Goal: Task Accomplishment & Management: Manage account settings

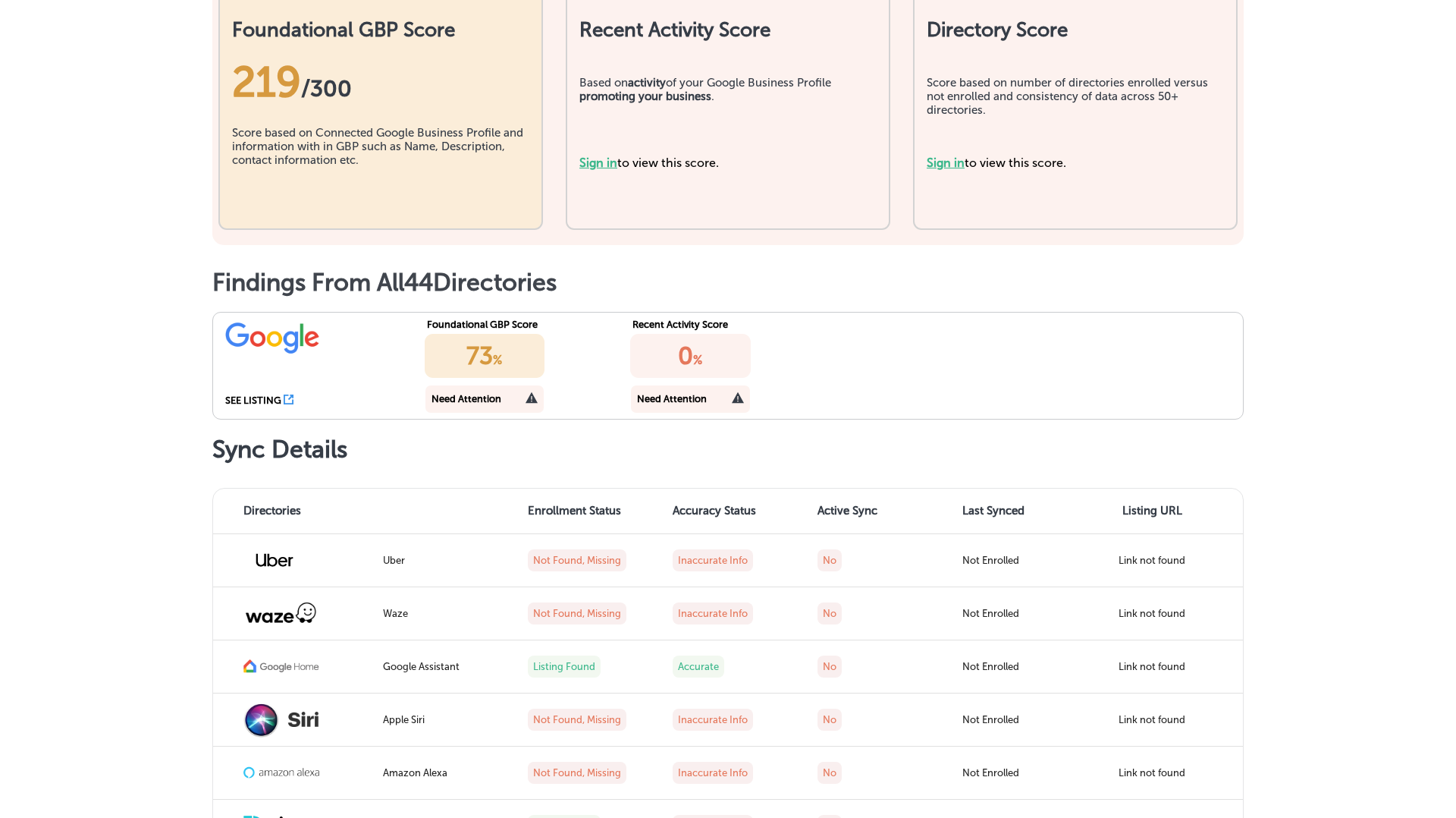
scroll to position [385, 0]
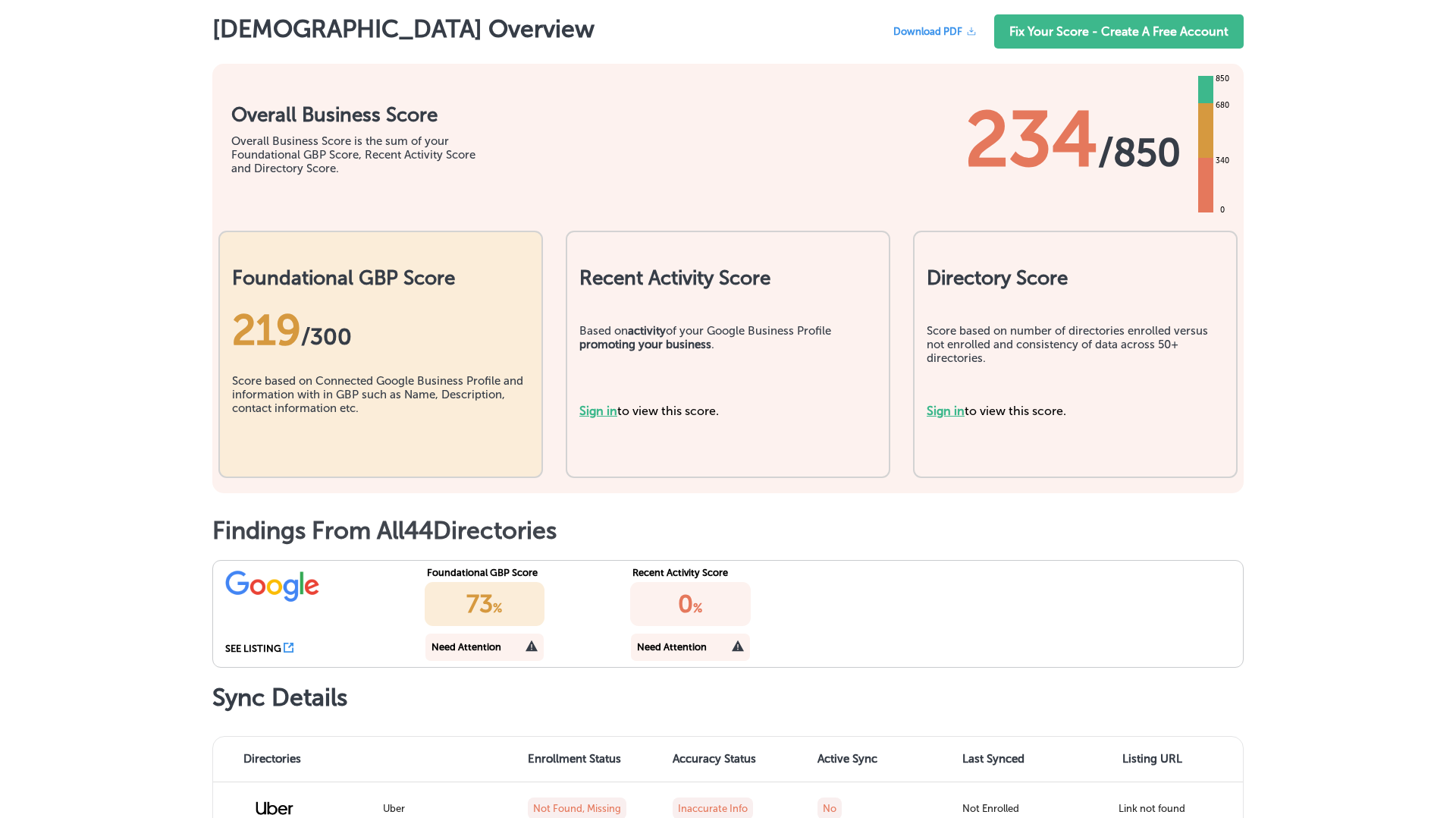
scroll to position [138, 0]
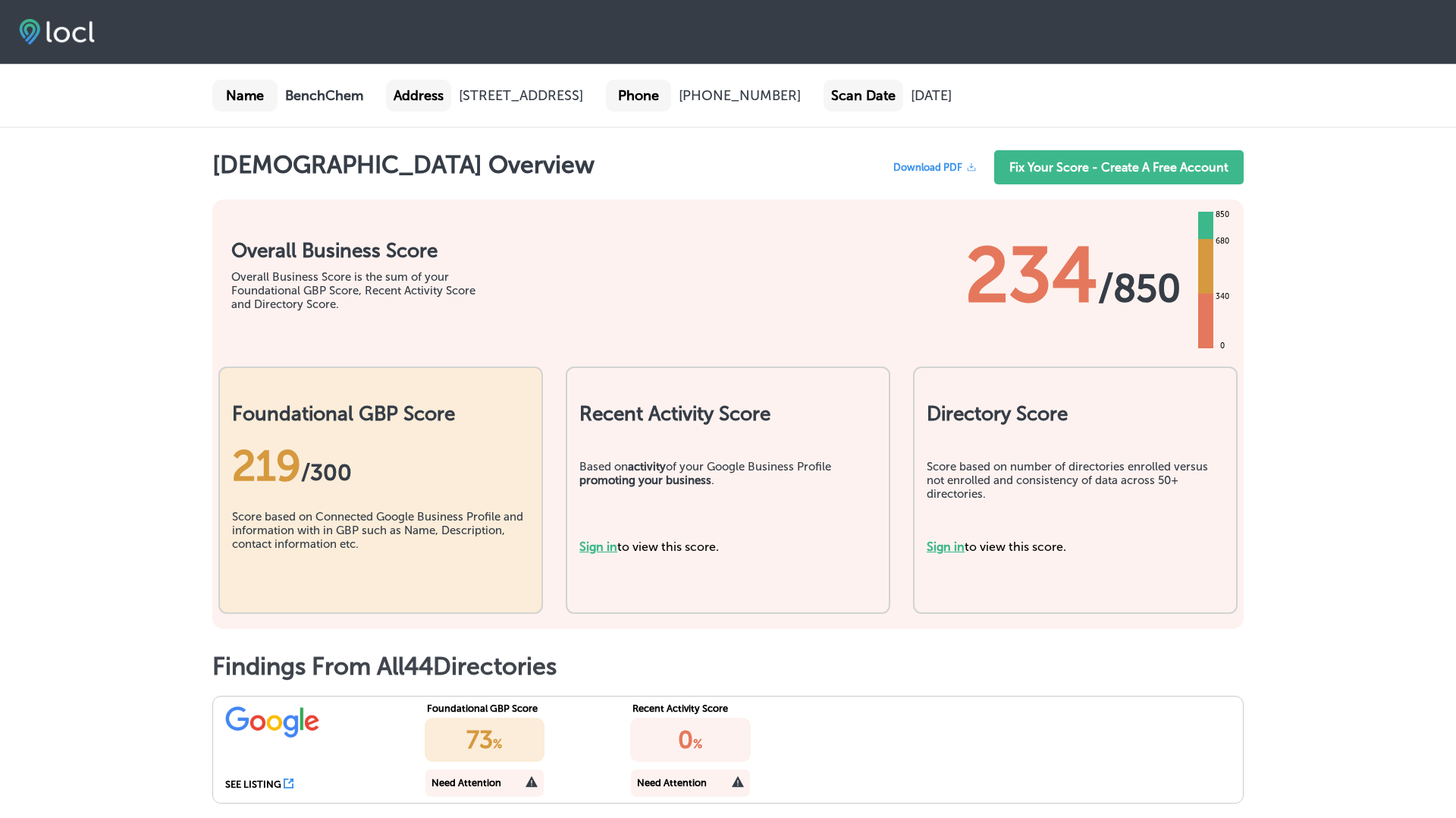
scroll to position [138, 0]
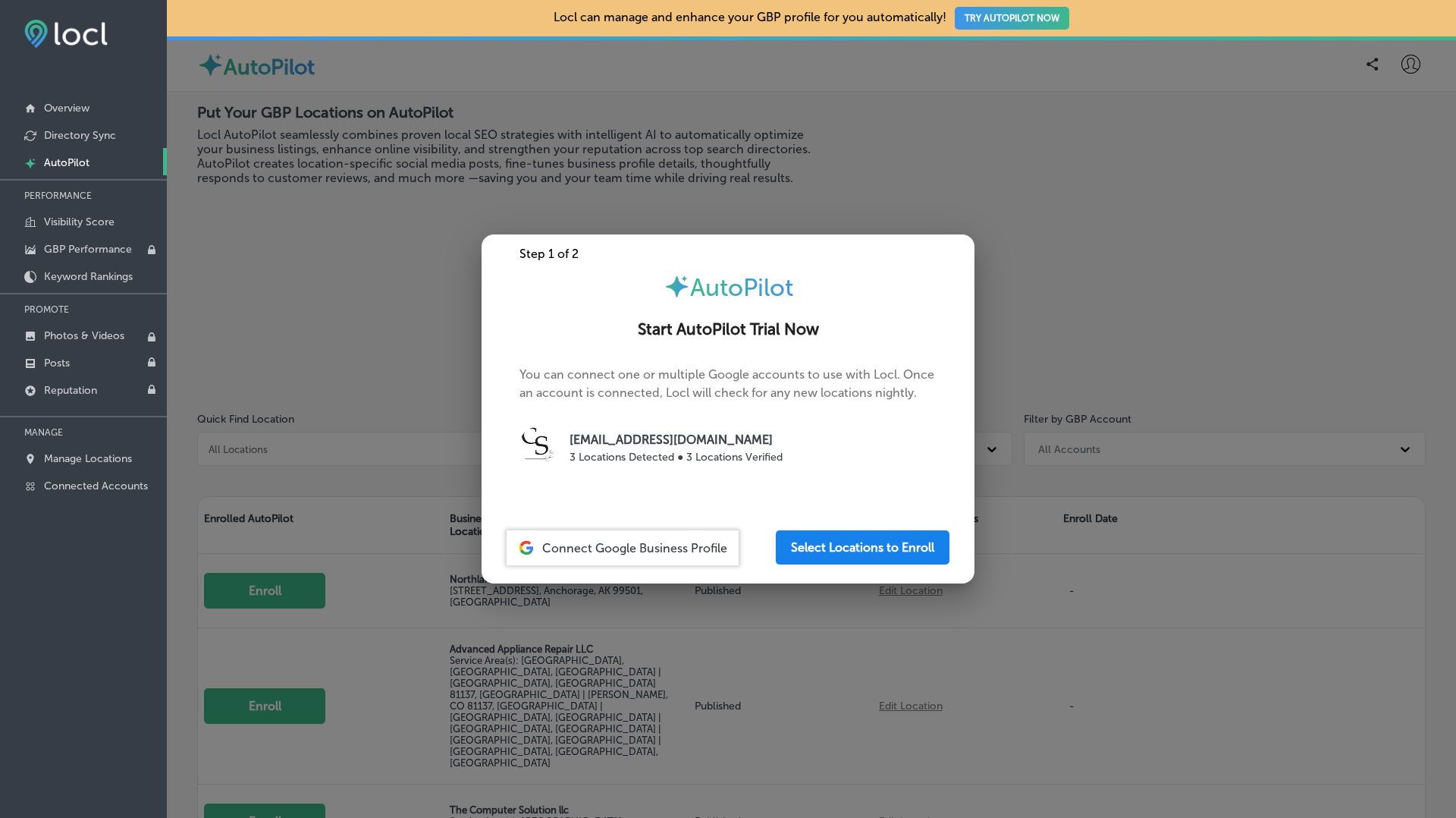
click at [843, 543] on button "Select Locations to Enroll" at bounding box center [863, 547] width 174 height 34
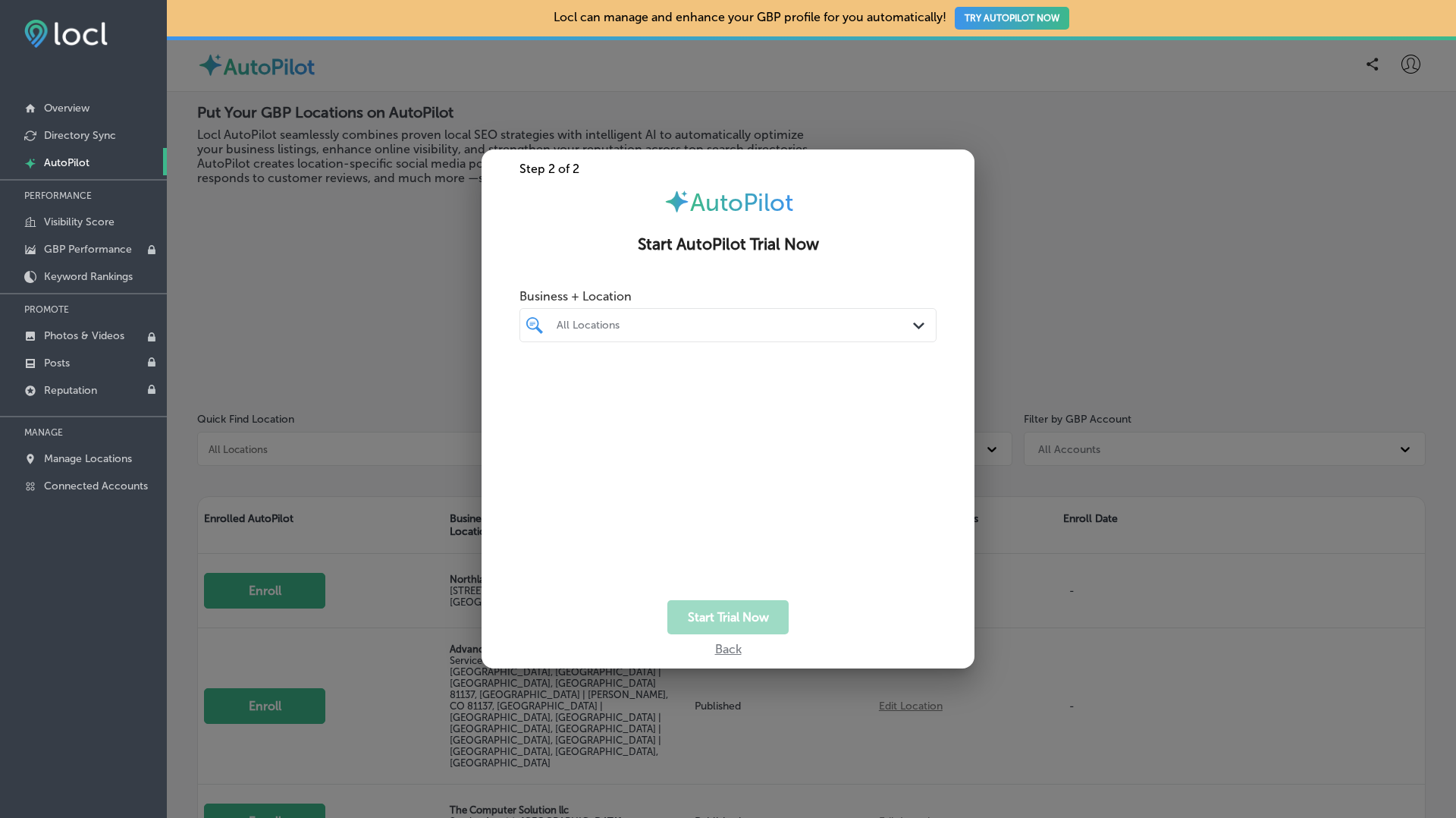
click at [676, 324] on div "All Locations" at bounding box center [735, 325] width 358 height 13
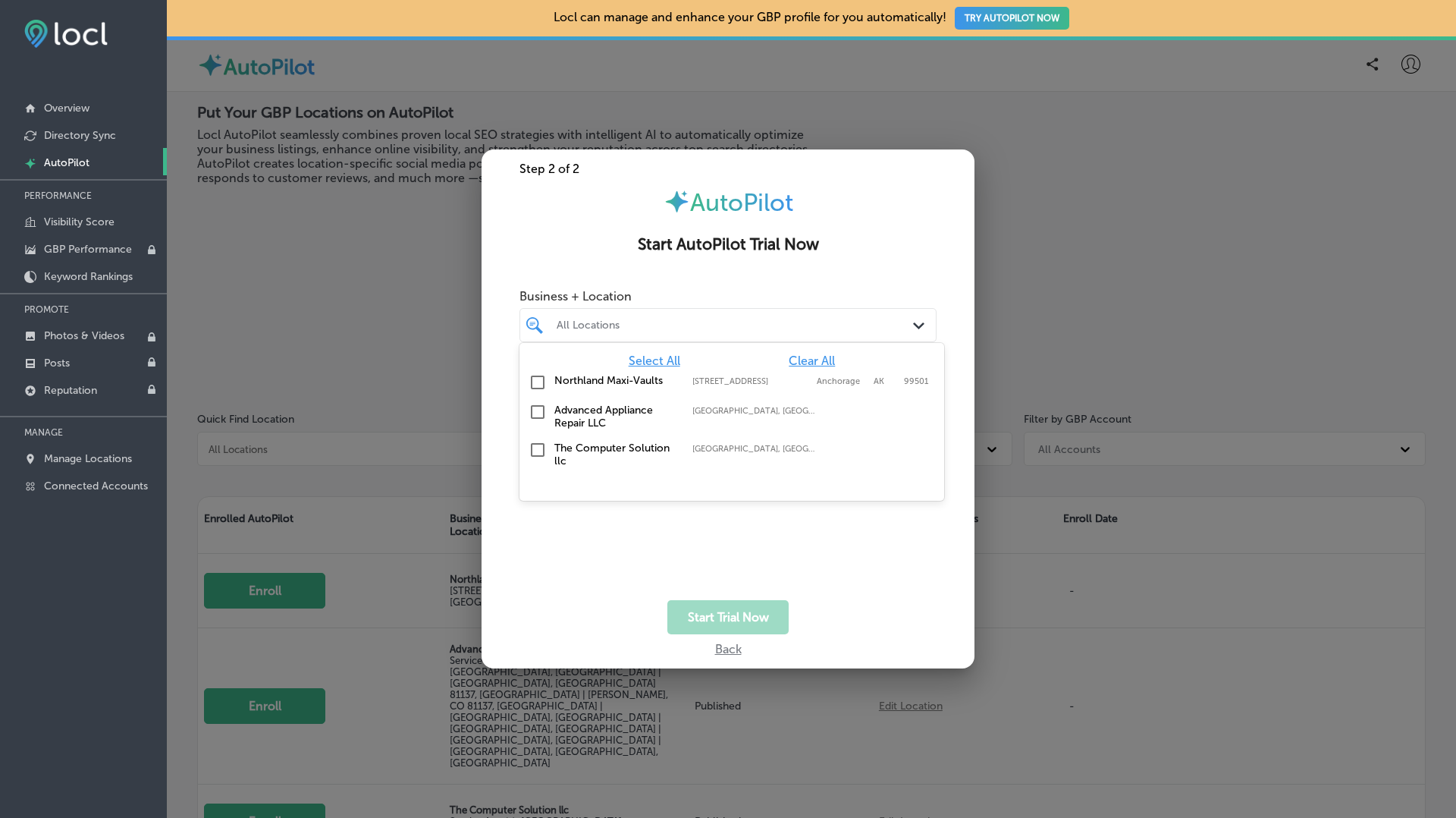
click at [535, 385] on input "checkbox" at bounding box center [537, 382] width 19 height 19
click at [537, 410] on input "checkbox" at bounding box center [537, 412] width 19 height 19
click at [538, 449] on input "checkbox" at bounding box center [537, 450] width 19 height 19
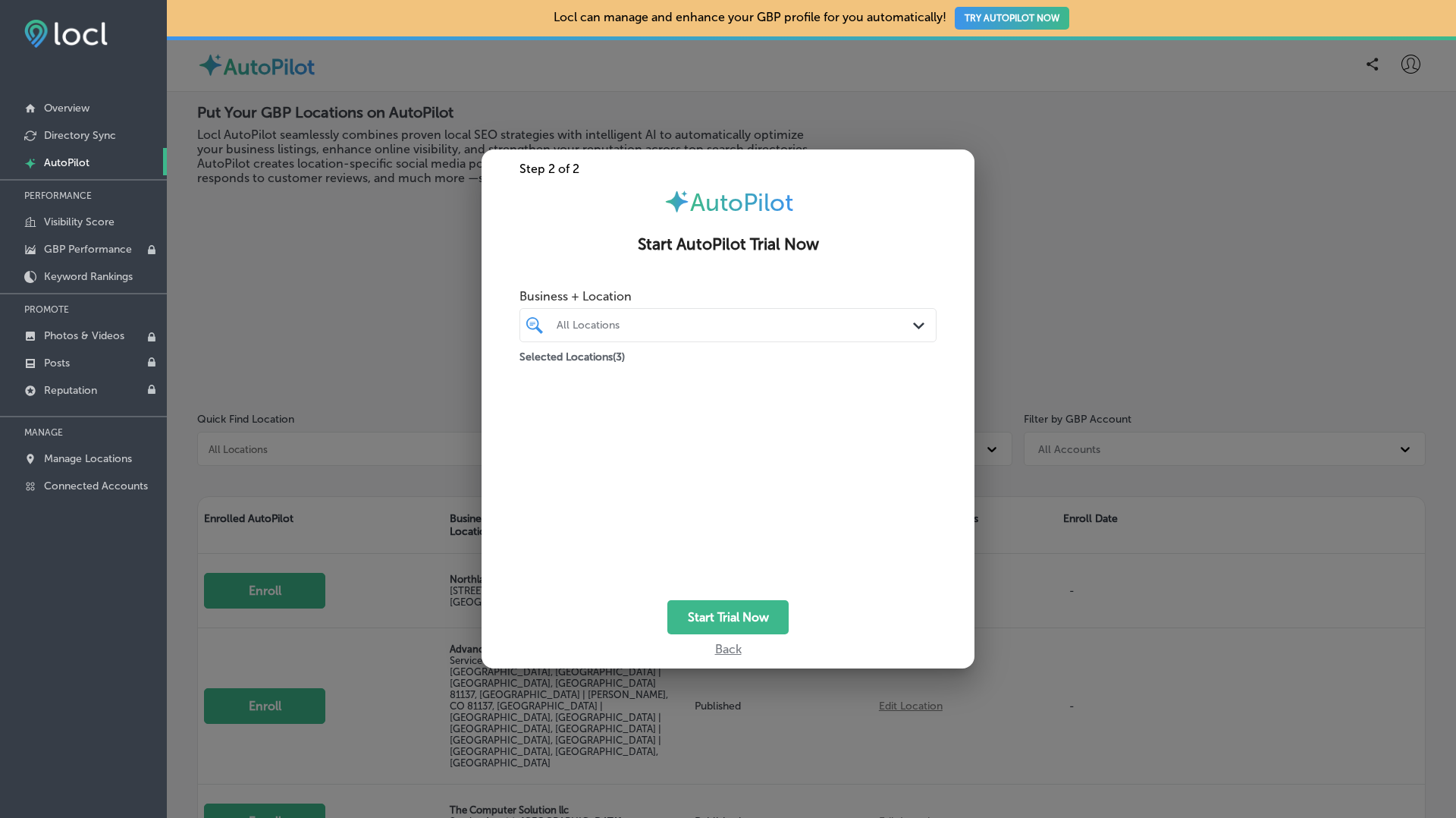
click at [399, 307] on div at bounding box center [728, 409] width 1456 height 818
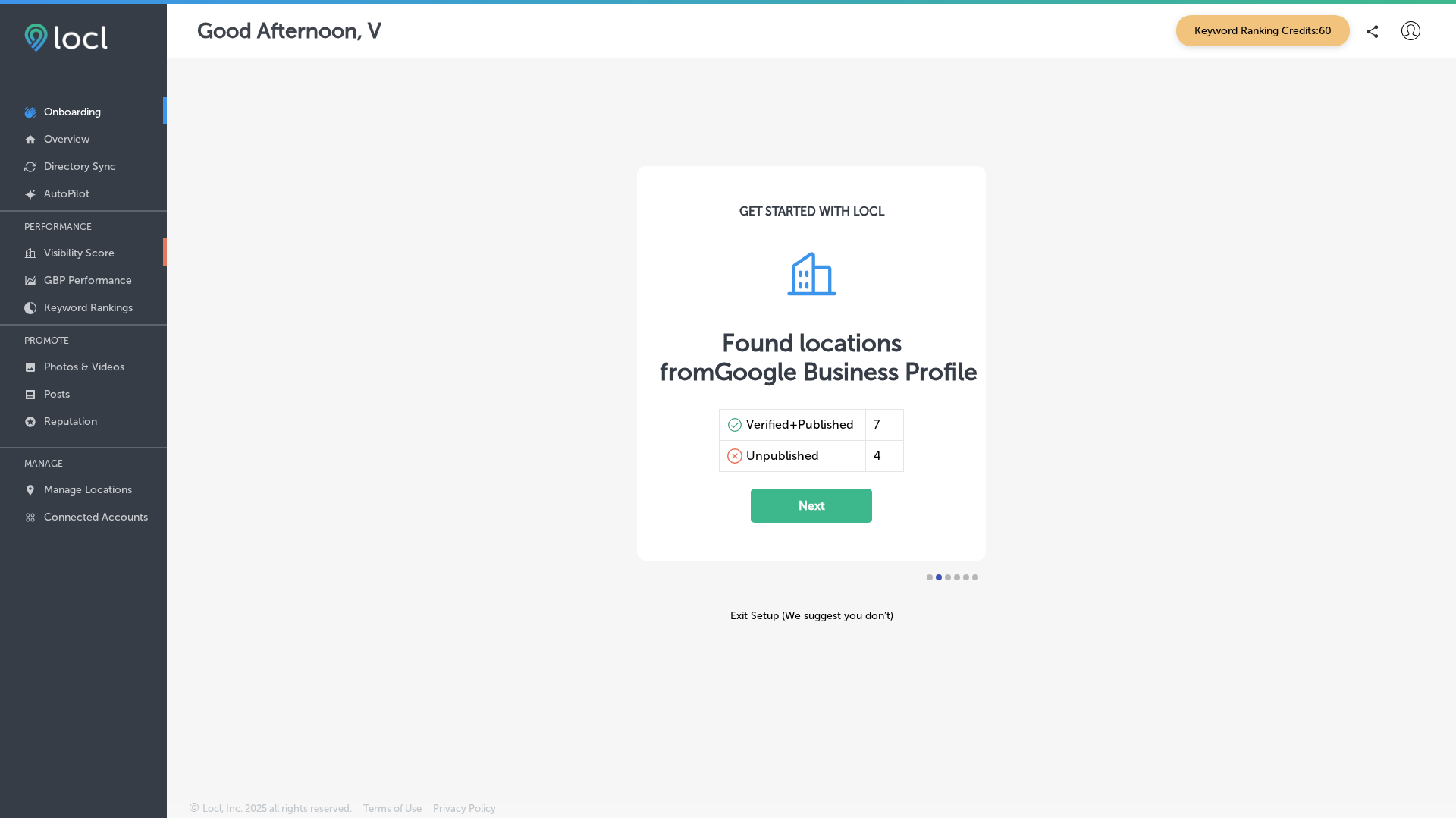
click at [78, 250] on p "Visibility Score" at bounding box center [80, 253] width 70 height 13
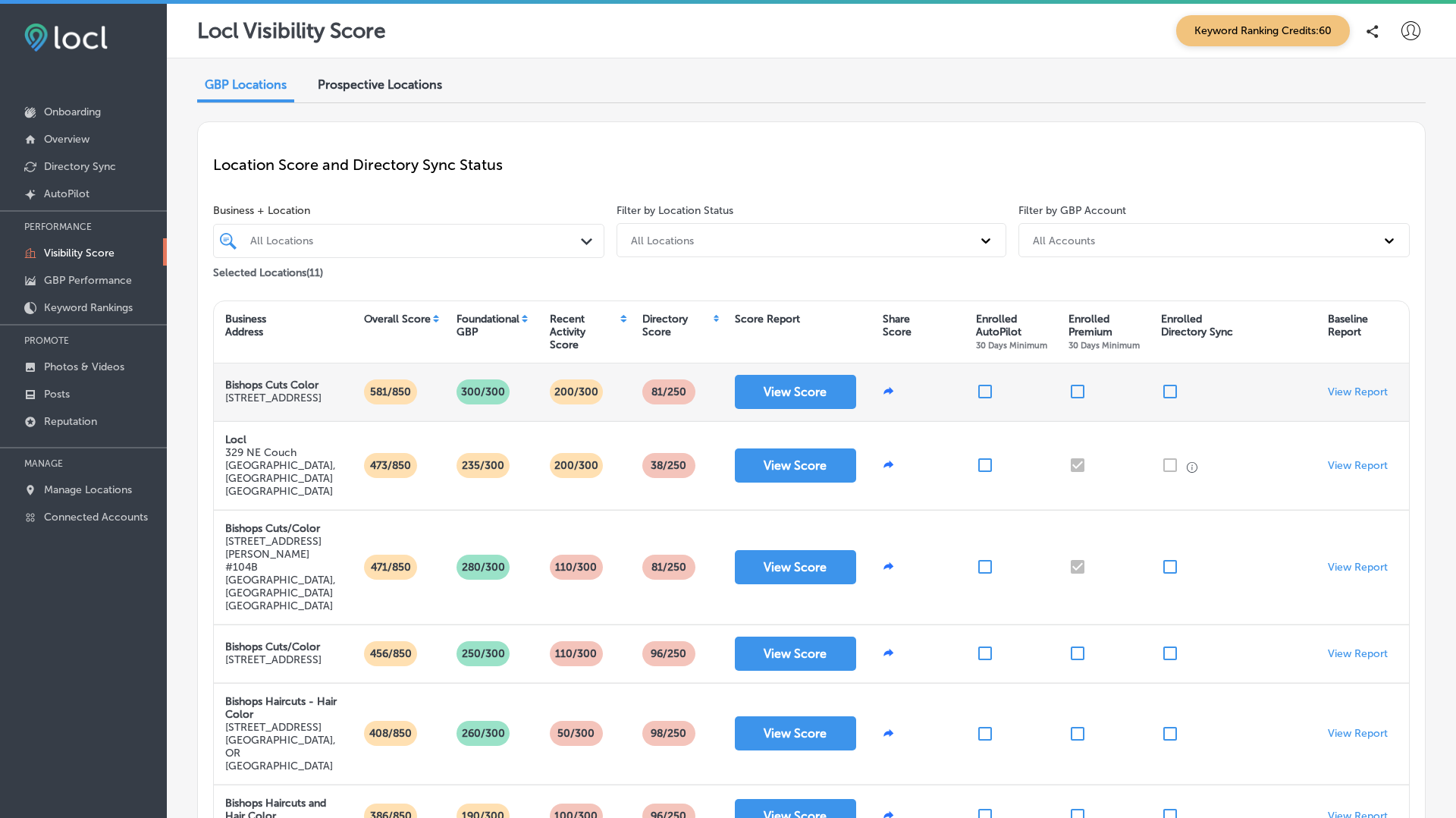
click at [890, 394] on icon at bounding box center [889, 390] width 10 height 7
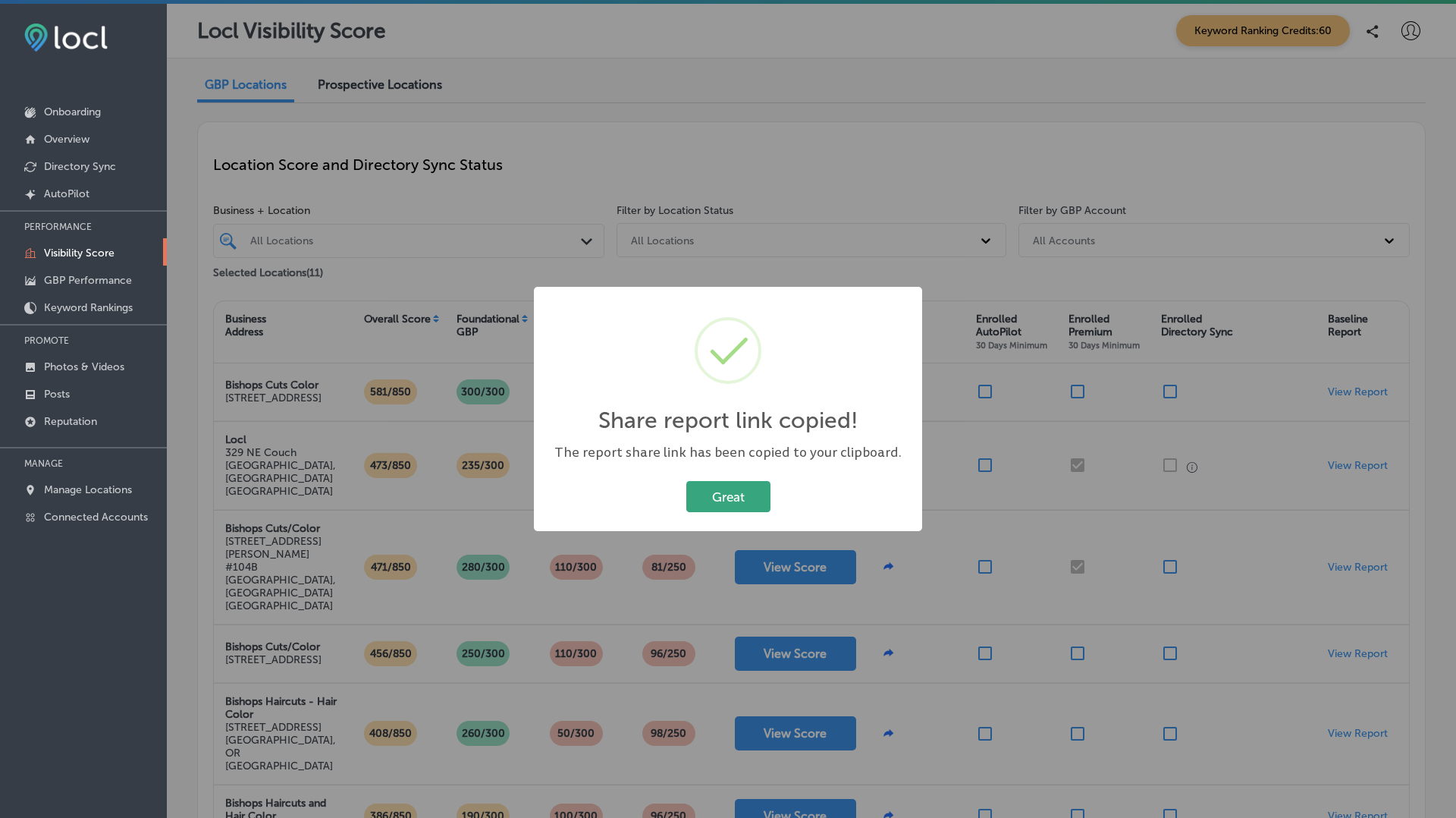
click at [728, 497] on button "Great" at bounding box center [728, 497] width 84 height 31
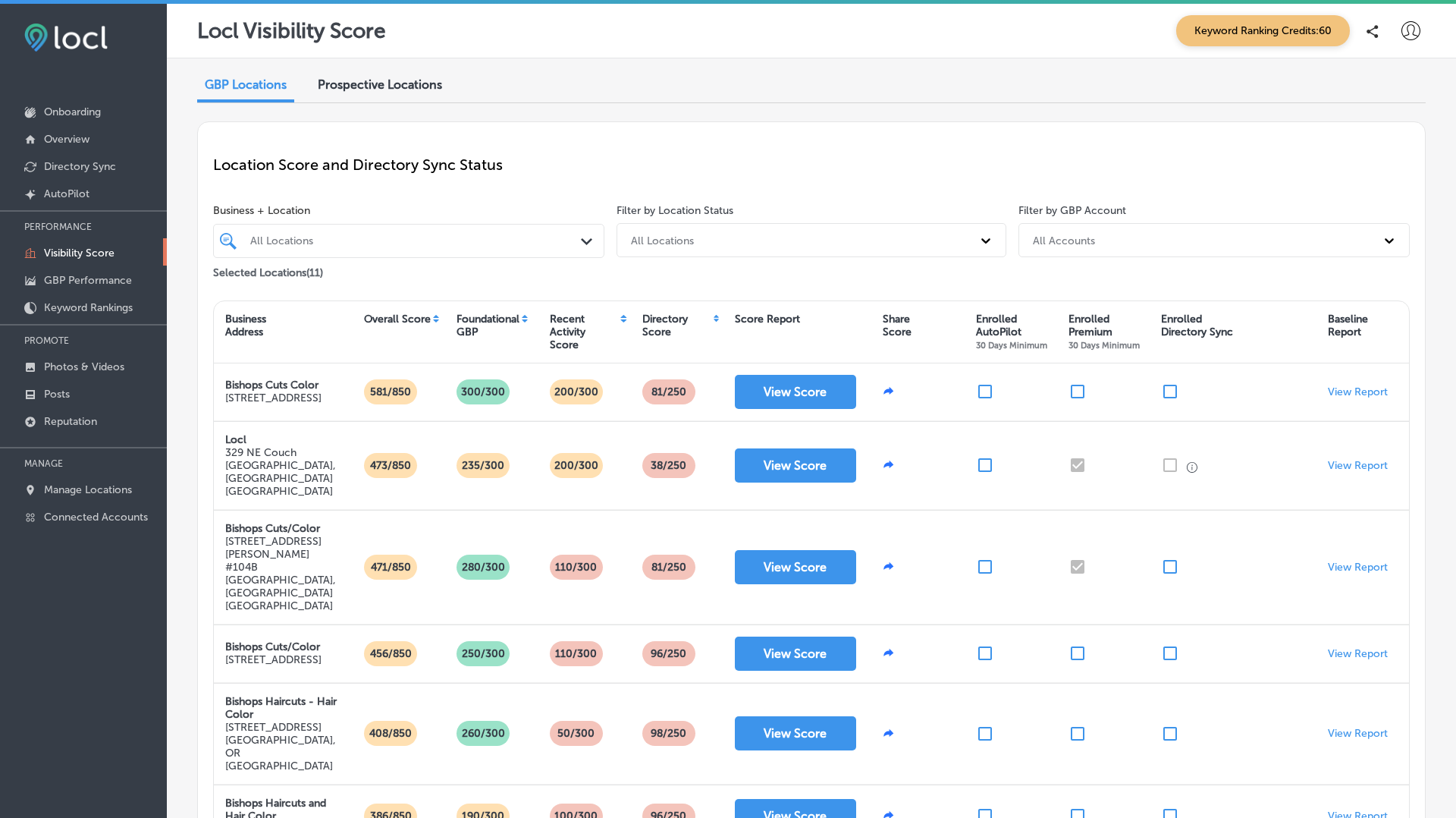
click at [1418, 34] on icon at bounding box center [1411, 31] width 19 height 19
click at [1355, 158] on p "Log Out" at bounding box center [1377, 163] width 45 height 19
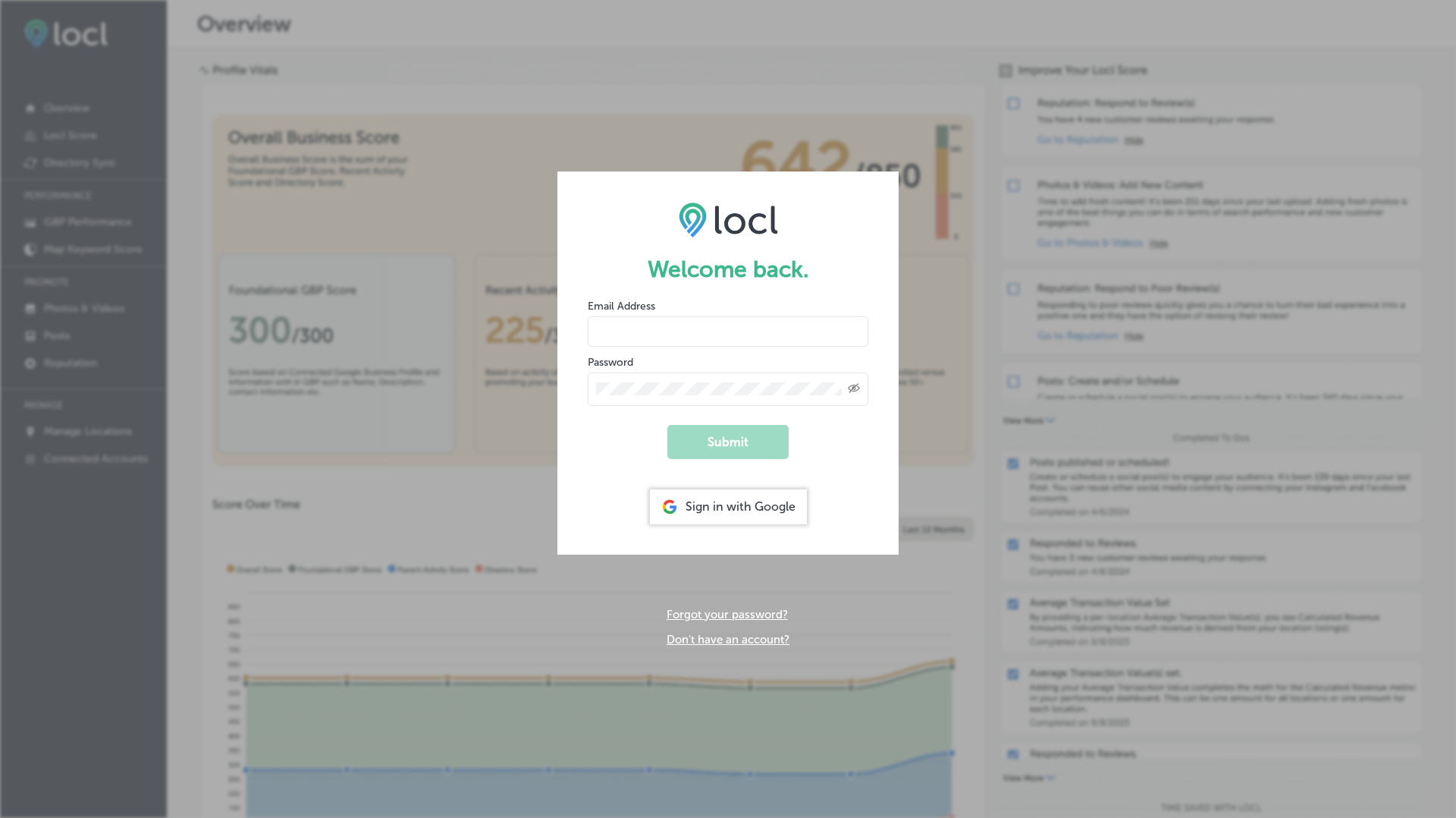
click at [679, 332] on input "email" at bounding box center [727, 331] width 280 height 31
type input "vasilikigreece69+testfnf@gmail.com"
click at [667, 425] on button "Submit" at bounding box center [727, 441] width 121 height 34
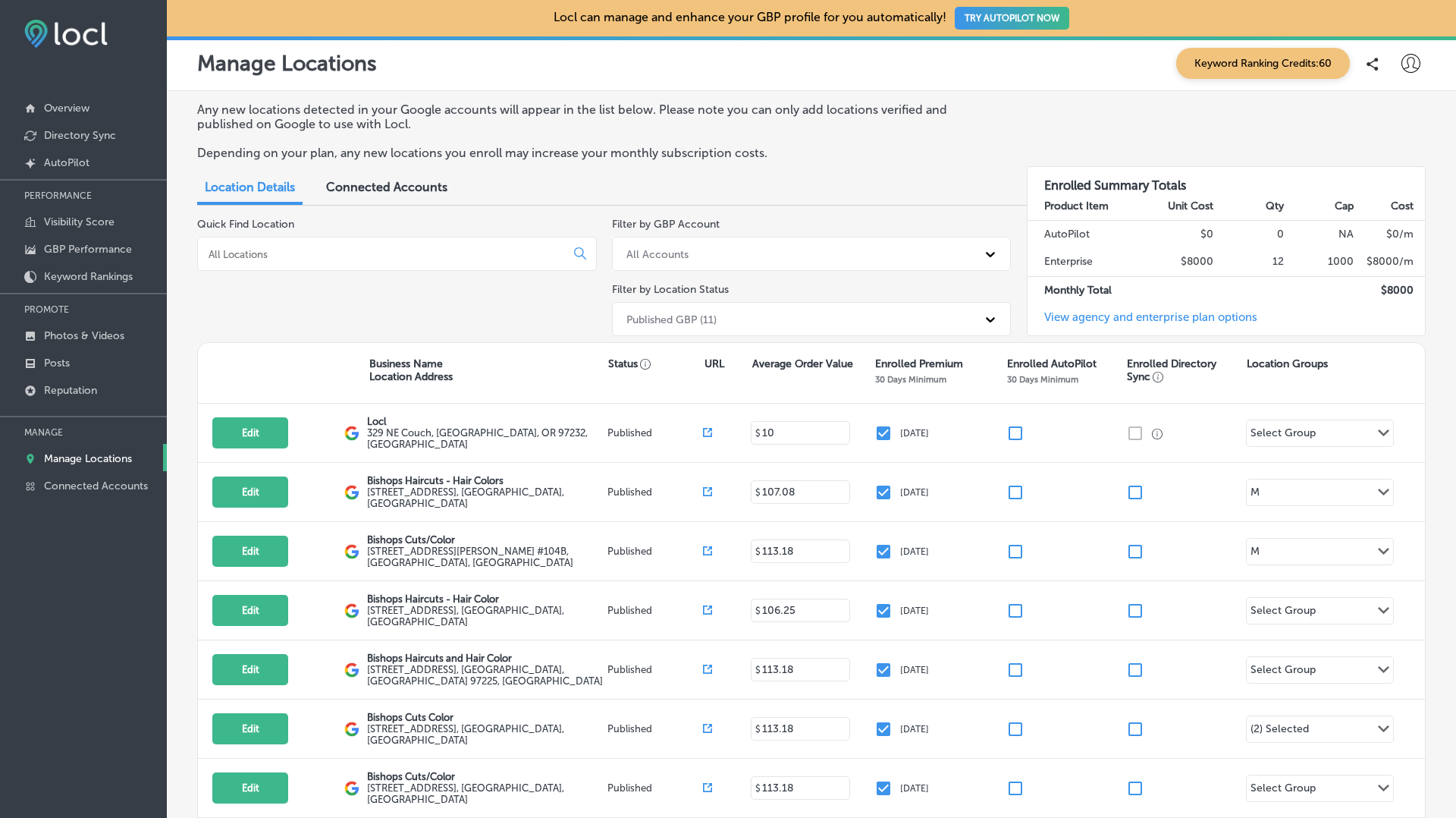
click at [1012, 28] on button "TRY AUTOPILOT NOW" at bounding box center [1012, 18] width 115 height 23
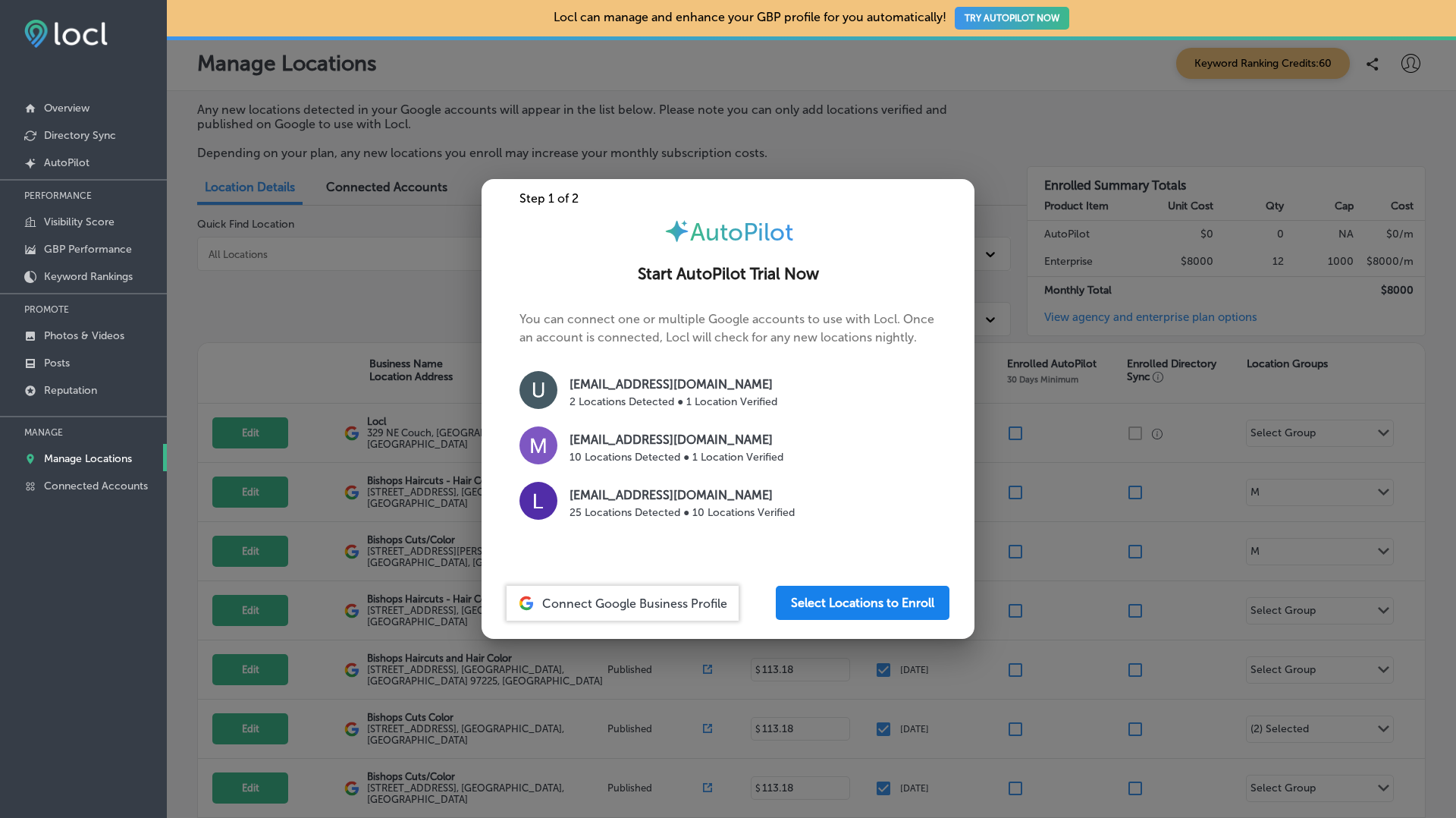
click at [824, 599] on button "Select Locations to Enroll" at bounding box center [863, 602] width 174 height 34
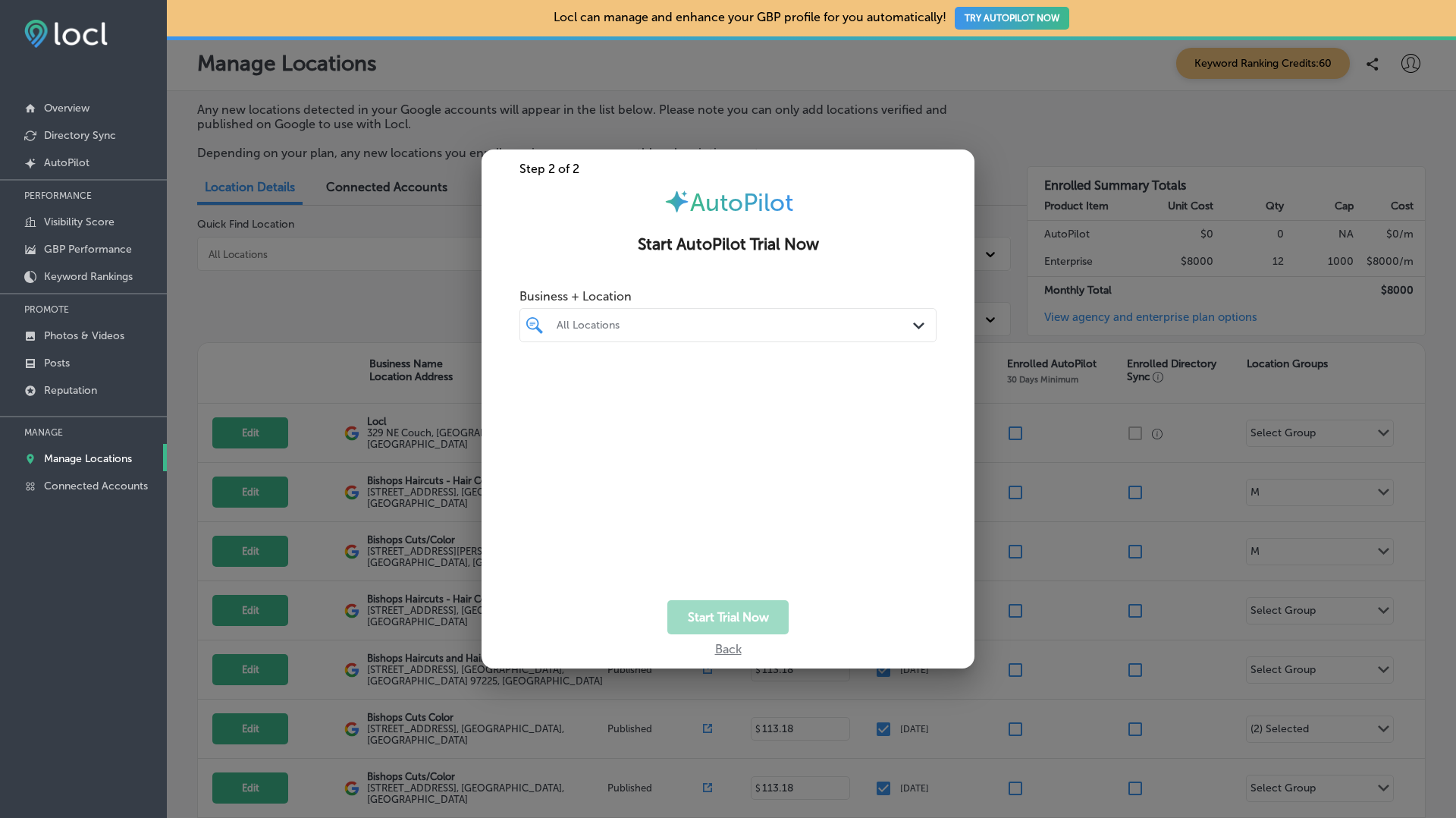
click at [753, 334] on div at bounding box center [710, 325] width 311 height 20
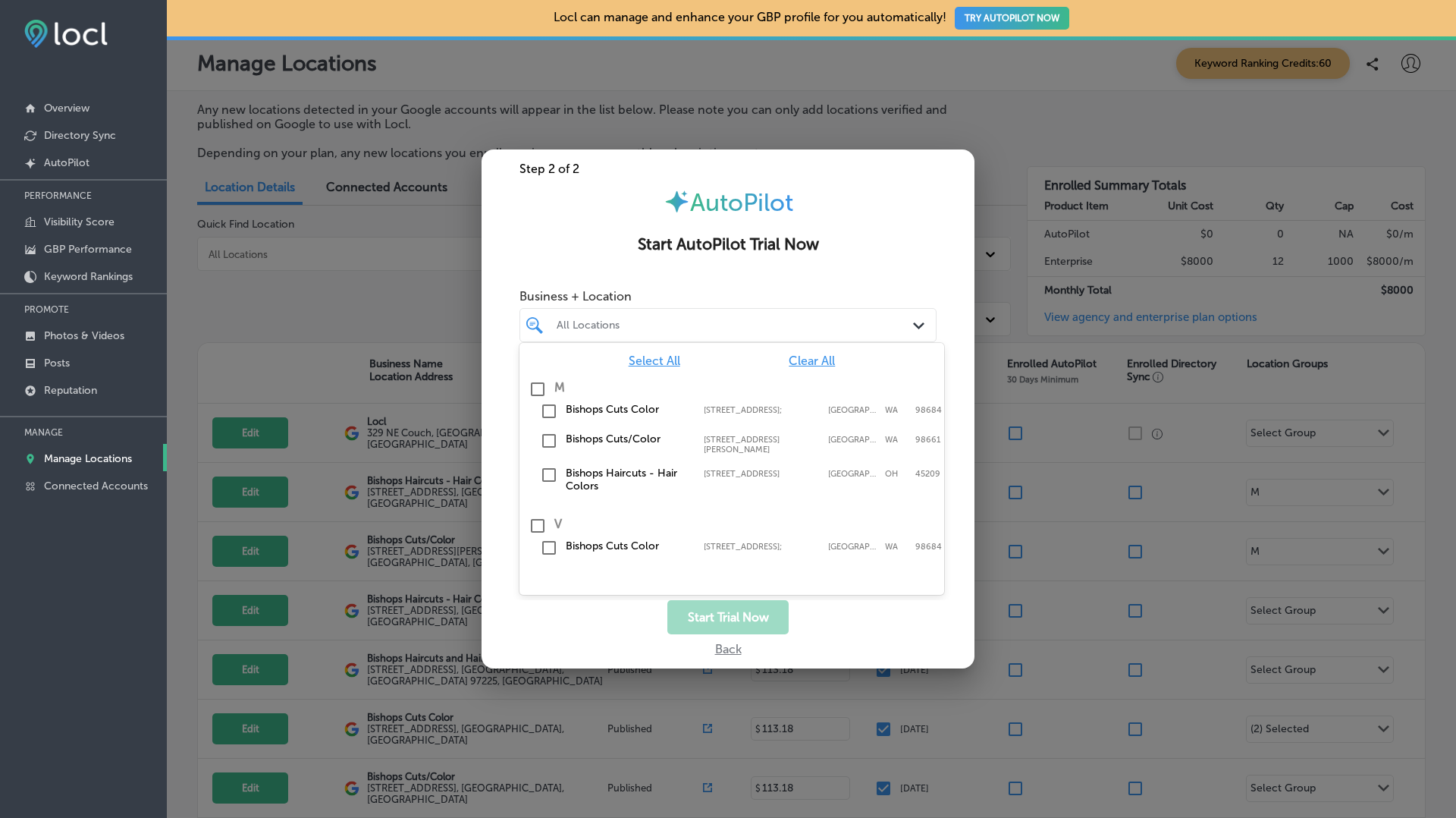
click at [806, 243] on h2 "Start AutoPilot Trial Now" at bounding box center [727, 244] width 456 height 19
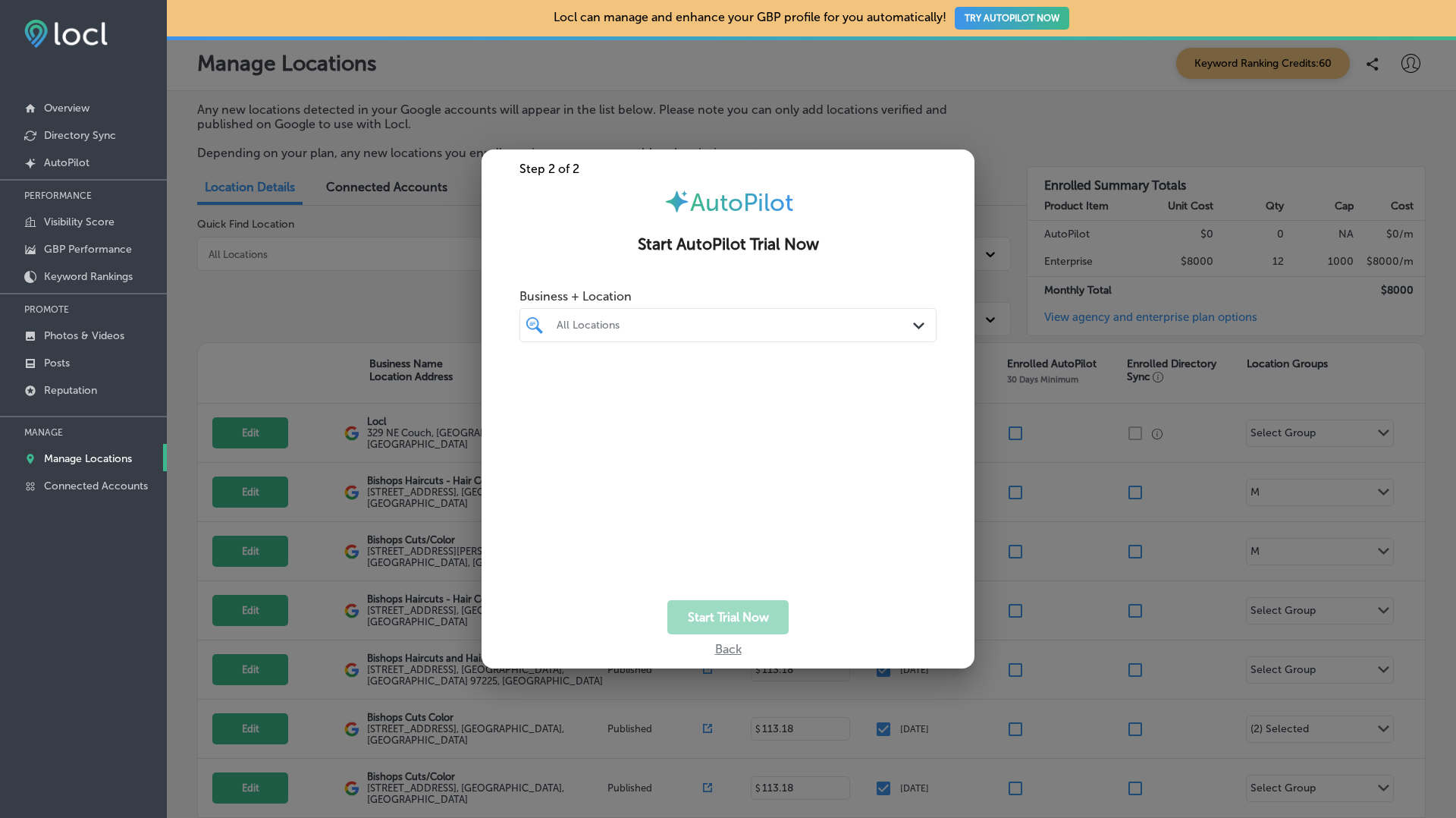
click at [717, 327] on div "All Locations" at bounding box center [735, 325] width 358 height 13
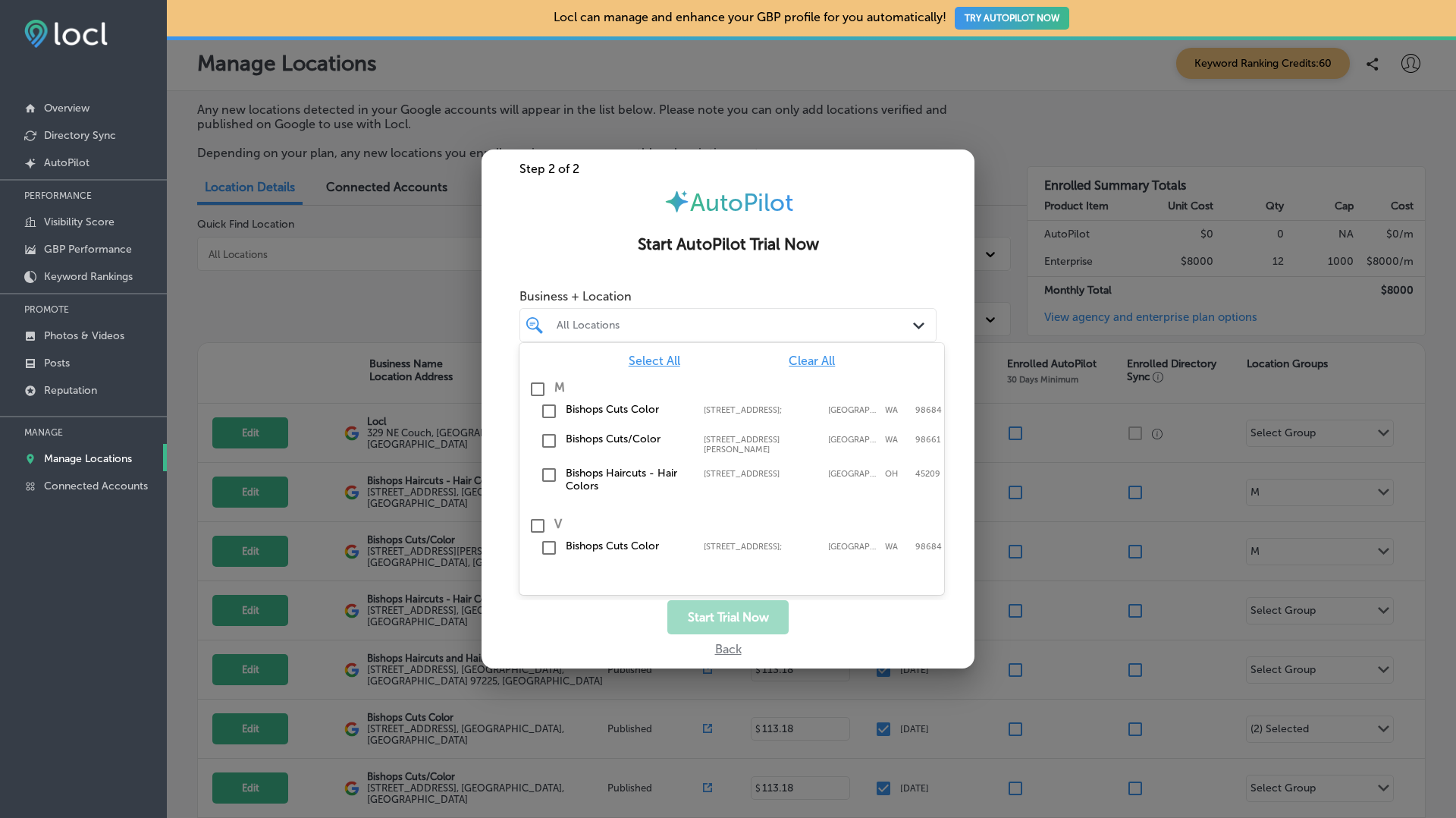
click at [532, 392] on input "checkbox" at bounding box center [537, 390] width 19 height 19
click at [535, 392] on input "checkbox" at bounding box center [537, 390] width 19 height 19
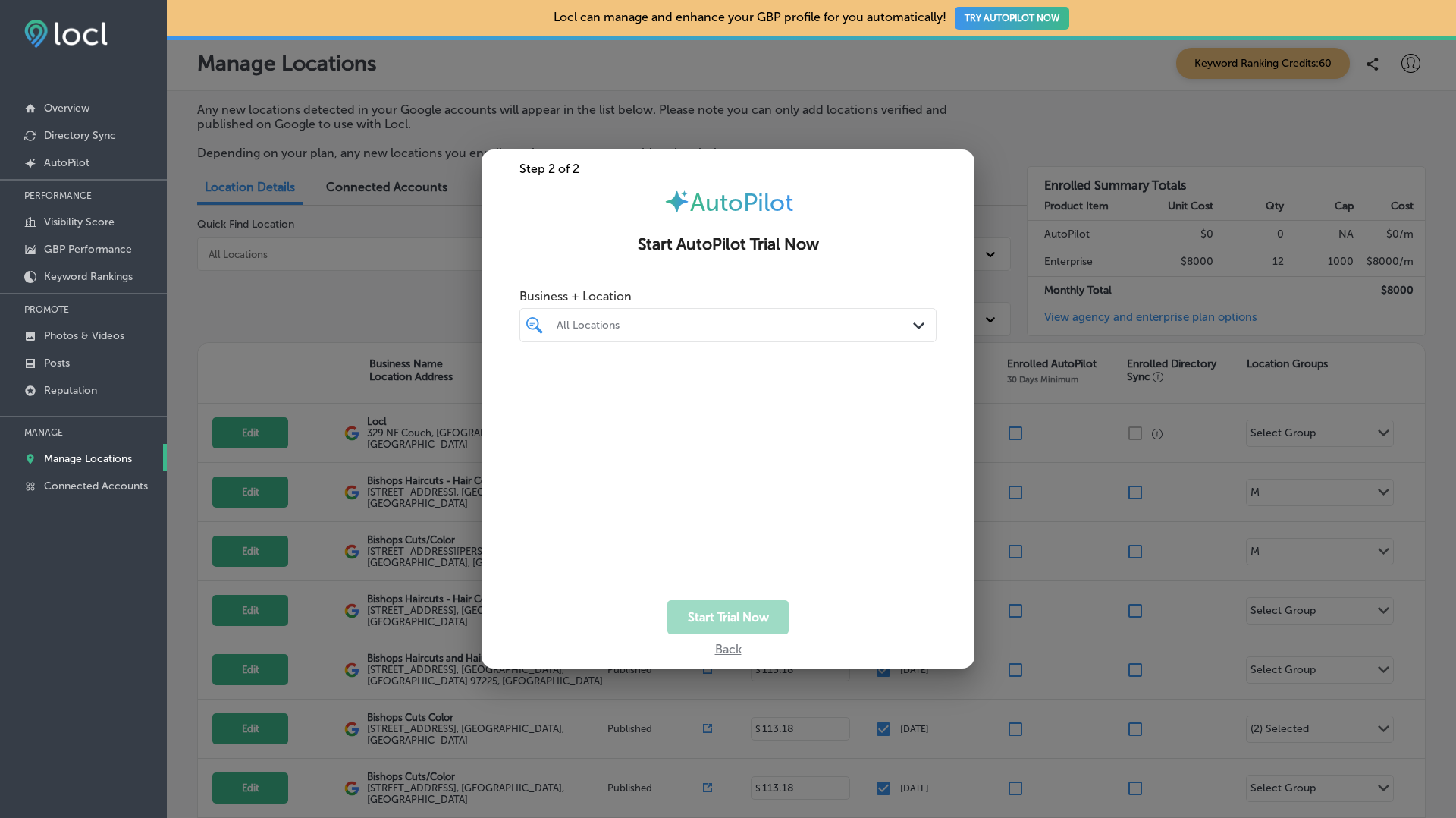
click at [816, 242] on h2 "Start AutoPilot Trial Now" at bounding box center [727, 244] width 456 height 19
click at [91, 221] on p "Visibility Score" at bounding box center [80, 222] width 70 height 13
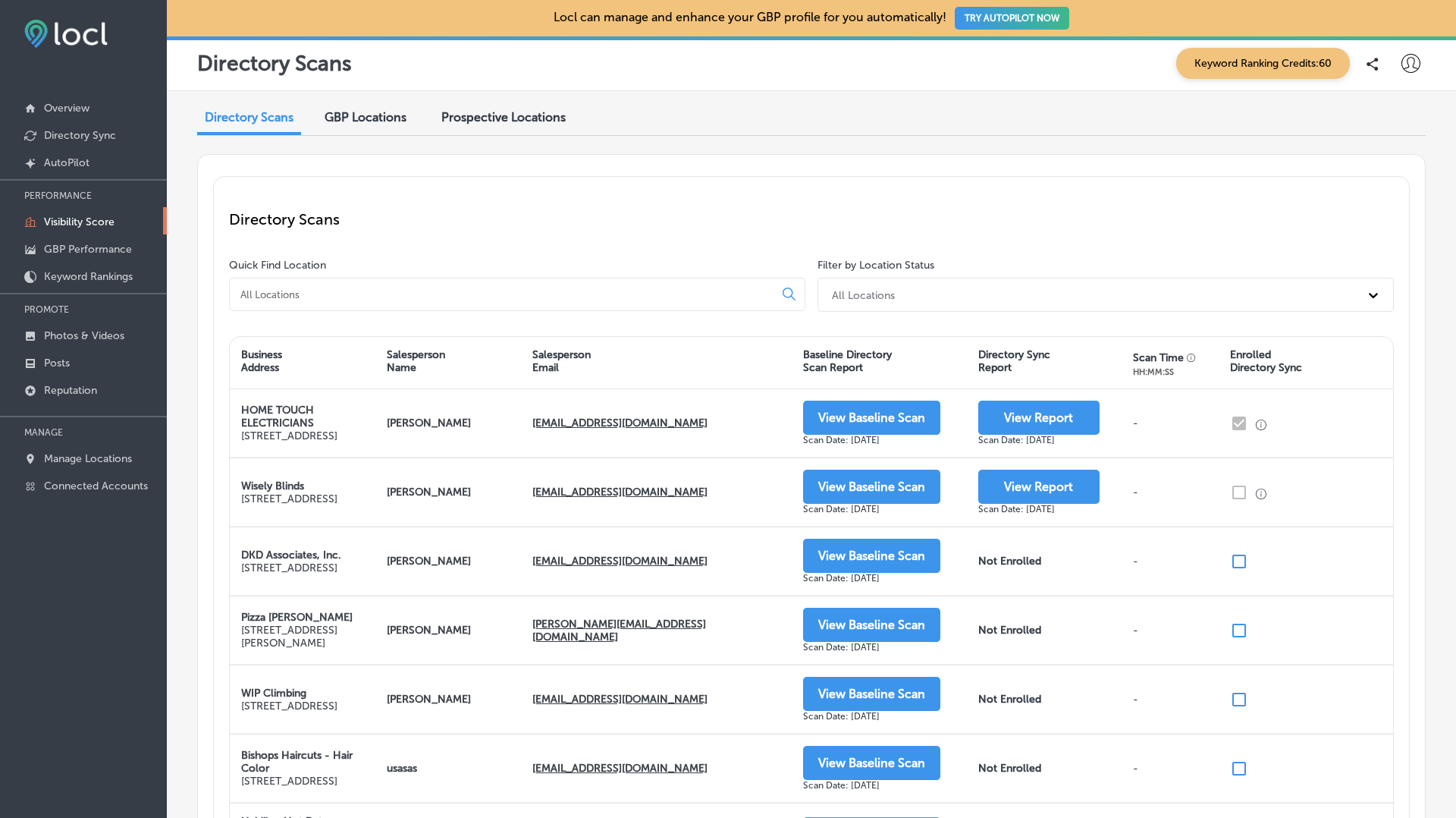
click at [378, 117] on span "GBP Locations" at bounding box center [365, 118] width 82 height 15
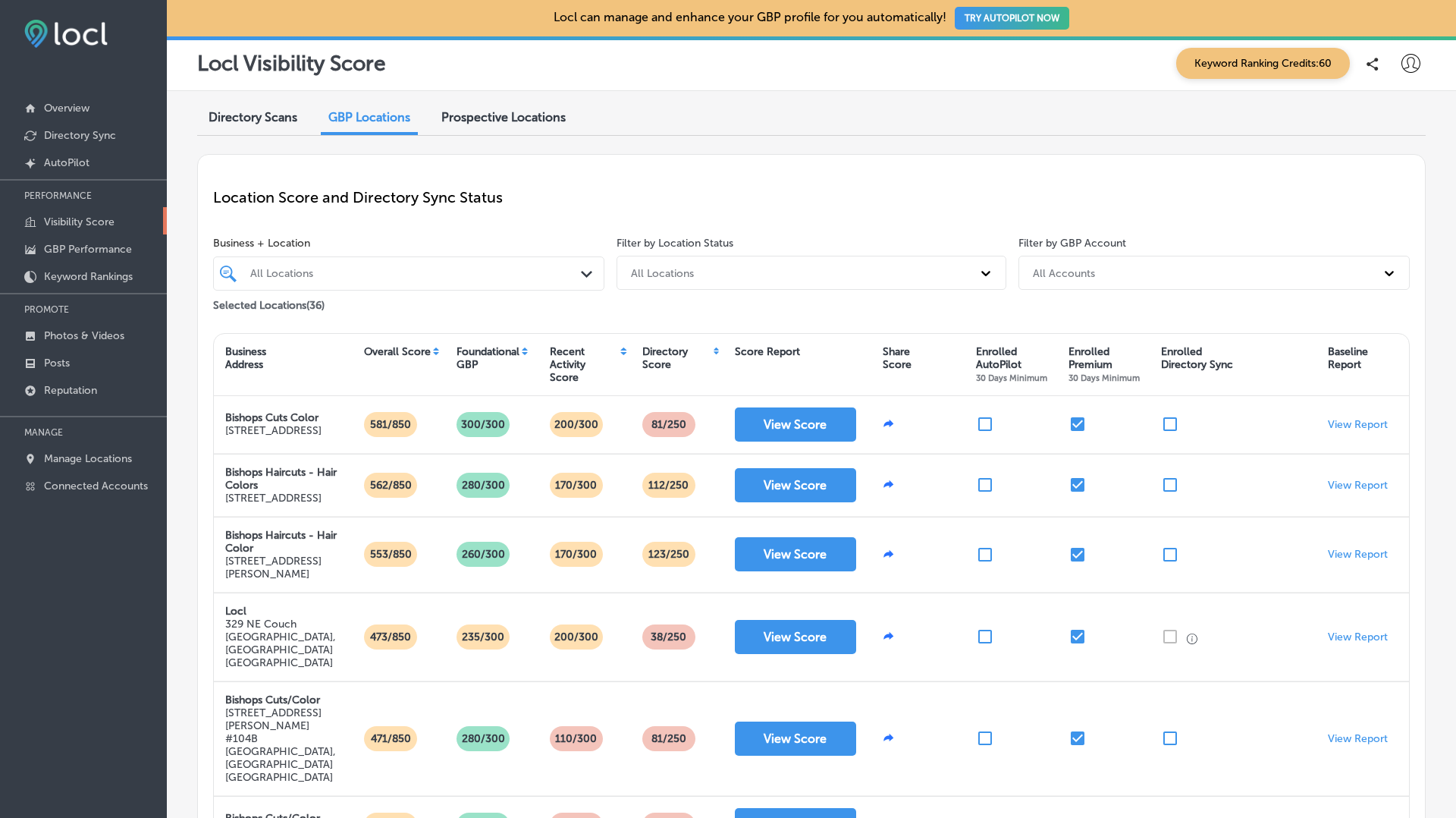
click at [75, 220] on p "Visibility Score" at bounding box center [80, 222] width 70 height 13
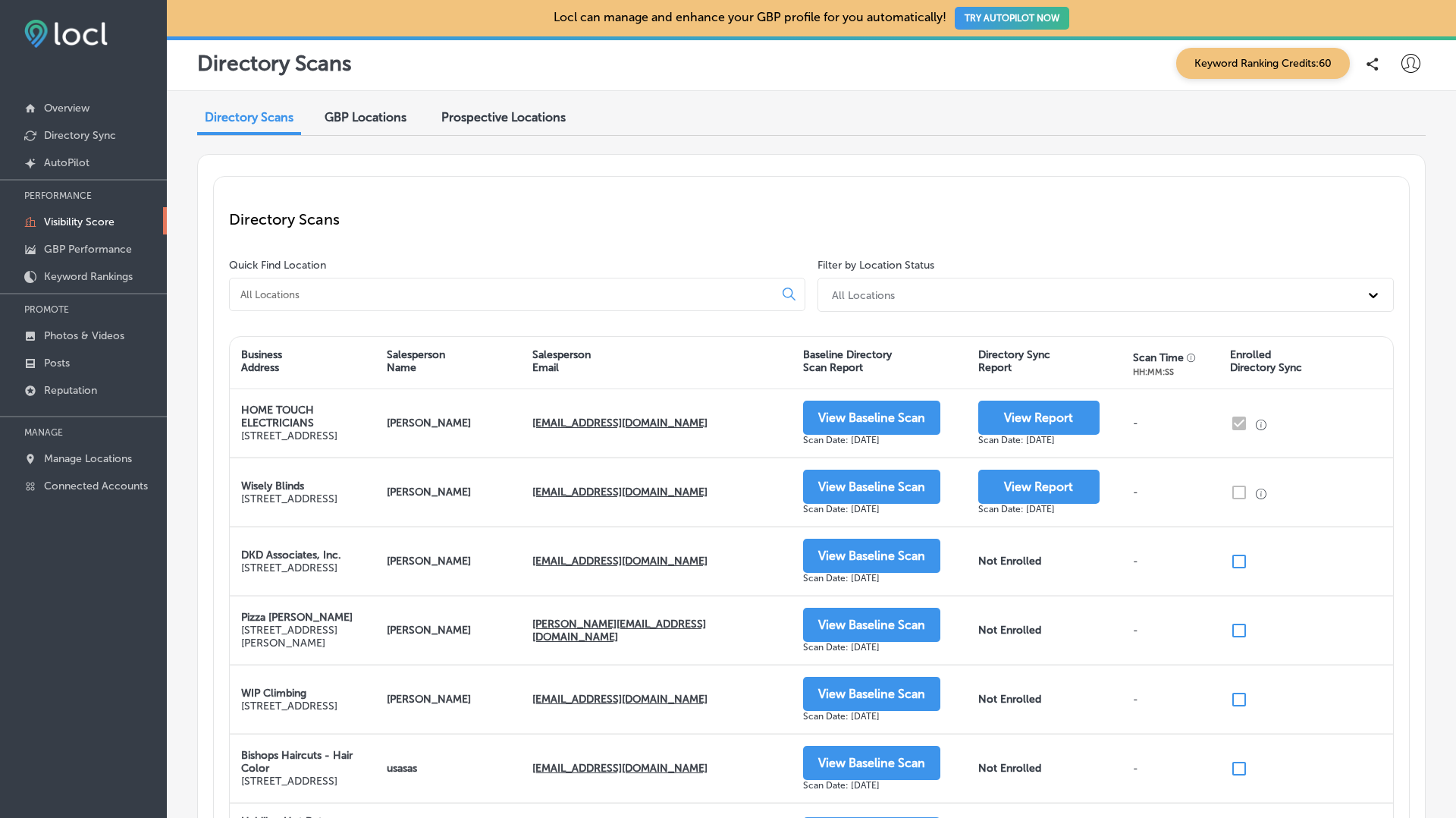
click at [367, 108] on div "GBP Locations" at bounding box center [365, 118] width 105 height 32
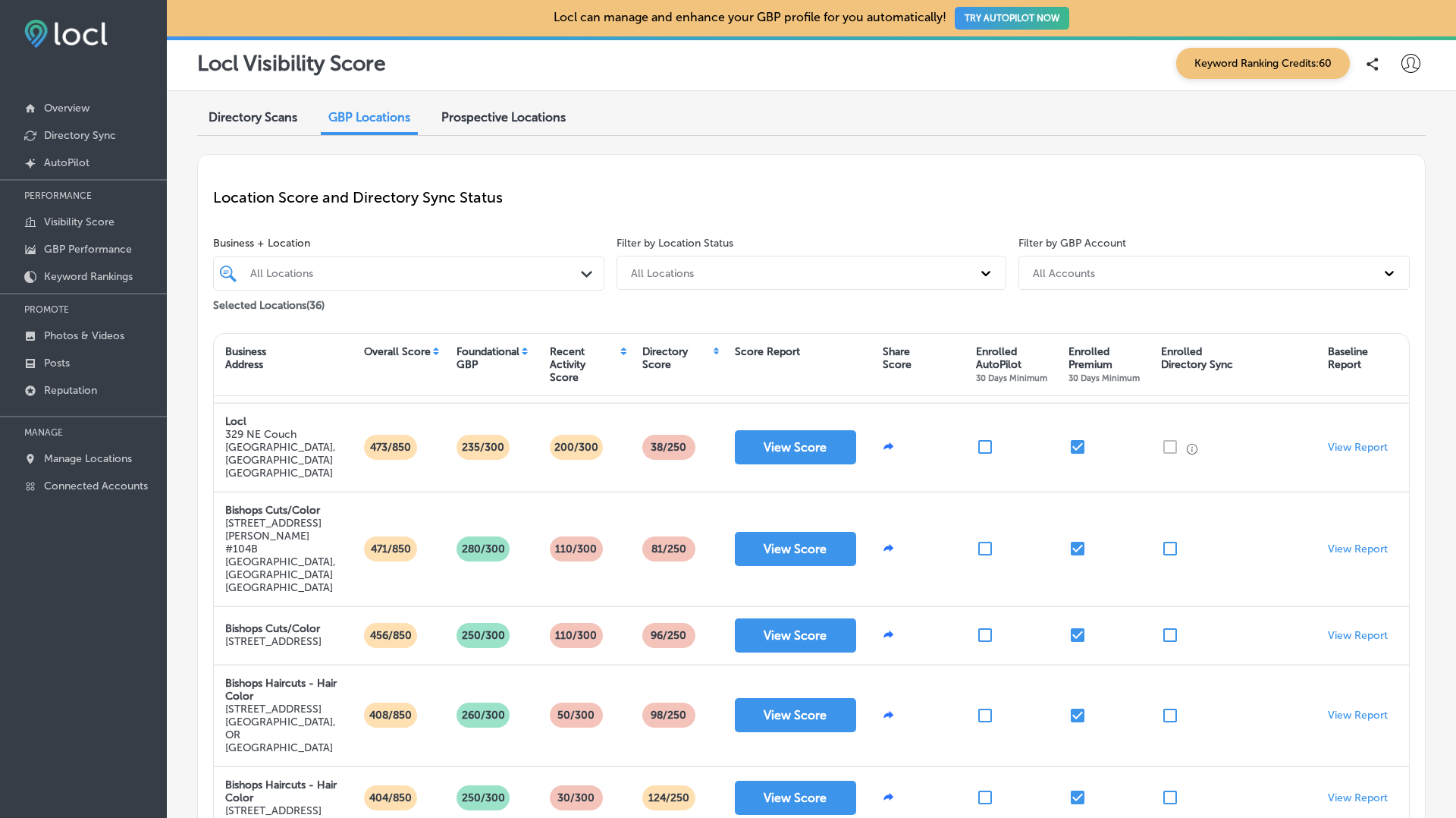
scroll to position [190, 0]
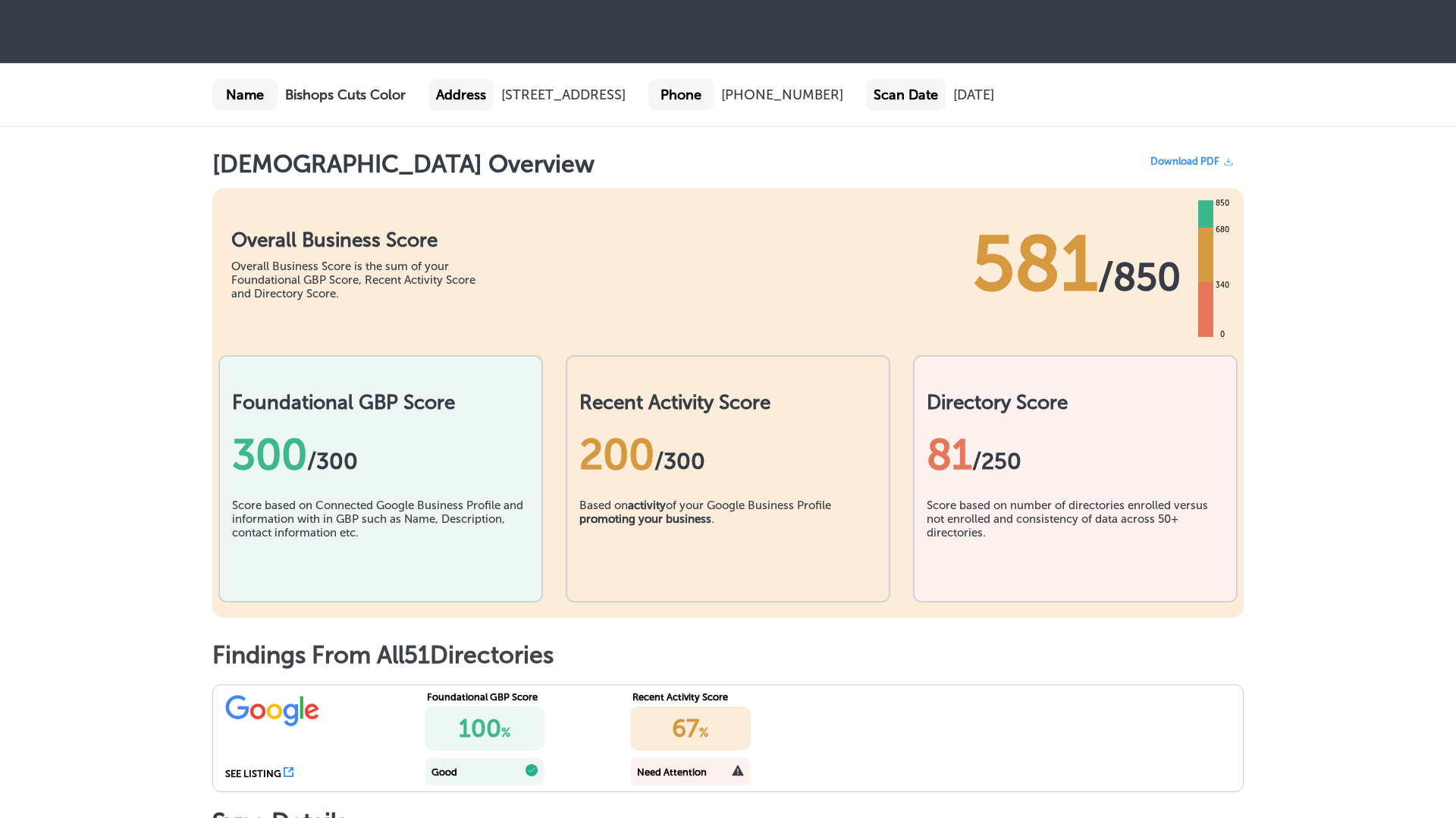
click at [1184, 167] on span "Download PDF" at bounding box center [1184, 161] width 69 height 11
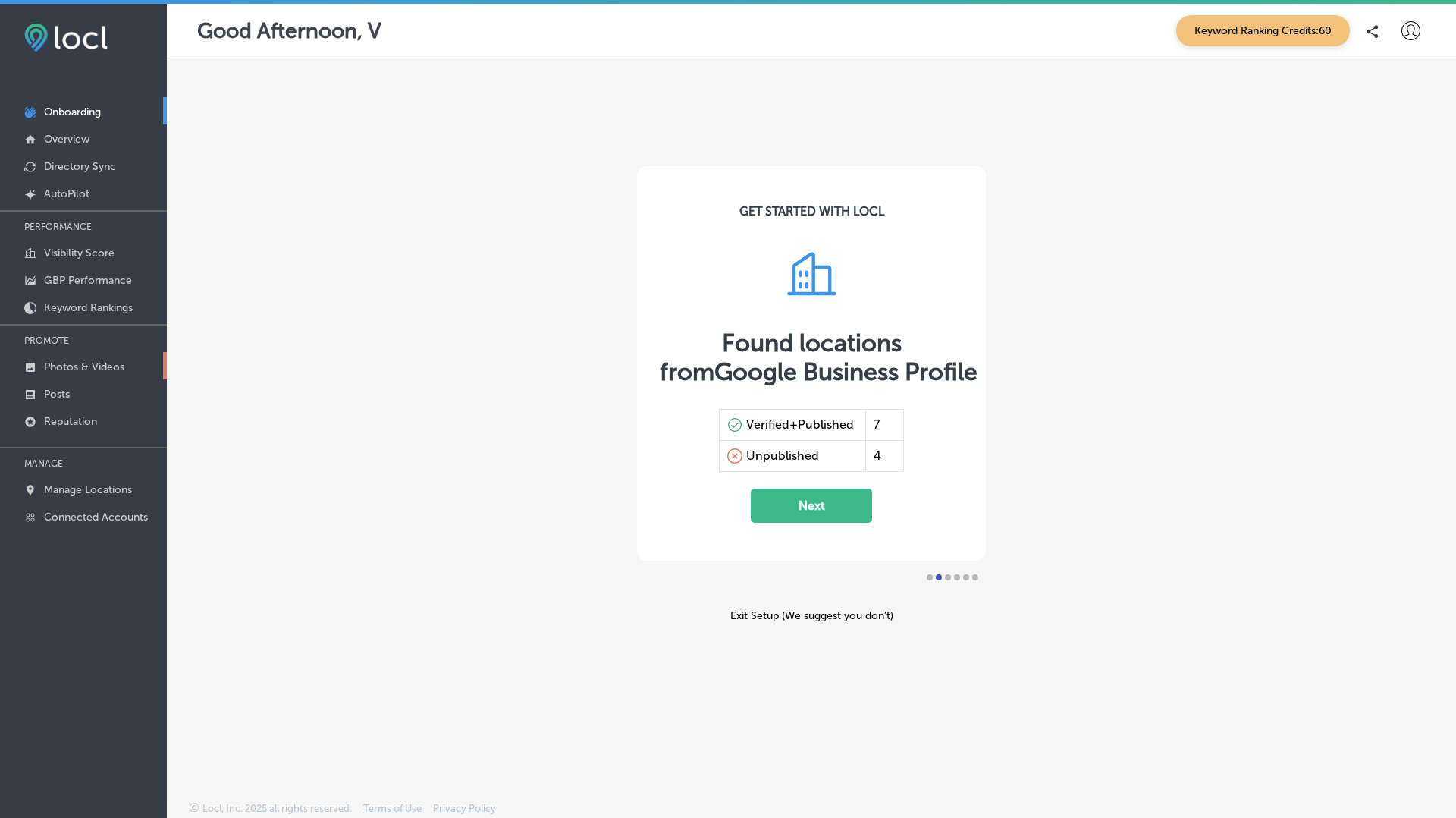
click at [85, 364] on p "Photos & Videos" at bounding box center [84, 366] width 80 height 13
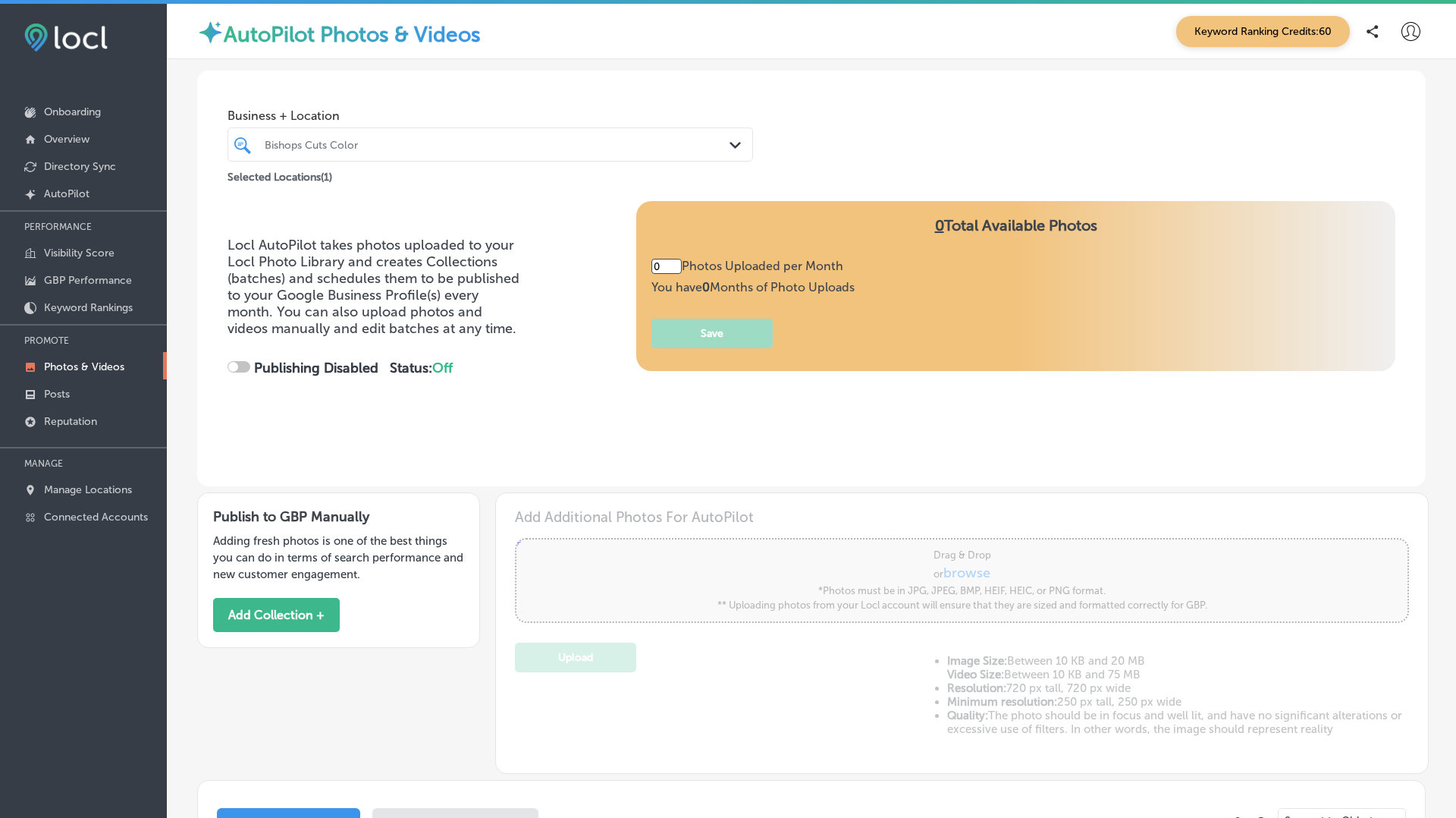
type input "5"
checkbox input "true"
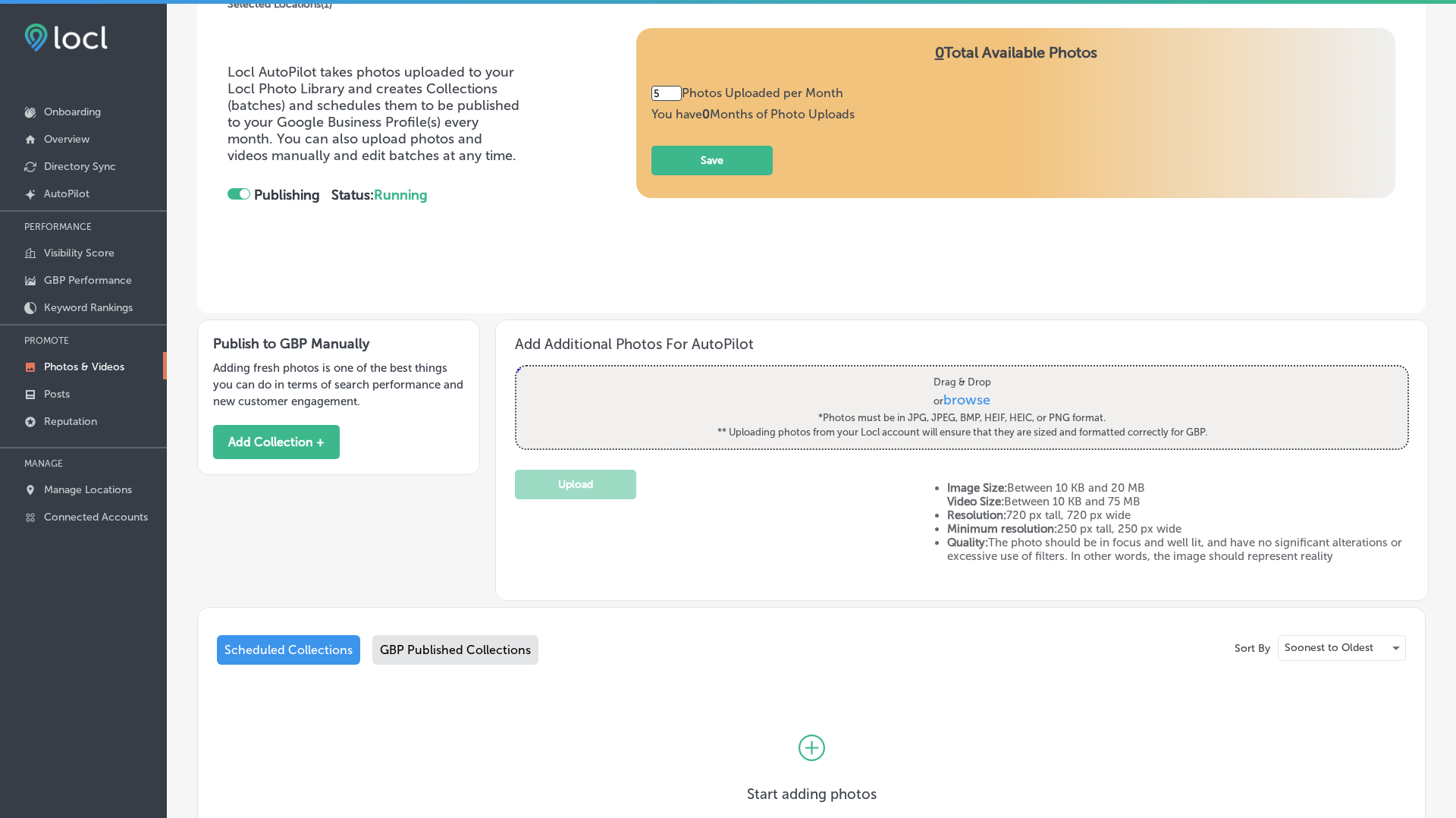
scroll to position [289, 0]
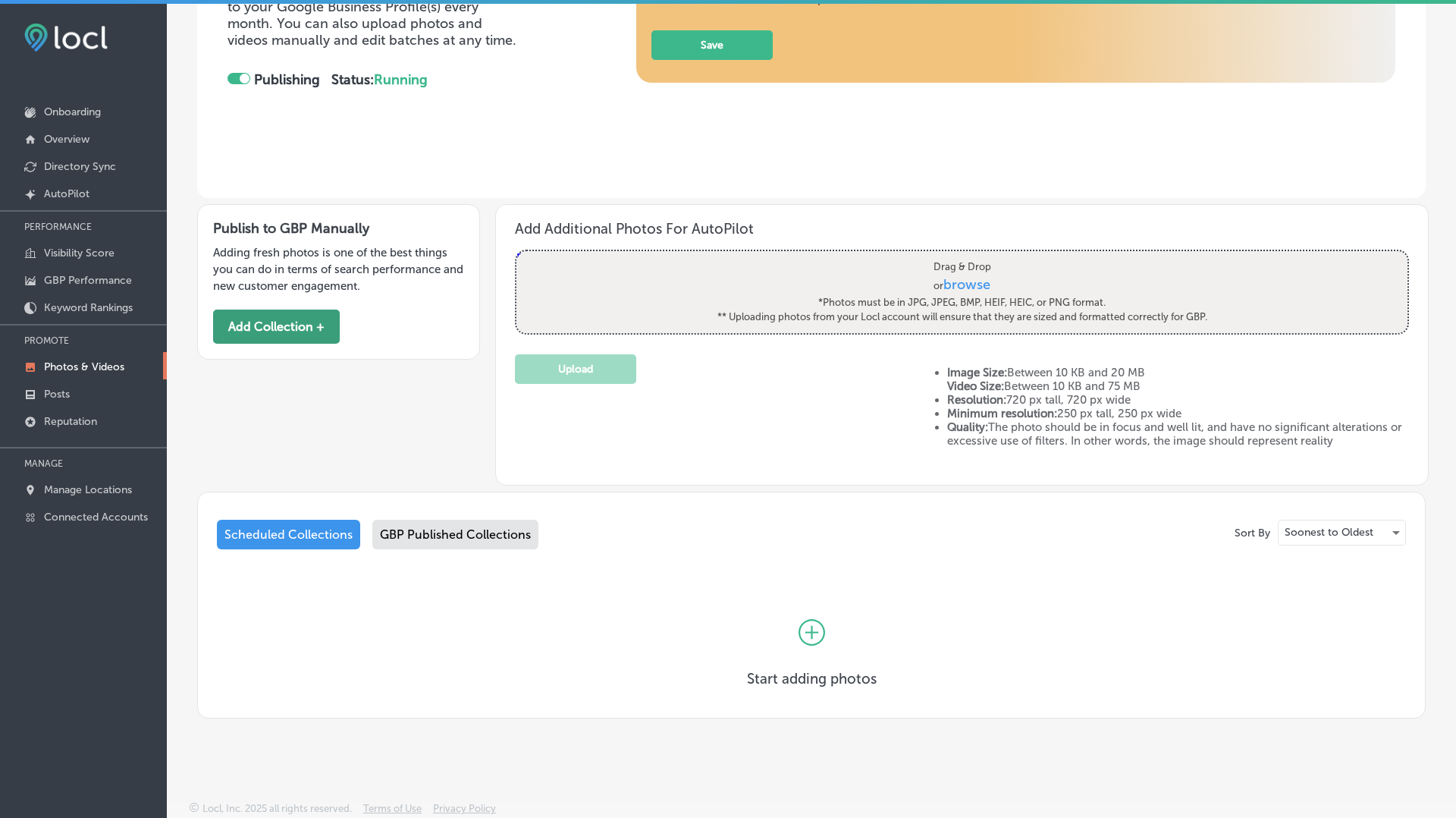
click at [309, 335] on button "Add Collection +" at bounding box center [276, 326] width 127 height 34
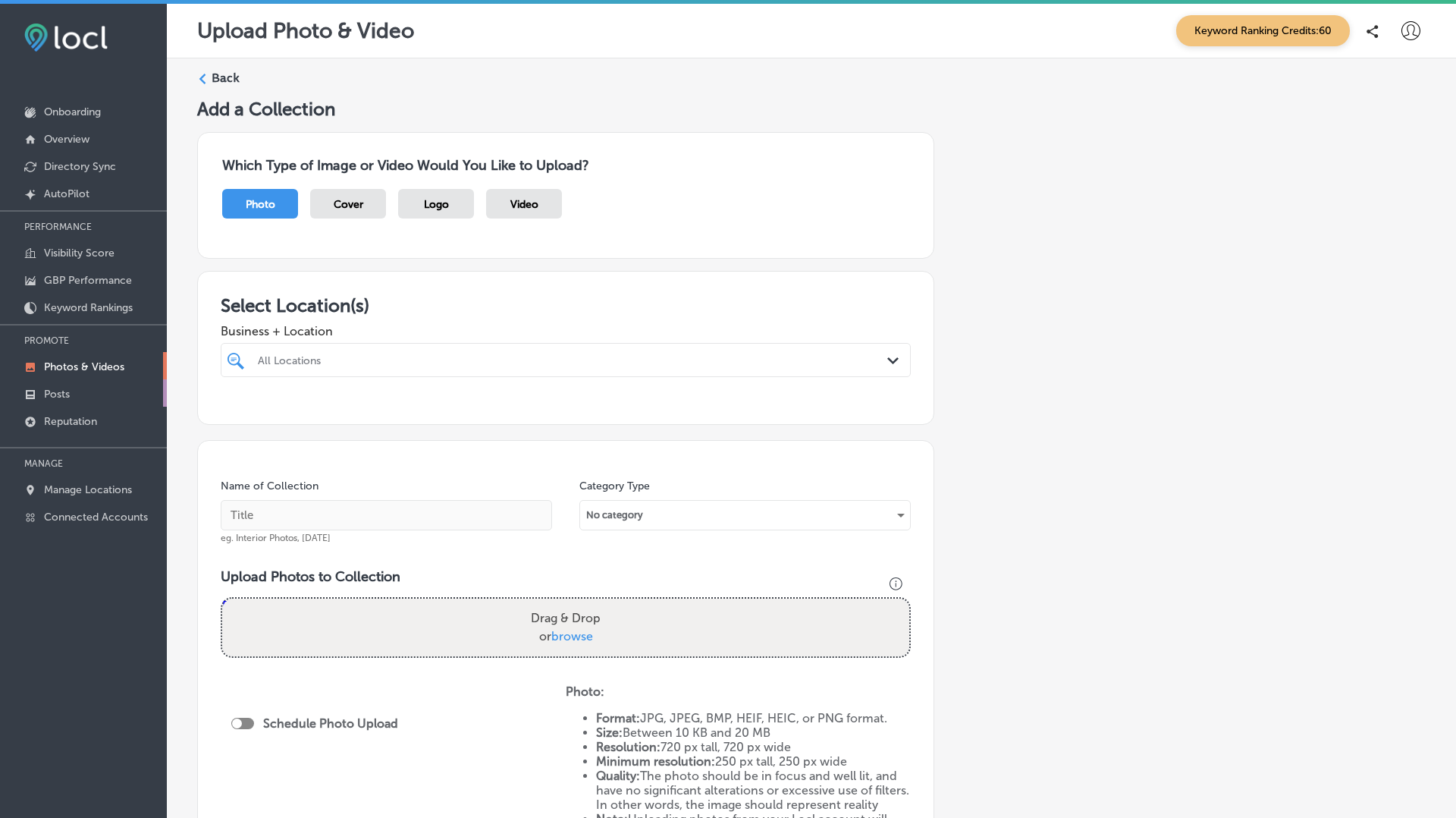
click at [61, 391] on p "Posts" at bounding box center [57, 394] width 26 height 13
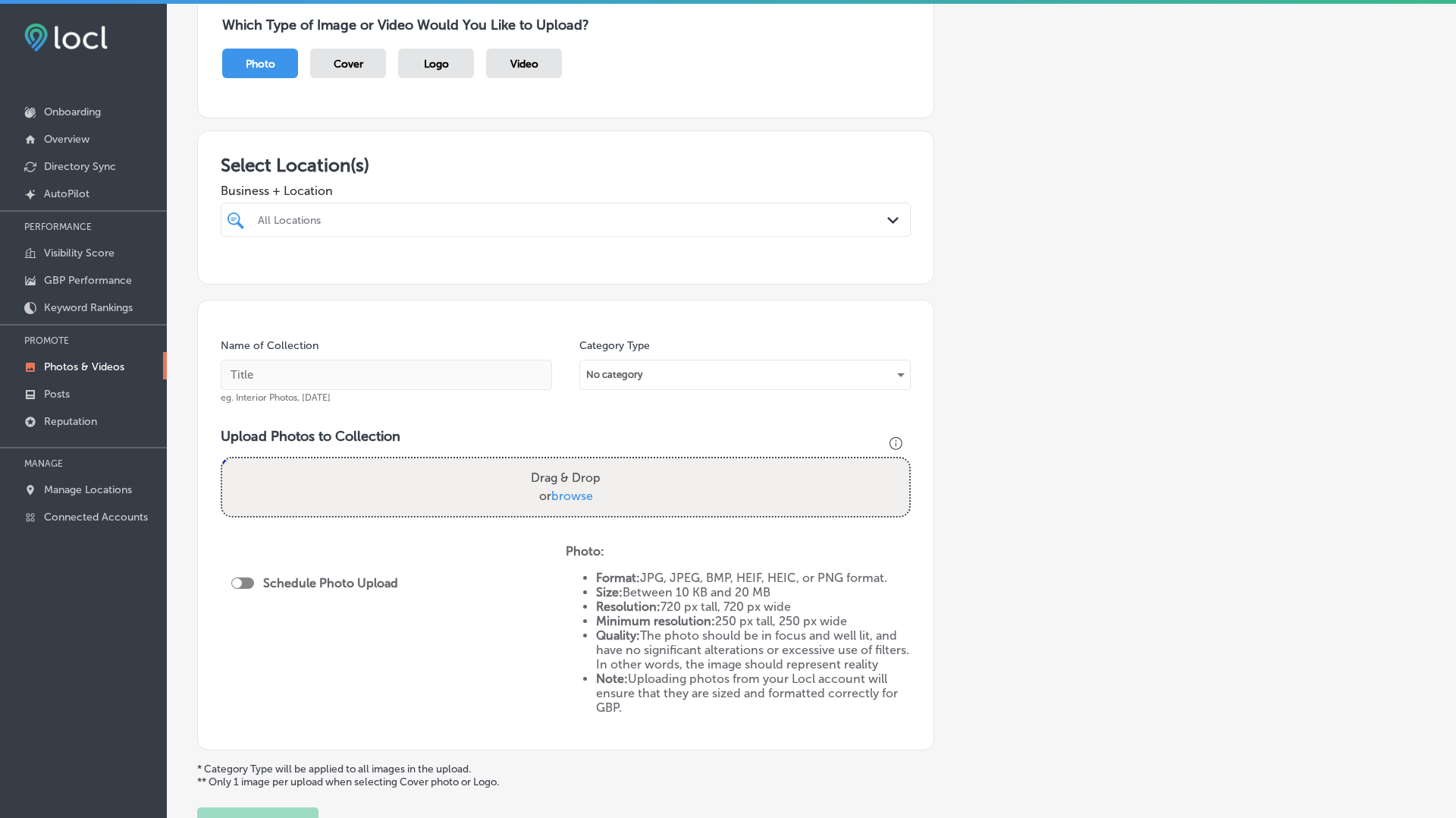
scroll to position [141, 0]
click at [351, 66] on span "Cover" at bounding box center [349, 63] width 30 height 13
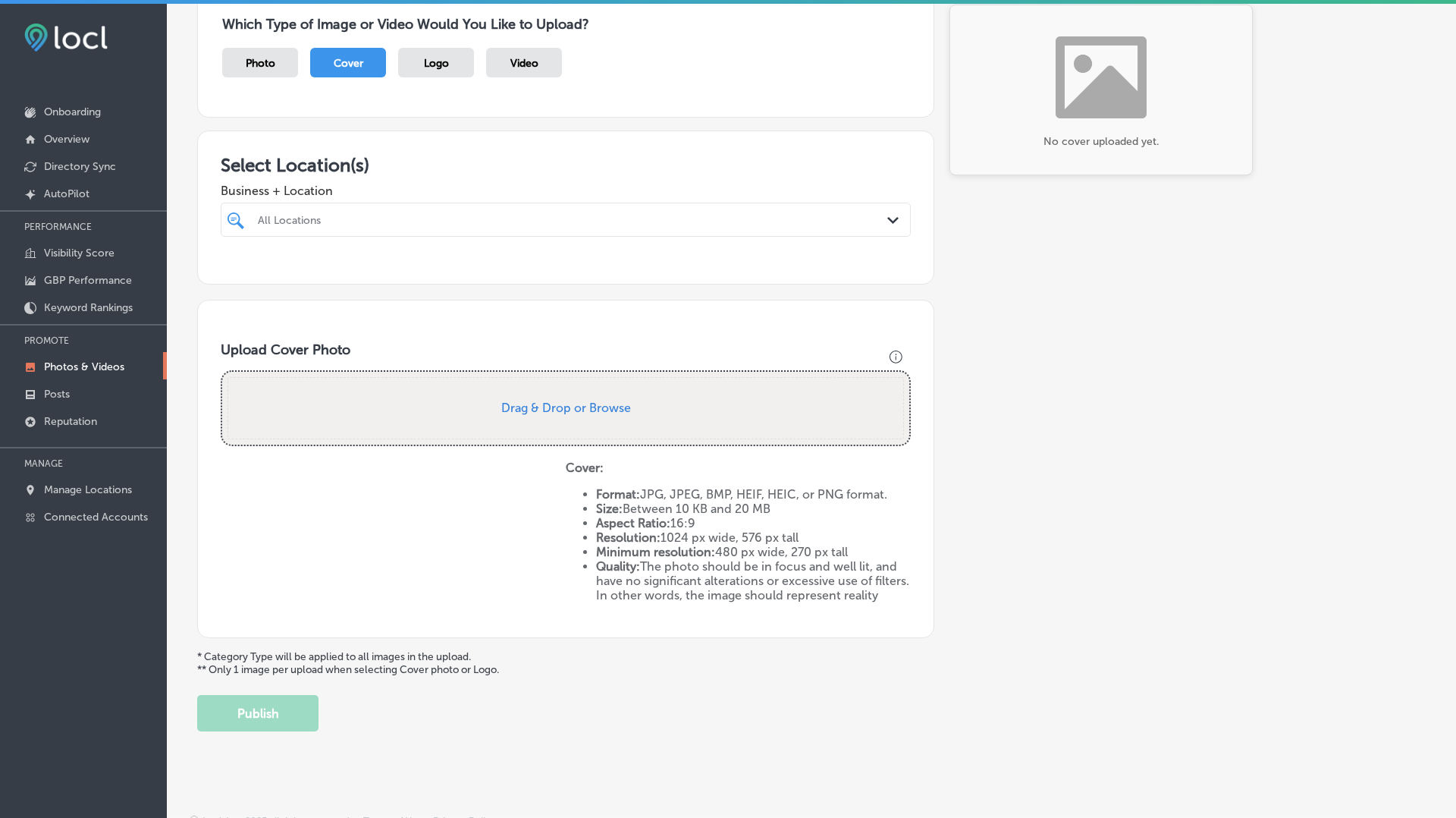
click at [421, 59] on div "Logo" at bounding box center [436, 63] width 76 height 30
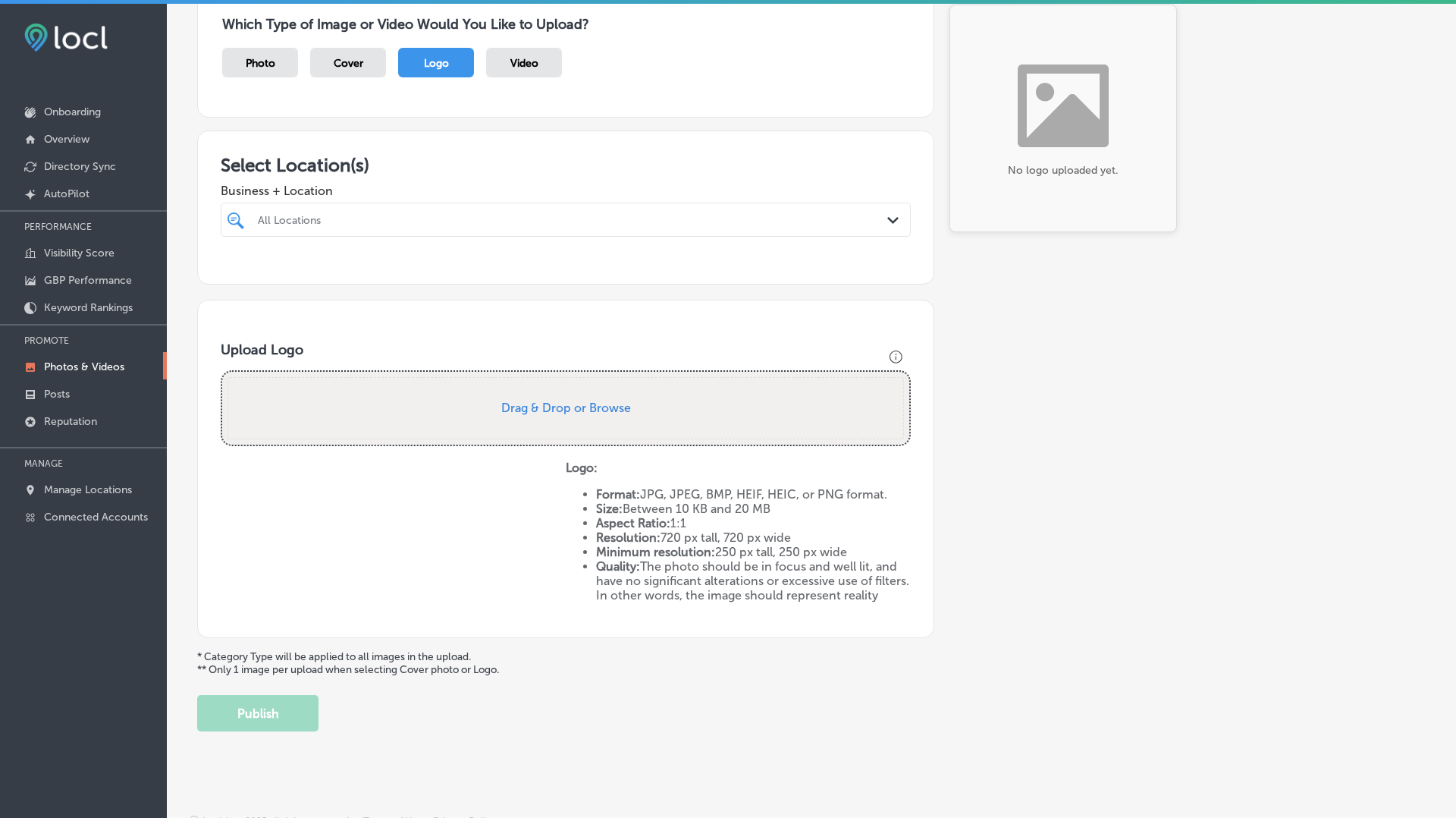
click at [532, 71] on div "Video" at bounding box center [524, 63] width 76 height 30
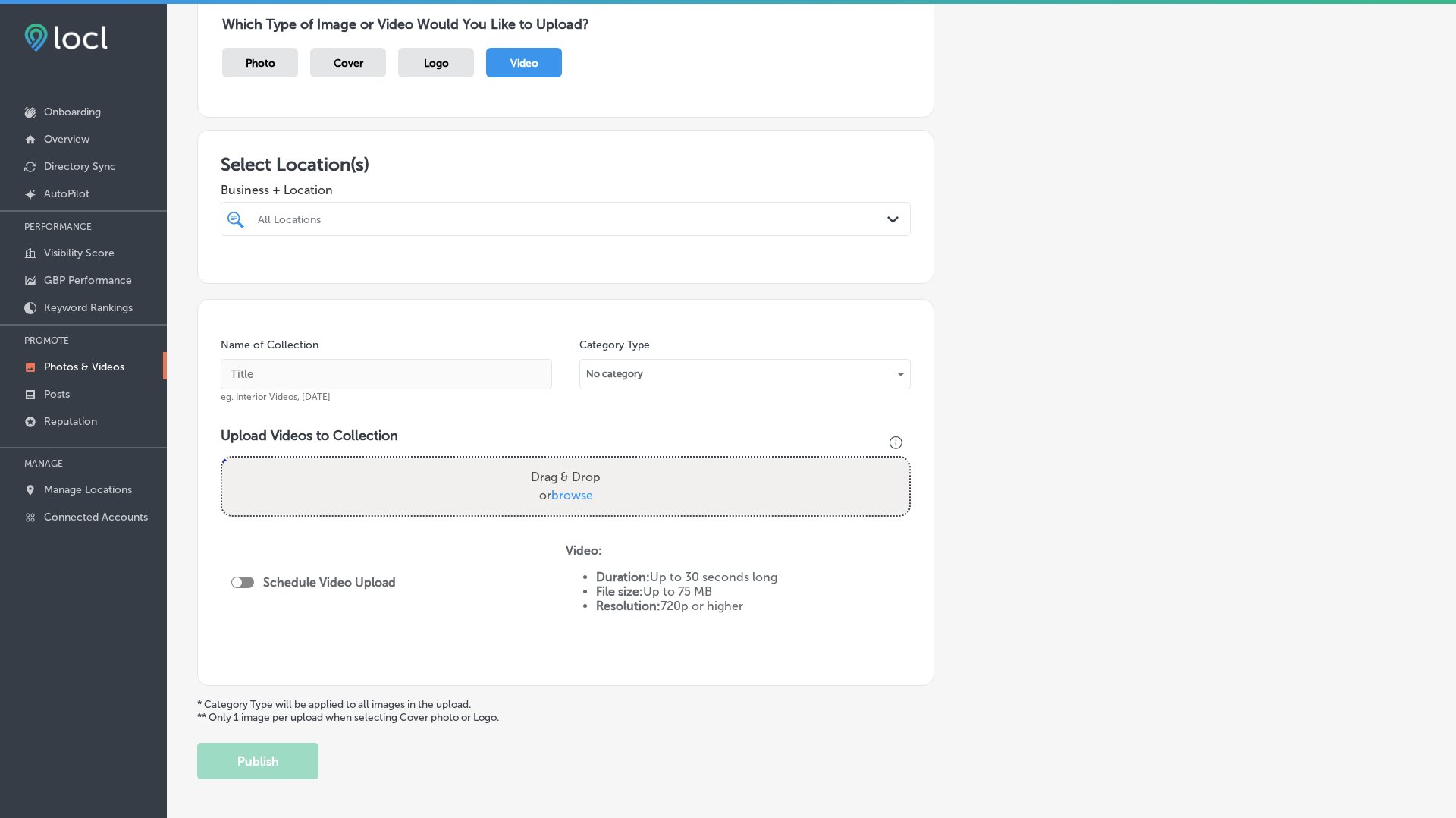
click at [240, 57] on div "Photo" at bounding box center [260, 63] width 76 height 30
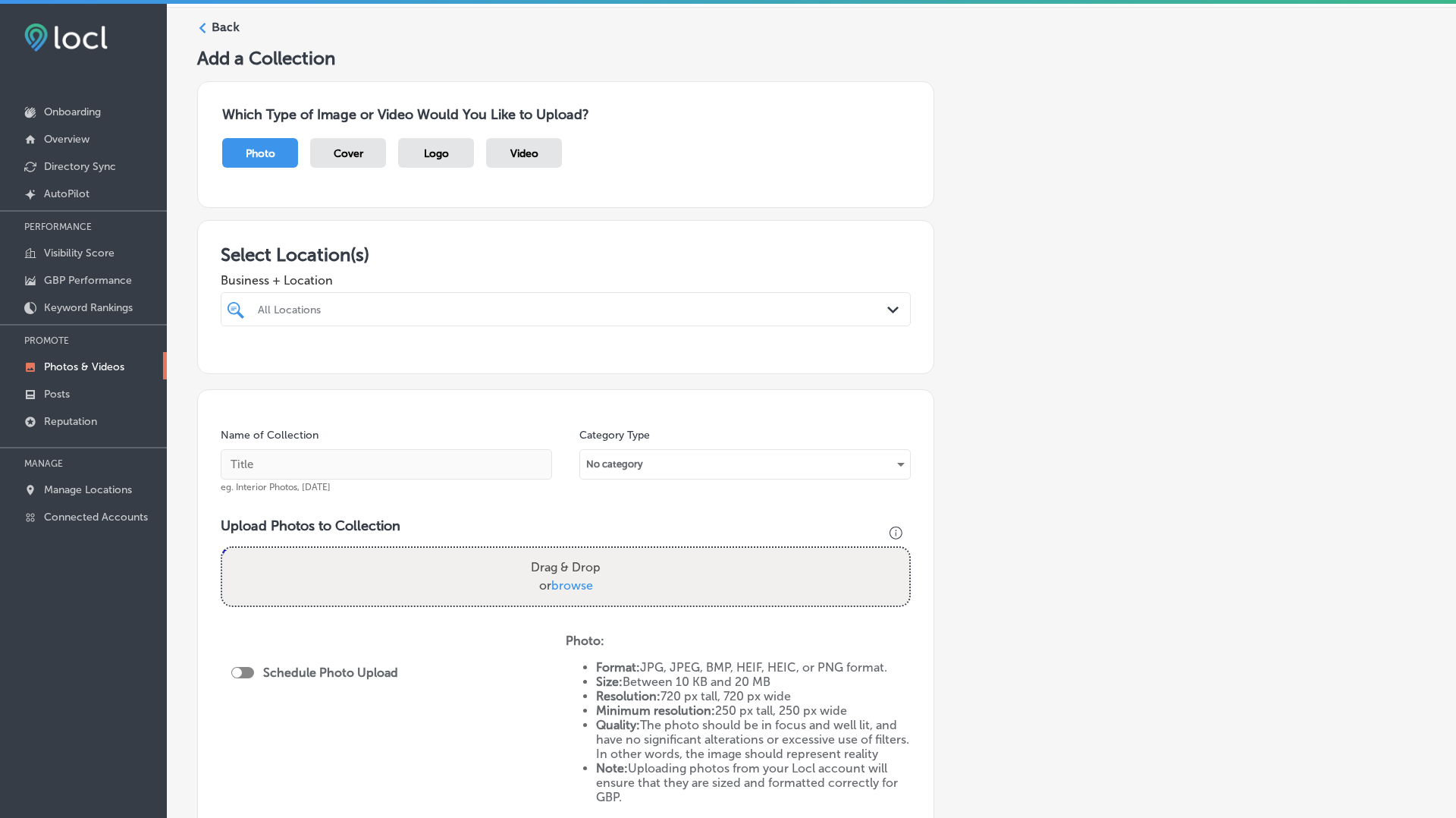
scroll to position [0, 0]
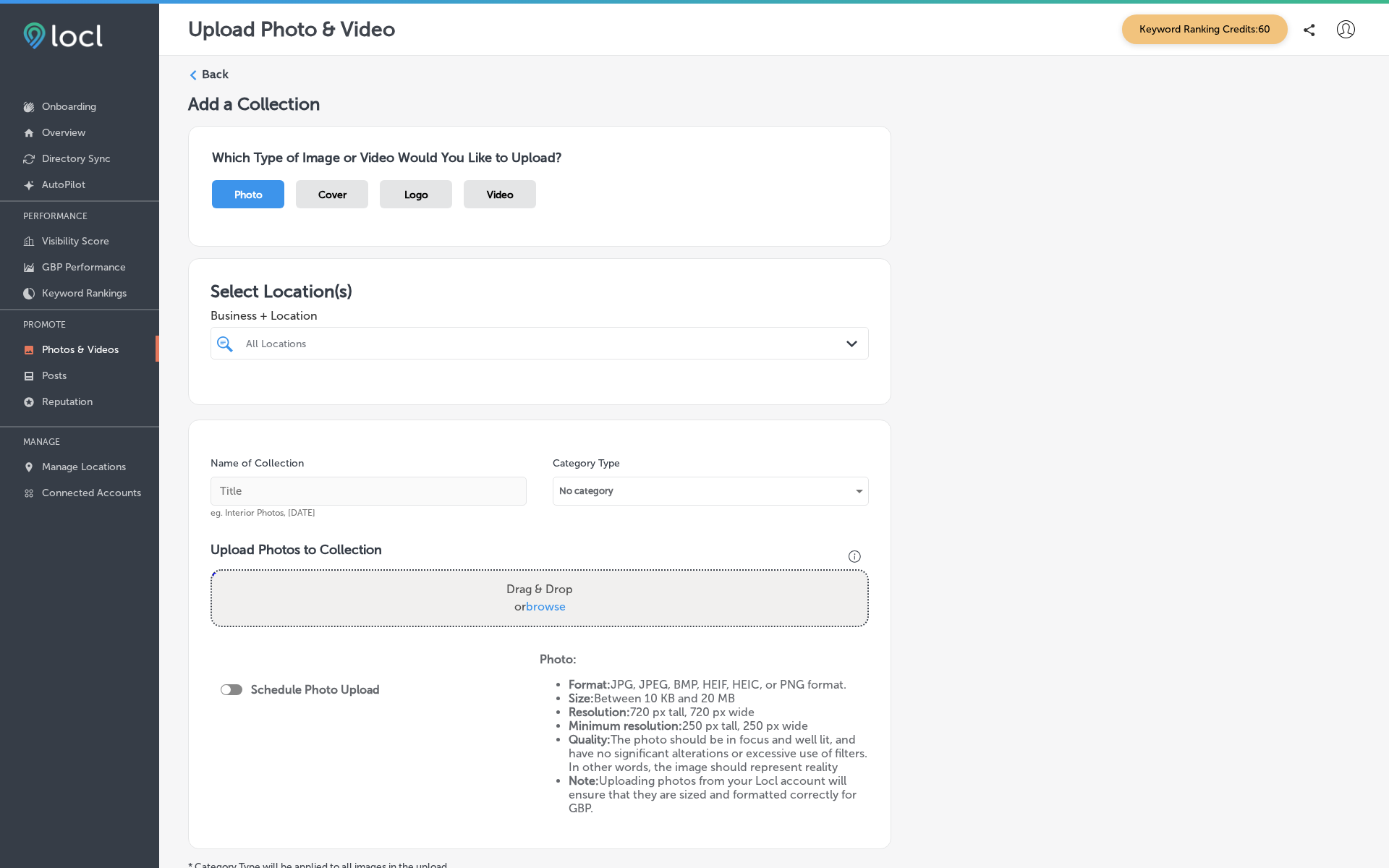
click at [269, 23] on p "Upload Photo & Video" at bounding box center [291, 29] width 206 height 24
copy p "Upload Photo & Video"
click at [1018, 347] on div "Add a Collection Which Type of Image or Video Would You Like to Upload? Photo C…" at bounding box center [774, 515] width 1172 height 844
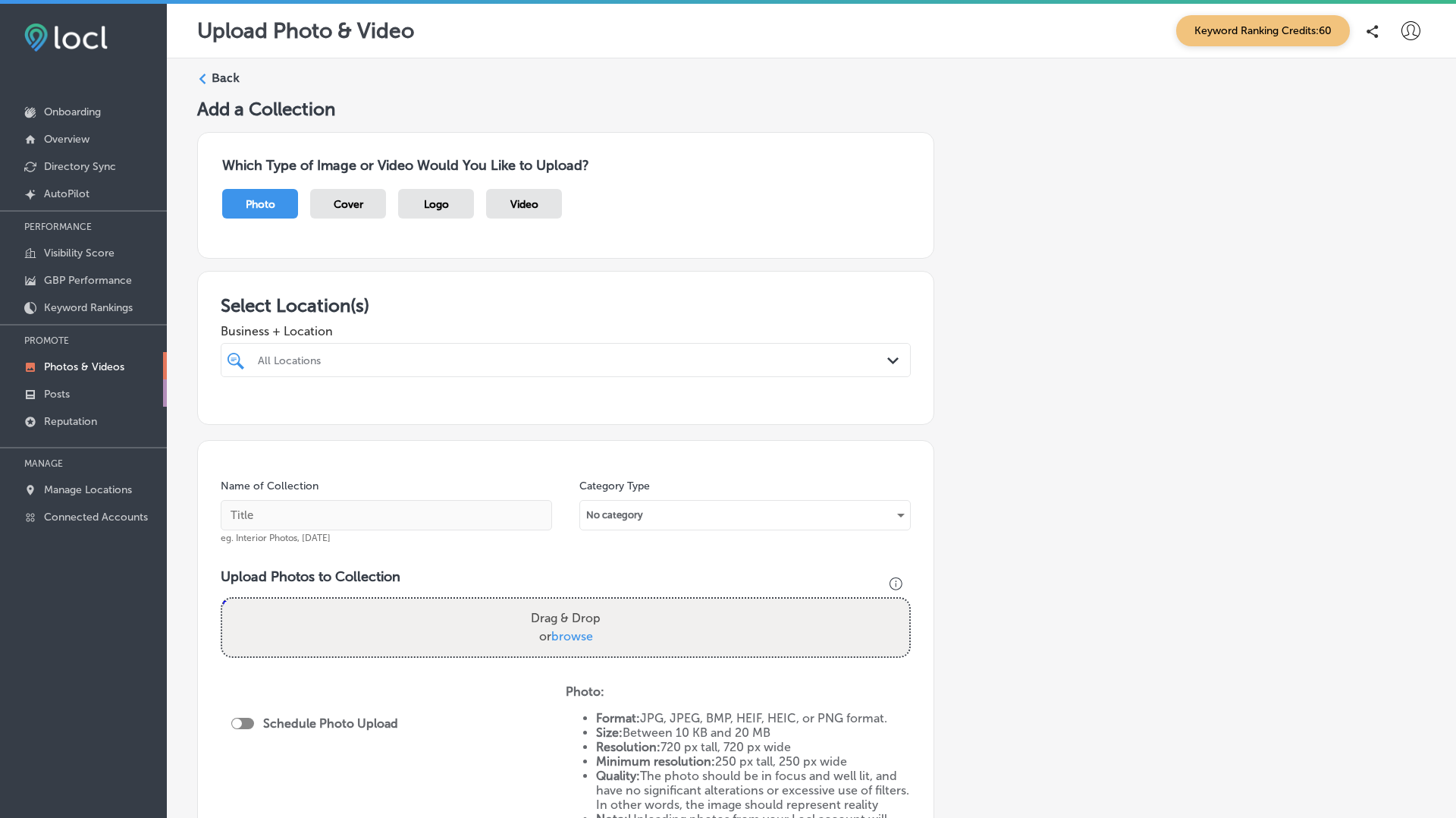
click at [76, 389] on link "Posts" at bounding box center [83, 393] width 167 height 28
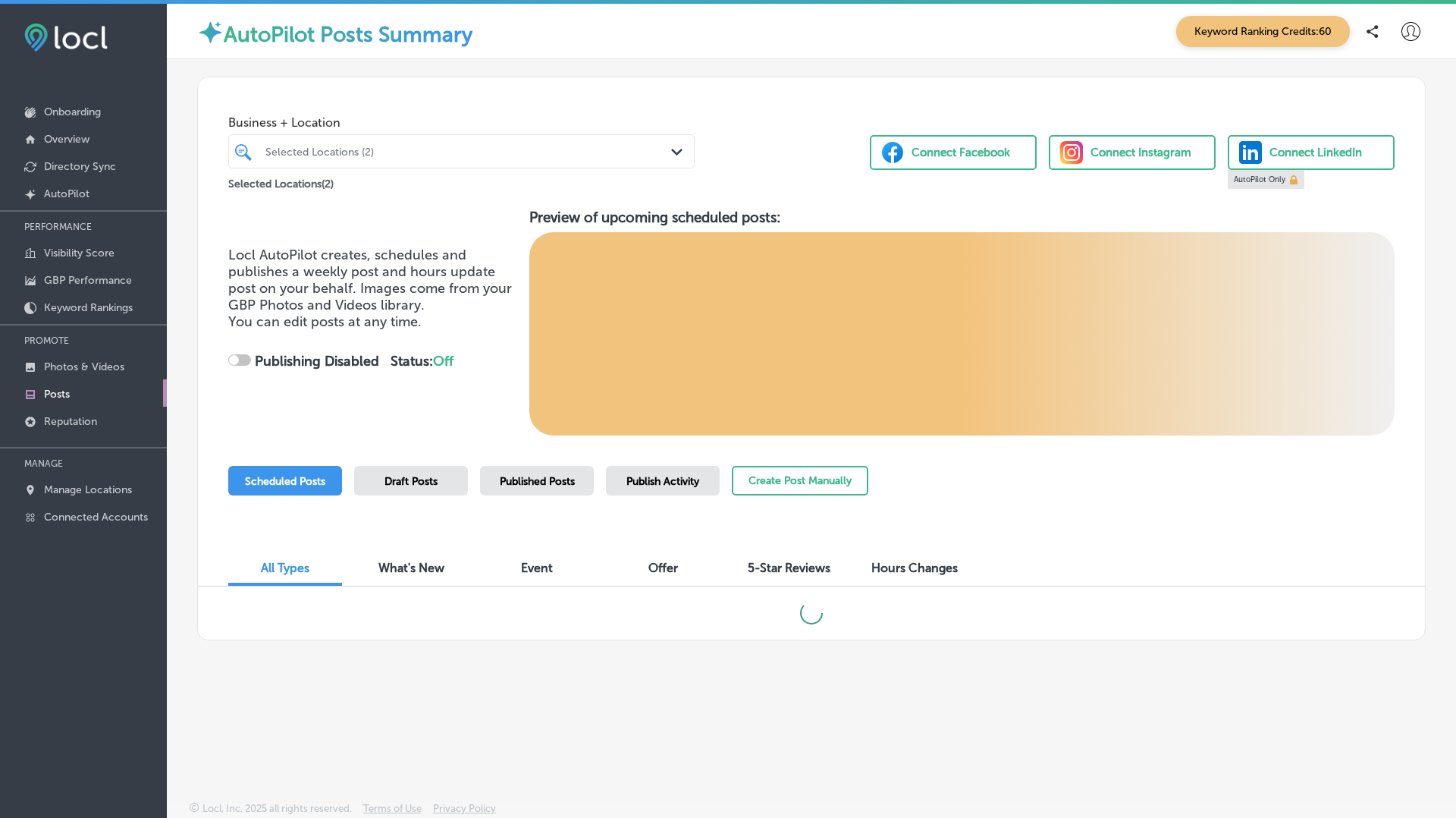
click at [633, 488] on div "Publish Activity" at bounding box center [662, 480] width 114 height 30
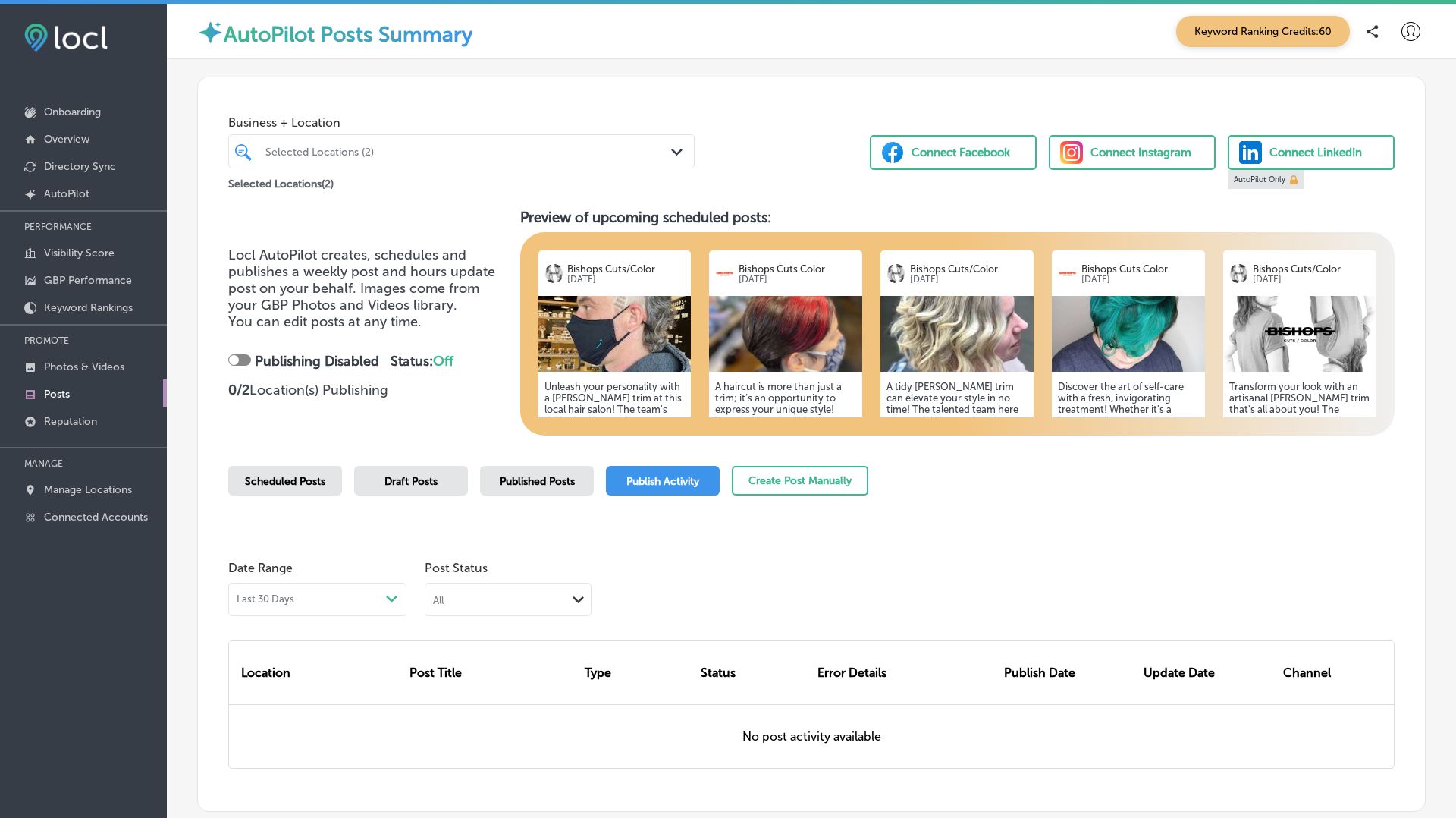
click at [469, 141] on div "Selected Locations (2)" at bounding box center [462, 151] width 407 height 23
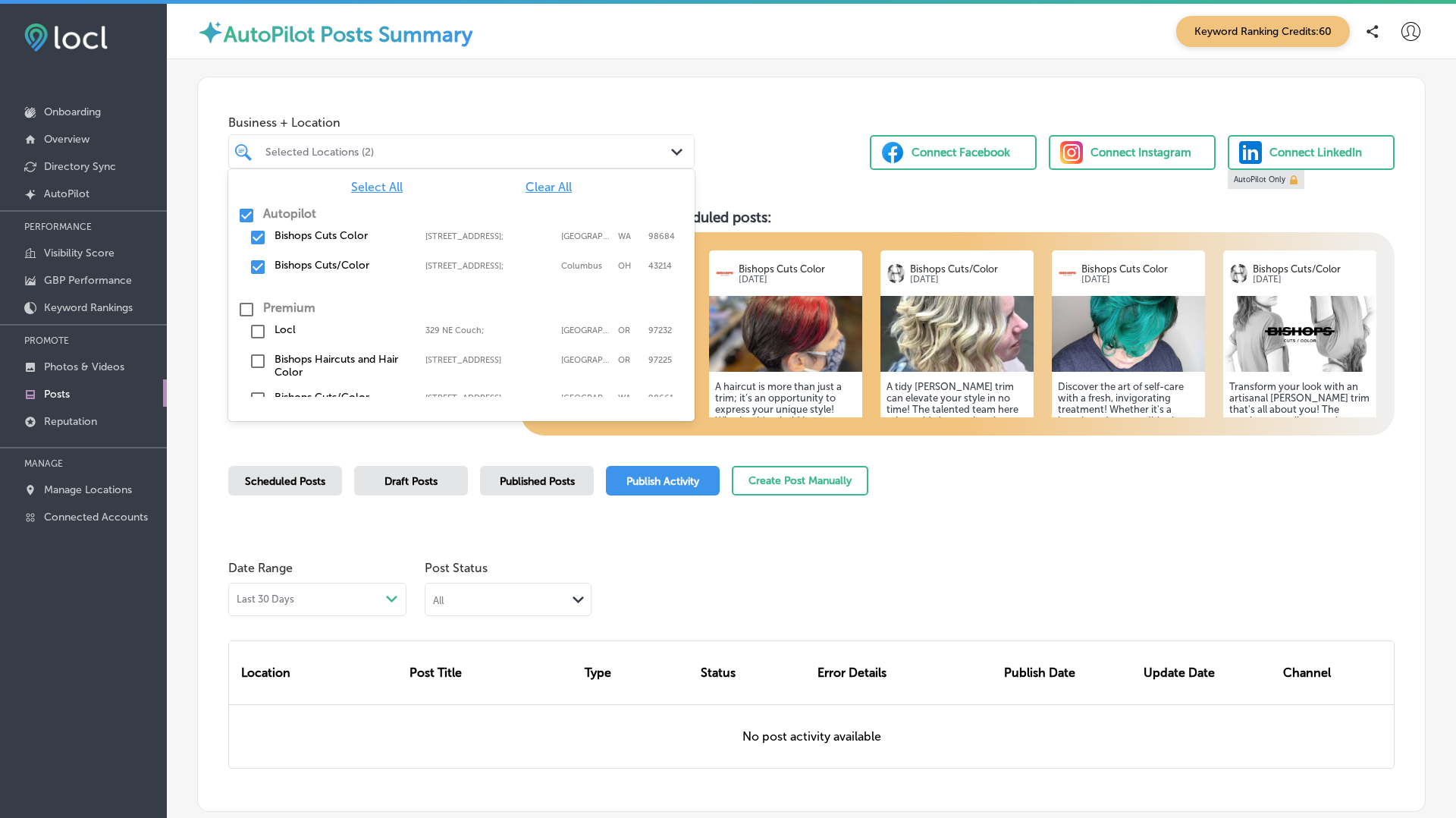
click at [357, 192] on span "Select All" at bounding box center [377, 187] width 52 height 15
click at [293, 305] on label "Premium" at bounding box center [289, 308] width 53 height 15
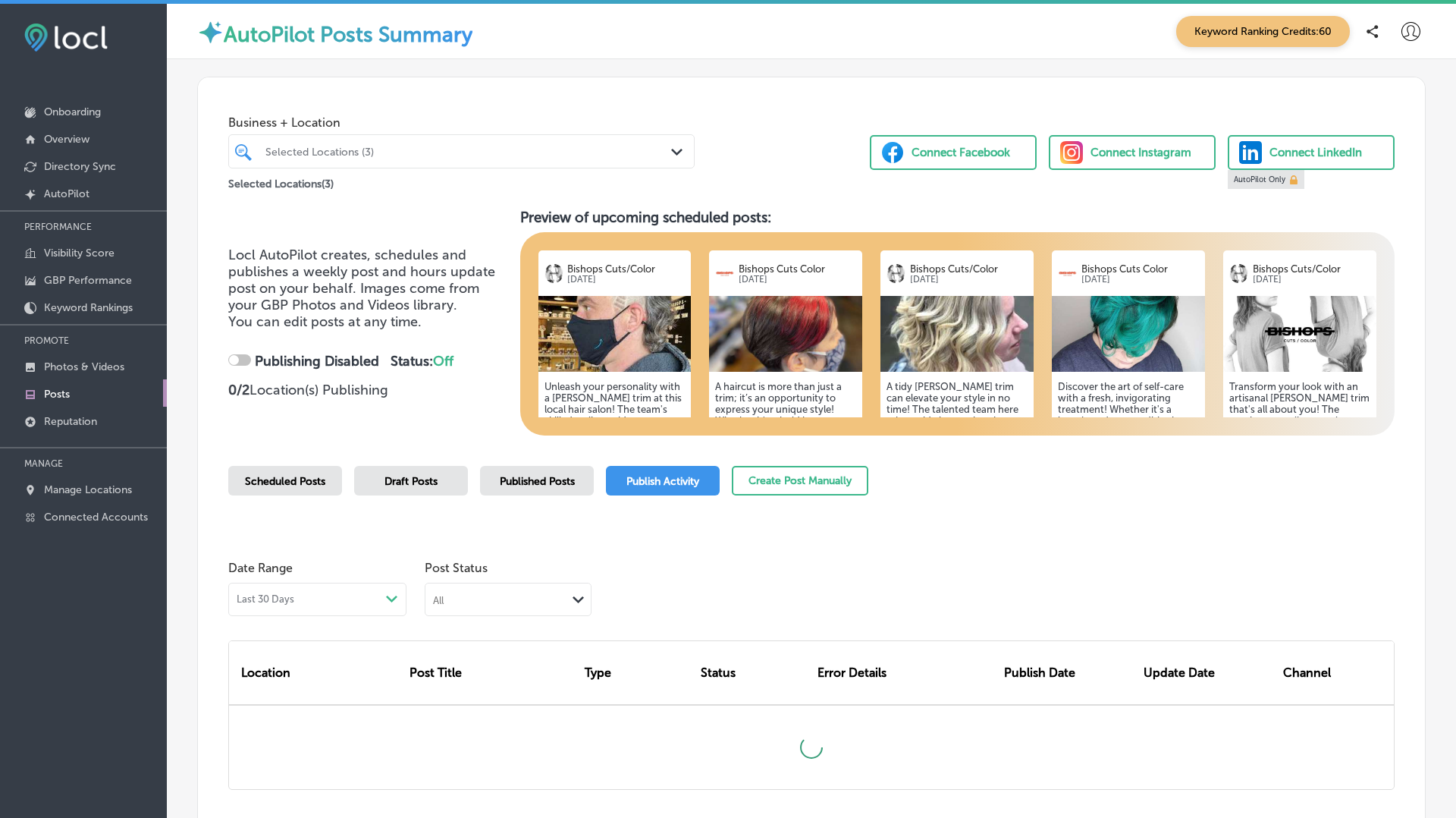
click at [661, 113] on div "Business + Location Selected Locations (3) Path Created with Sketch." at bounding box center [462, 138] width 466 height 61
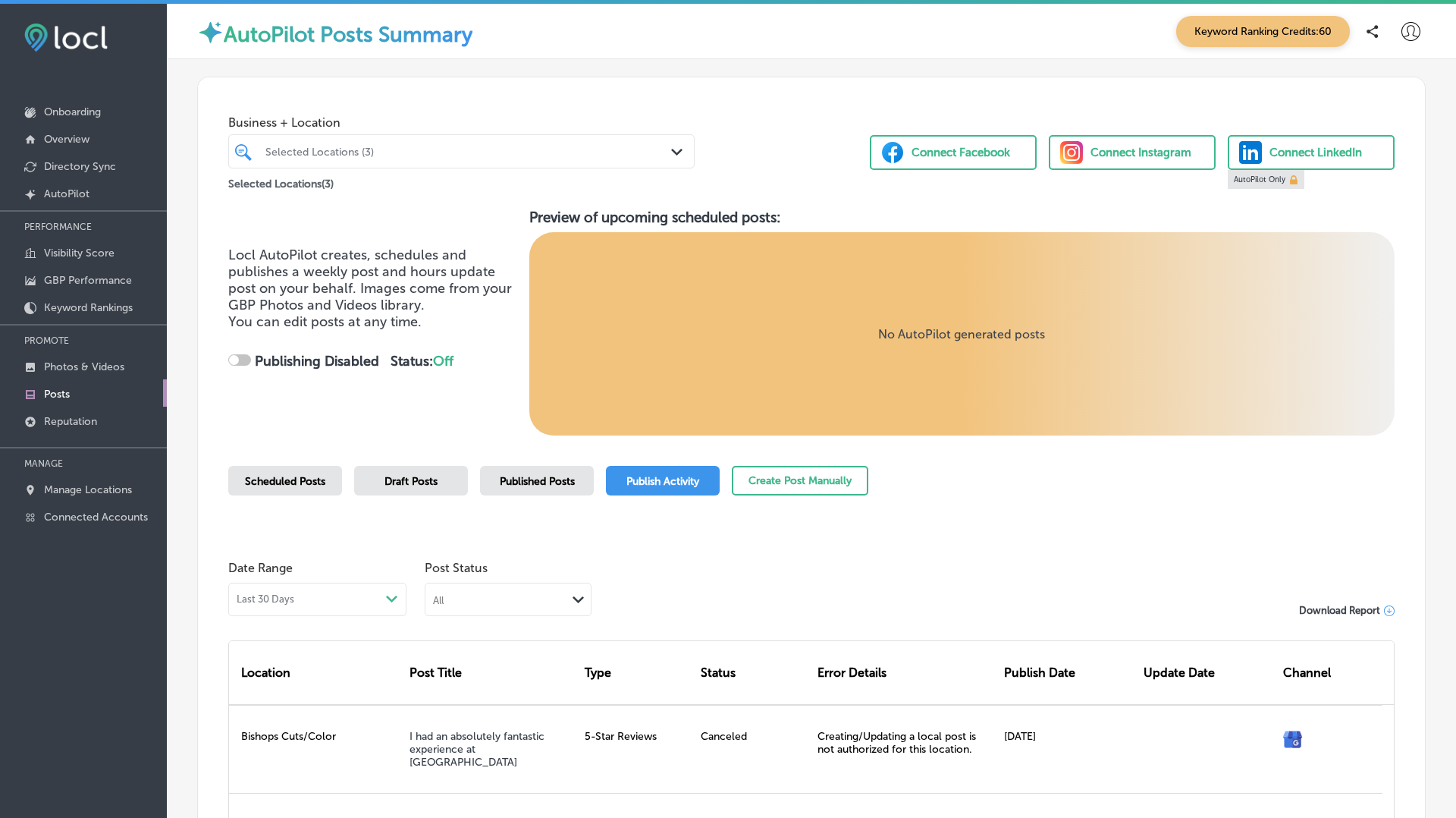
scroll to position [32, 0]
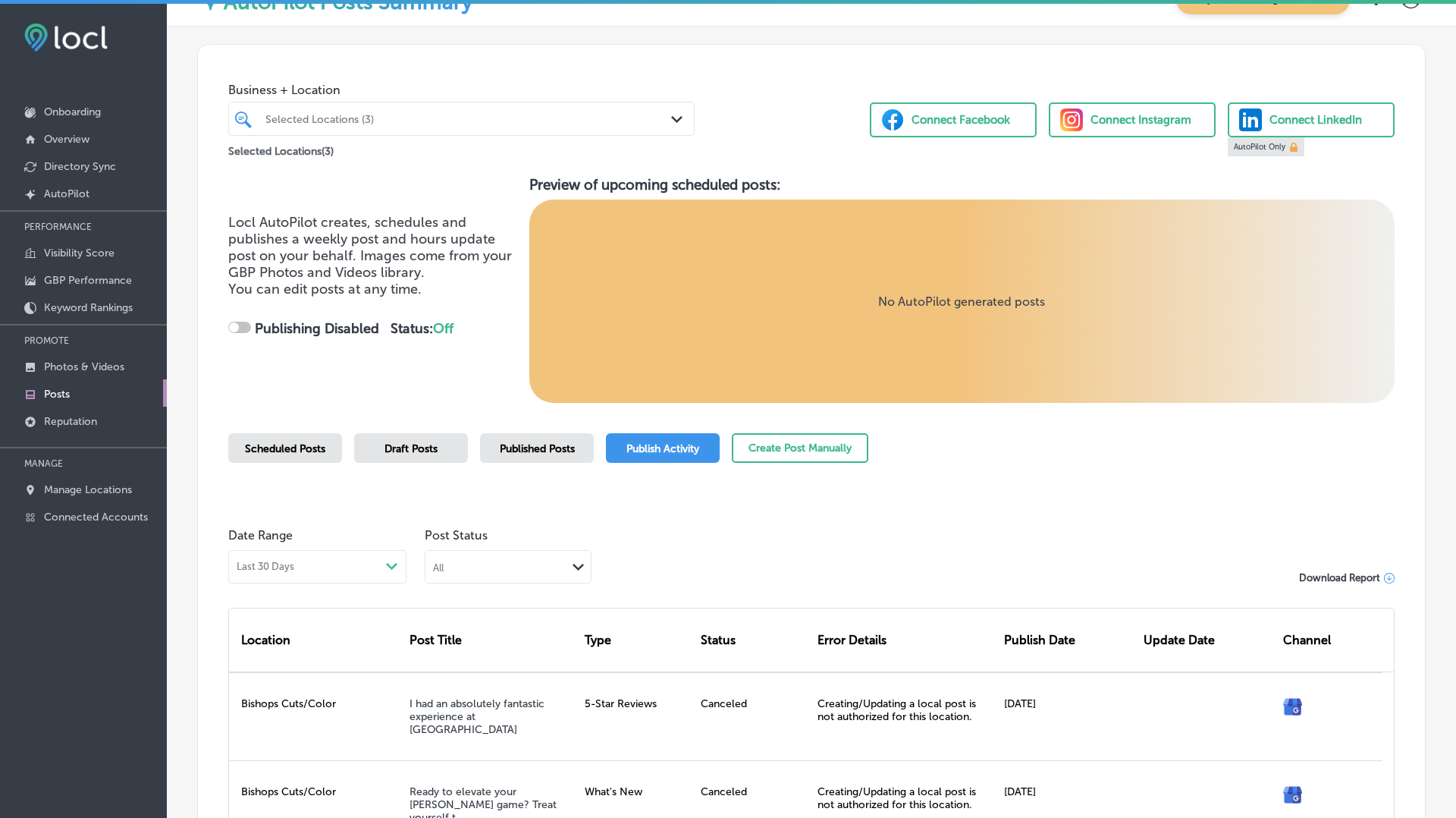
click at [543, 442] on span "Published Posts" at bounding box center [537, 449] width 75 height 13
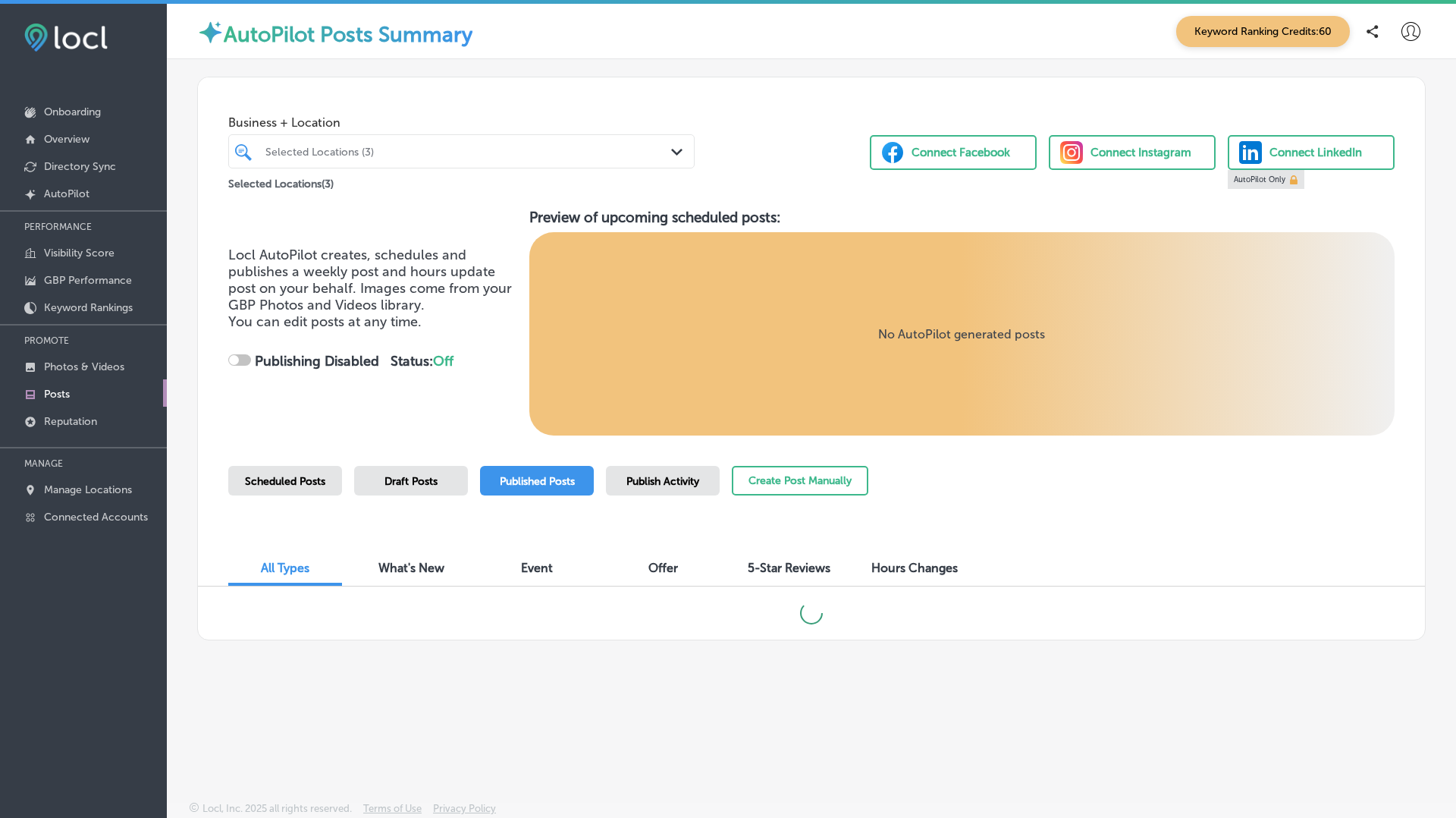
scroll to position [4, 0]
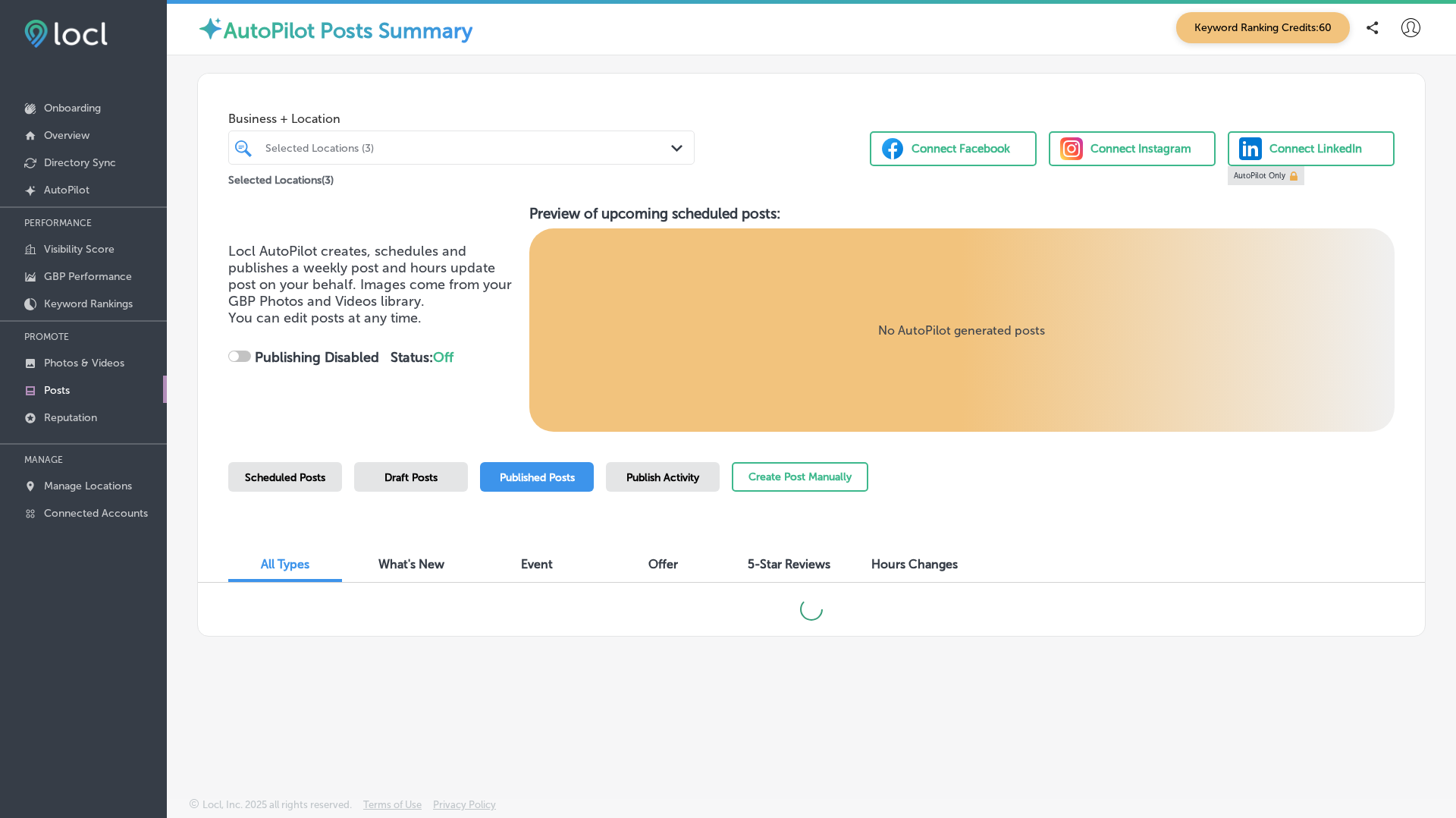
click at [401, 137] on div at bounding box center [441, 147] width 355 height 20
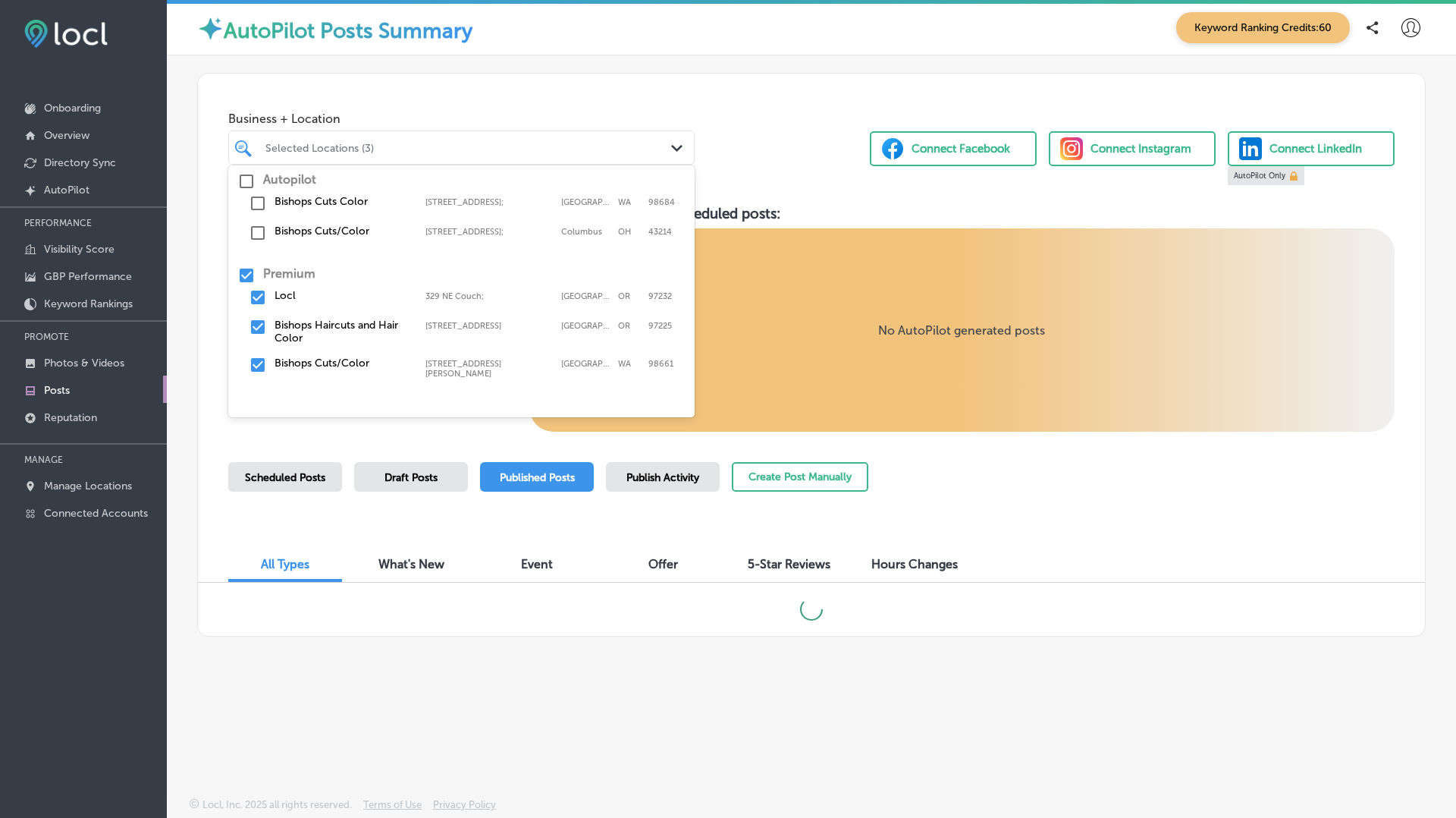
scroll to position [0, 0]
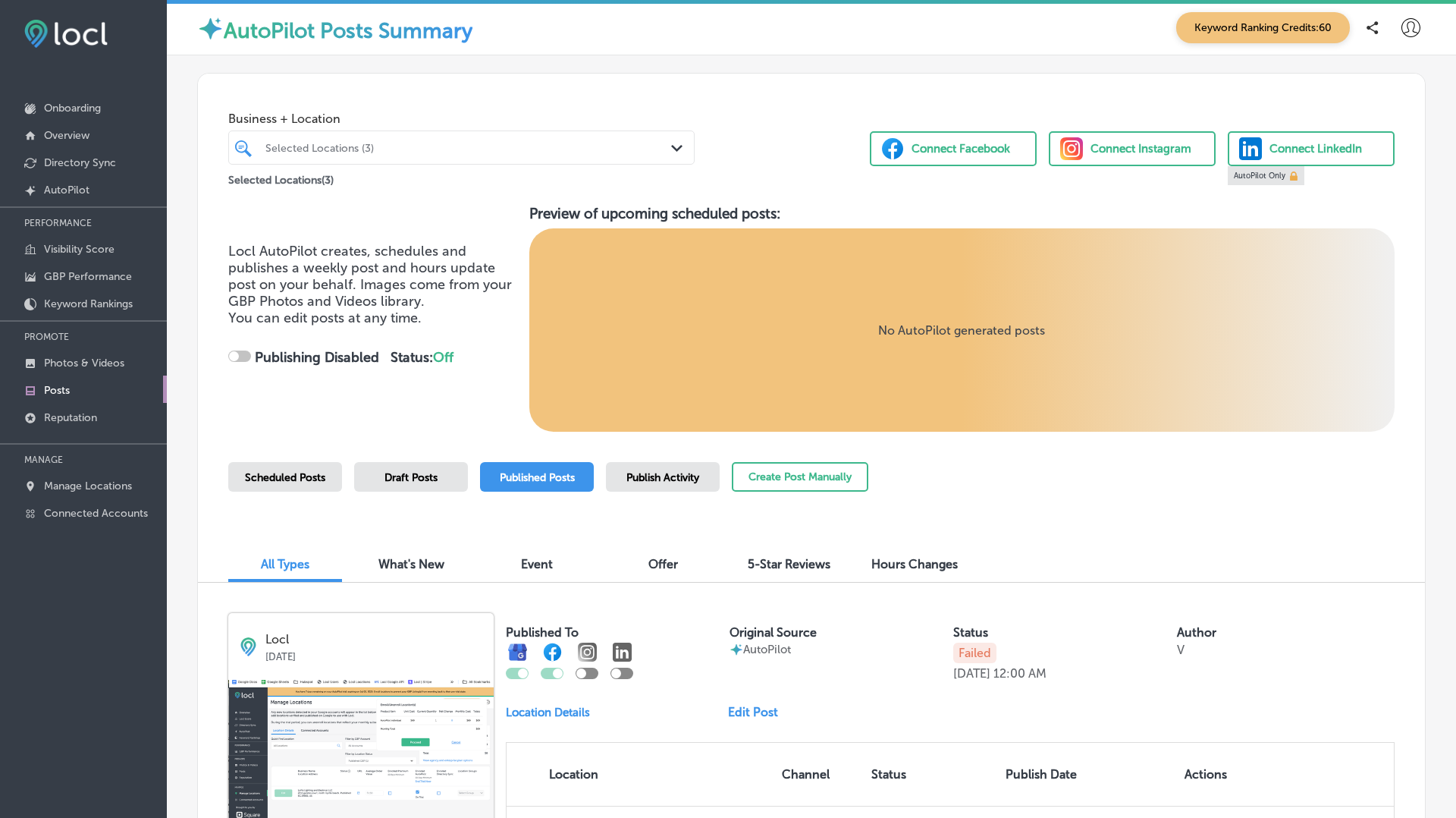
click at [710, 135] on div "Business + Location Selected Locations (3) Path Created with Sketch. Selected L…" at bounding box center [811, 136] width 1227 height 124
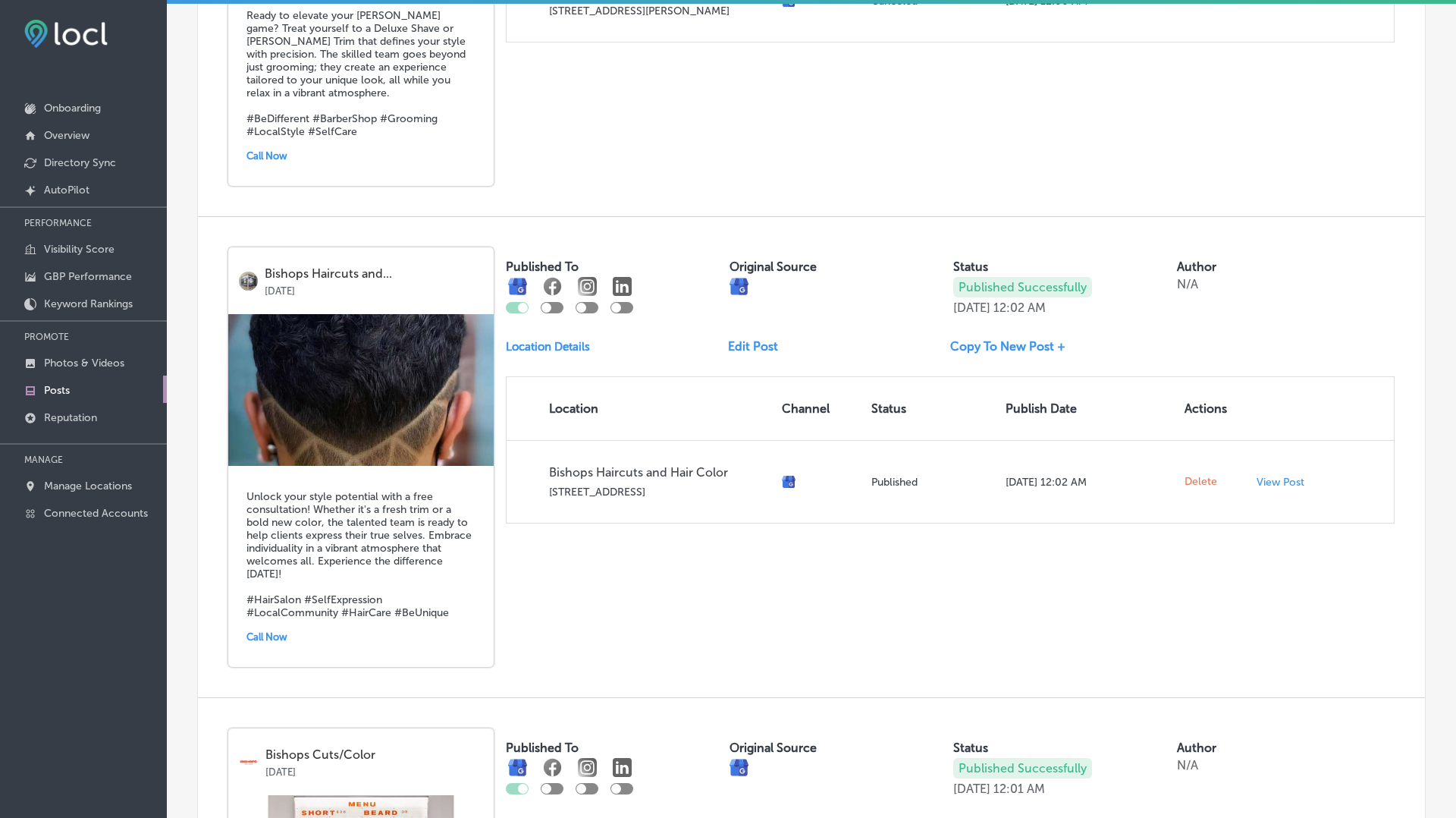
scroll to position [1881, 0]
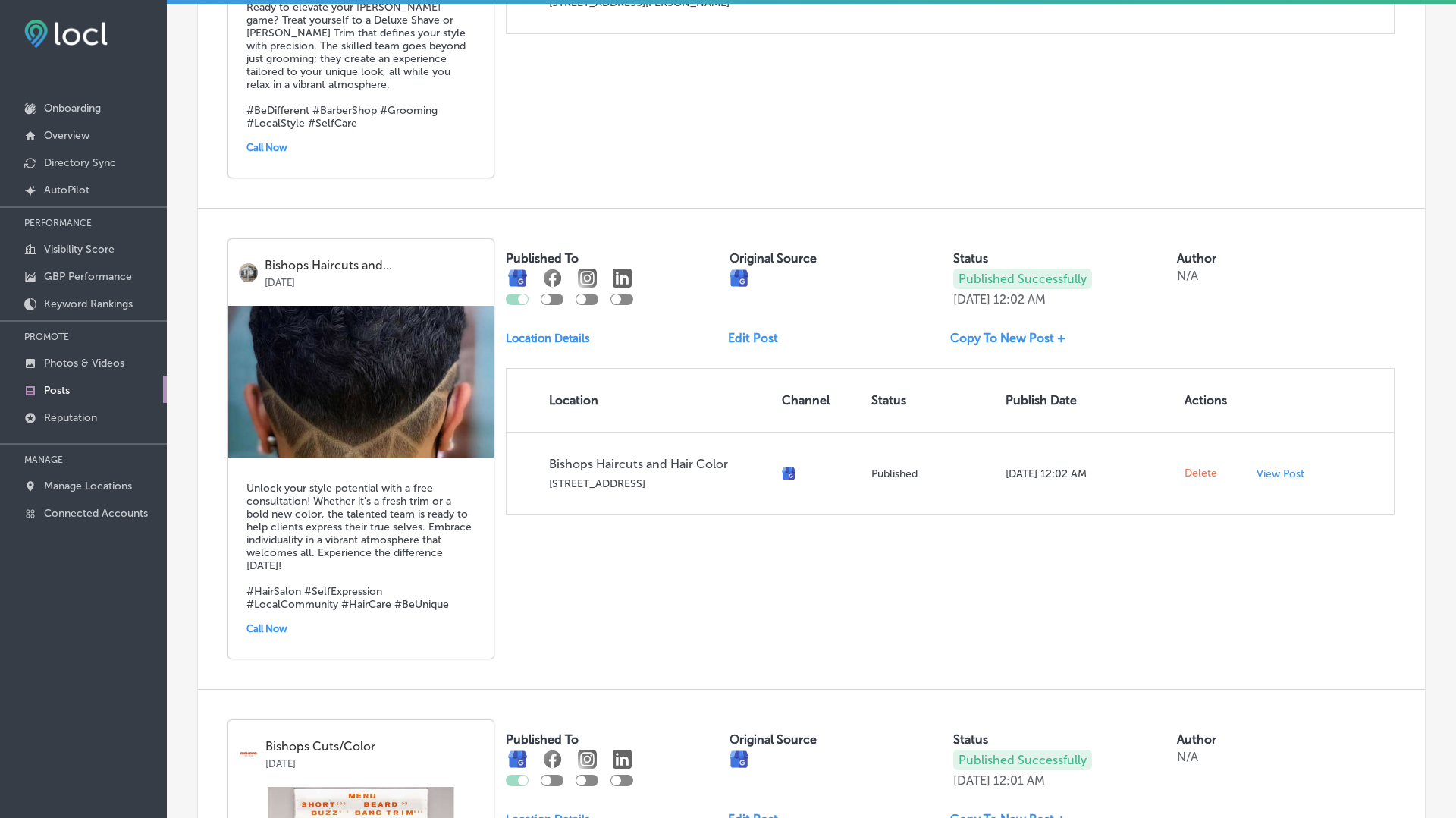
click at [751, 330] on link "Edit Post" at bounding box center [759, 338] width 62 height 15
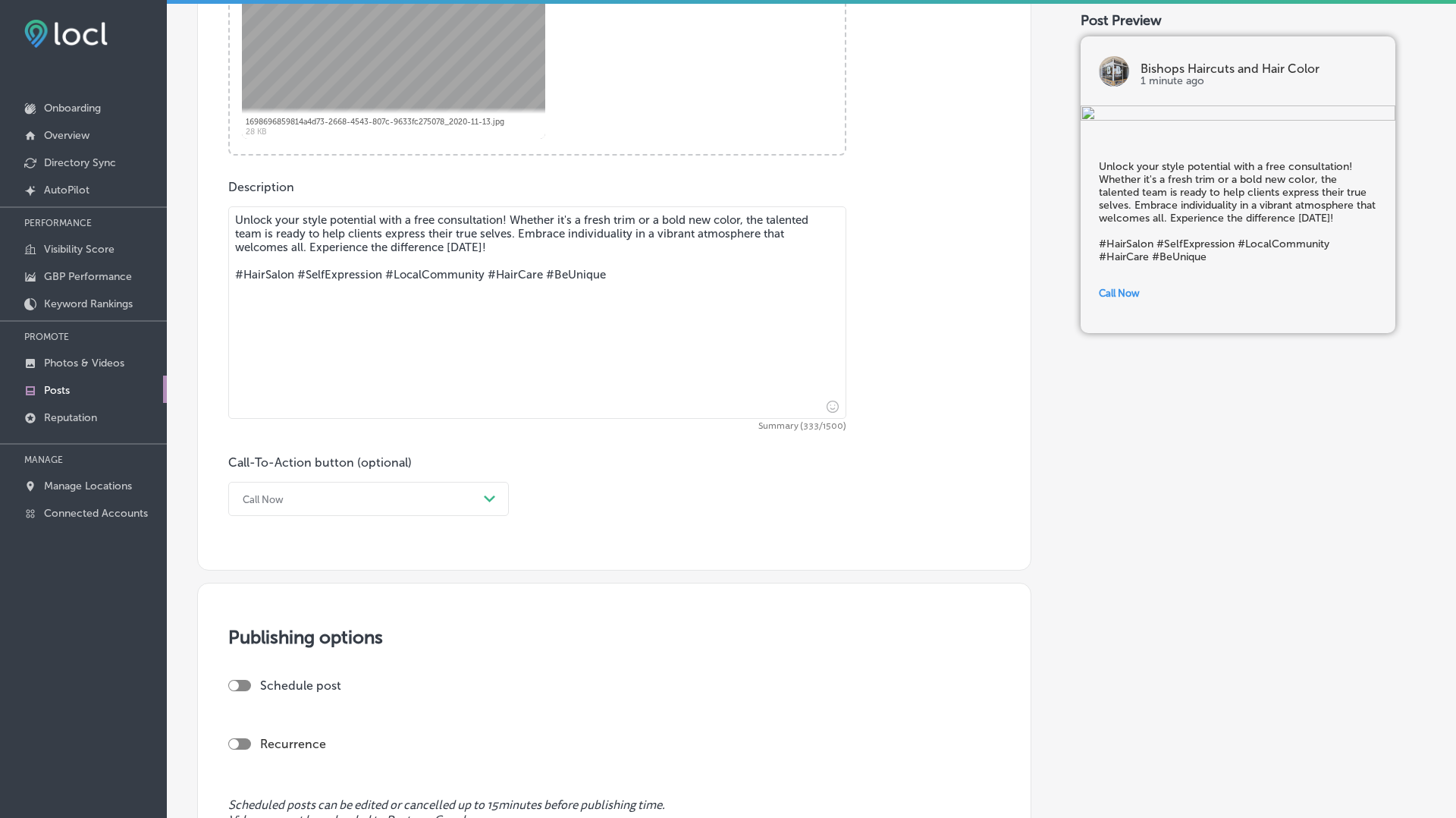
scroll to position [713, 0]
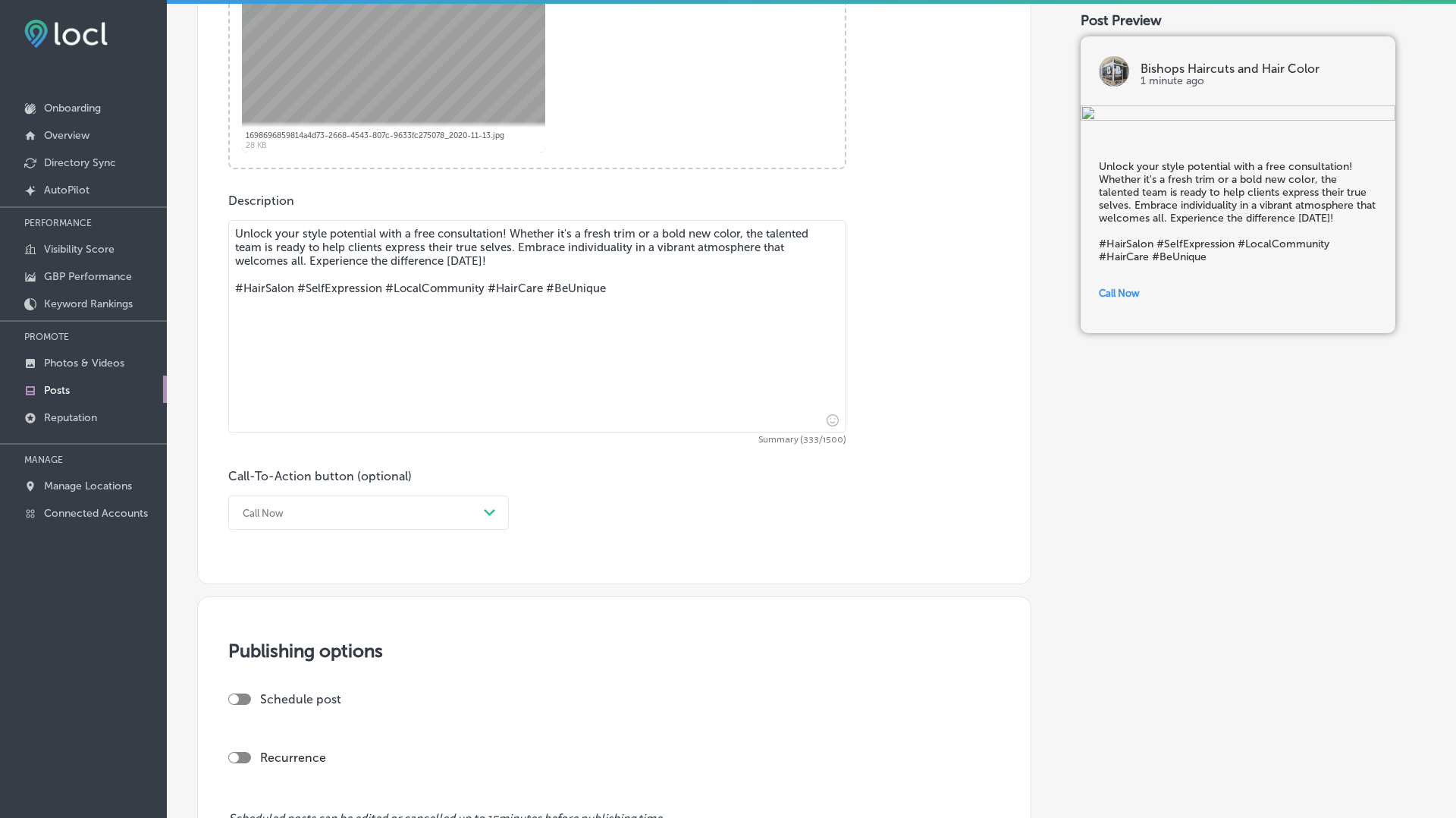
click at [628, 291] on textarea "Unlock your style potential with a free consultation! Whether it's a fresh trim…" at bounding box center [537, 327] width 618 height 213
type textarea "Unlock your style potential with a free consultation! Whether it's a fresh trim…"
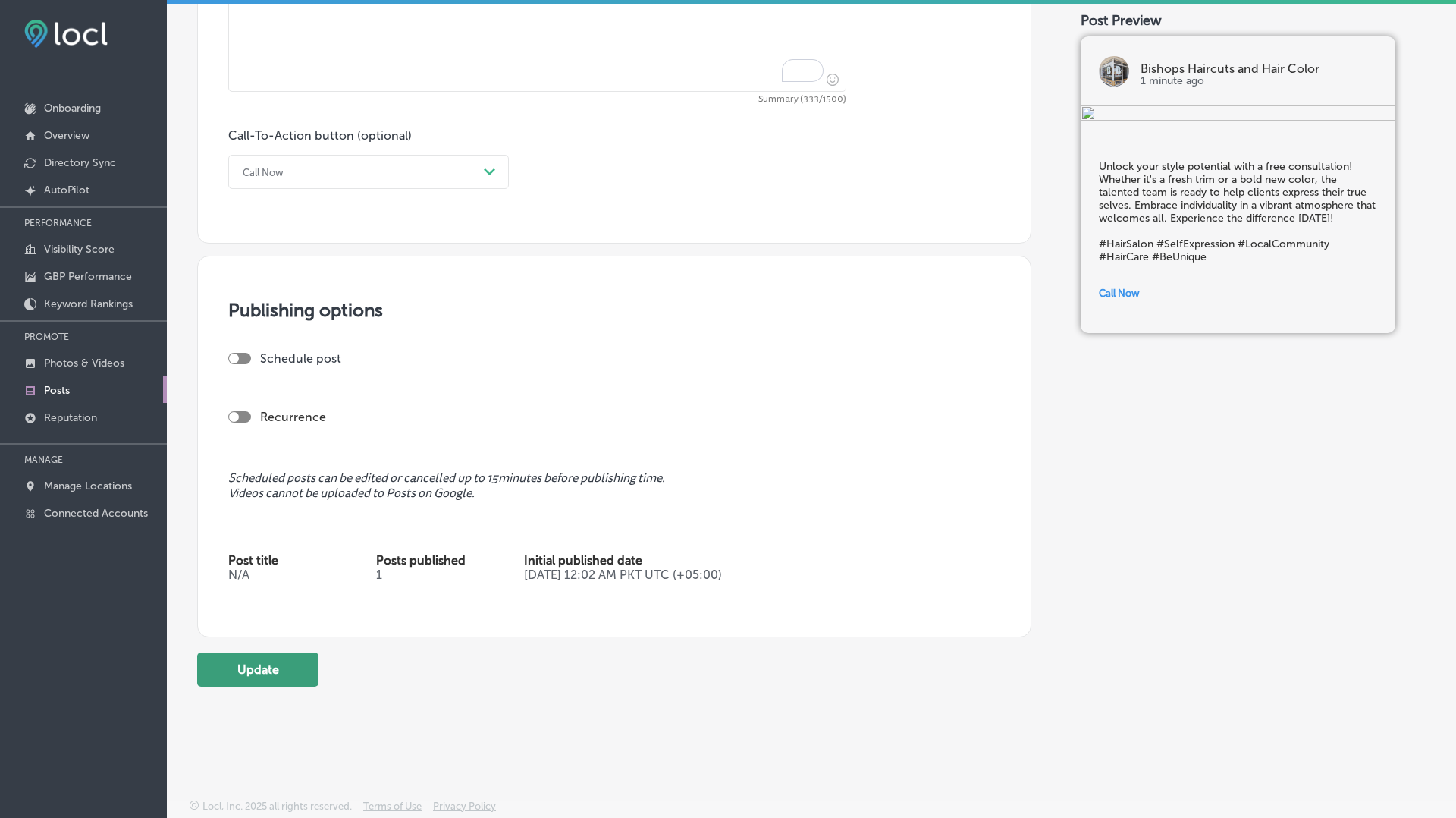
click at [253, 670] on button "Update" at bounding box center [257, 669] width 121 height 34
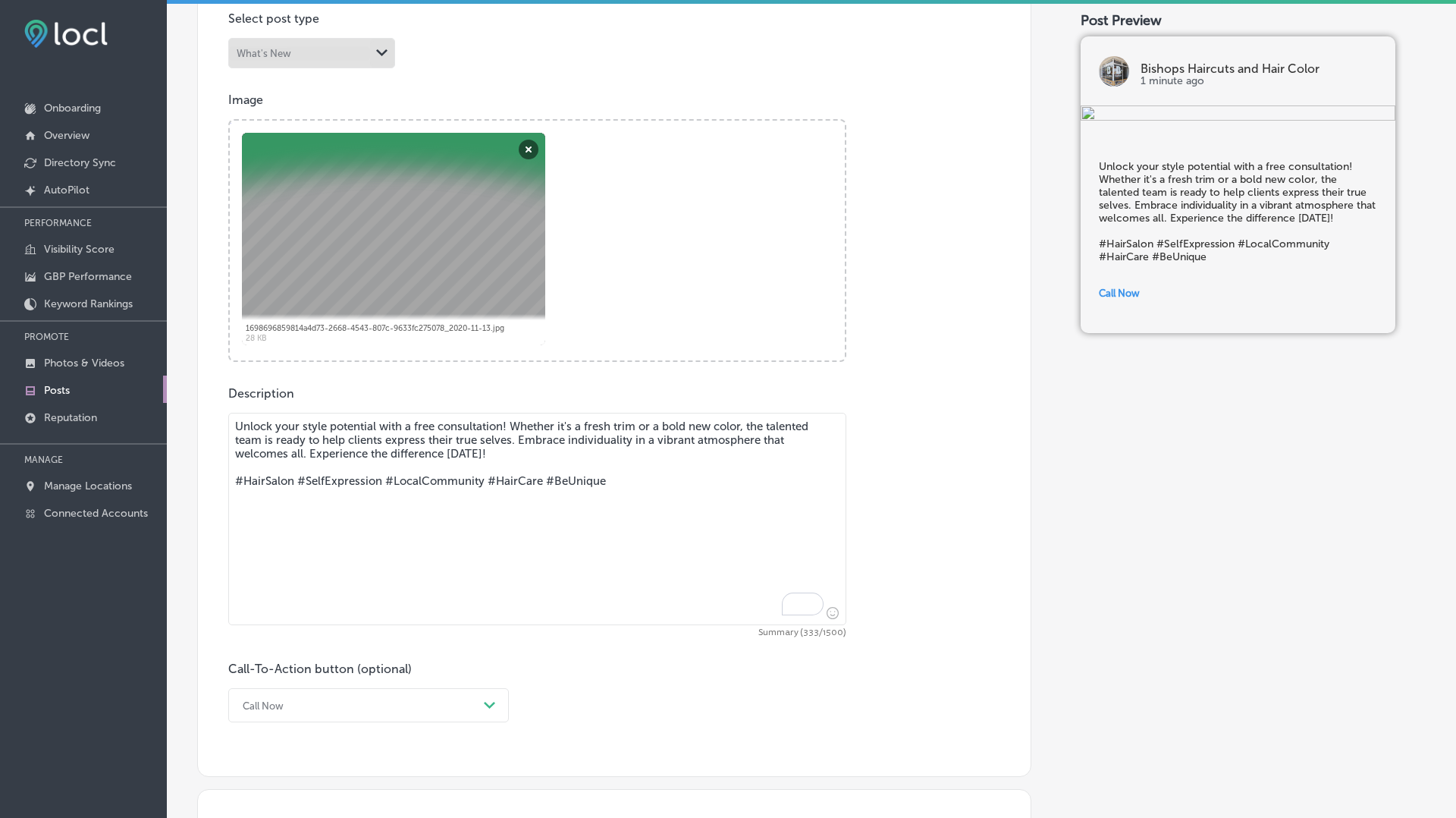
scroll to position [0, 0]
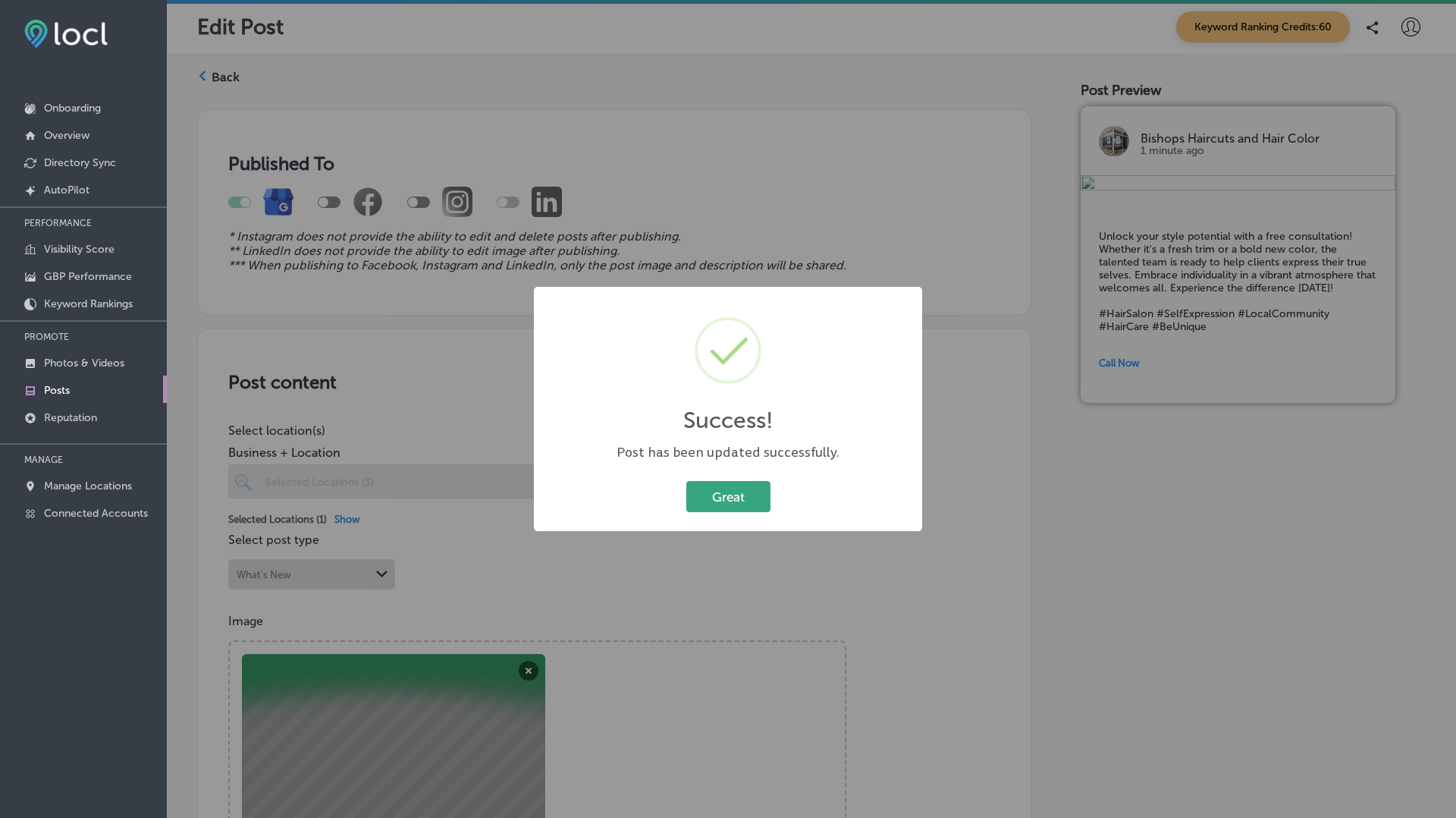
click at [738, 493] on button "Great" at bounding box center [728, 497] width 84 height 31
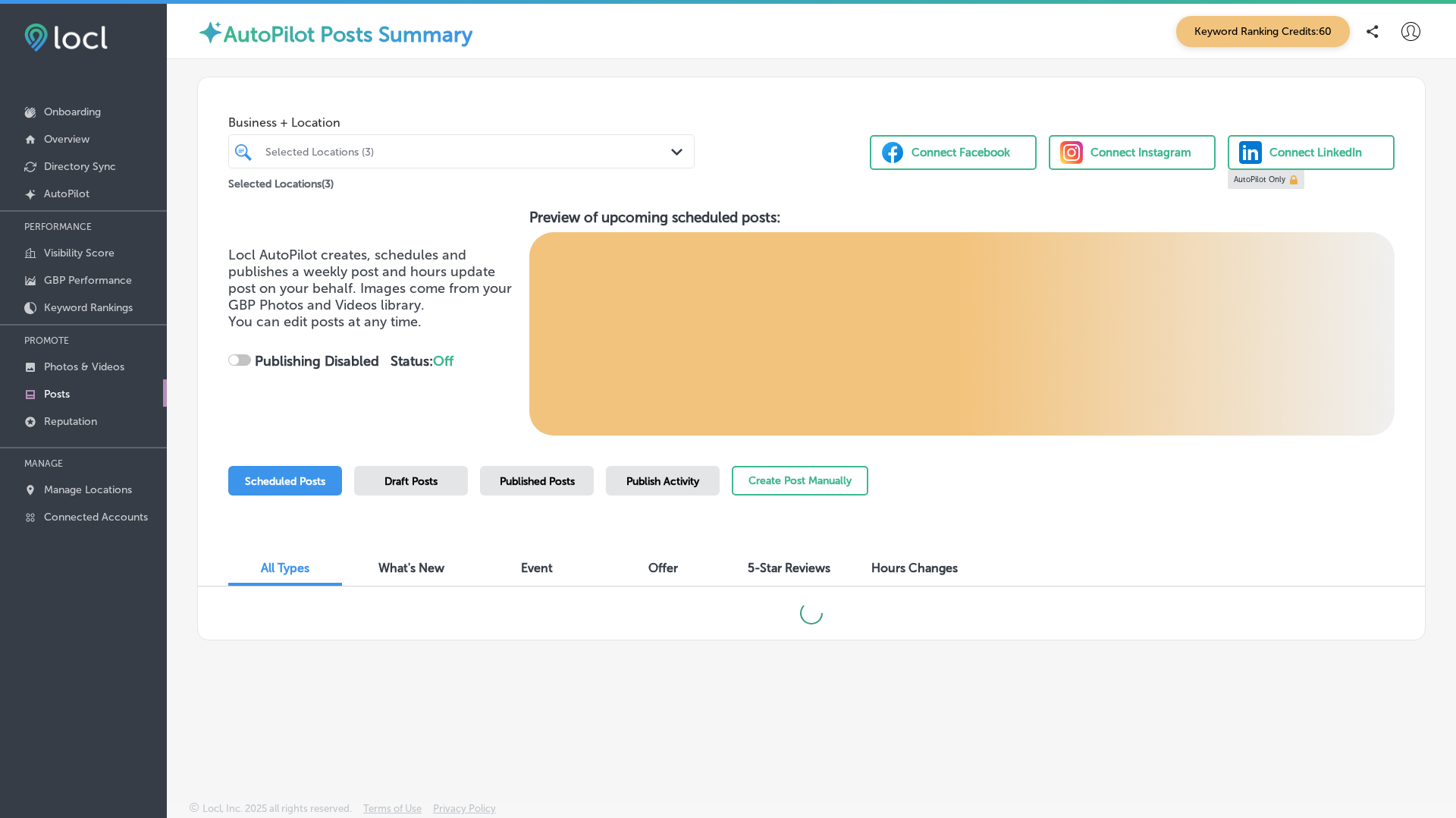
click at [542, 486] on span "Published Posts" at bounding box center [537, 481] width 75 height 13
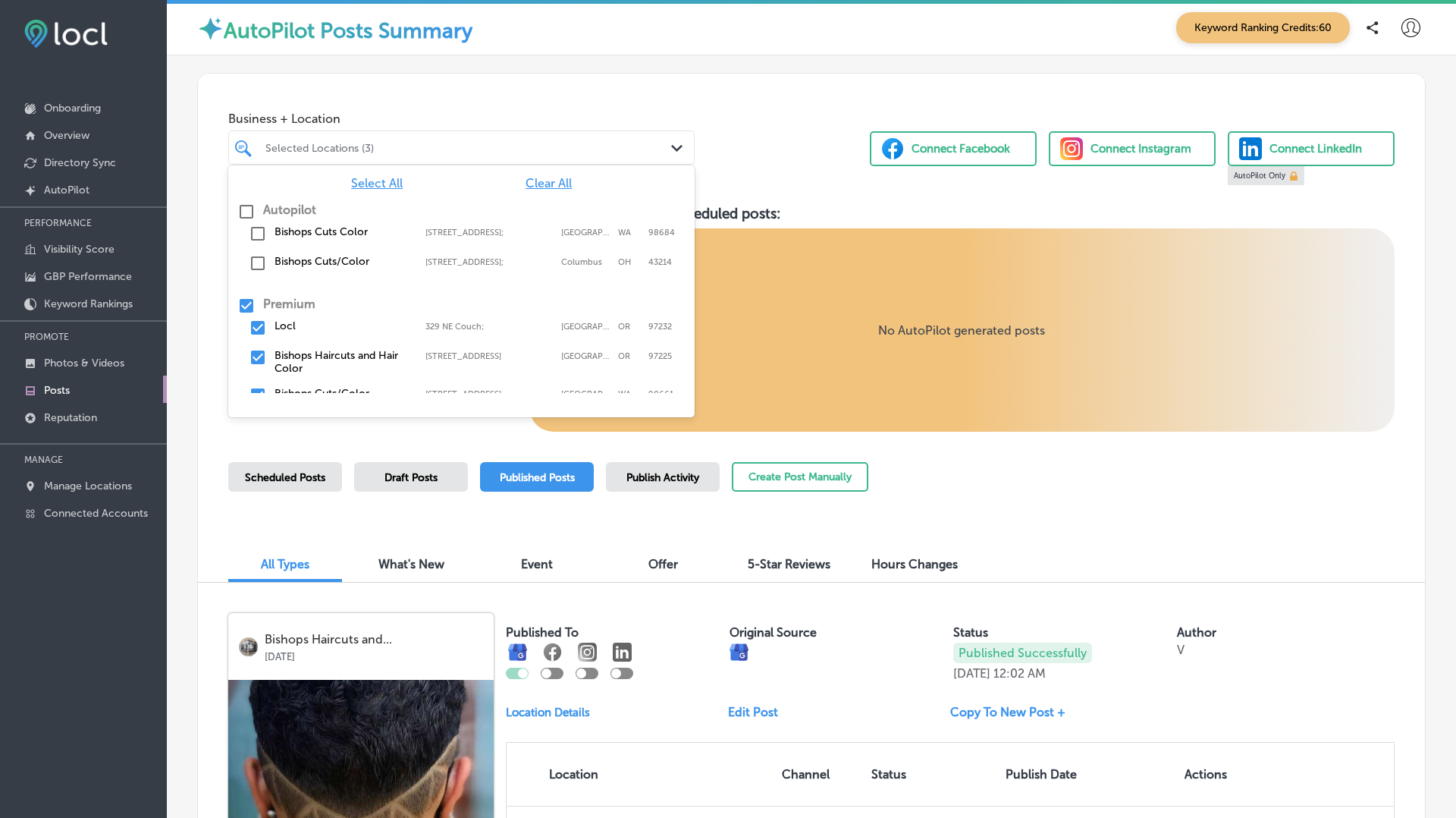
click at [401, 148] on div "Selected Locations (3)" at bounding box center [469, 147] width 407 height 13
click at [284, 327] on label "Locl" at bounding box center [342, 326] width 136 height 13
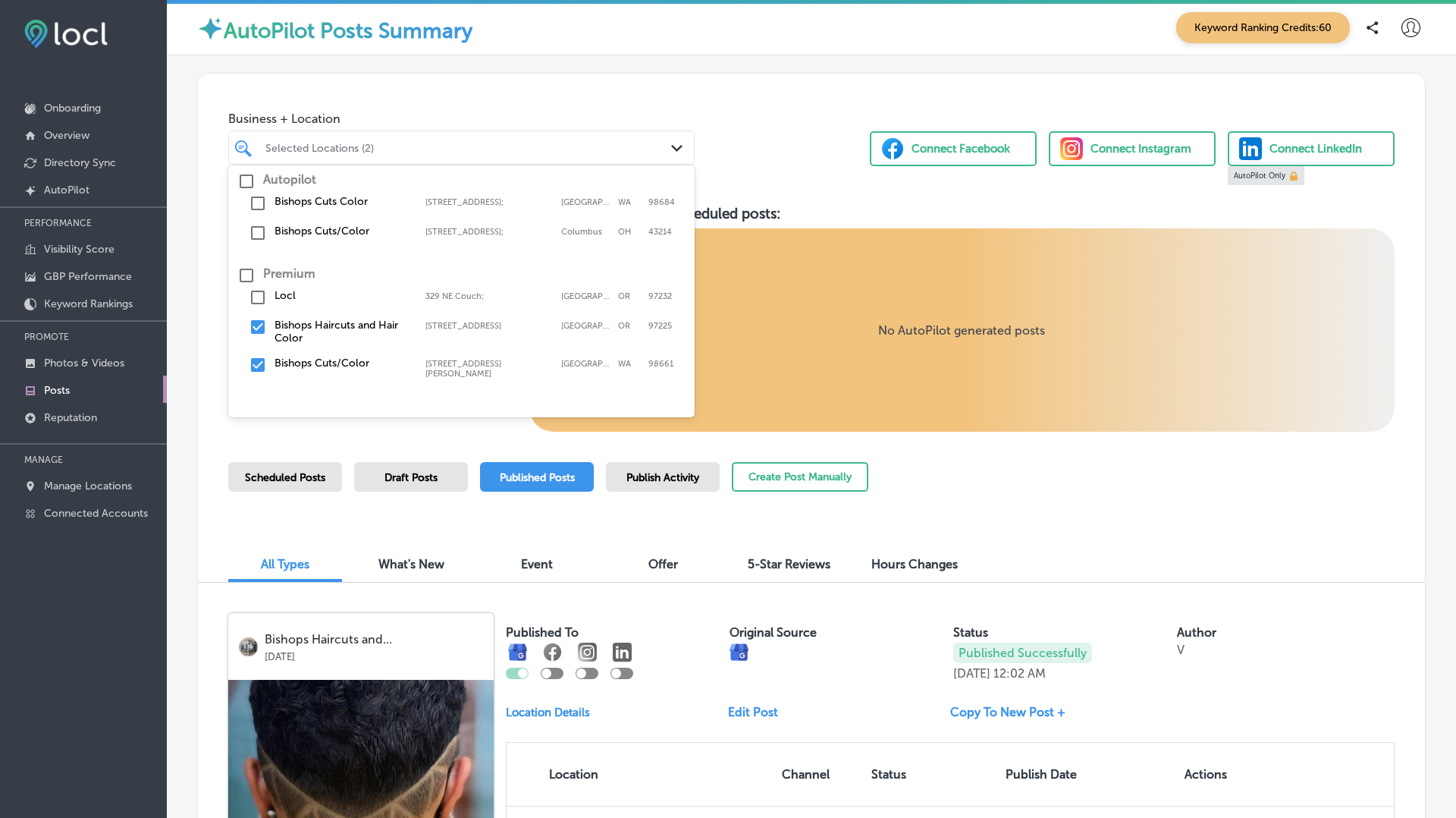
click at [306, 359] on div "Bishops Cuts/Color [STREET_ADDRESS][PERSON_NAME] [STREET_ADDRESS][PERSON_NAME]" at bounding box center [461, 367] width 454 height 28
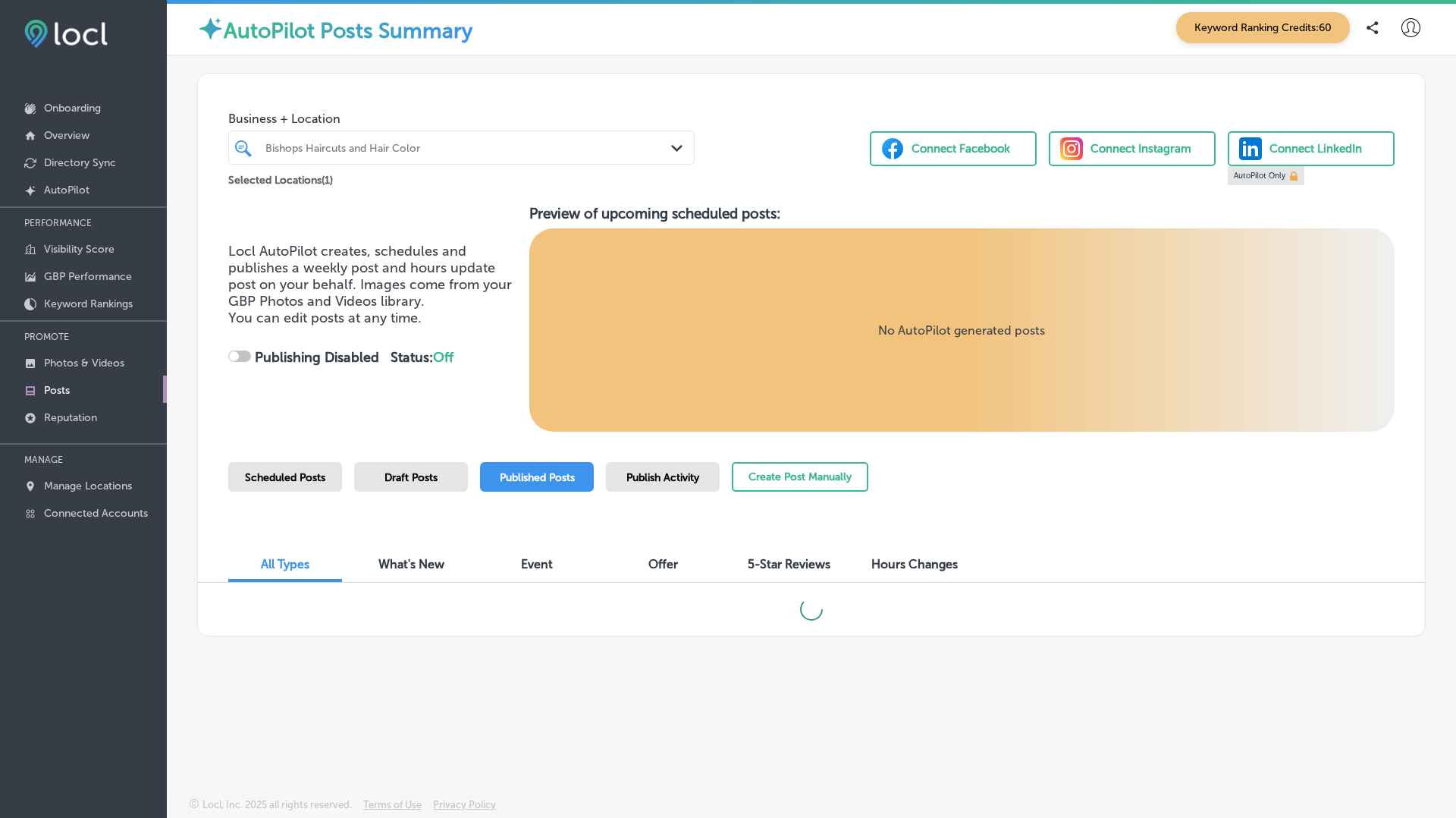
click at [1108, 423] on div "No AutoPilot generated posts" at bounding box center [962, 330] width 866 height 204
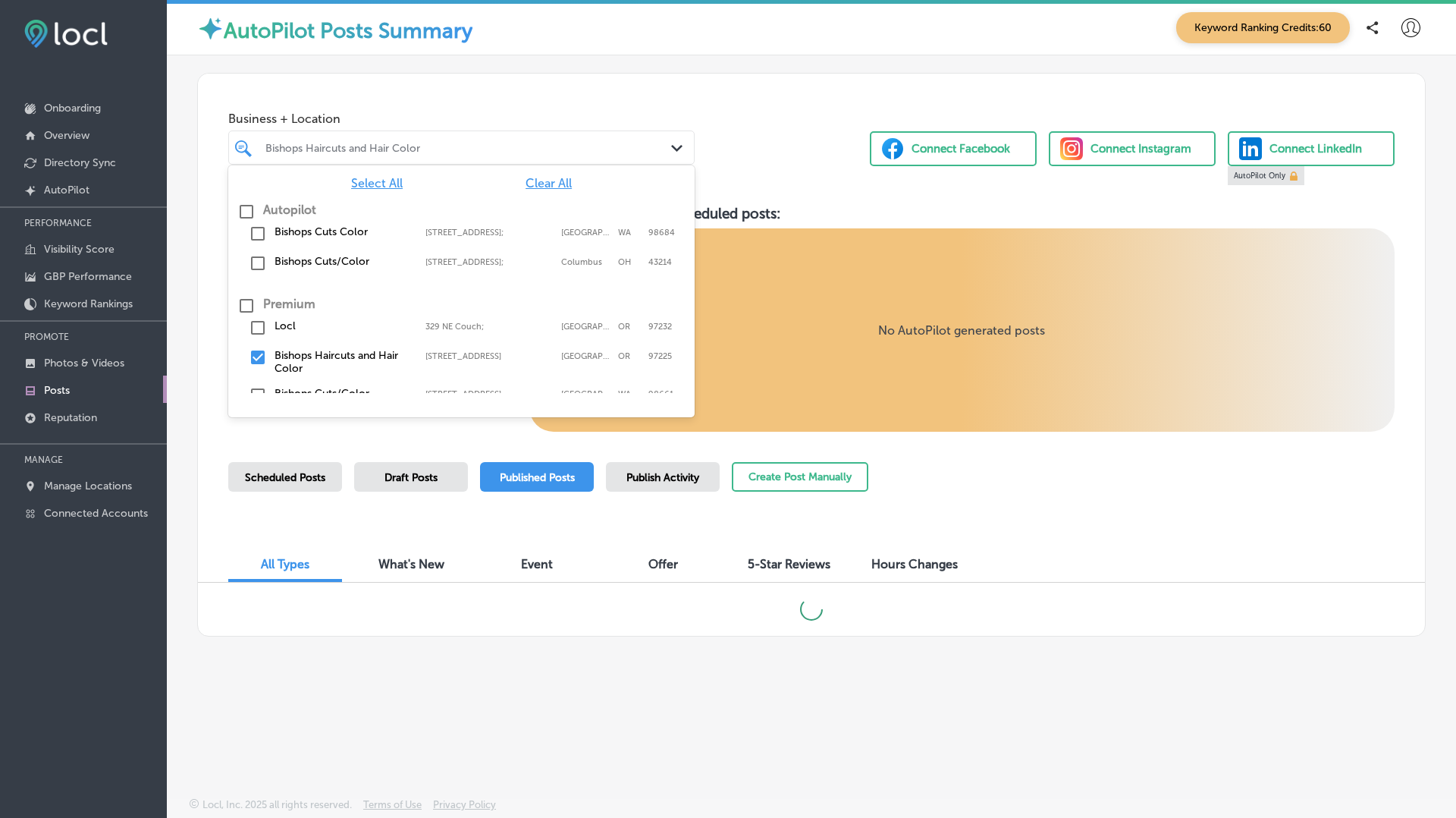
click at [440, 140] on div at bounding box center [441, 147] width 355 height 20
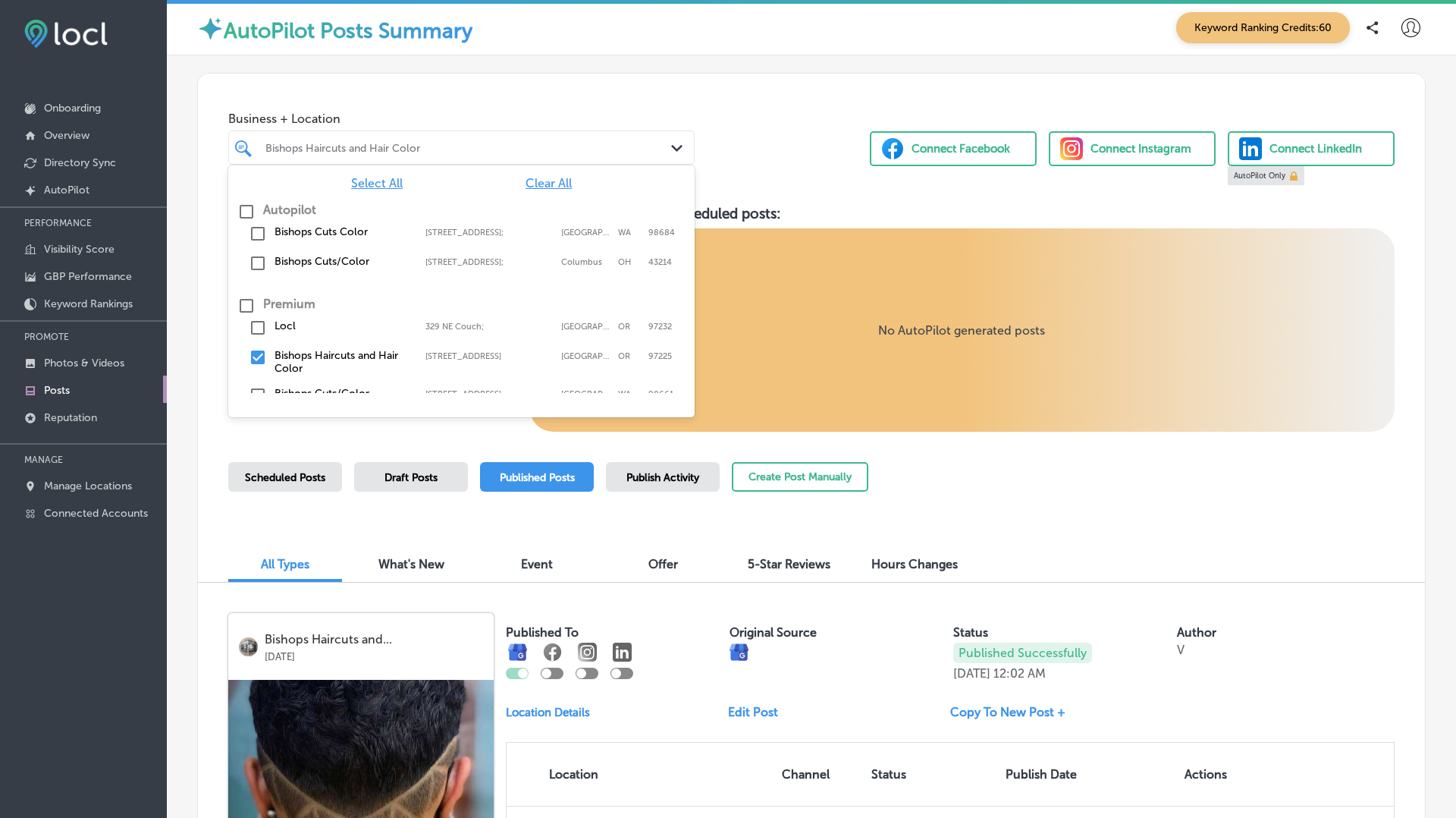
scroll to position [31, 0]
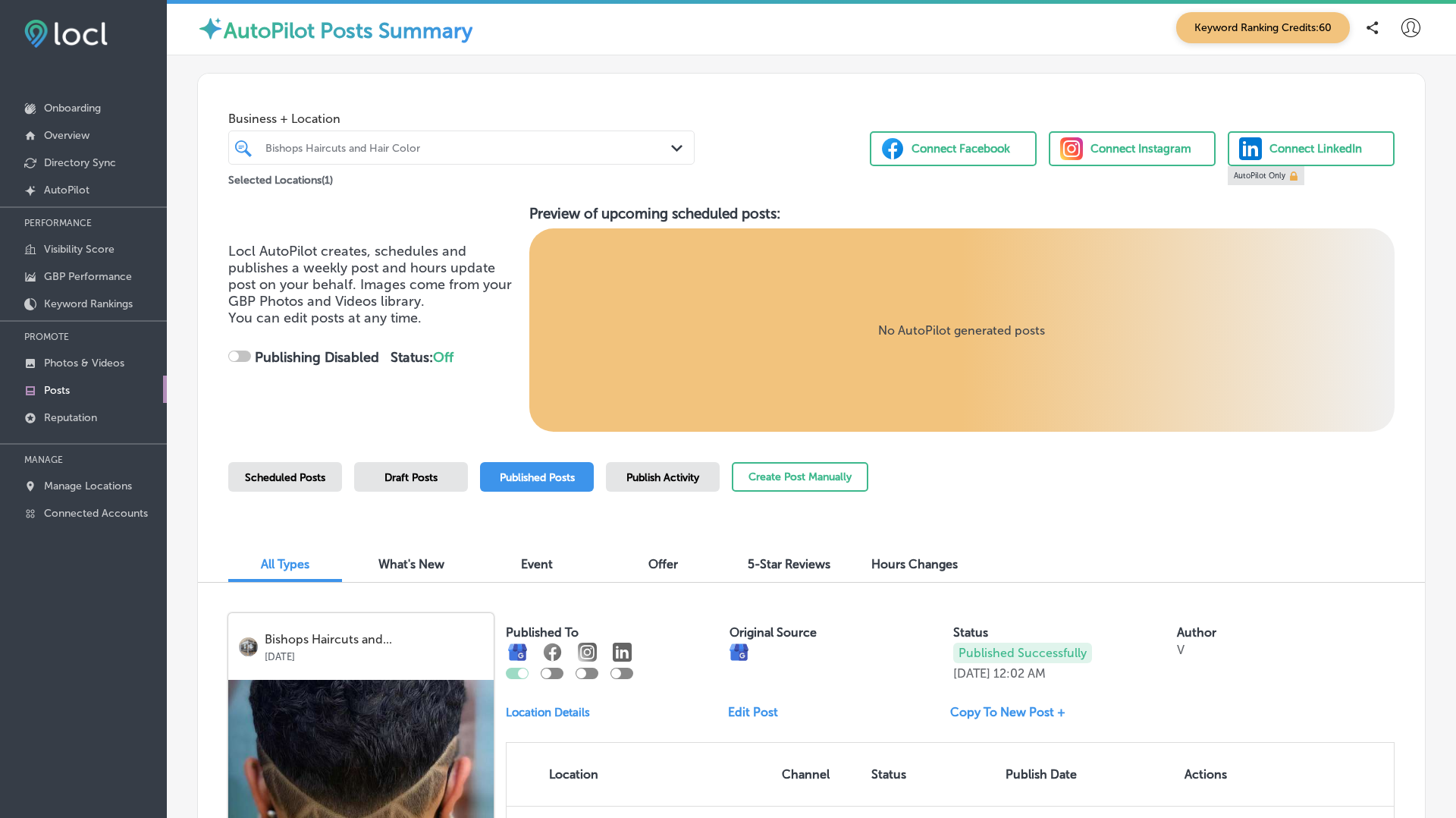
click at [1062, 503] on div "Scheduled Posts Draft Posts Published Posts Publish Activity Create Post Manual…" at bounding box center [811, 496] width 1166 height 69
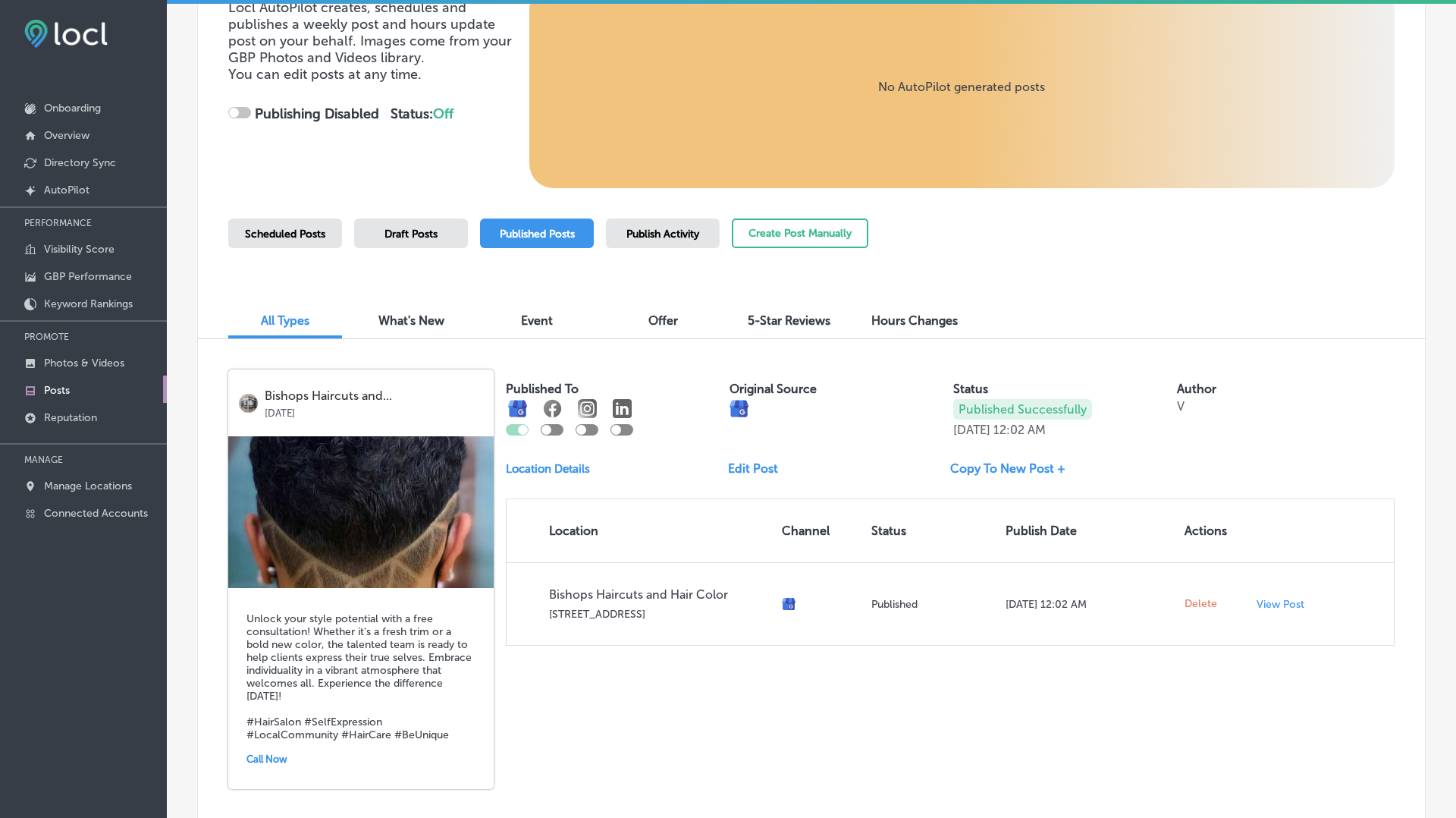
scroll to position [290, 0]
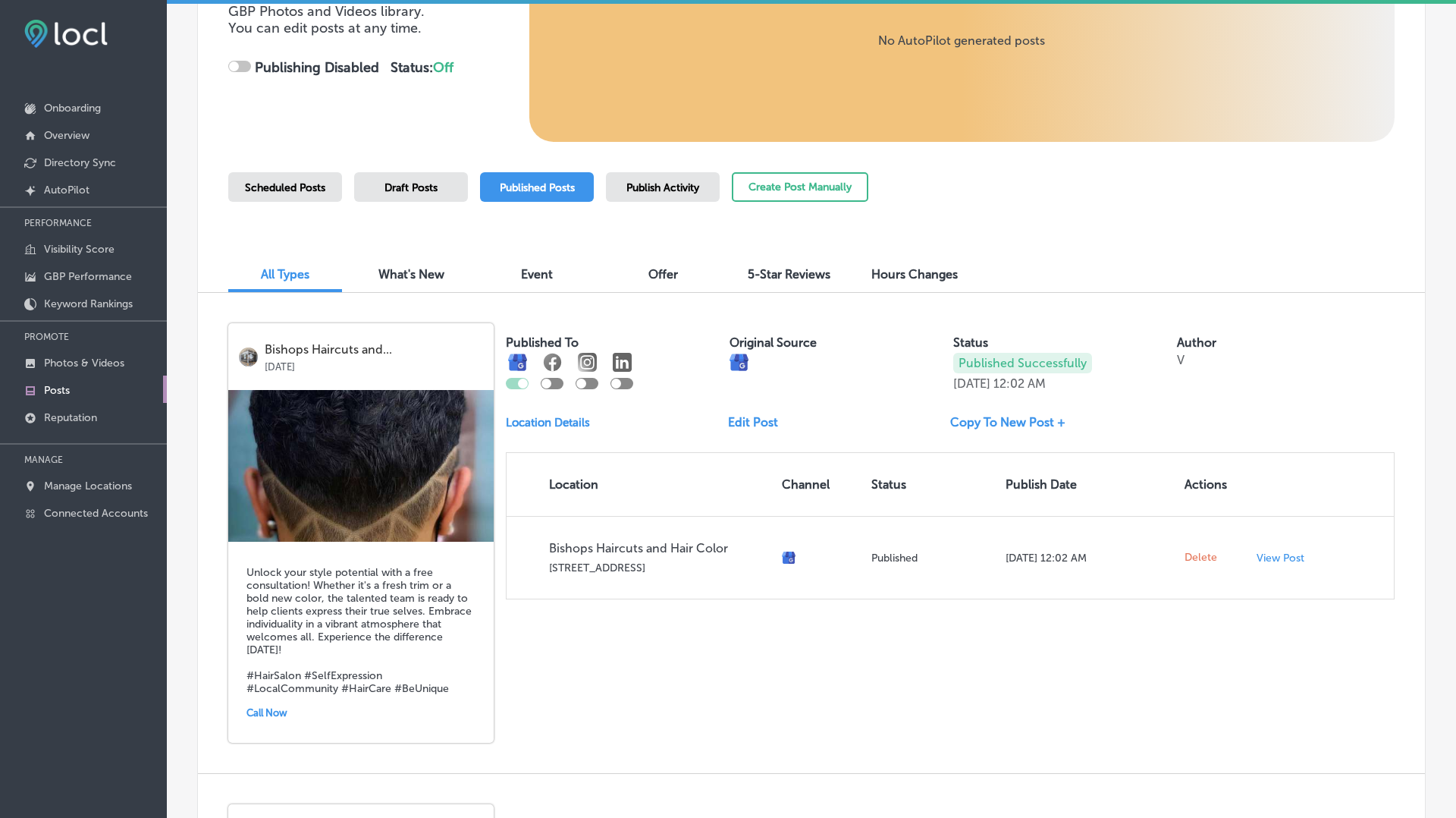
click at [745, 421] on link "Edit Post" at bounding box center [759, 422] width 62 height 15
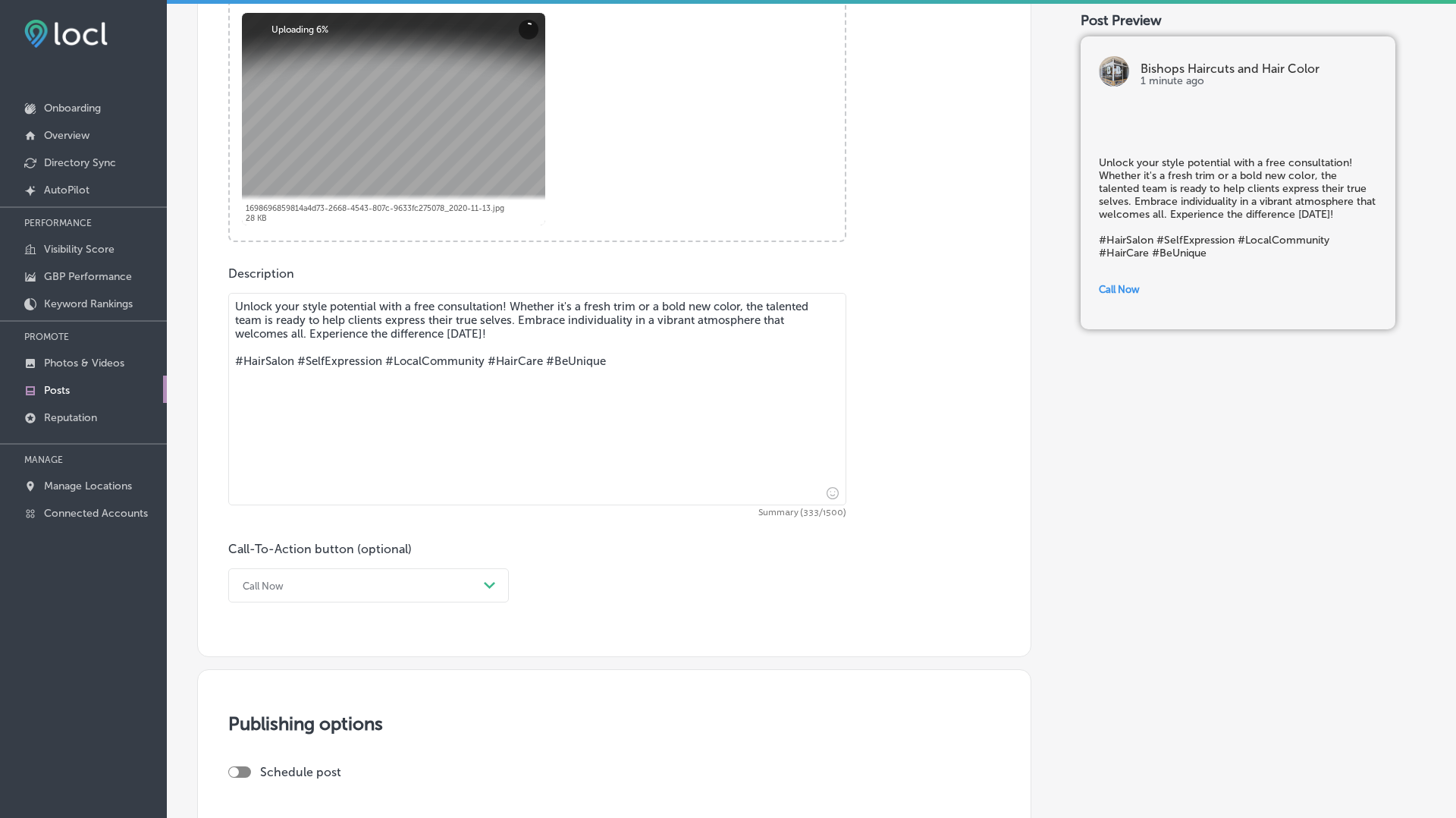
scroll to position [636, 0]
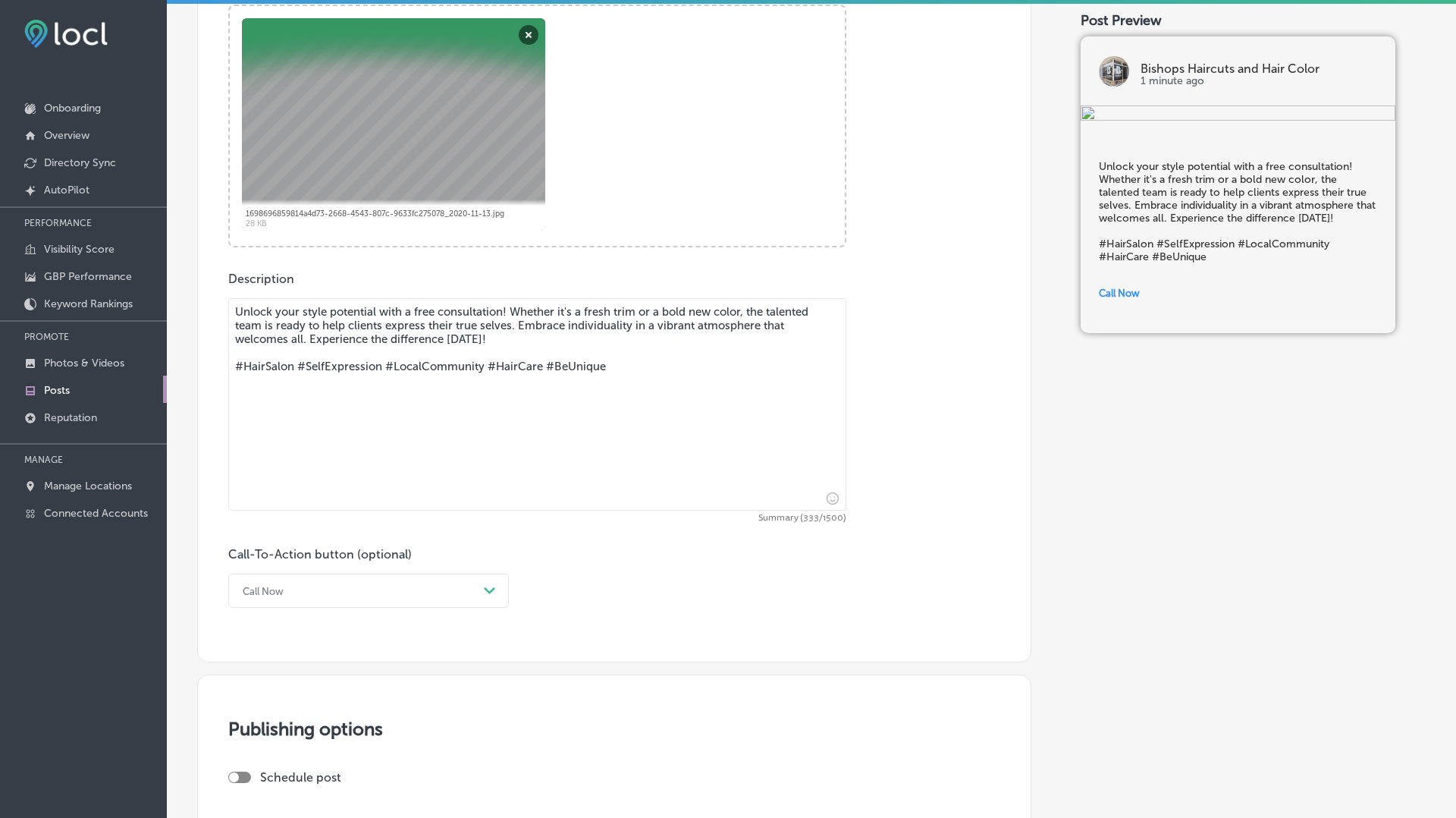
click at [513, 312] on textarea "Unlock your style potential with a free consultation! Whether it's a fresh trim…" at bounding box center [537, 404] width 618 height 213
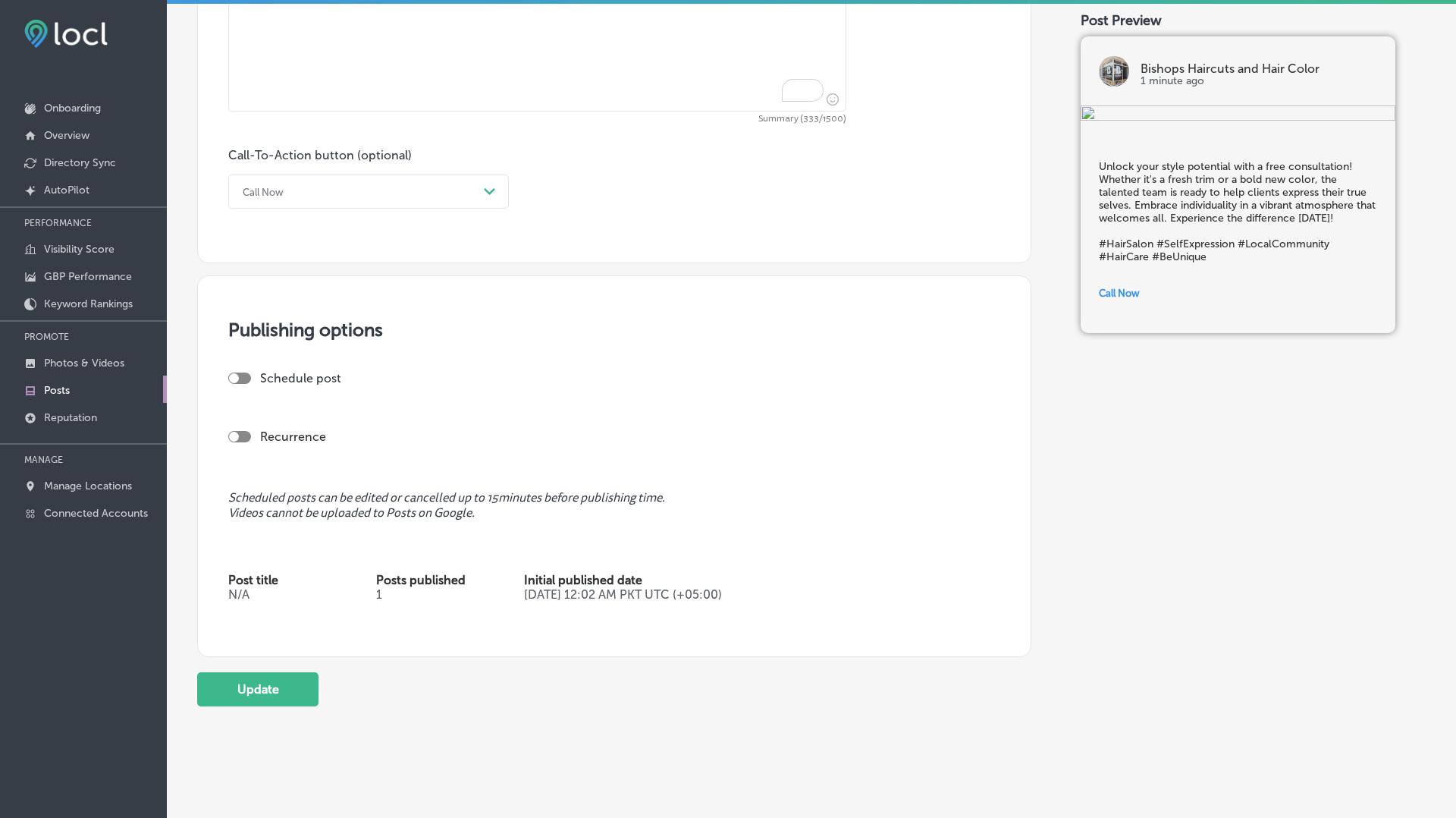
scroll to position [1037, 0]
type textarea "Unlock your style potential with a free consultation! Whether it's a fresh trim…"
click at [278, 675] on button "Update" at bounding box center [257, 686] width 121 height 34
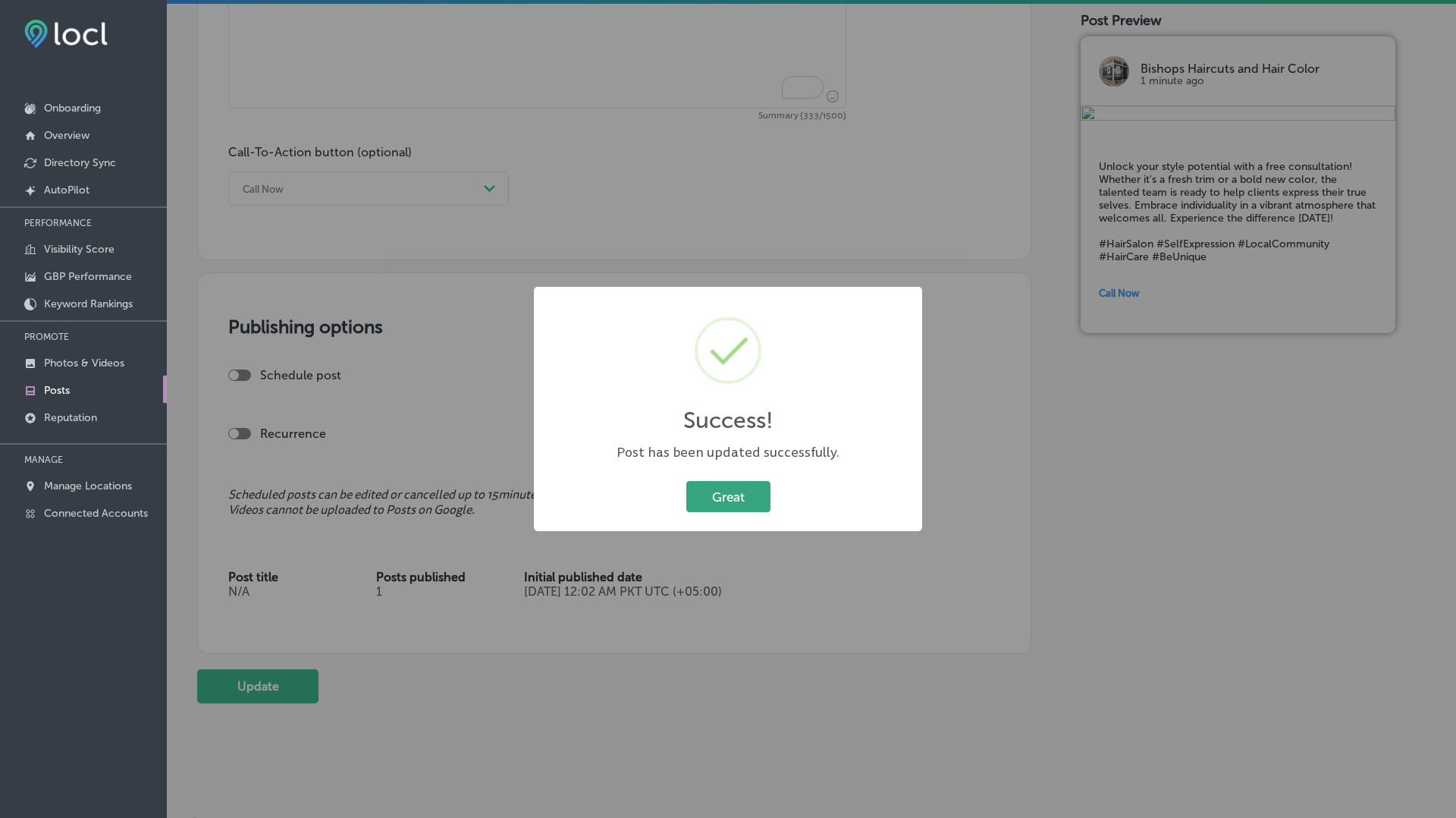
click at [721, 484] on button "Great" at bounding box center [728, 497] width 84 height 31
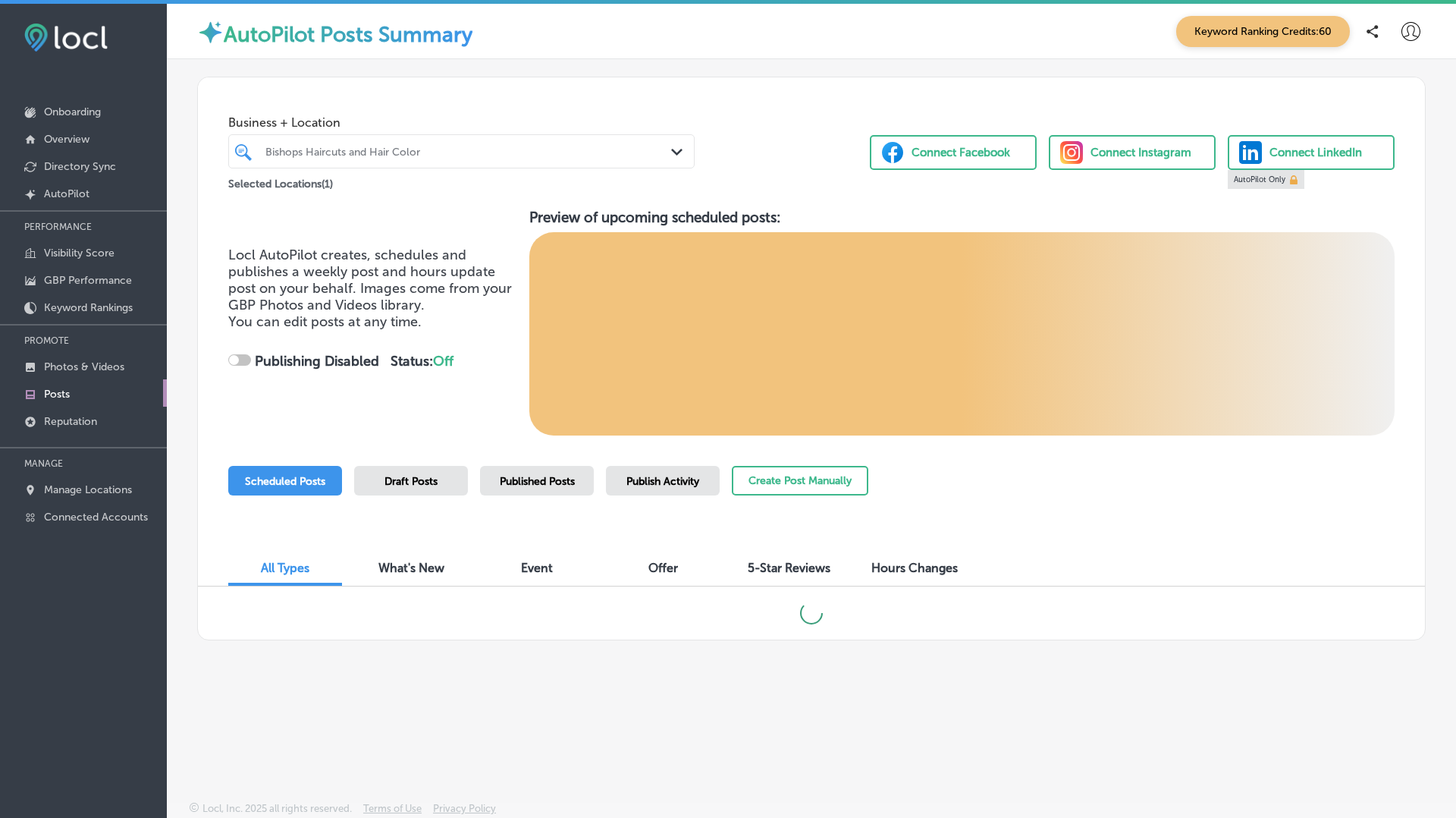
click at [519, 486] on span "Published Posts" at bounding box center [537, 481] width 75 height 13
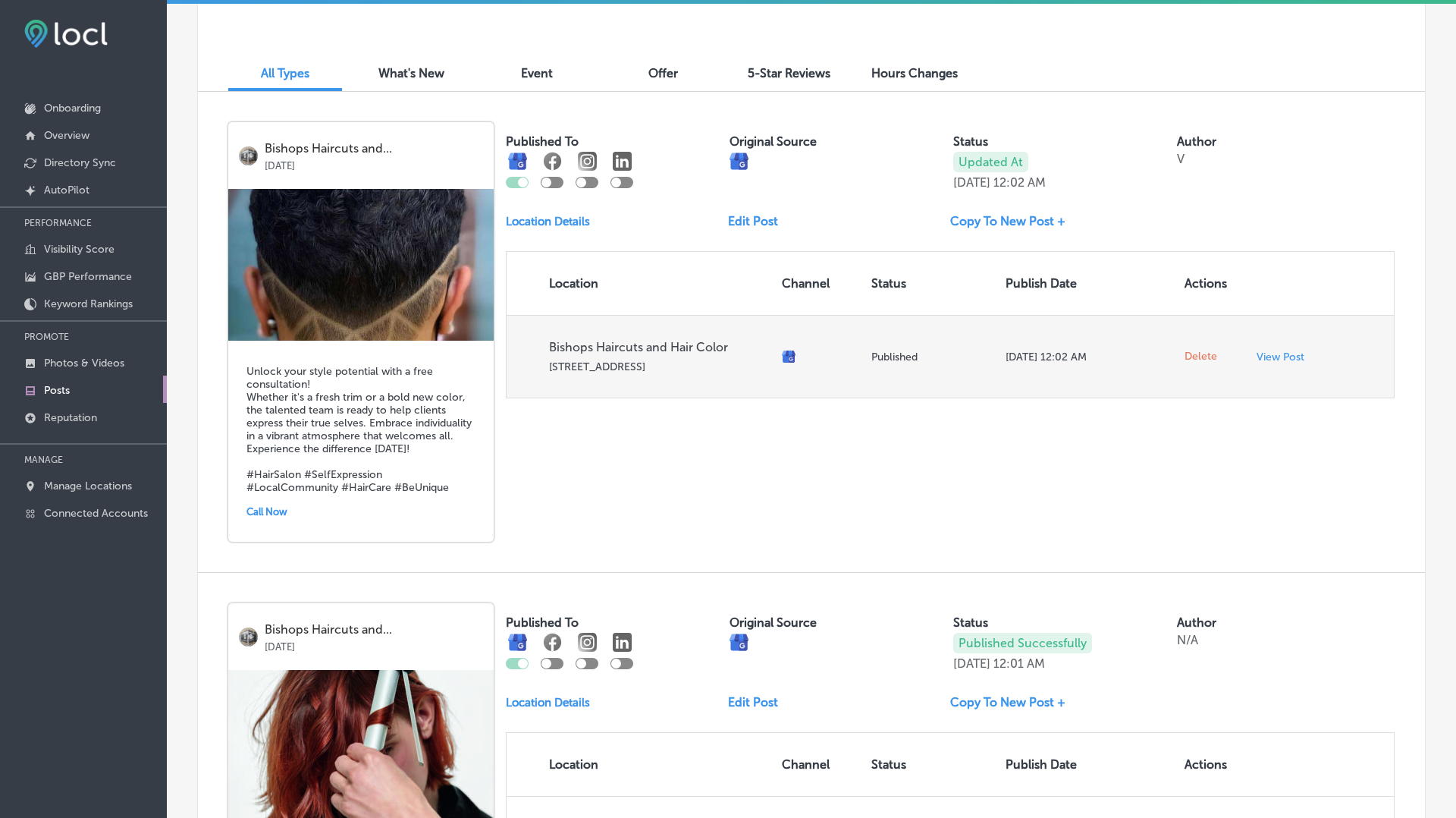
scroll to position [477, 0]
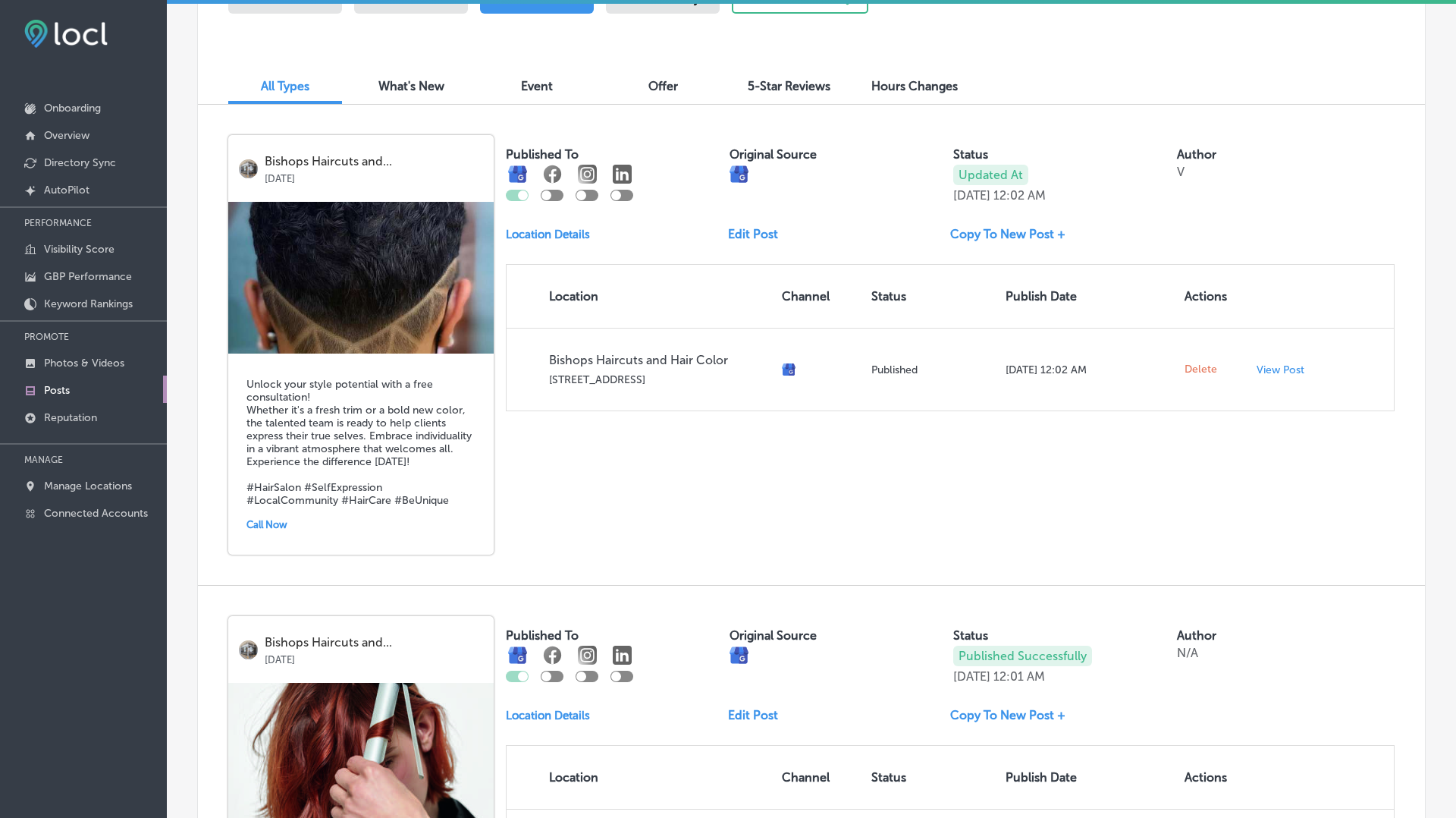
click at [749, 231] on link "Edit Post" at bounding box center [759, 234] width 62 height 15
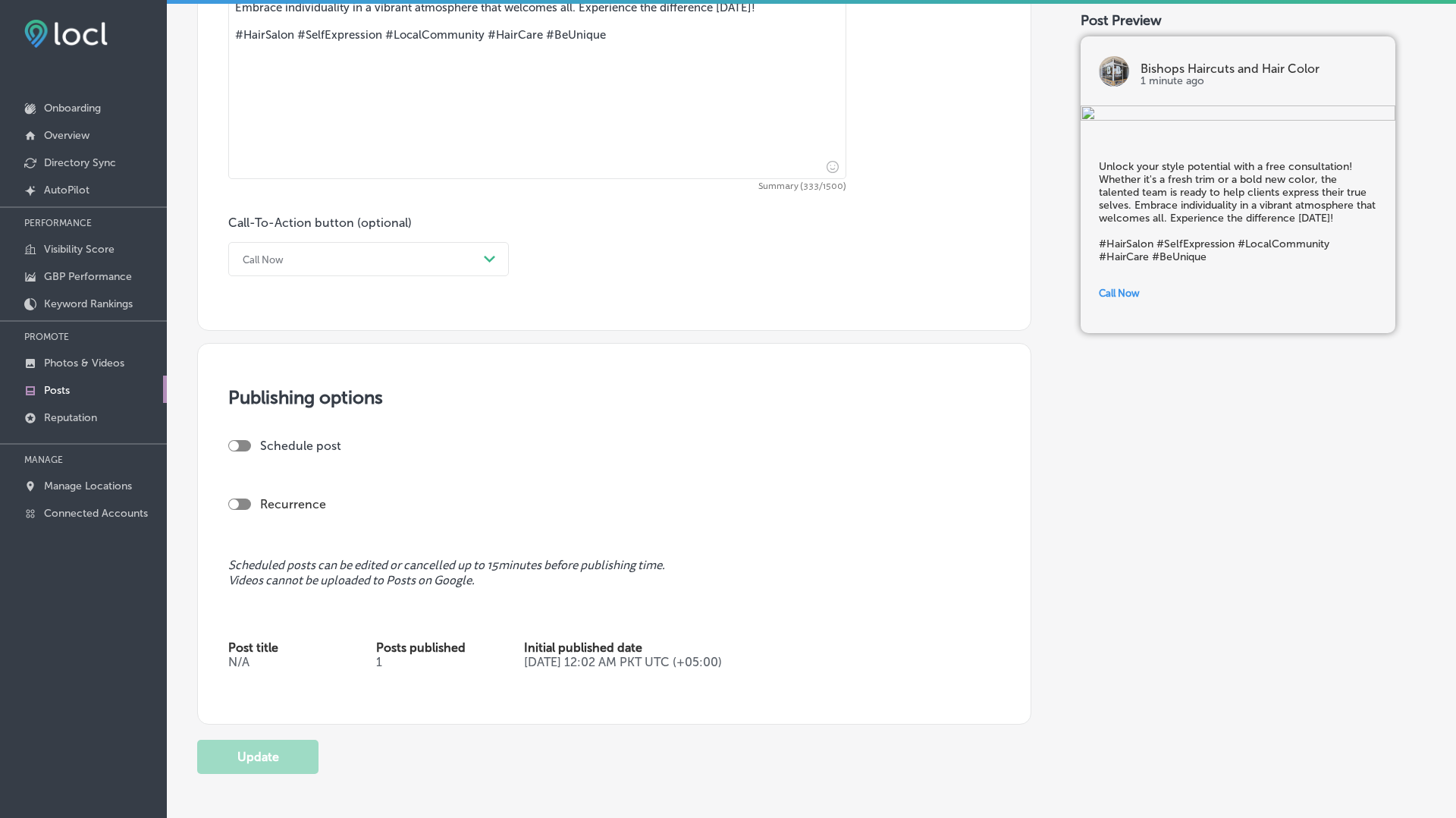
scroll to position [830, 0]
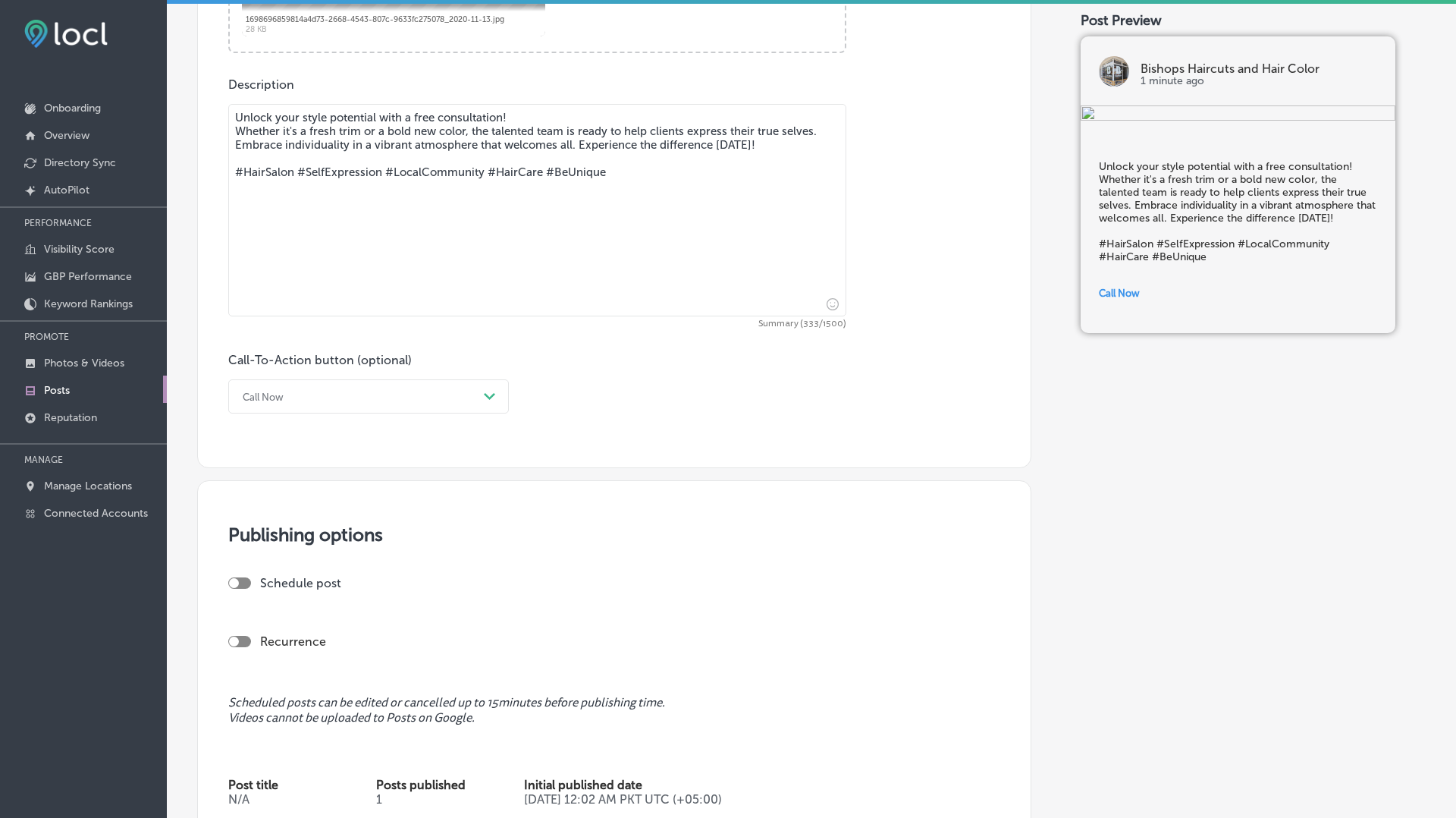
click at [648, 174] on textarea "Unlock your style potential with a free consultation! Whether it's a fresh trim…" at bounding box center [537, 210] width 618 height 213
type textarea "Unlock your style potential with a free consultation! Whether it's a fresh trim…"
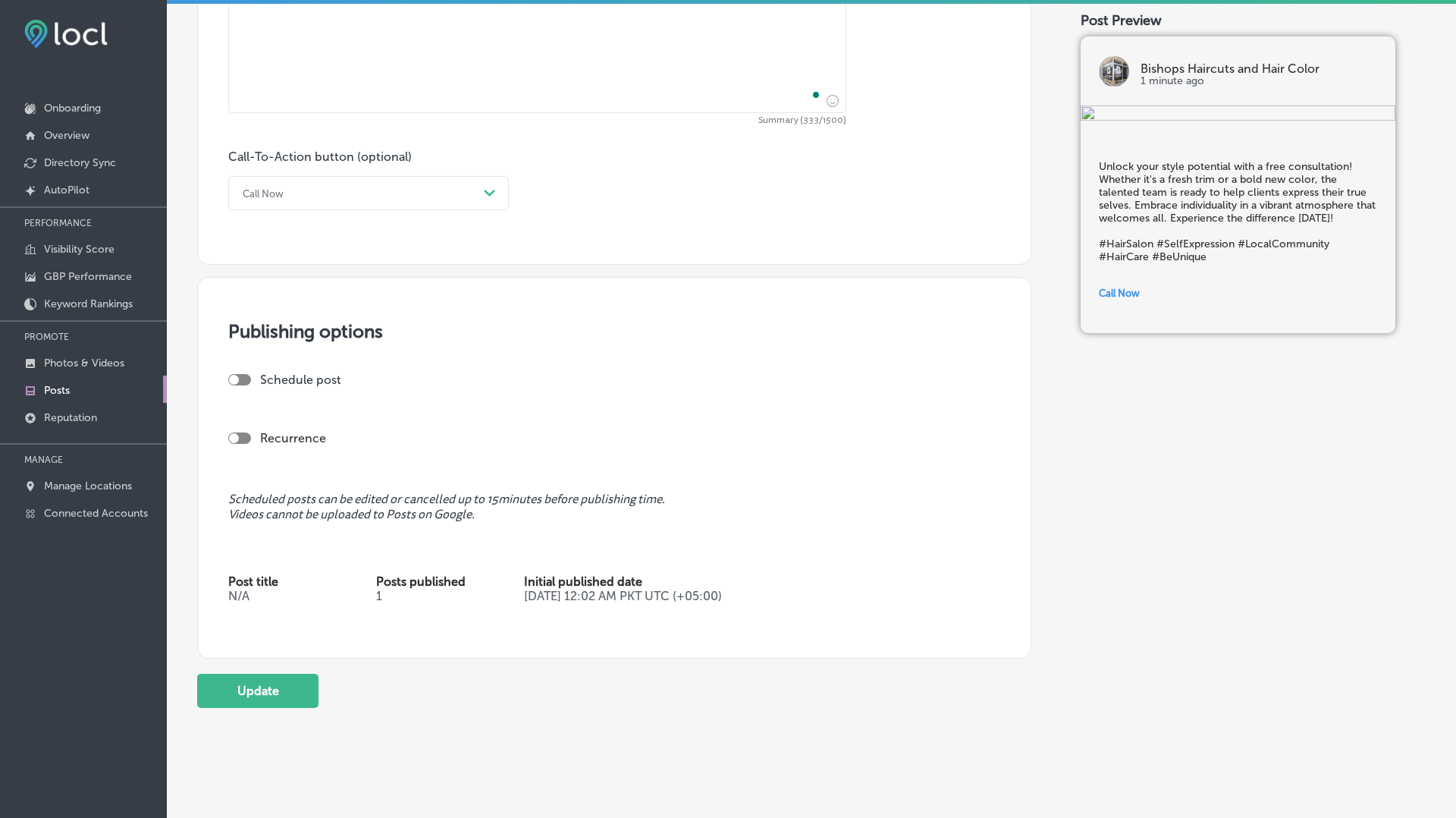
scroll to position [1054, 0]
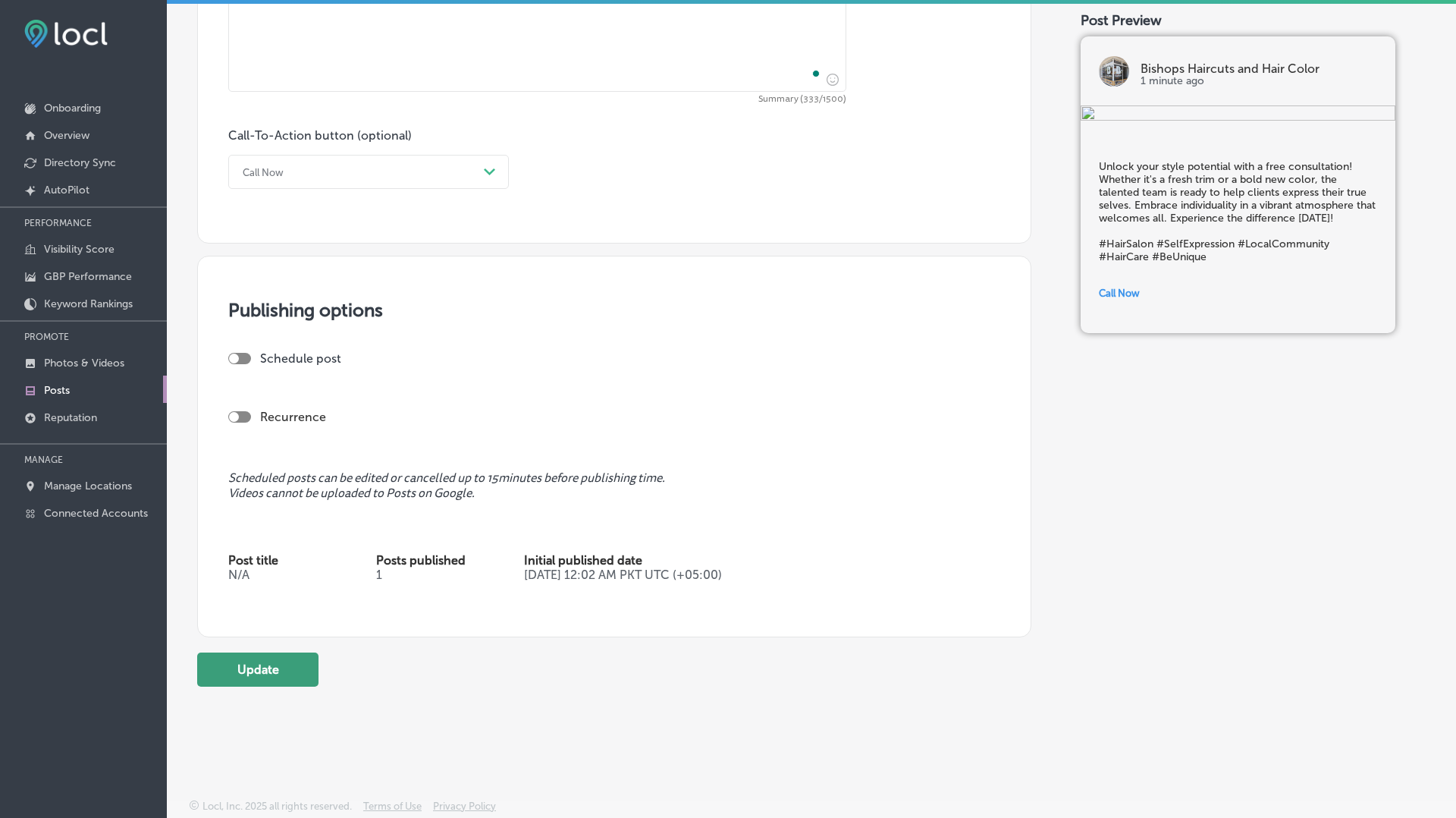
click at [273, 666] on button "Update" at bounding box center [257, 669] width 121 height 34
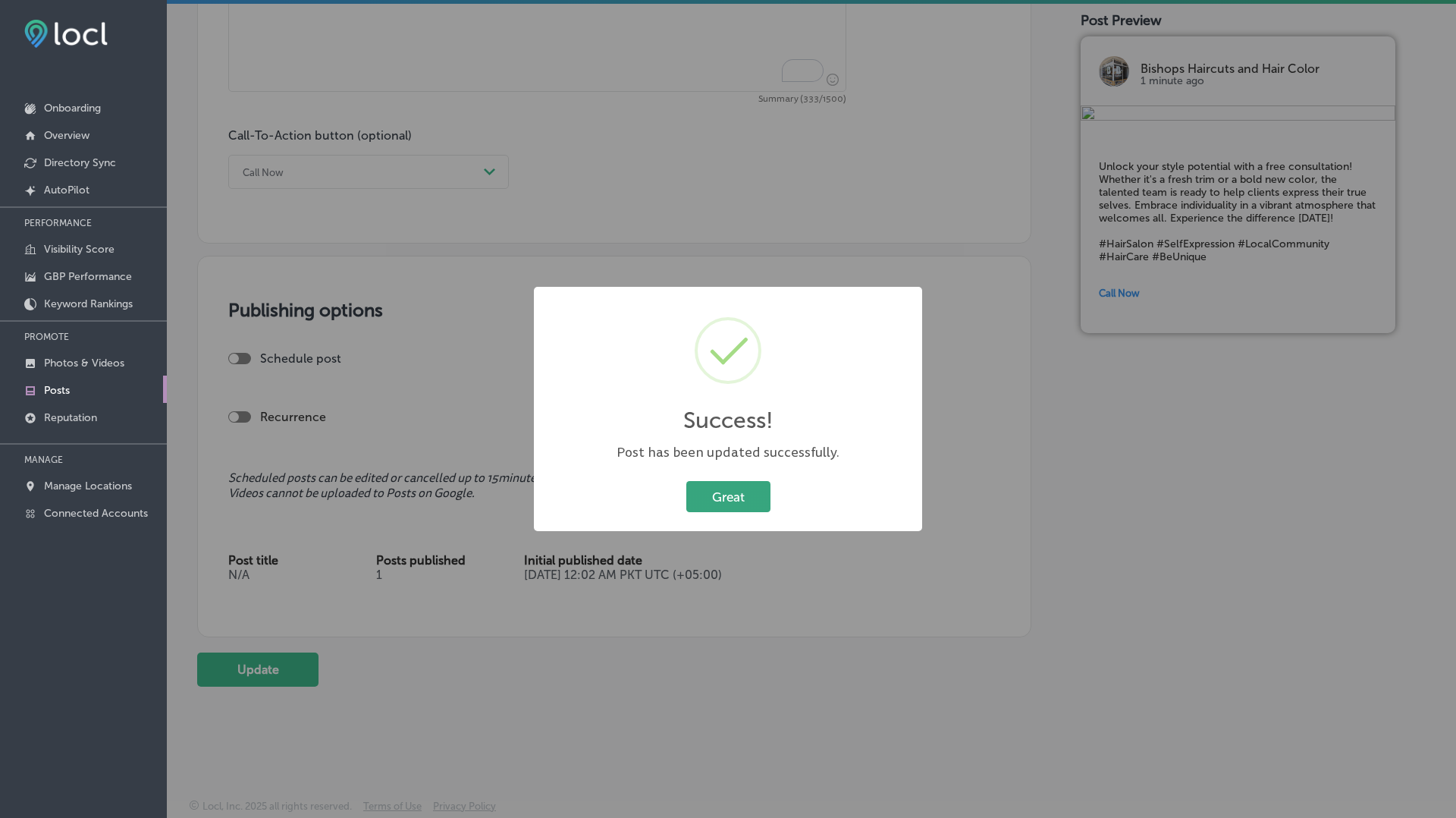
click at [717, 499] on button "Great" at bounding box center [728, 497] width 84 height 31
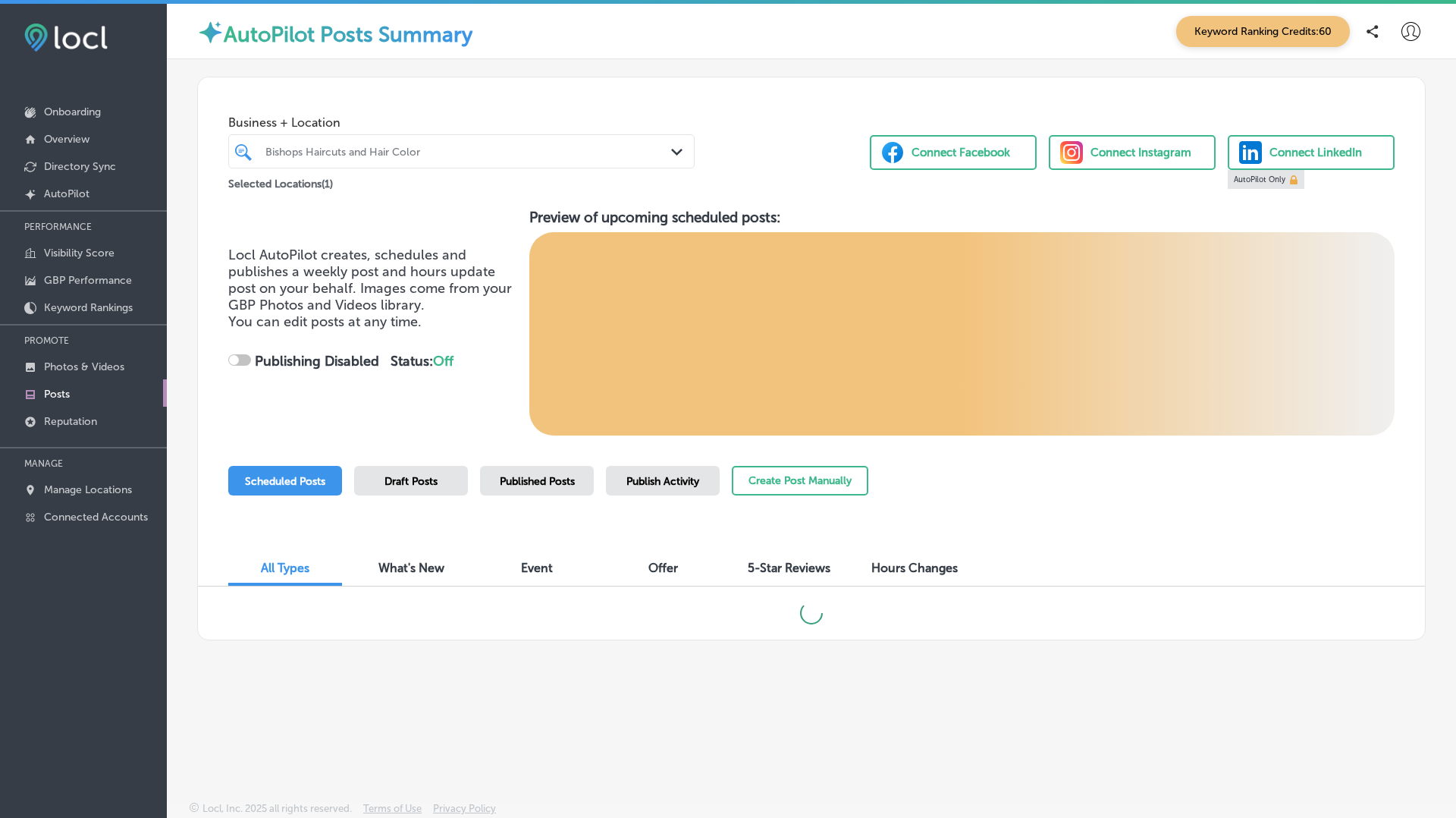
click at [550, 485] on span "Published Posts" at bounding box center [537, 481] width 75 height 13
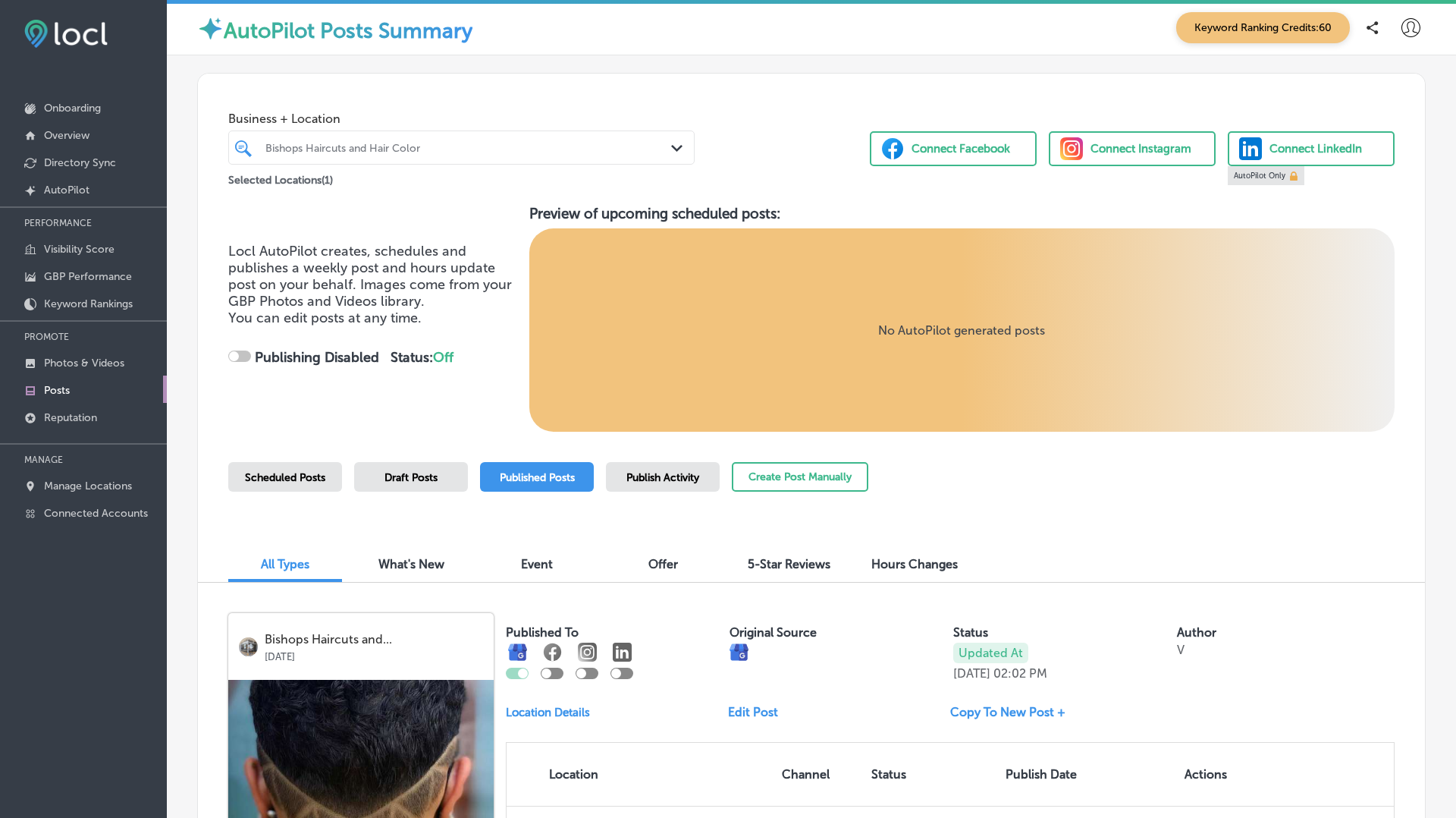
click at [1416, 13] on div "Keyword Ranking Credits: 60" at bounding box center [1297, 28] width 257 height 31
click at [1411, 28] on icon at bounding box center [1411, 28] width 19 height 19
click at [1393, 157] on p "Log Out" at bounding box center [1377, 163] width 45 height 19
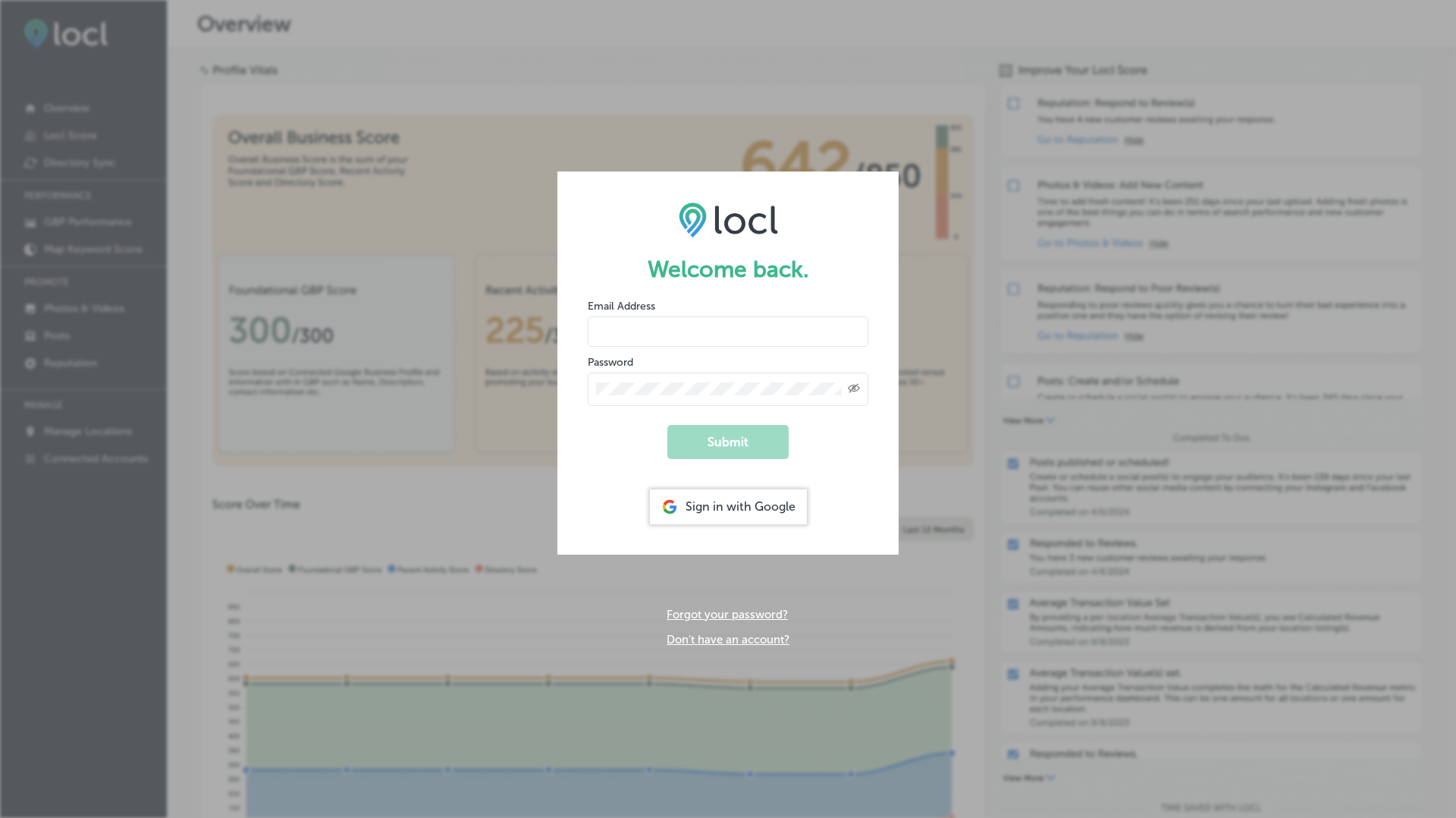
click at [709, 633] on link "Don't have an account?" at bounding box center [728, 639] width 123 height 14
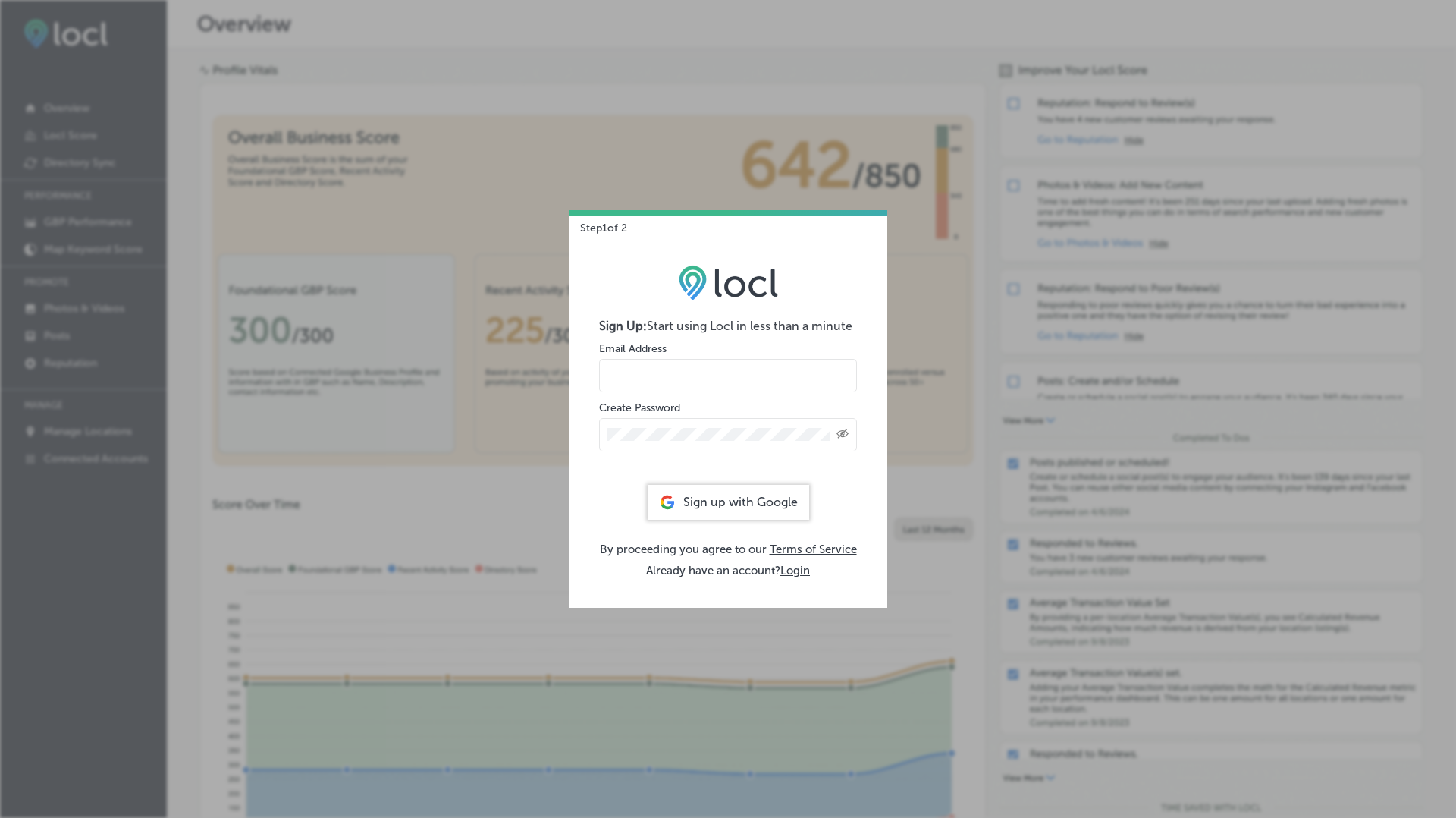
click at [649, 360] on input "email" at bounding box center [728, 376] width 258 height 33
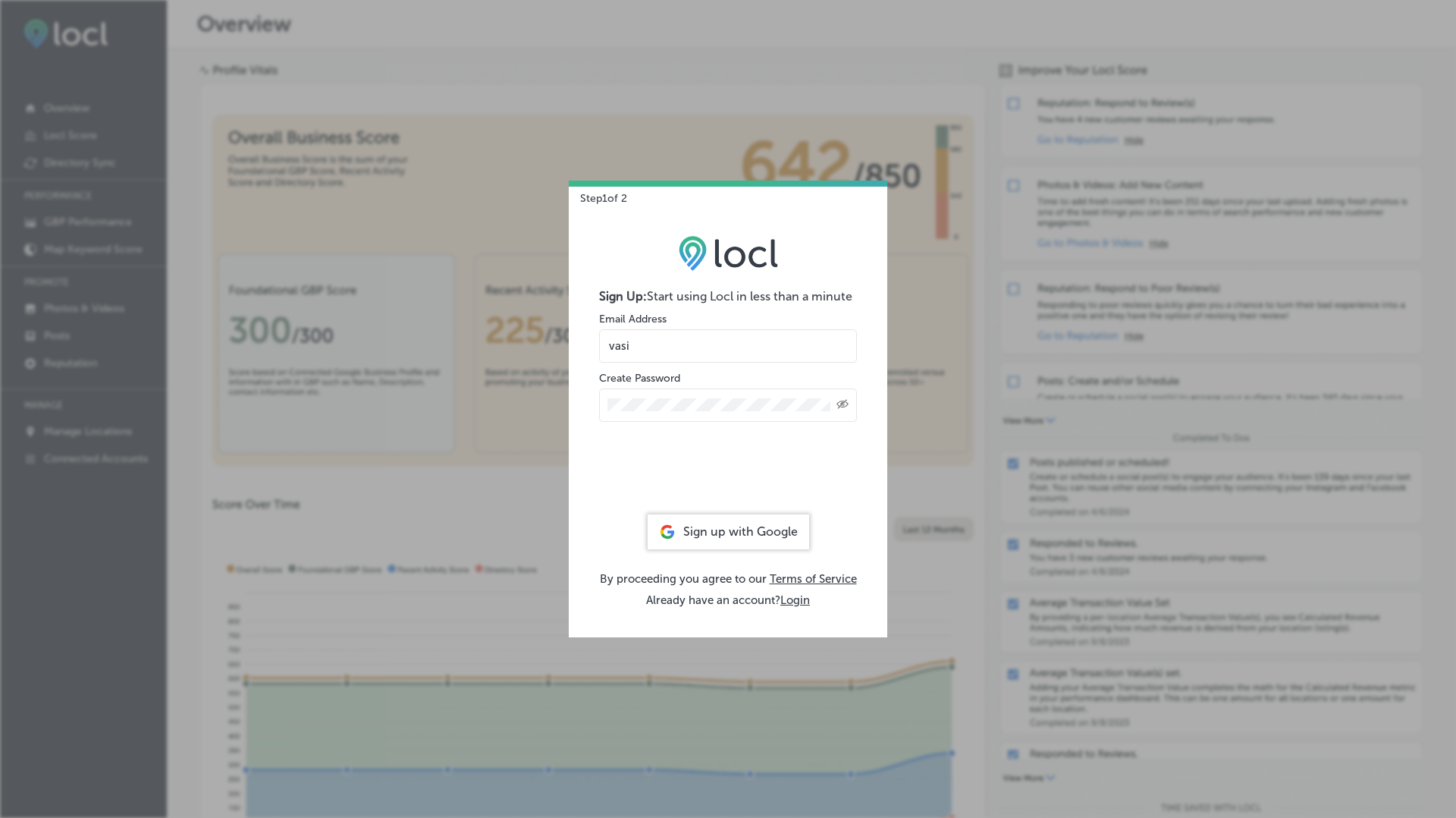
type input "vasi"
click at [802, 608] on div "Sign Up: Start using Locl in less than a minute Email Address vasi Create Passw…" at bounding box center [728, 420] width 318 height 431
click at [801, 600] on button "Login" at bounding box center [795, 600] width 30 height 14
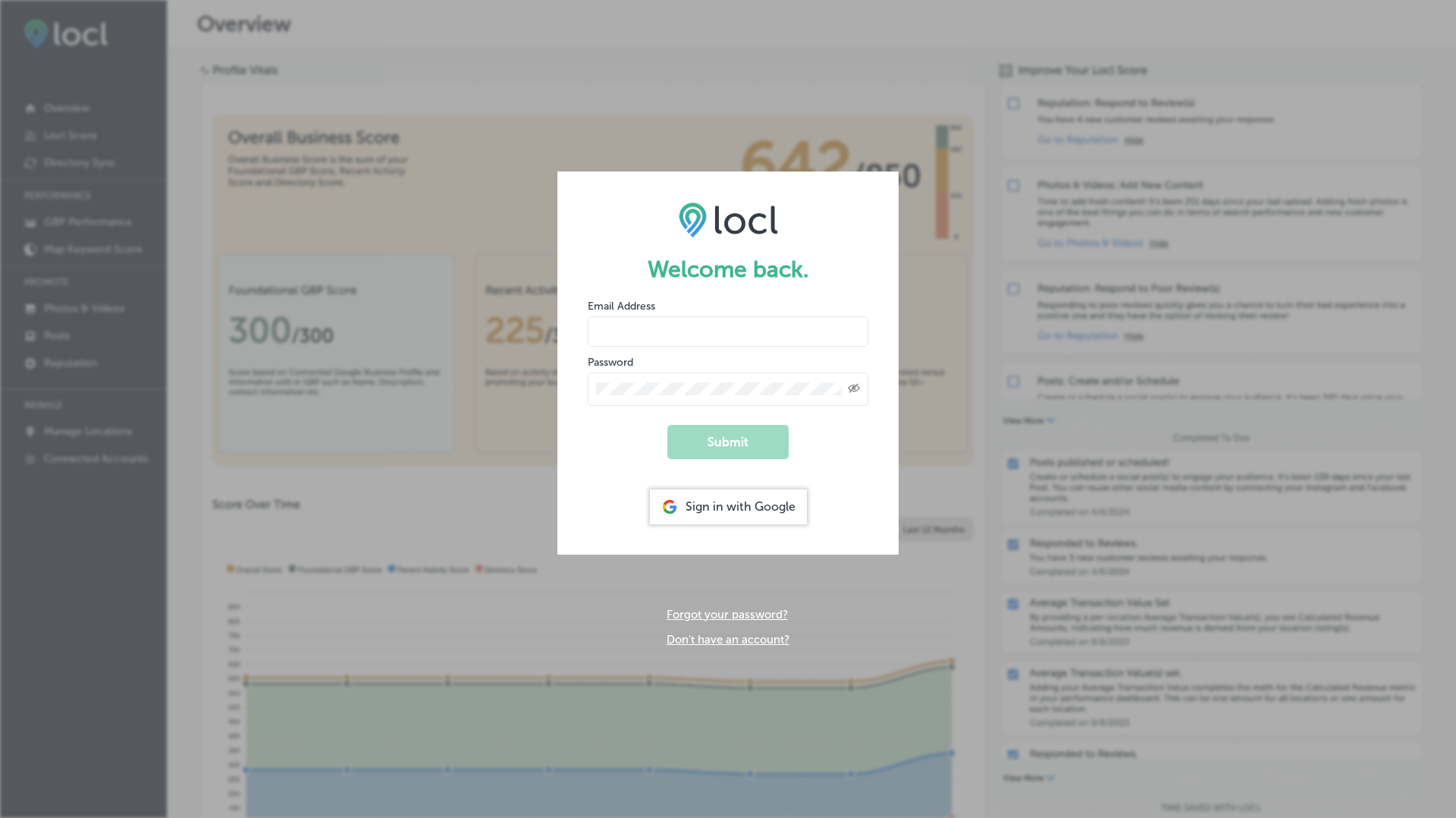
click at [634, 330] on input "email" at bounding box center [727, 331] width 280 height 31
type input "[EMAIL_ADDRESS][DOMAIN_NAME]"
click at [667, 425] on button "Submit" at bounding box center [727, 441] width 121 height 34
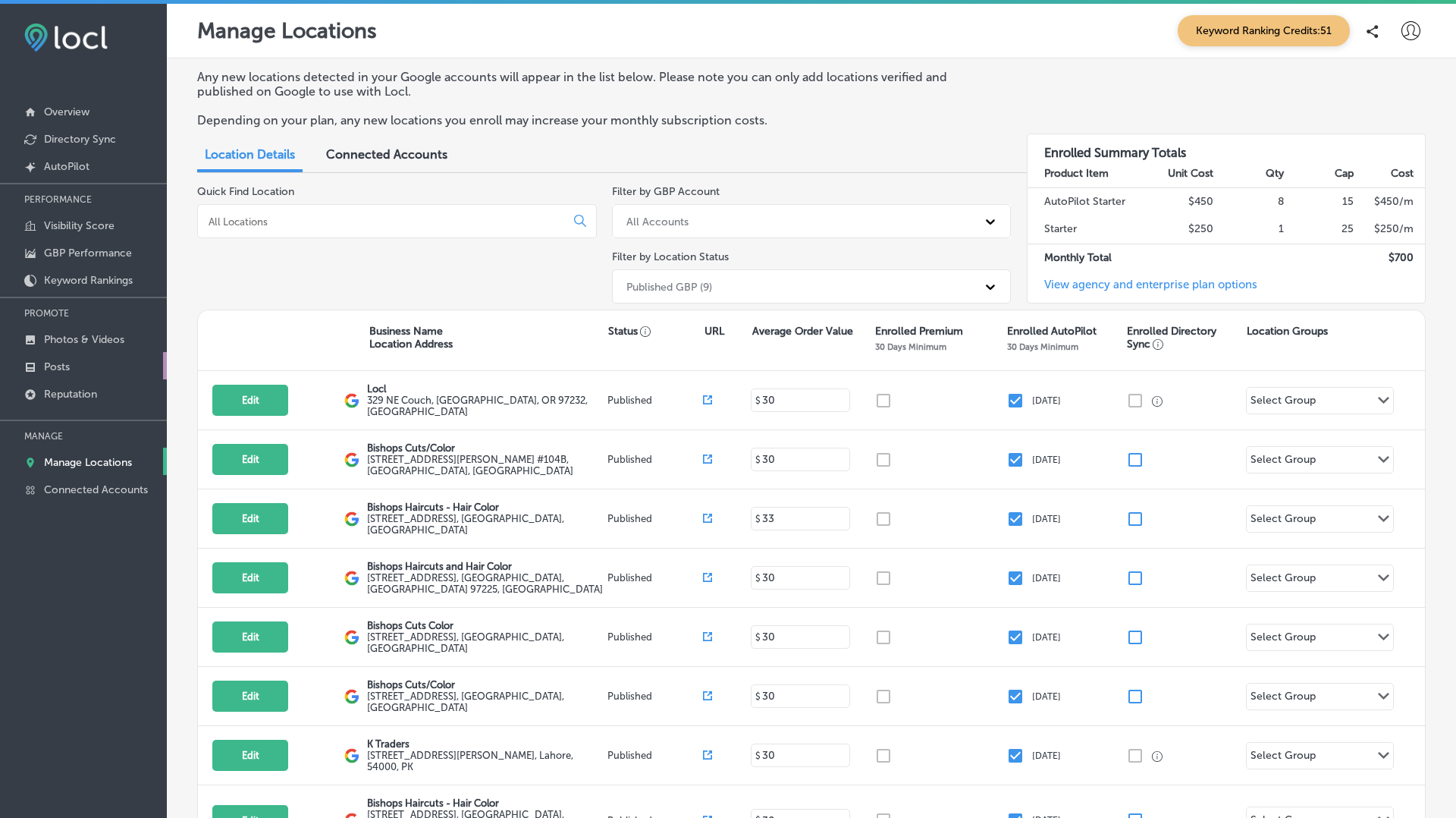
click at [61, 354] on link "Posts" at bounding box center [83, 366] width 167 height 28
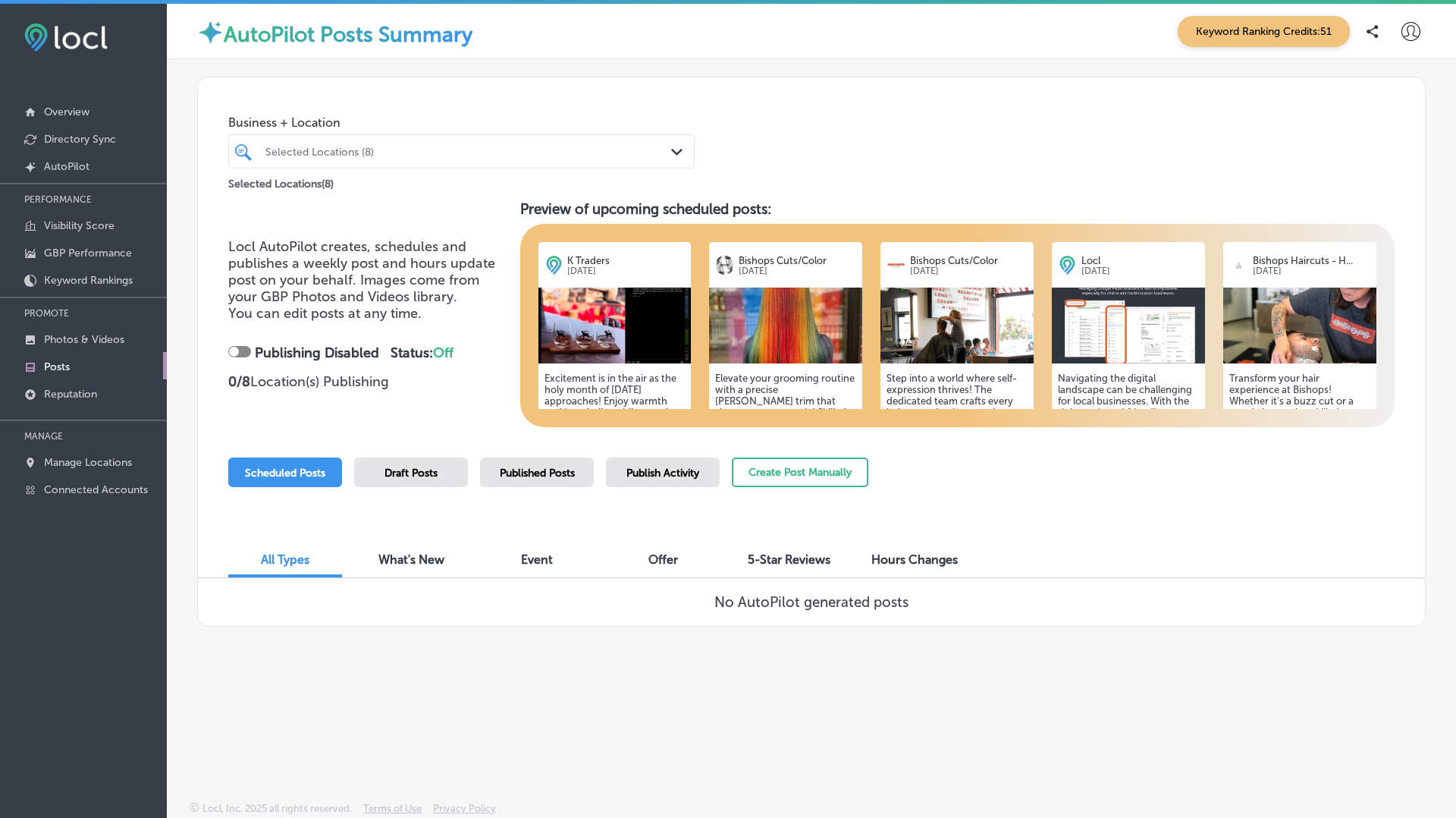
scroll to position [4, 0]
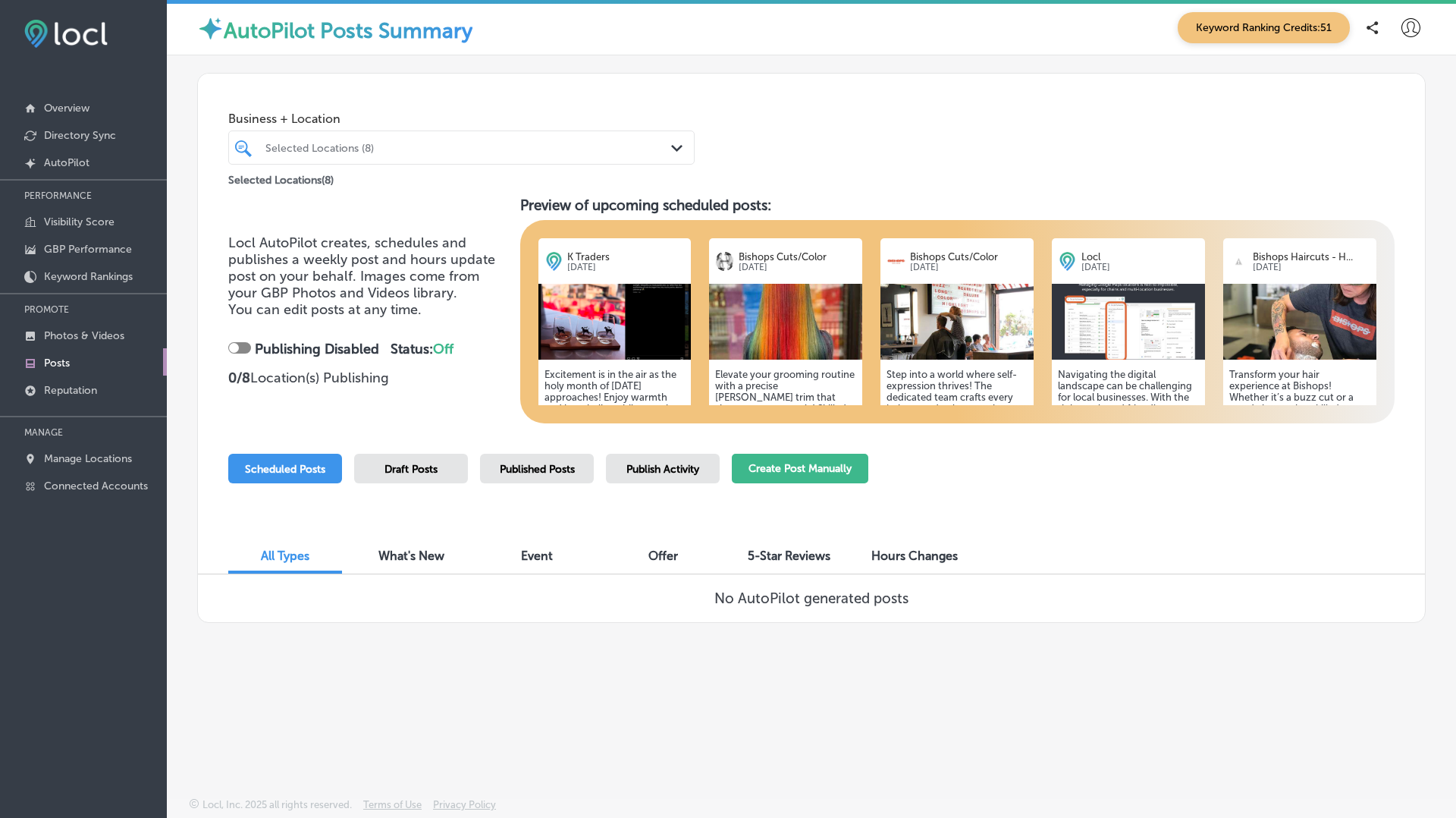
click at [823, 467] on button "Create Post Manually" at bounding box center [800, 468] width 137 height 30
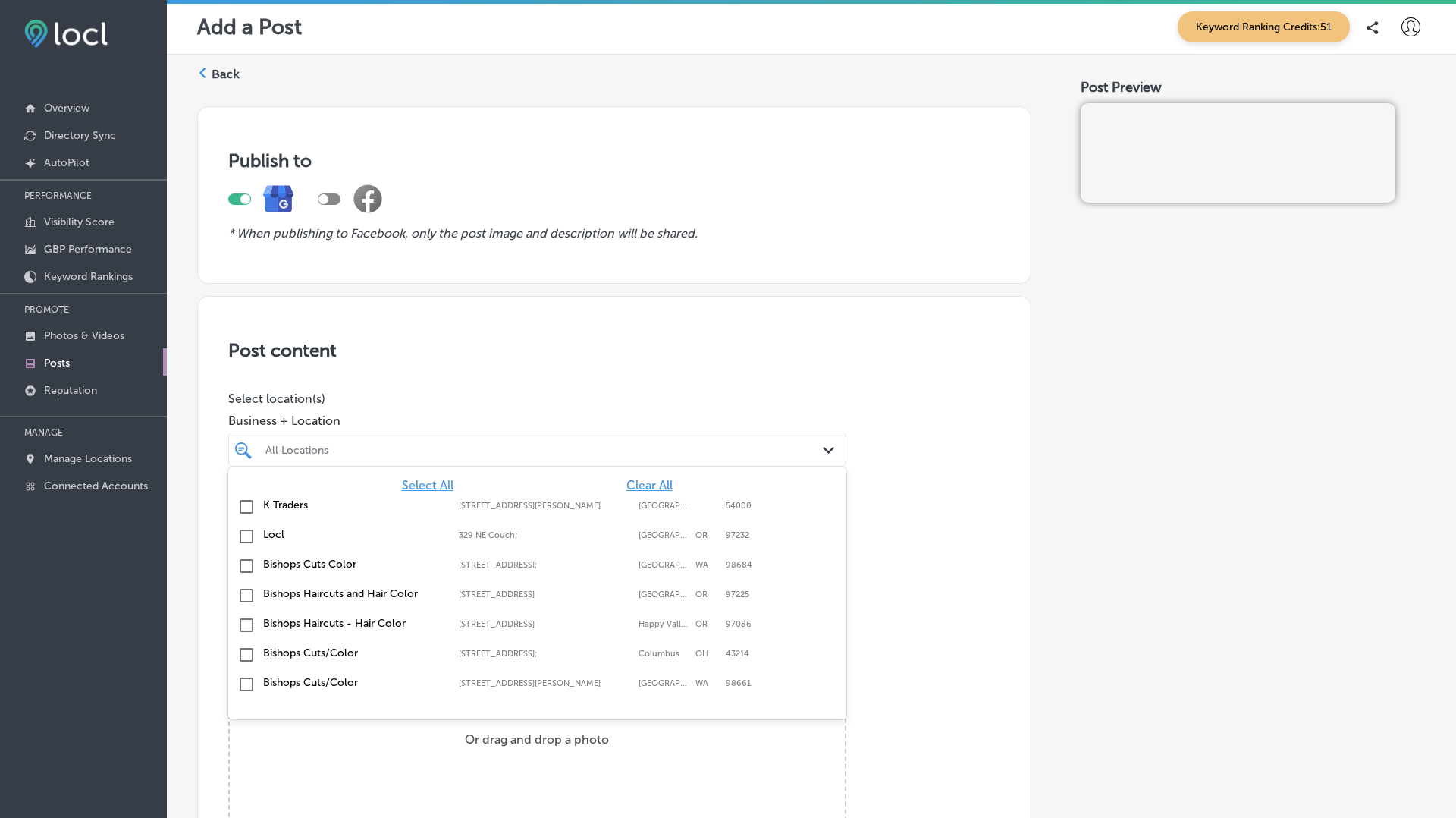
click at [427, 432] on div "All Locations Path Created with Sketch." at bounding box center [537, 449] width 618 height 34
click at [414, 490] on span "Select All" at bounding box center [427, 485] width 52 height 15
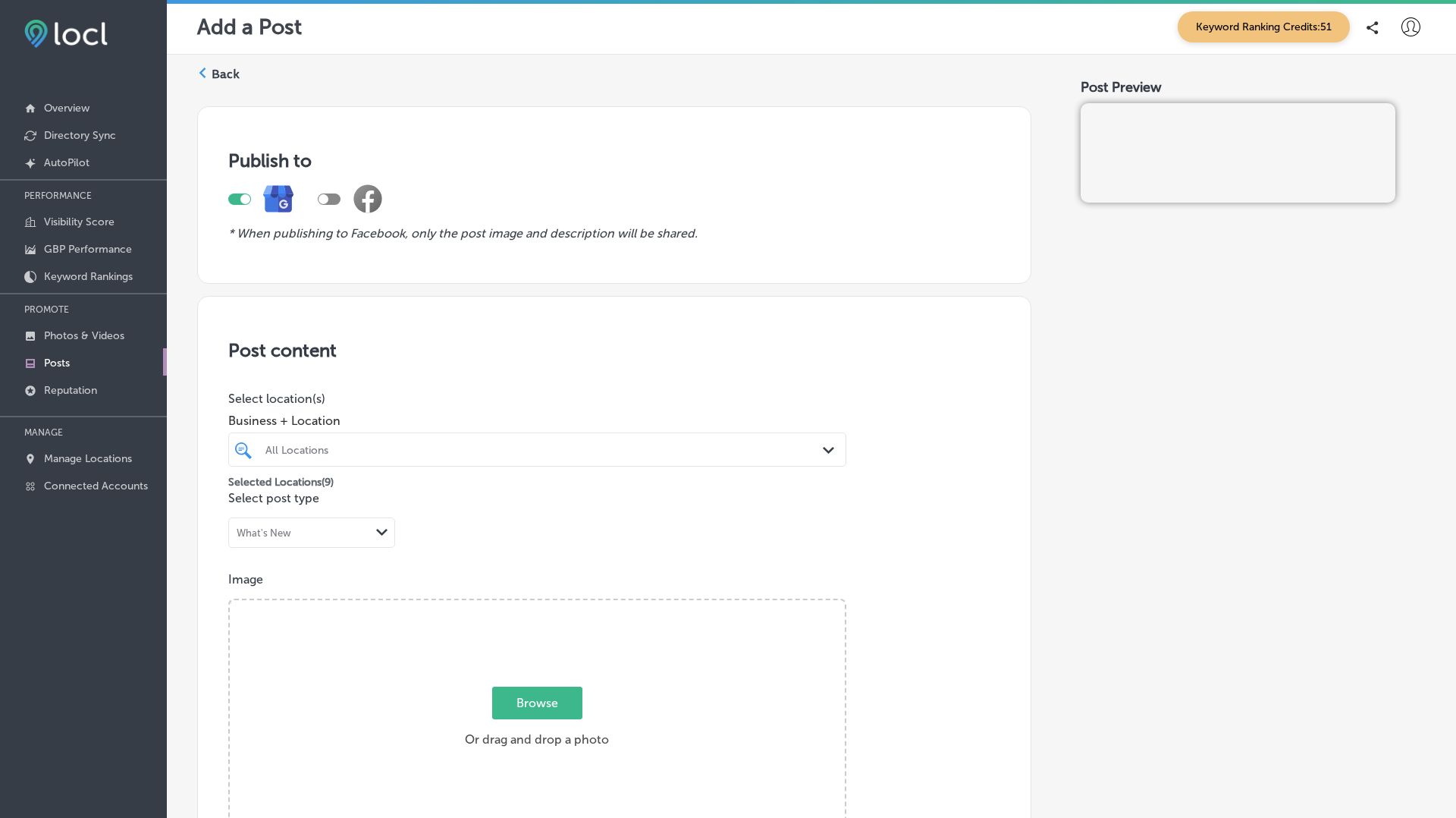
click at [489, 382] on div "Post content Select location(s) Business + Location All Locations Path Created …" at bounding box center [614, 776] width 834 height 961
click at [225, 78] on label "Back" at bounding box center [226, 74] width 28 height 17
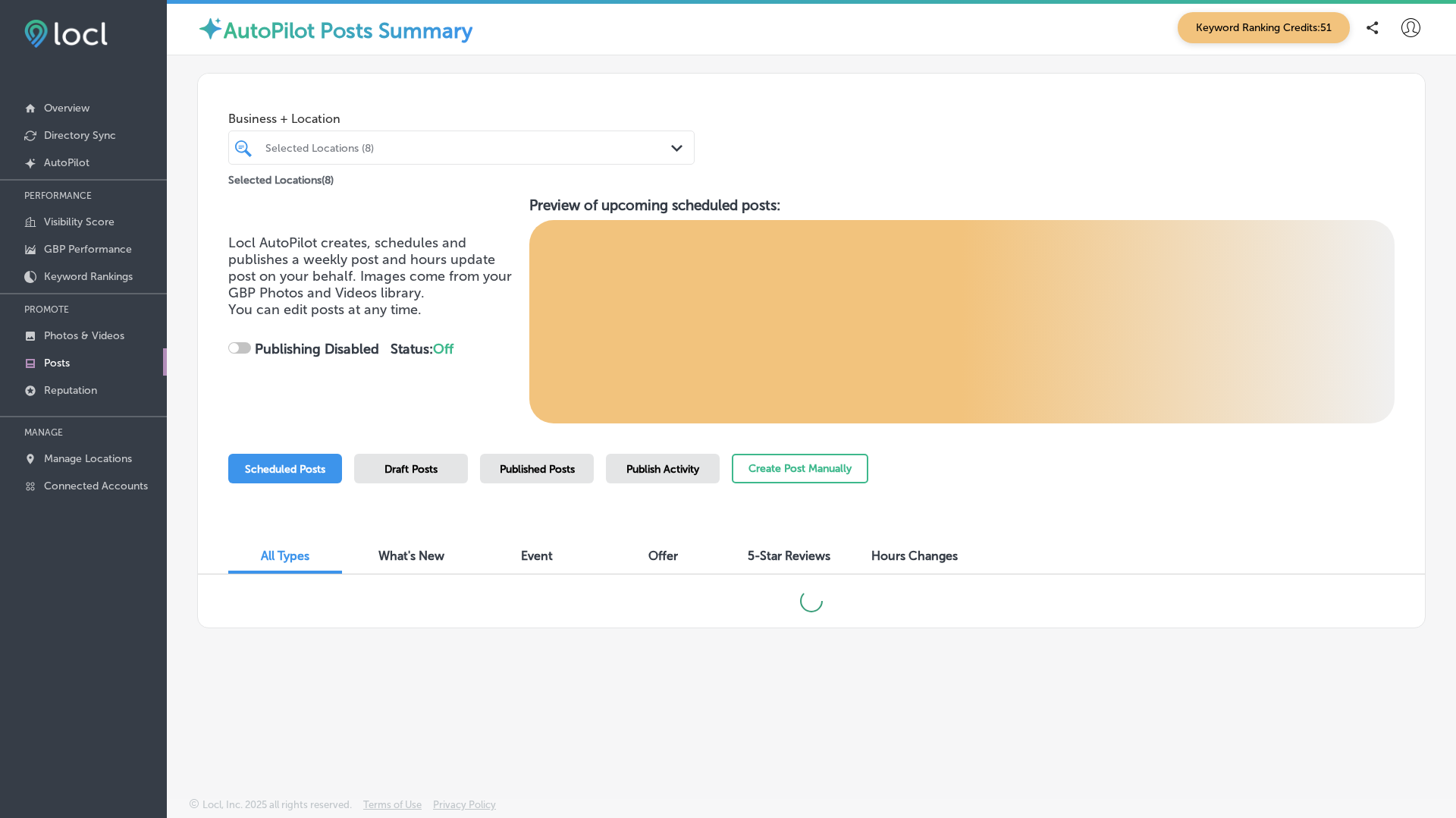
click at [361, 149] on div "Selected Locations (8)" at bounding box center [469, 147] width 407 height 13
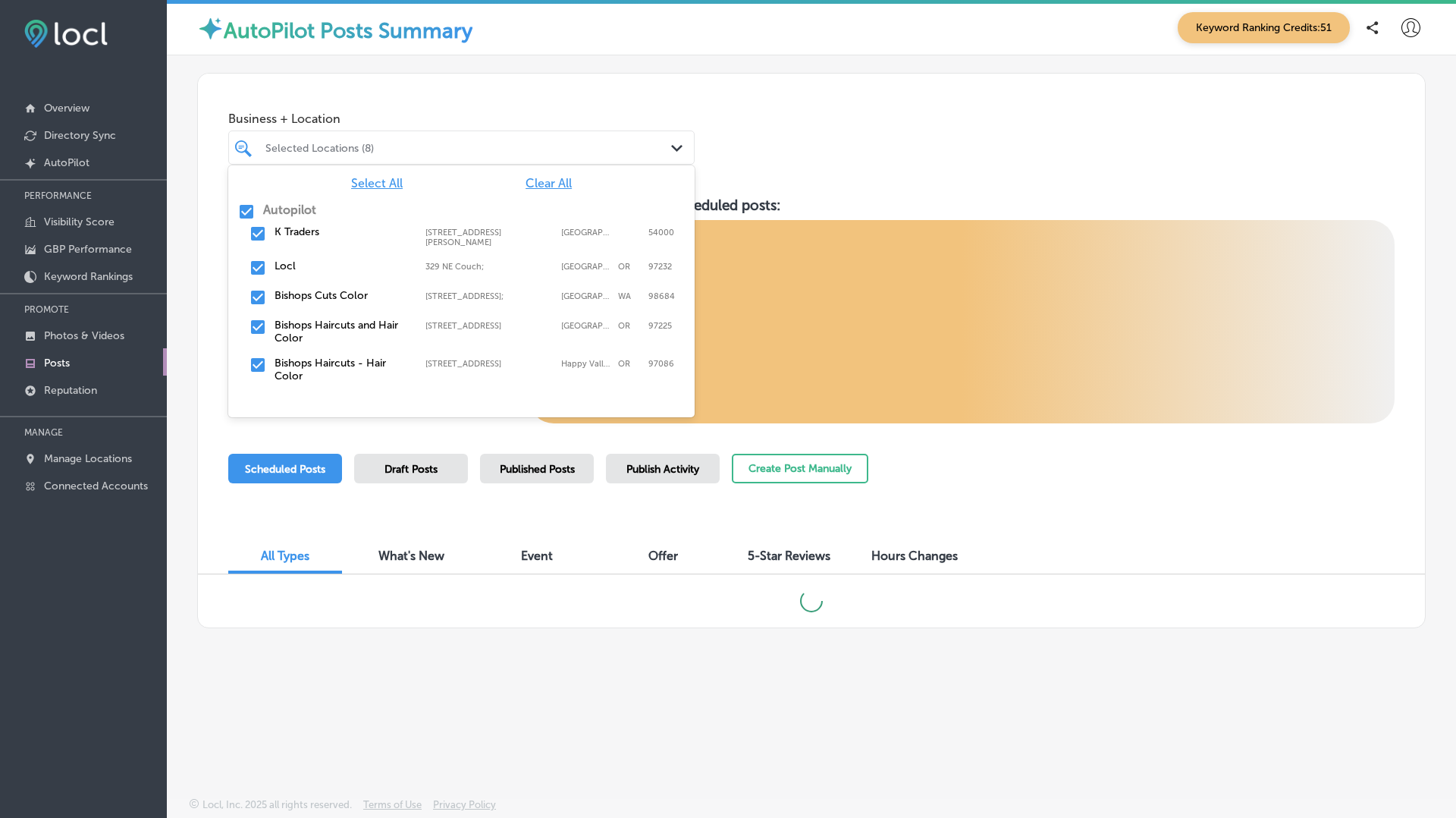
scroll to position [171, 0]
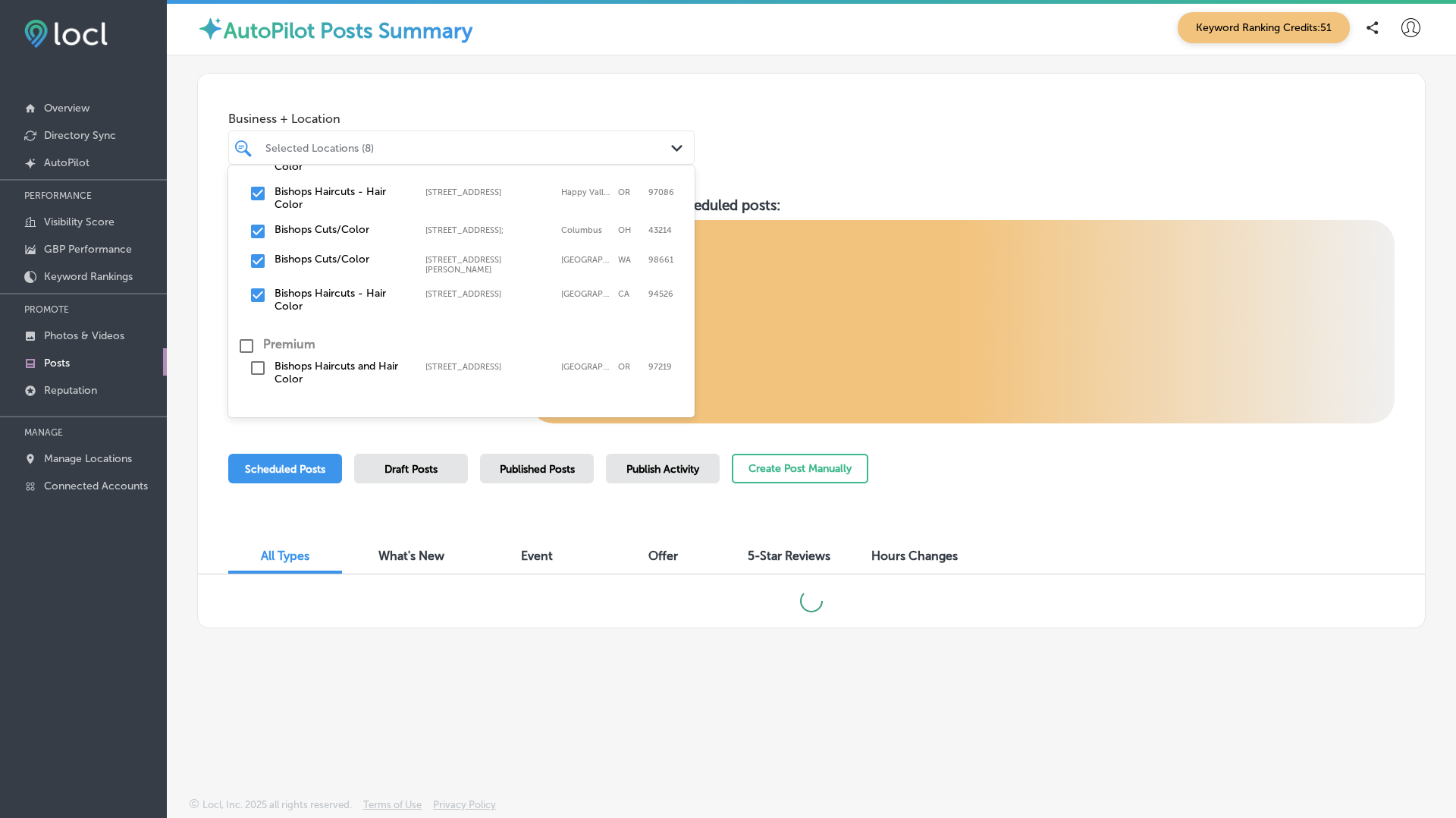
click at [780, 167] on div "Business + Location option [STREET_ADDRESS], 0 of 3. 10 results available. Use …" at bounding box center [811, 131] width 1227 height 116
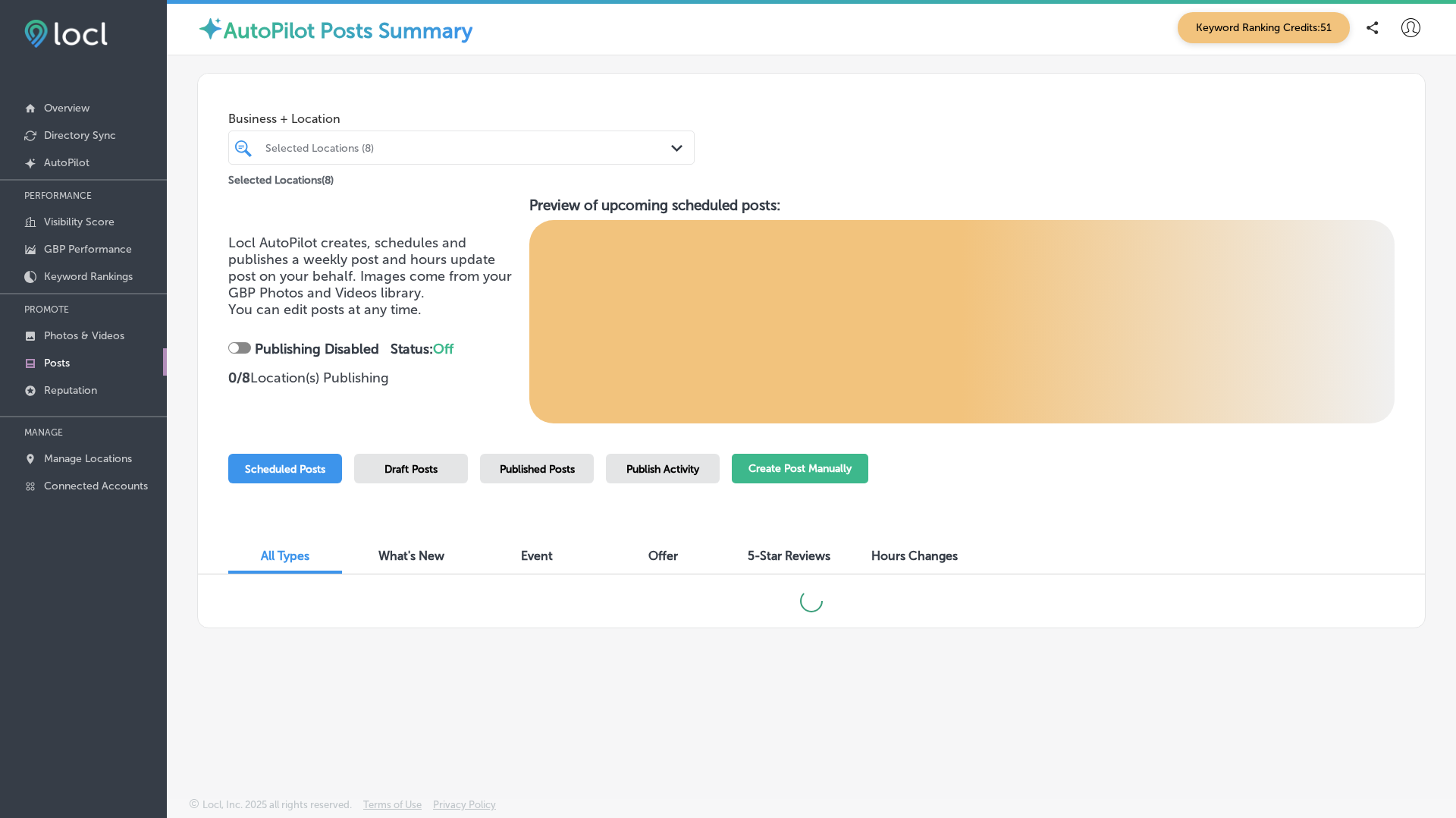
click at [801, 477] on button "Create Post Manually" at bounding box center [800, 468] width 137 height 30
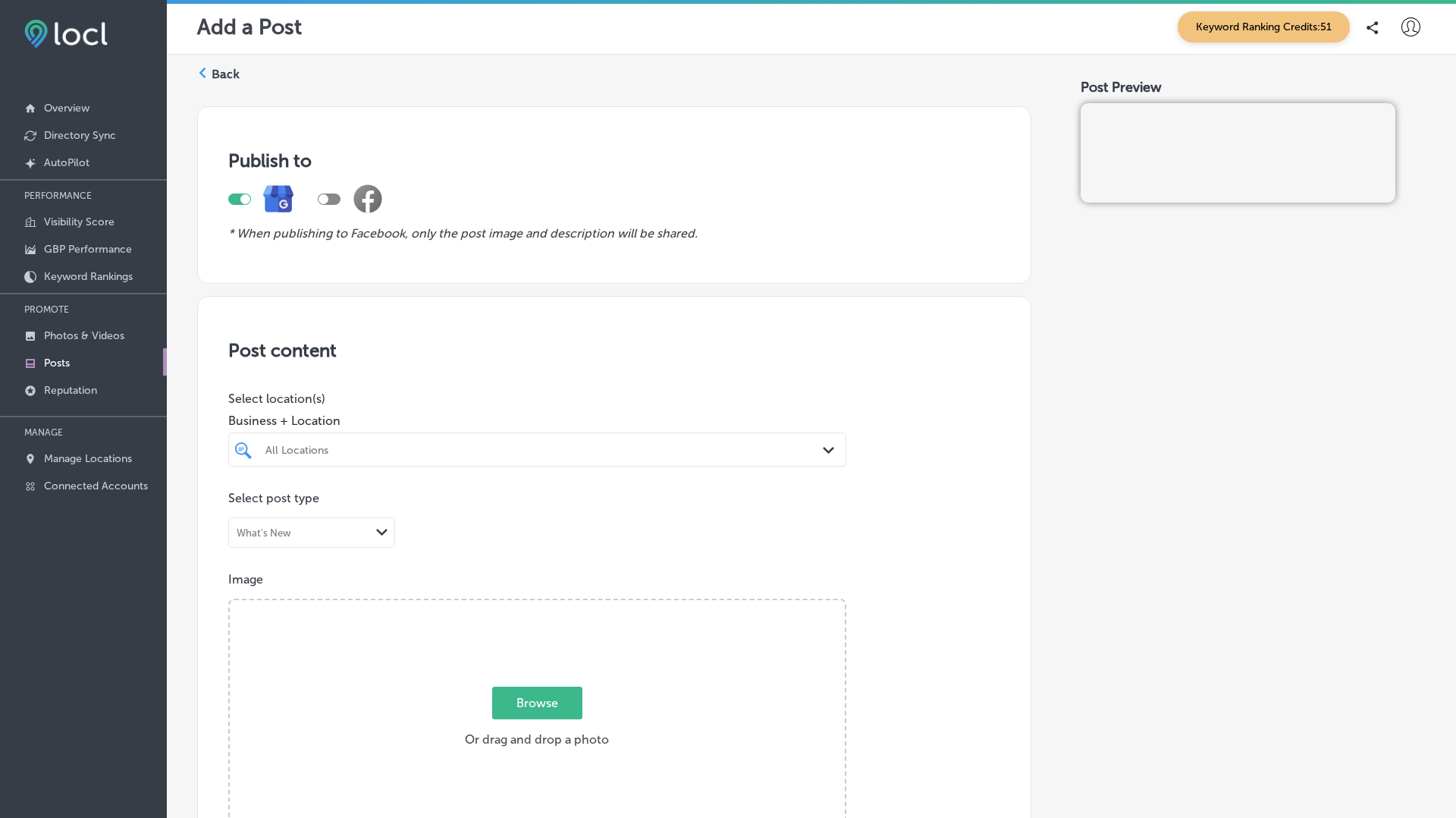
click at [396, 444] on div "All Locations" at bounding box center [545, 450] width 559 height 13
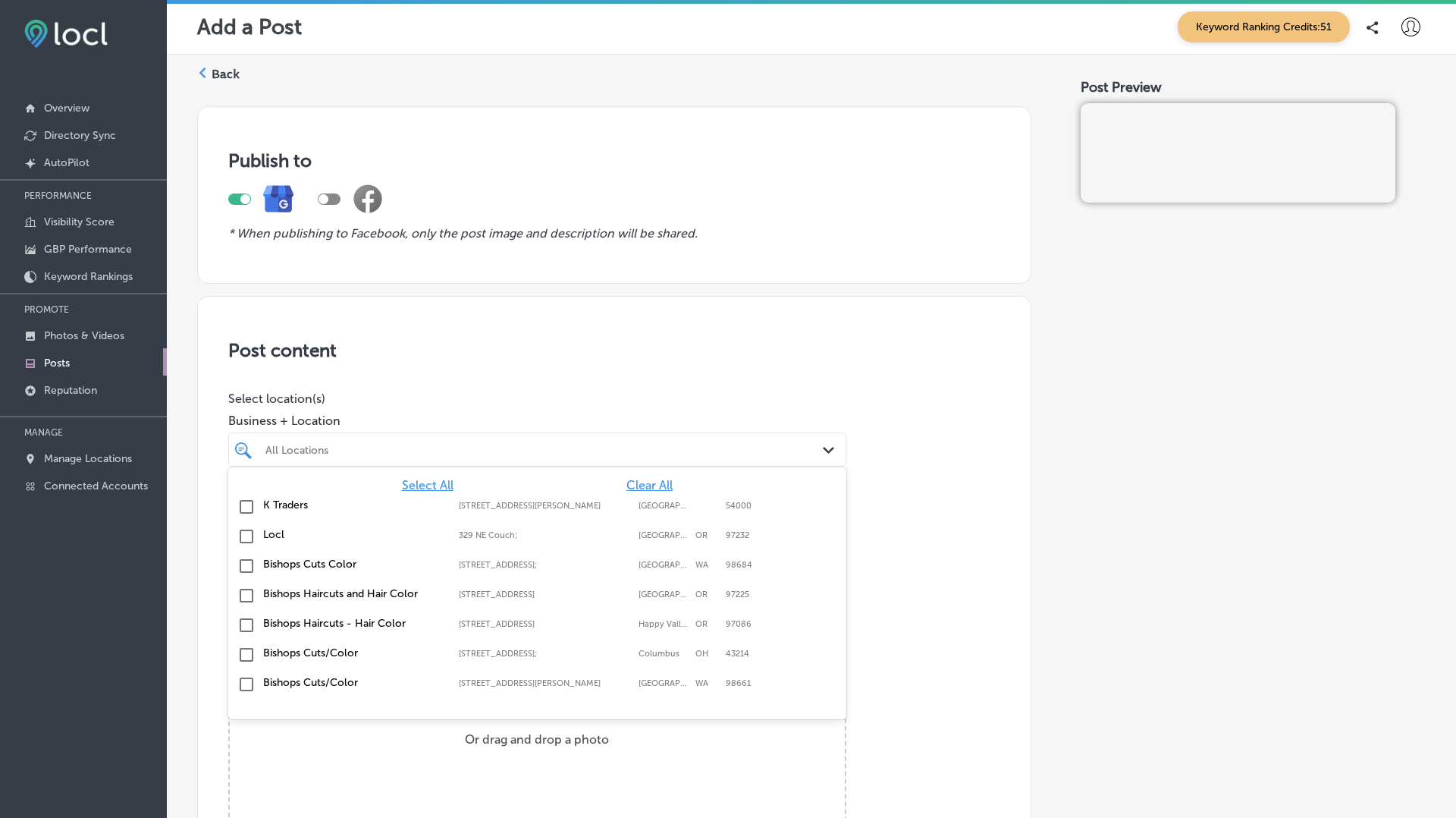
click at [424, 492] on div "K Traders [STREET_ADDRESS][PERSON_NAME][PERSON_NAME]" at bounding box center [537, 507] width 618 height 30
click at [431, 482] on span "Select All" at bounding box center [427, 485] width 52 height 15
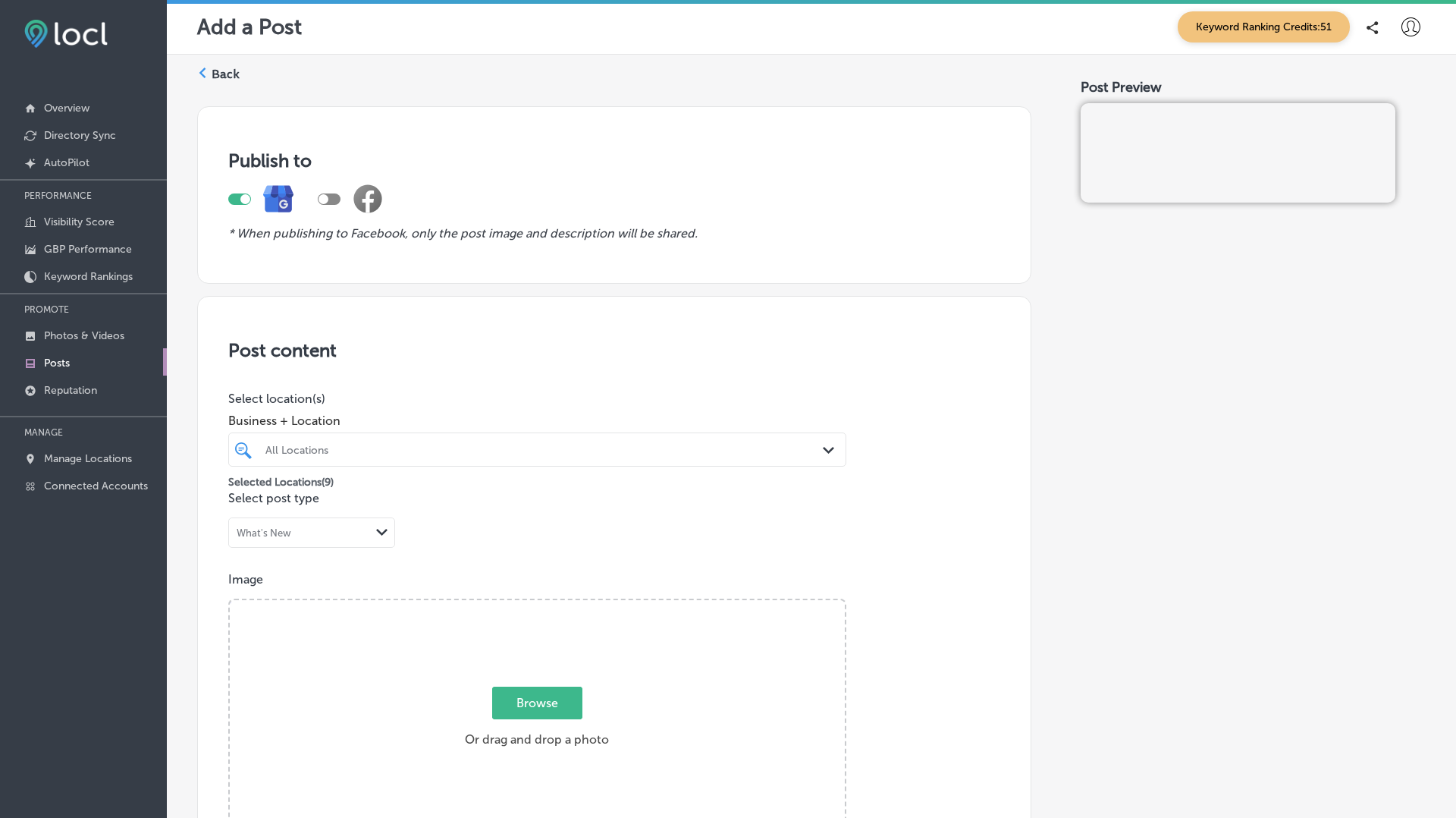
click at [494, 373] on div "Post content Select location(s) Business + Location All Locations Path Created …" at bounding box center [614, 776] width 834 height 961
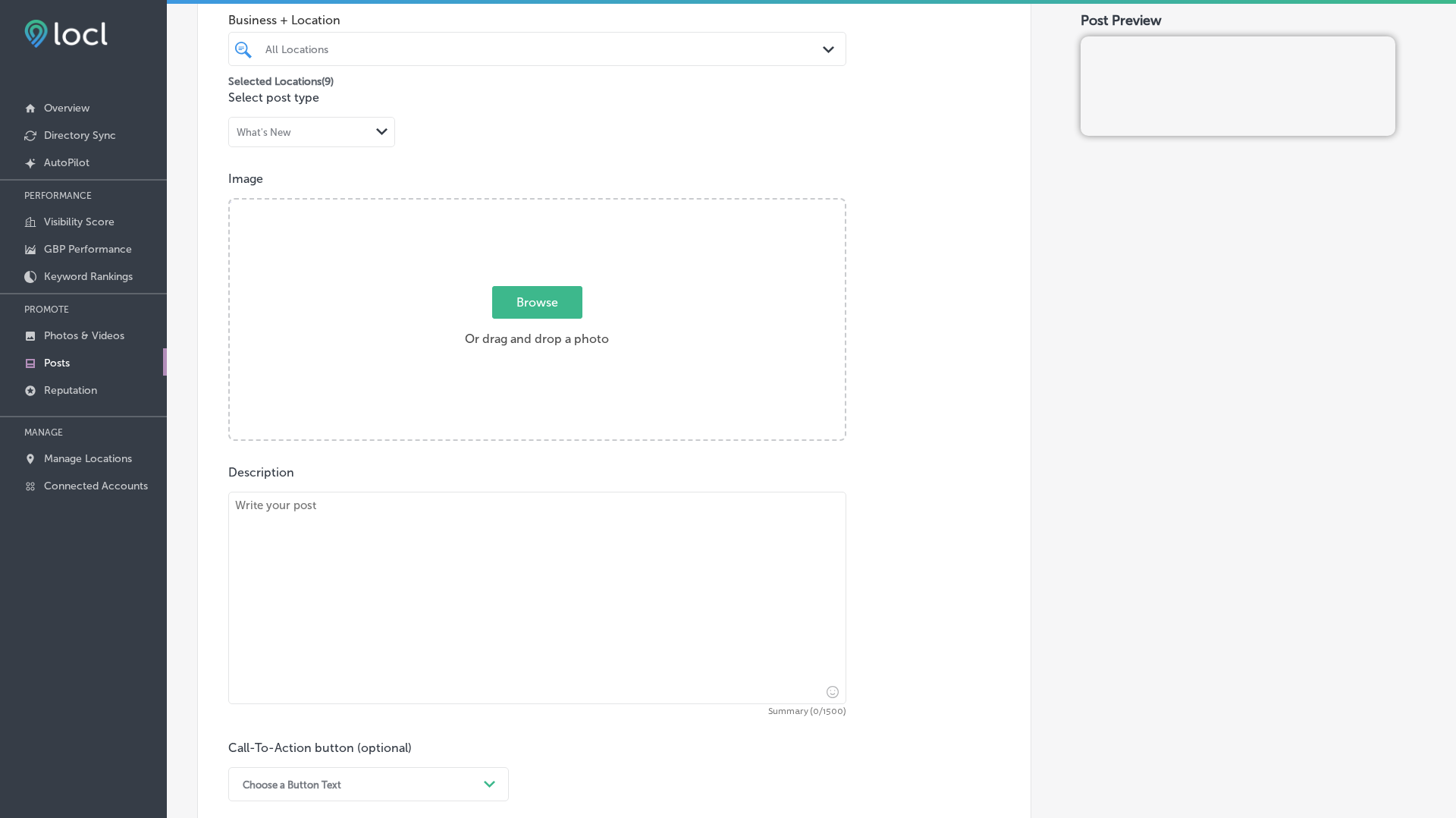
scroll to position [400, 0]
click at [412, 552] on textarea at bounding box center [537, 599] width 618 height 213
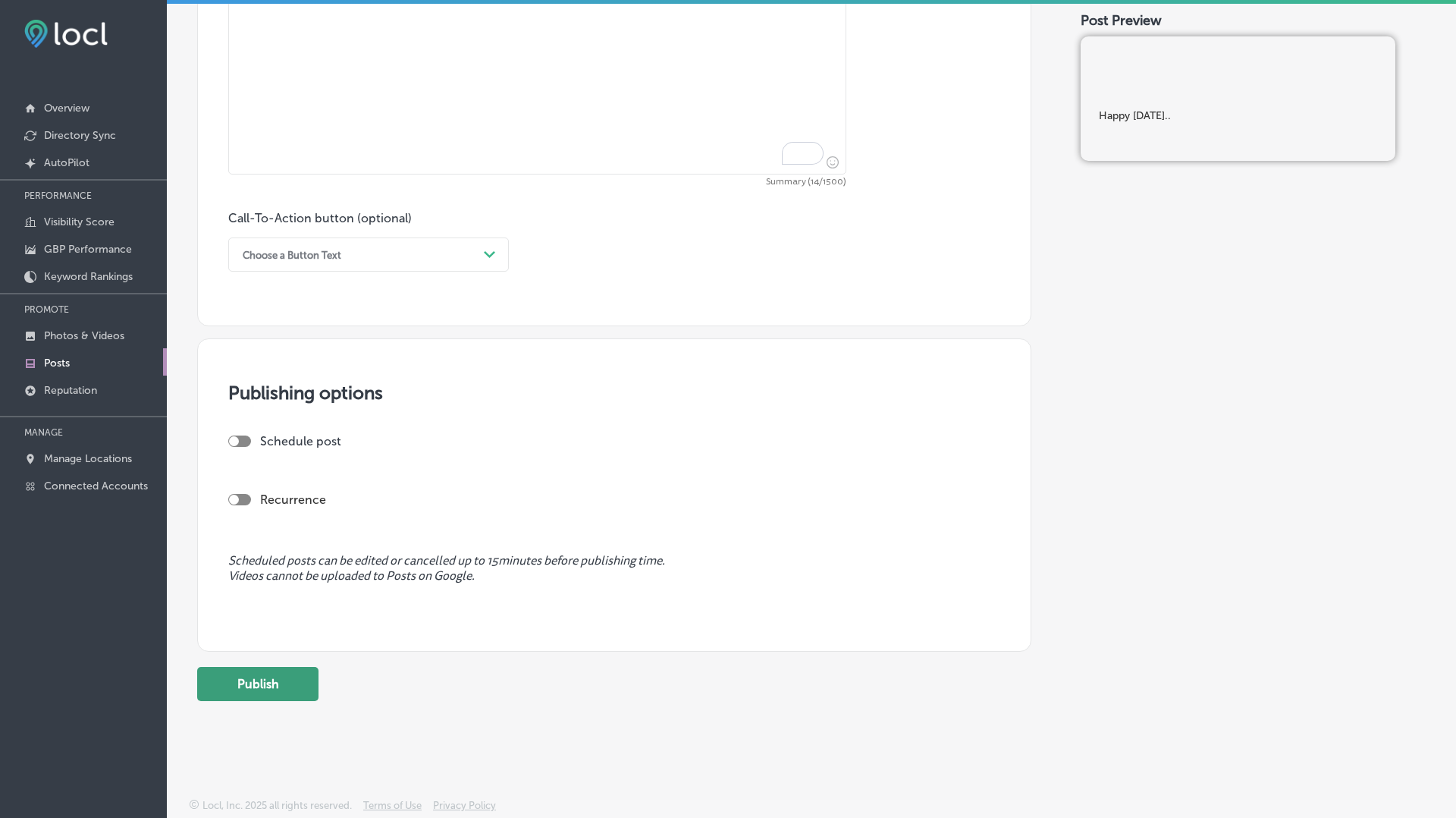
type textarea "Happy [DATE].."
click at [265, 683] on button "Publish" at bounding box center [257, 684] width 121 height 34
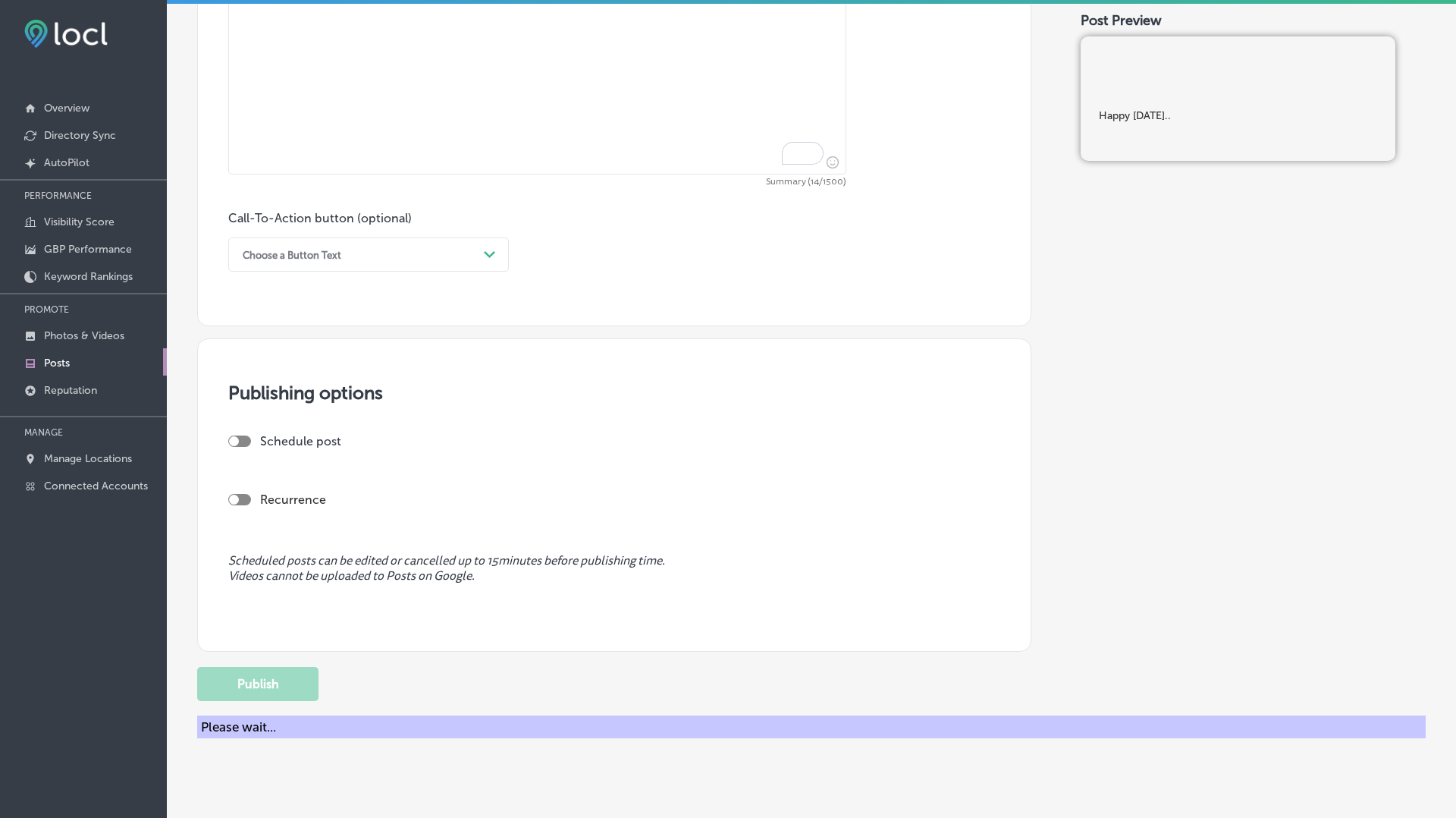
scroll to position [0, 0]
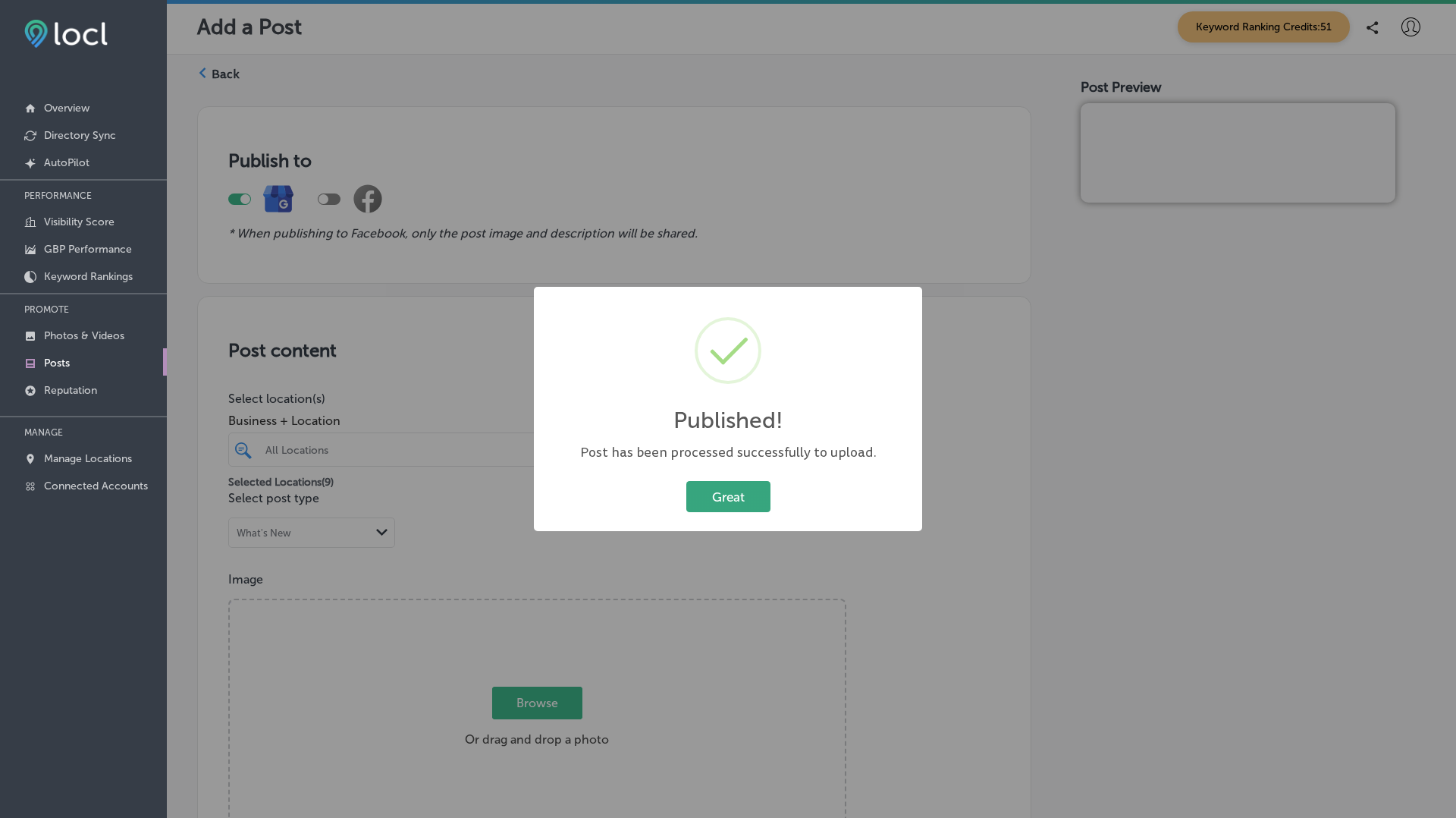
click at [740, 506] on button "Great" at bounding box center [728, 497] width 84 height 31
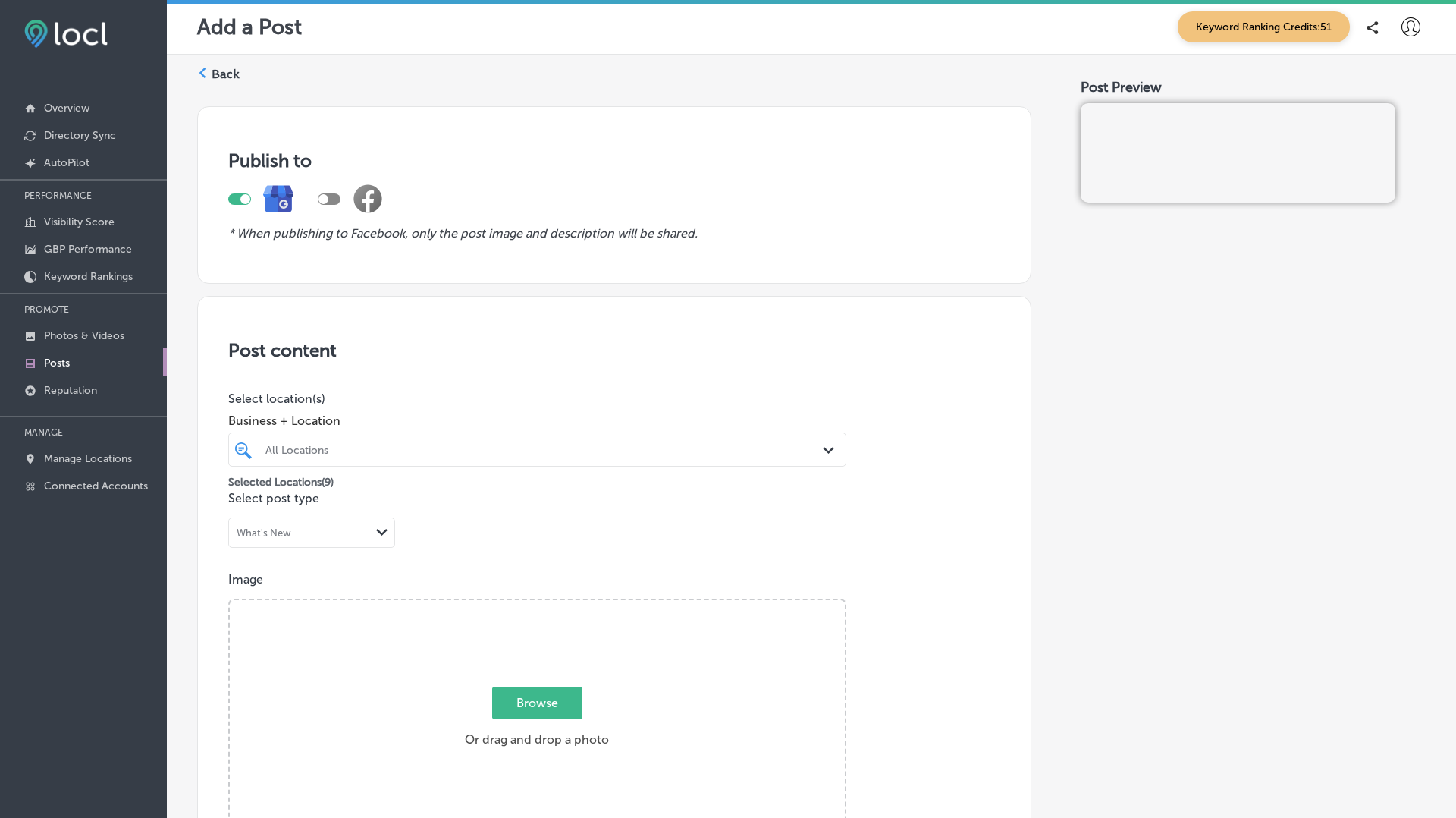
click at [221, 70] on label "Back" at bounding box center [226, 74] width 28 height 17
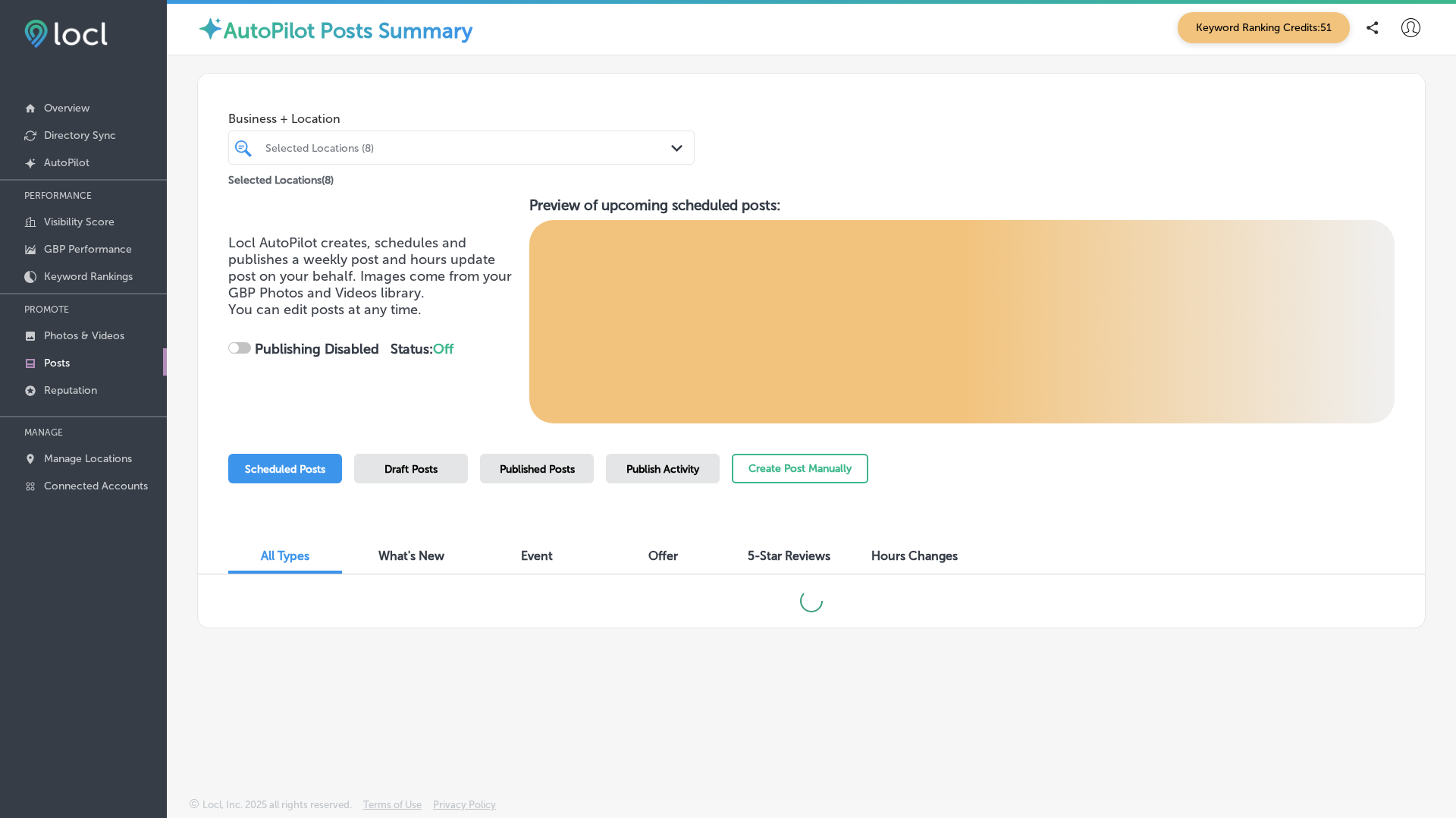
click at [671, 477] on div "Publish Activity" at bounding box center [662, 468] width 114 height 30
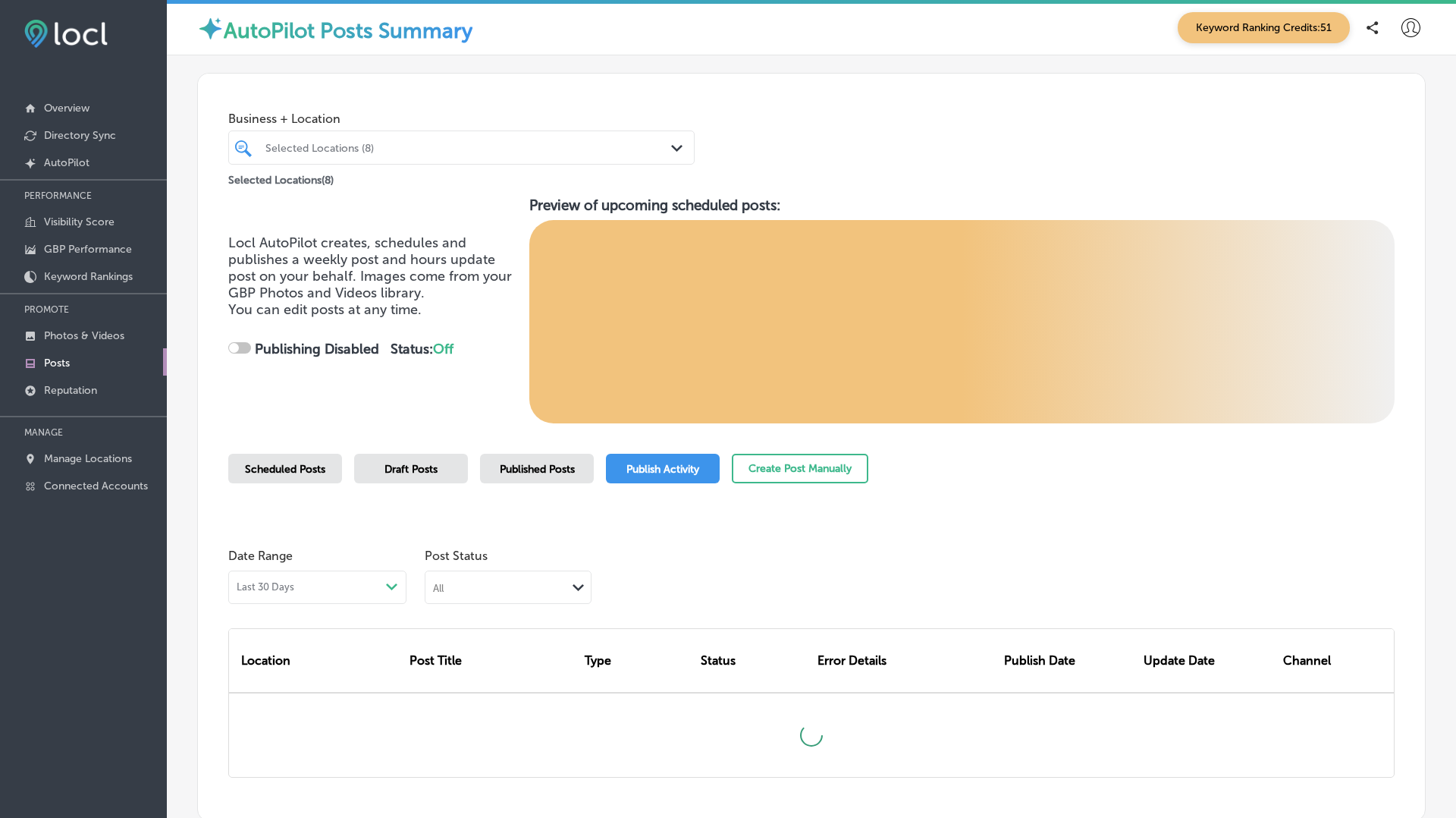
click at [532, 440] on div "Business + Location Selected Locations (8) Path Created with Sketch. Selected L…" at bounding box center [811, 447] width 1228 height 748
click at [532, 460] on div "Published Posts" at bounding box center [537, 468] width 114 height 30
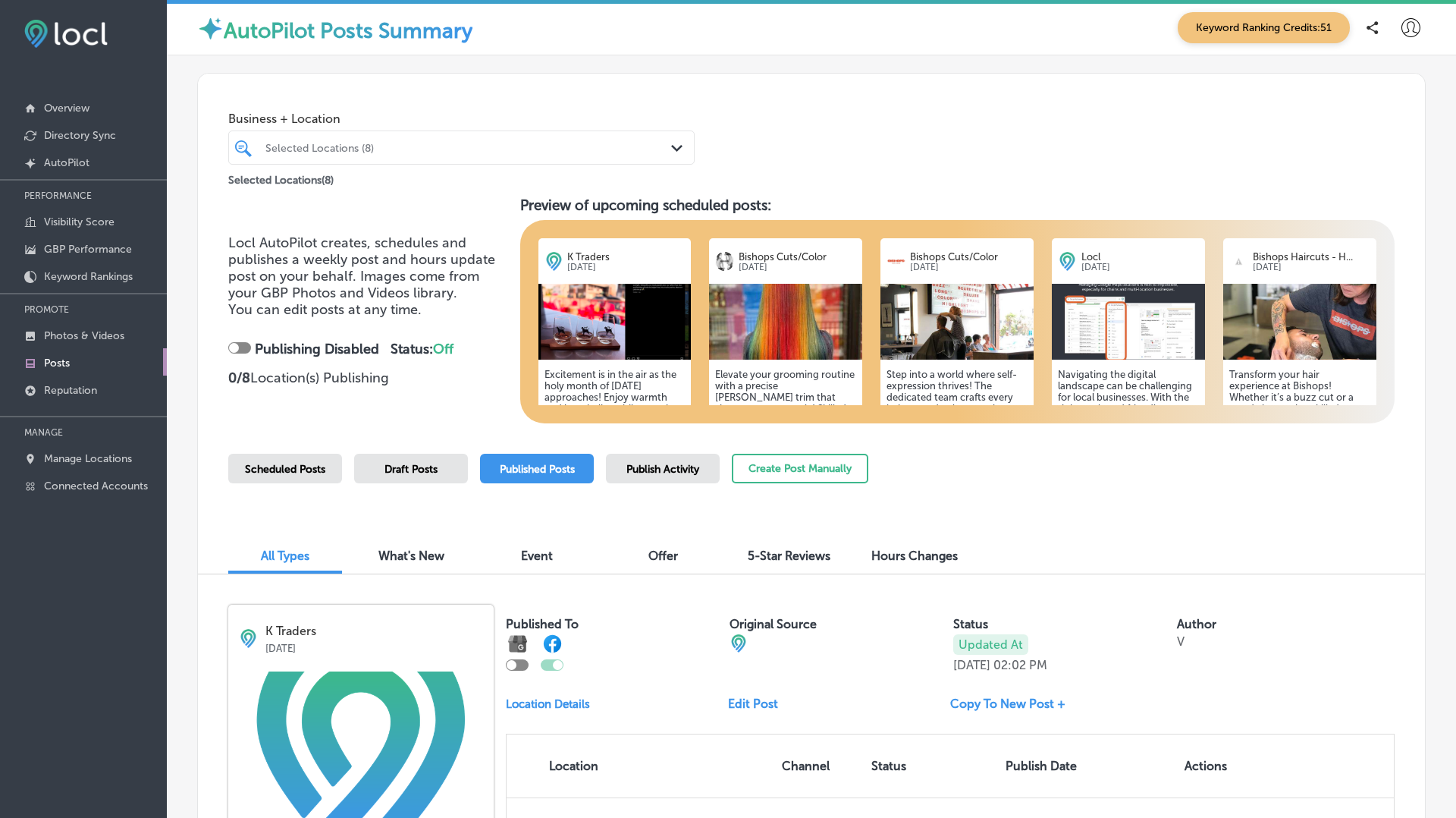
click at [443, 145] on div "Selected Locations (8)" at bounding box center [469, 147] width 407 height 13
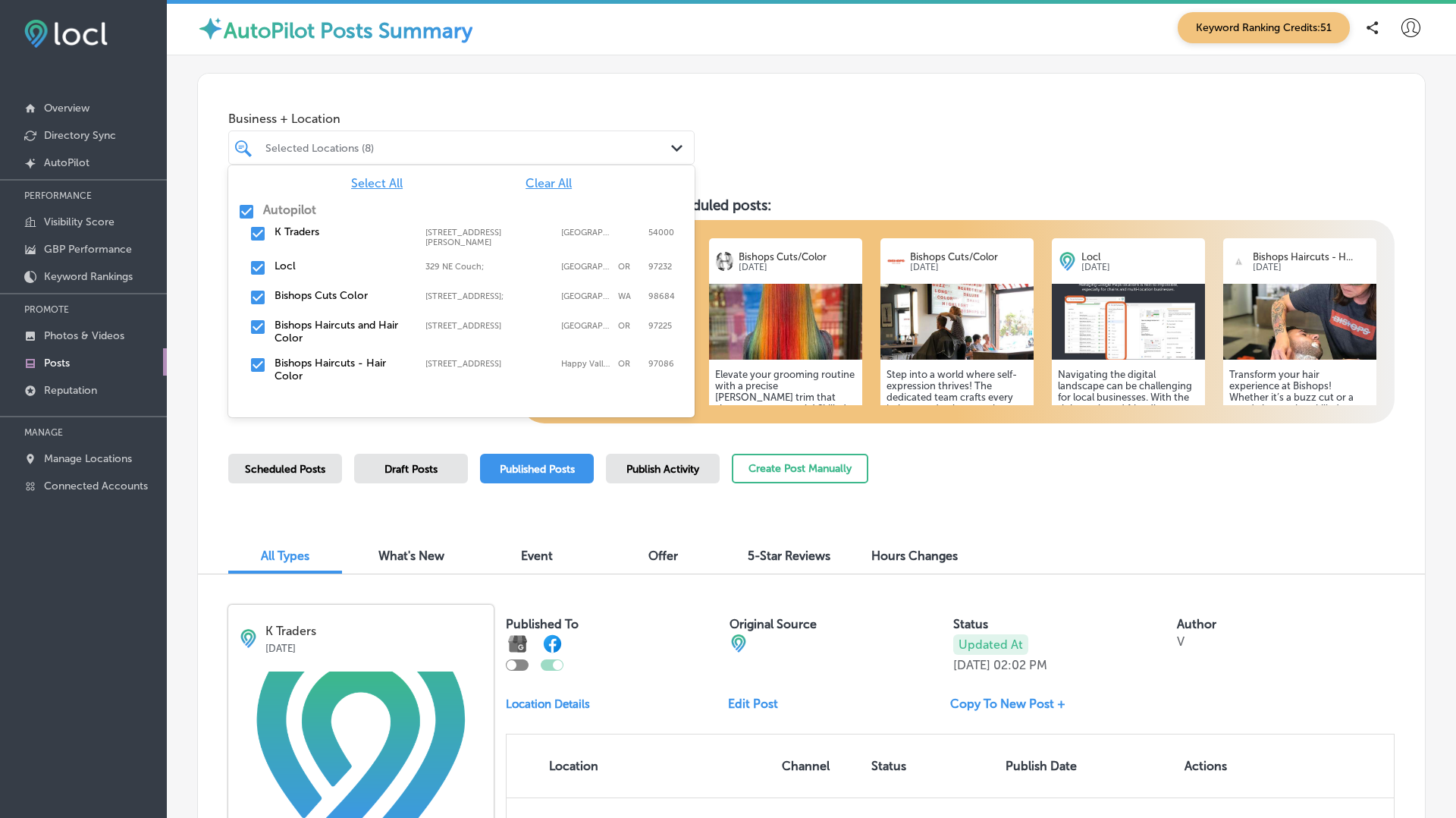
click at [549, 179] on span "Clear All" at bounding box center [549, 183] width 46 height 15
click at [279, 267] on label "Locl" at bounding box center [342, 266] width 136 height 13
click at [999, 155] on div "Business + Location option [GEOGRAPHIC_DATA]; , selected. option [STREET_ADDRES…" at bounding box center [811, 131] width 1227 height 116
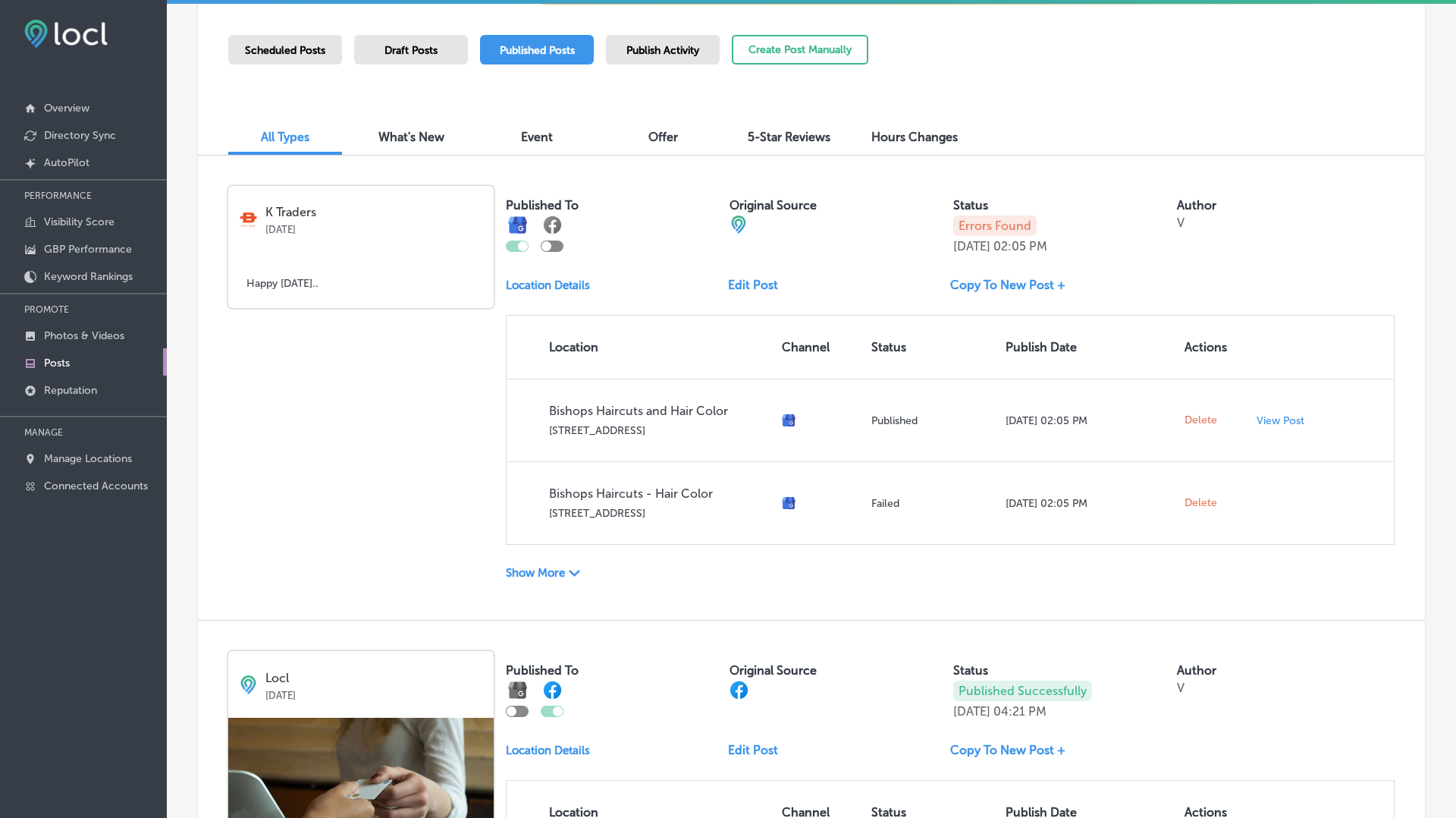
scroll to position [423, 0]
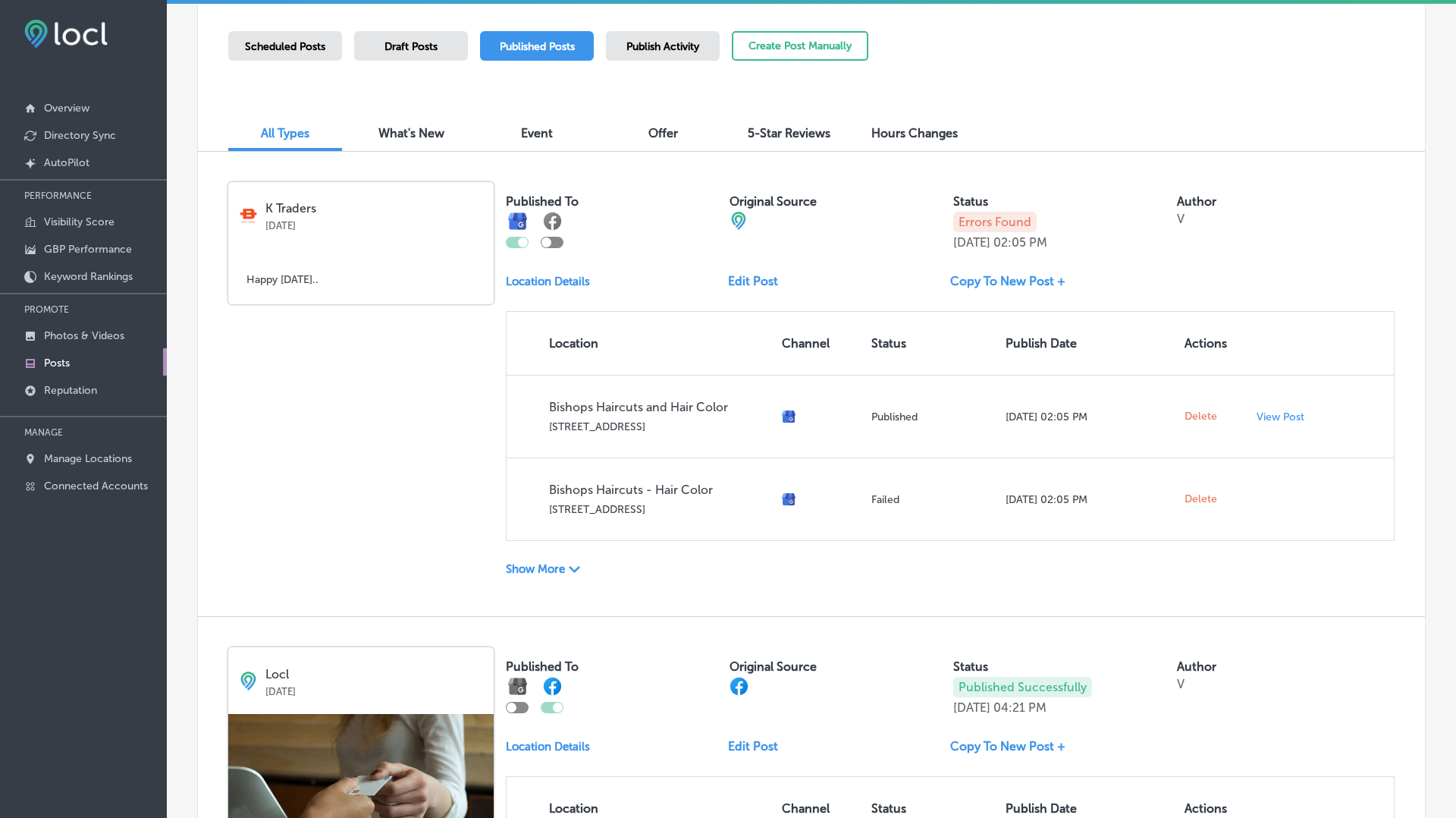
click at [565, 570] on div "Show More Path Created with Sketch." at bounding box center [617, 569] width 222 height 16
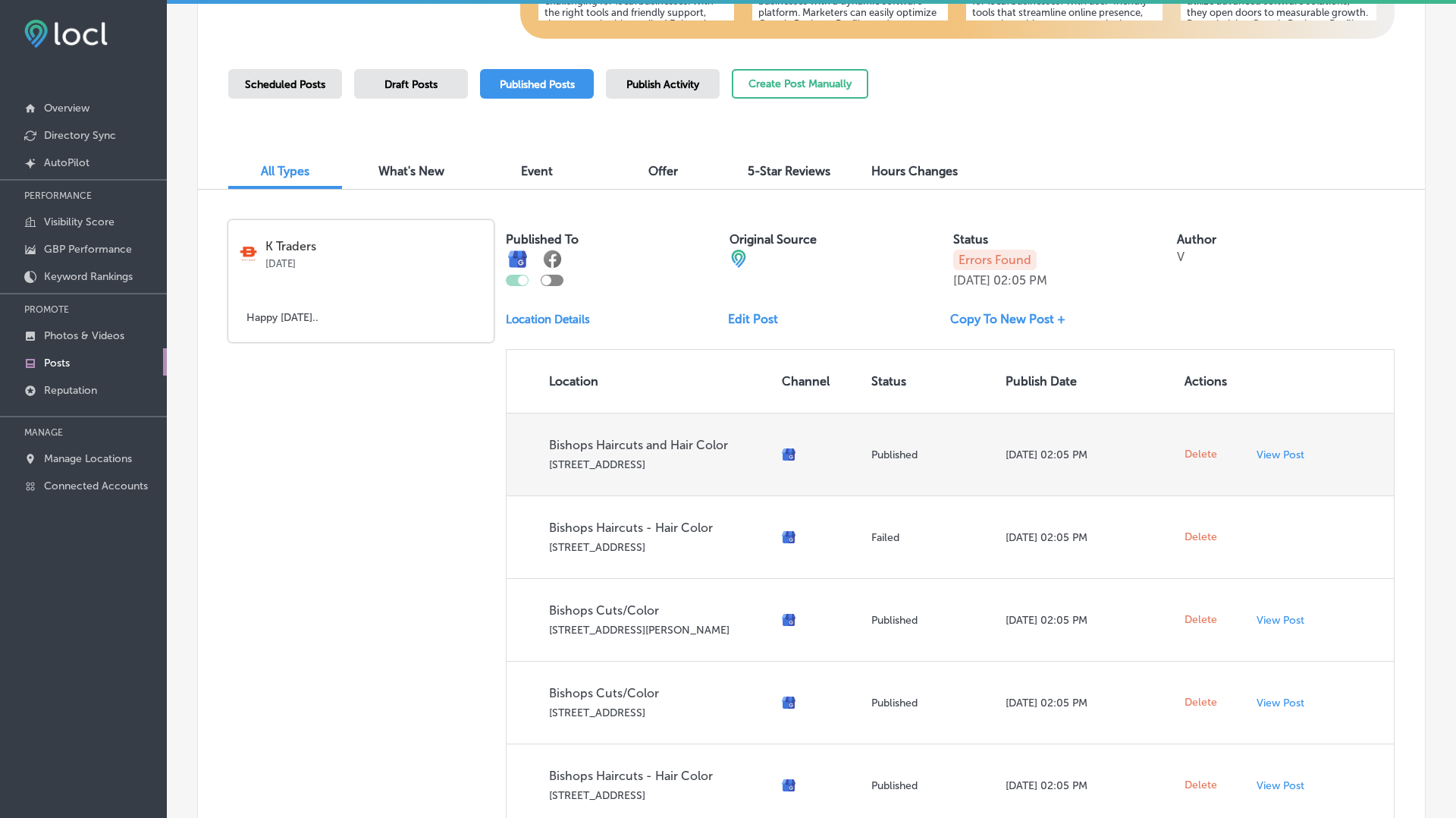
scroll to position [381, 0]
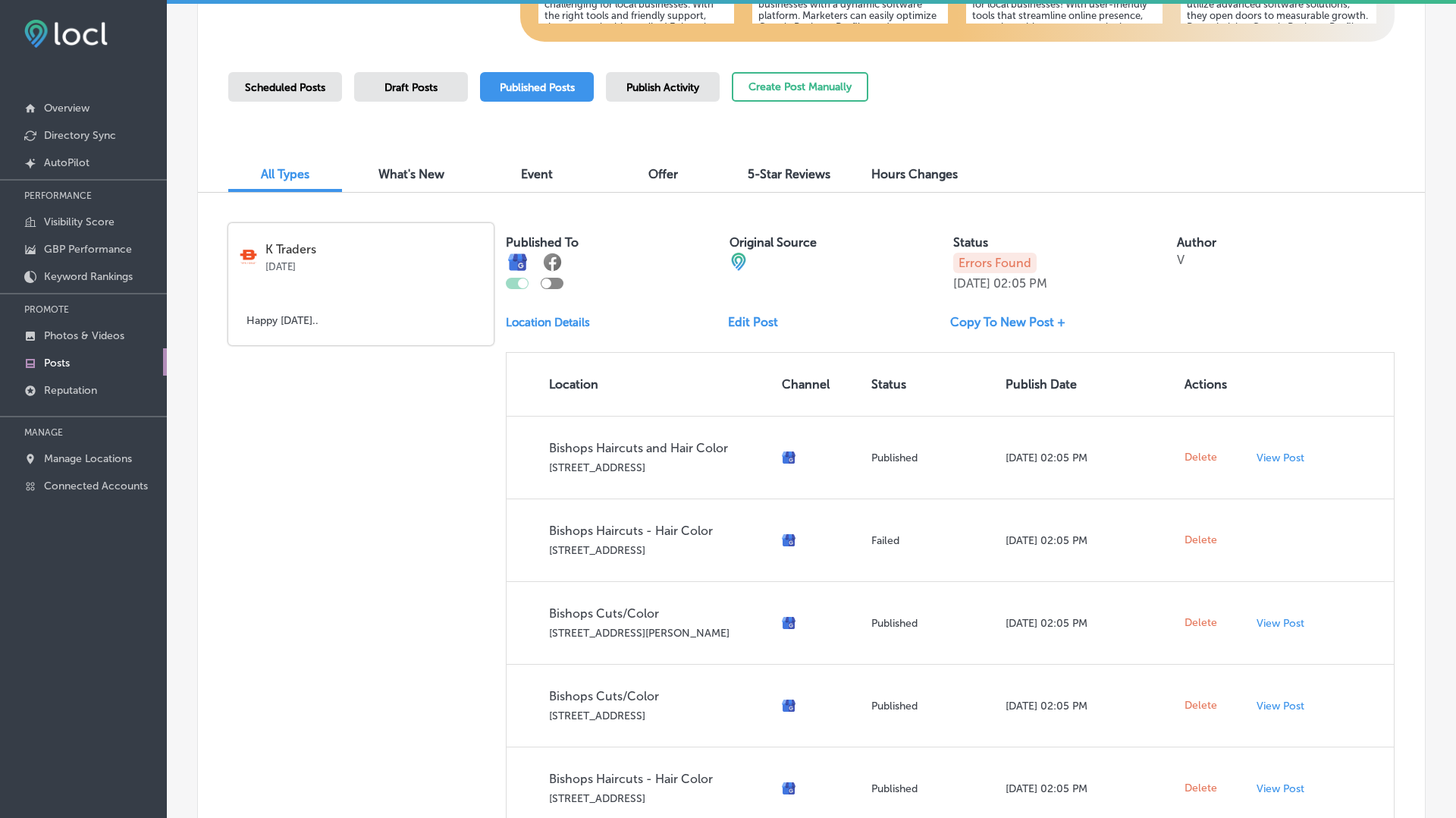
click at [756, 321] on link "Edit Post" at bounding box center [759, 322] width 62 height 15
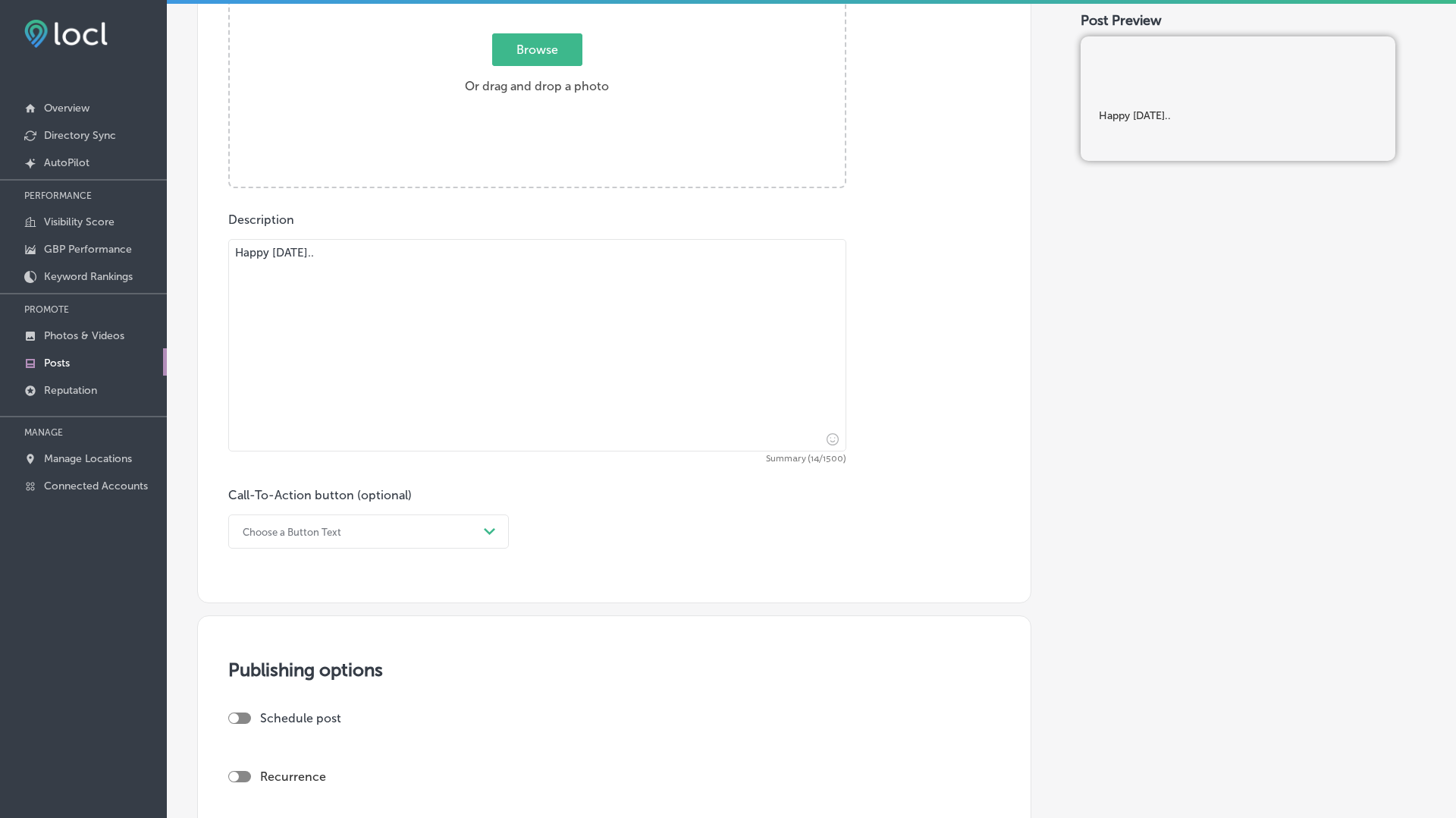
scroll to position [676, 0]
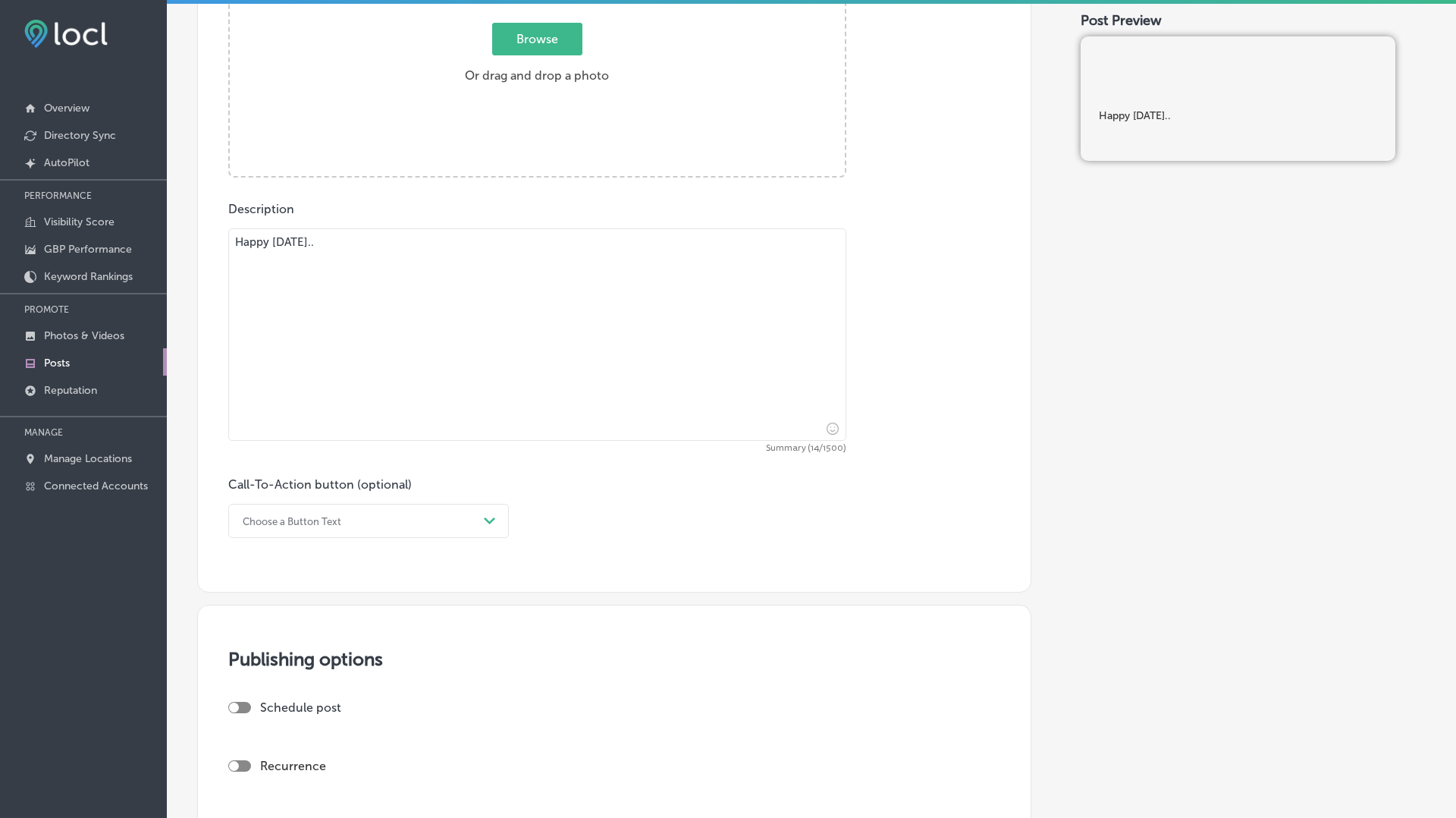
click at [404, 259] on textarea "Happy [DATE].." at bounding box center [537, 335] width 618 height 213
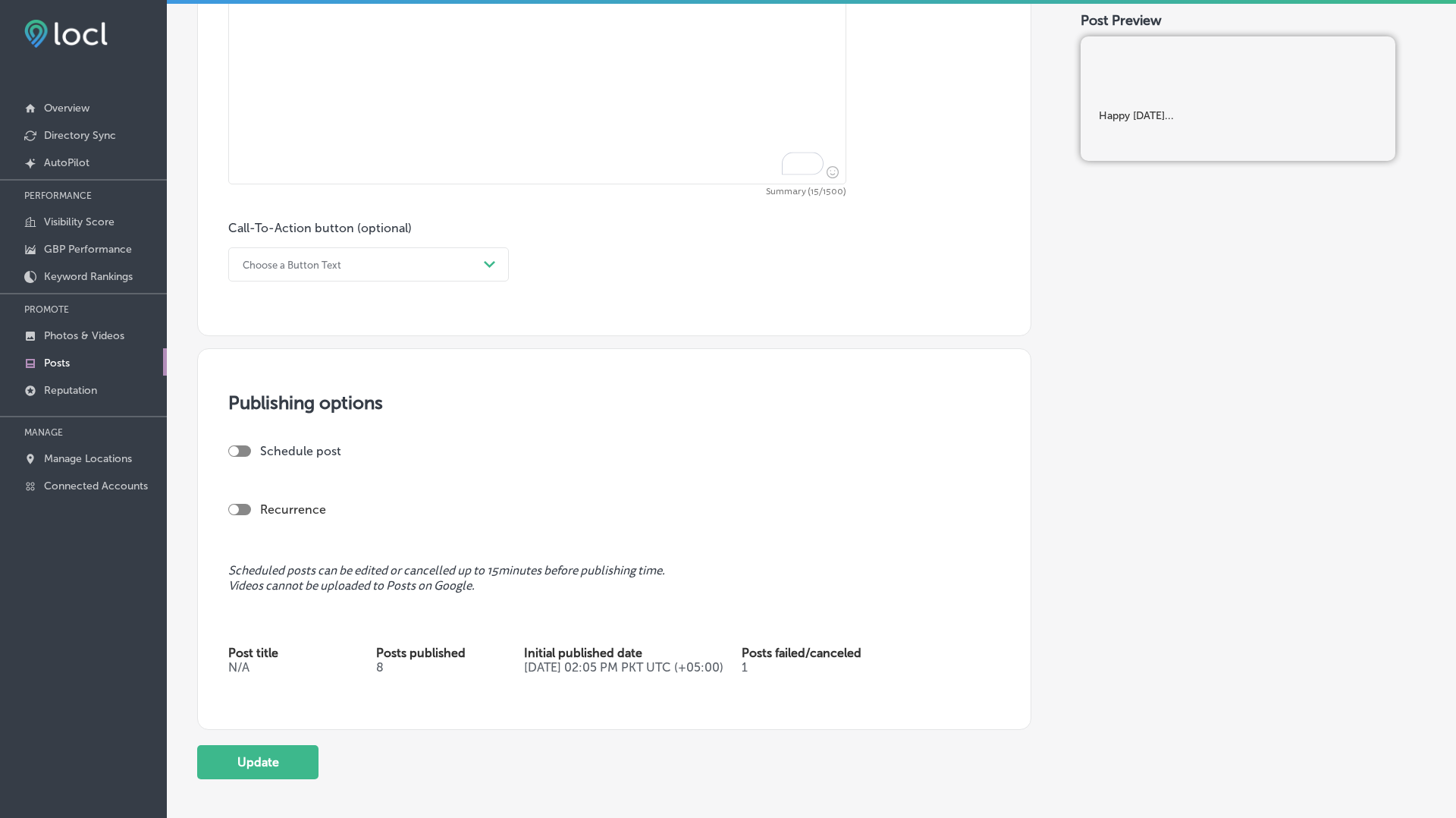
scroll to position [1025, 0]
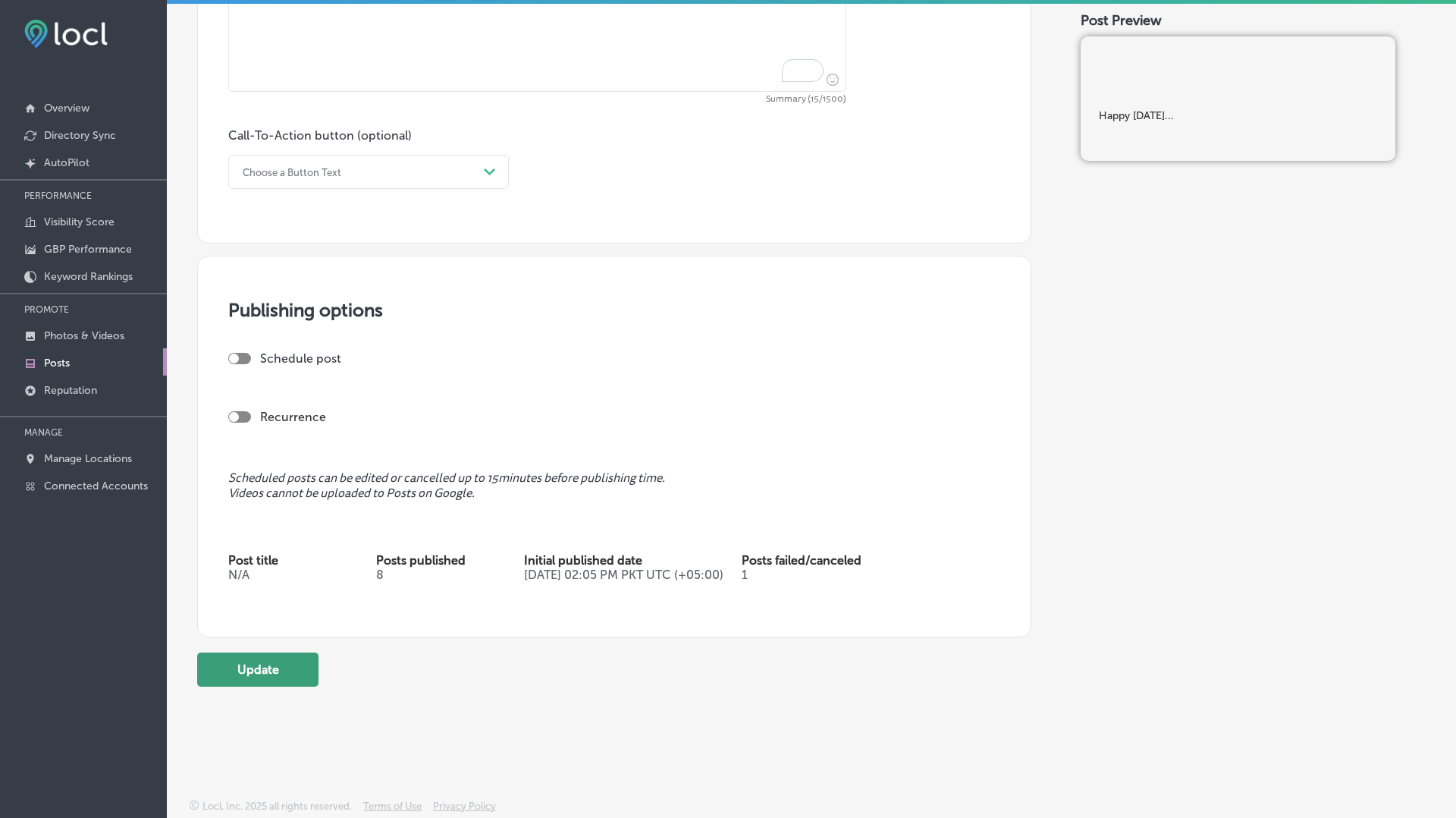
type textarea "Happy [DATE]..."
click at [290, 672] on button "Update" at bounding box center [257, 669] width 121 height 34
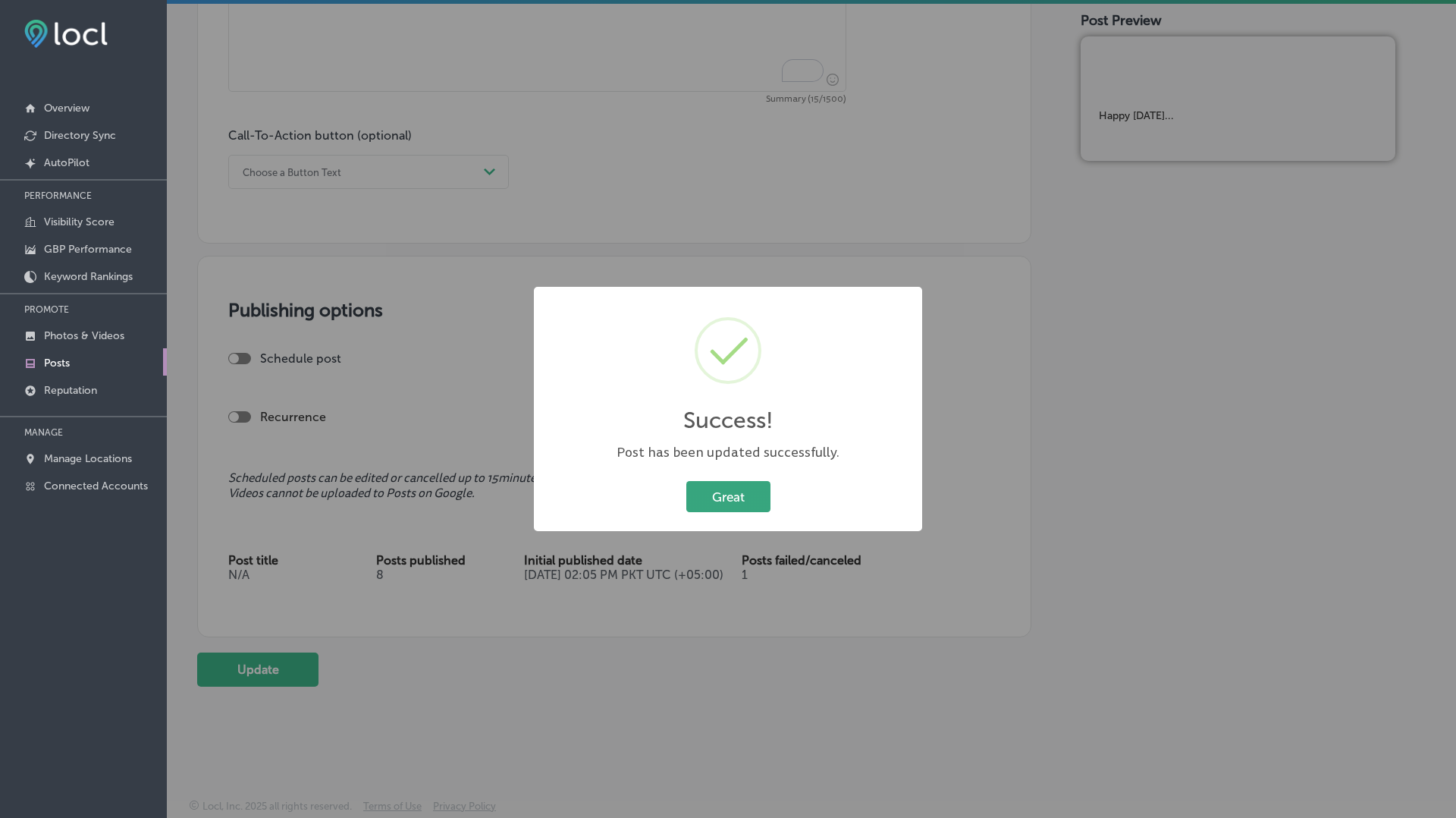
click at [736, 489] on button "Great" at bounding box center [728, 497] width 84 height 31
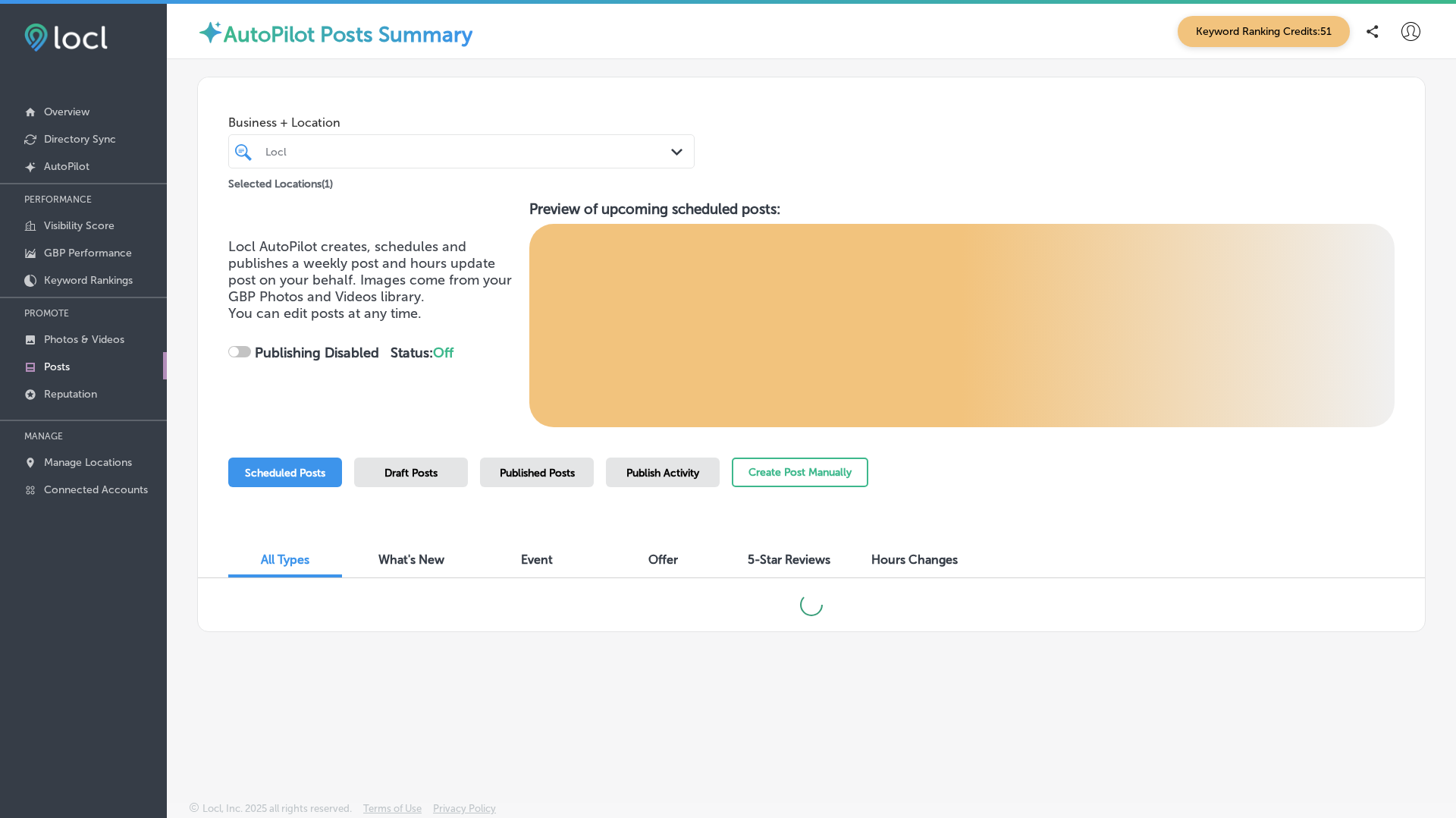
click at [558, 477] on span "Published Posts" at bounding box center [537, 473] width 75 height 13
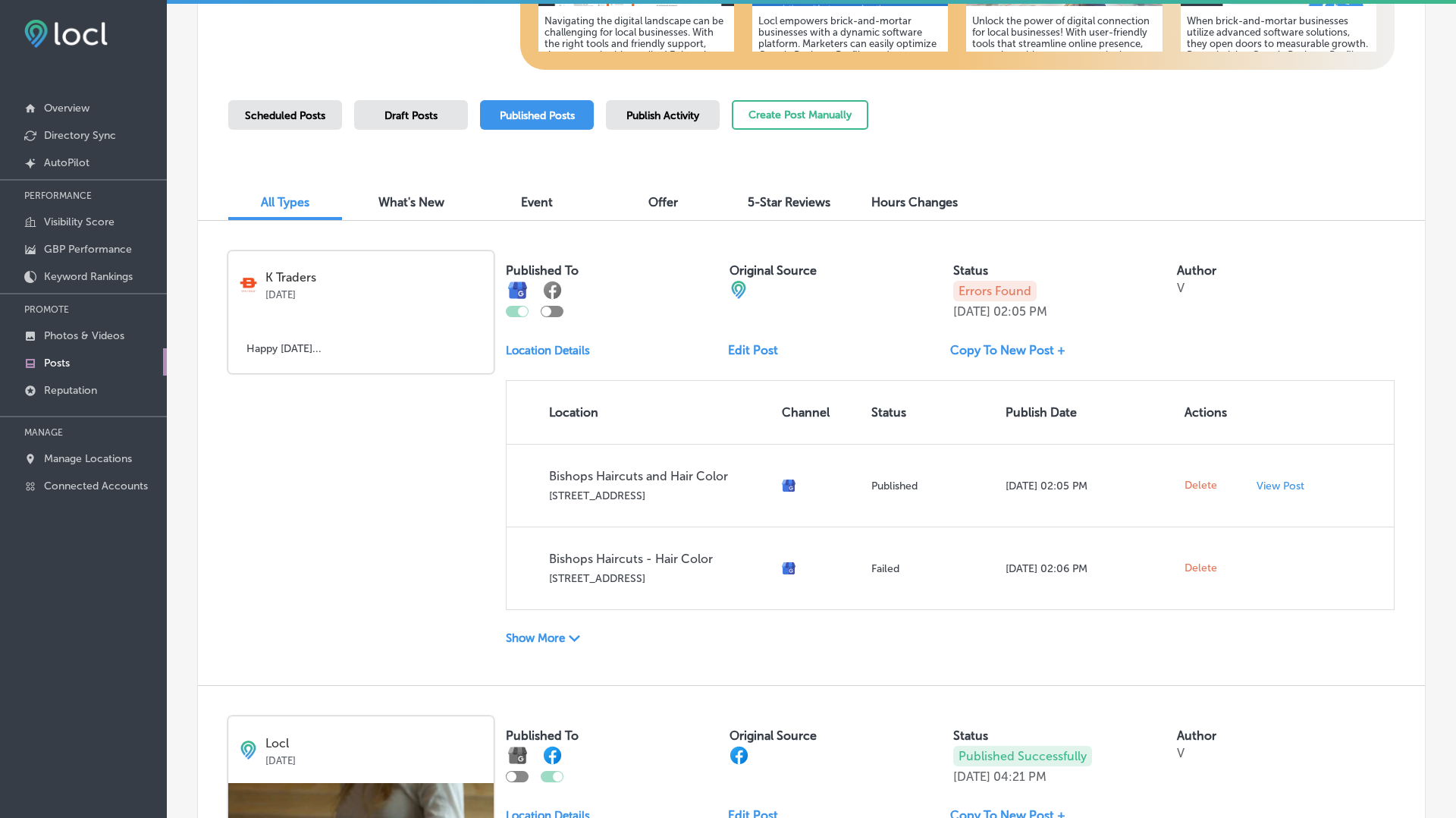
scroll to position [366, 0]
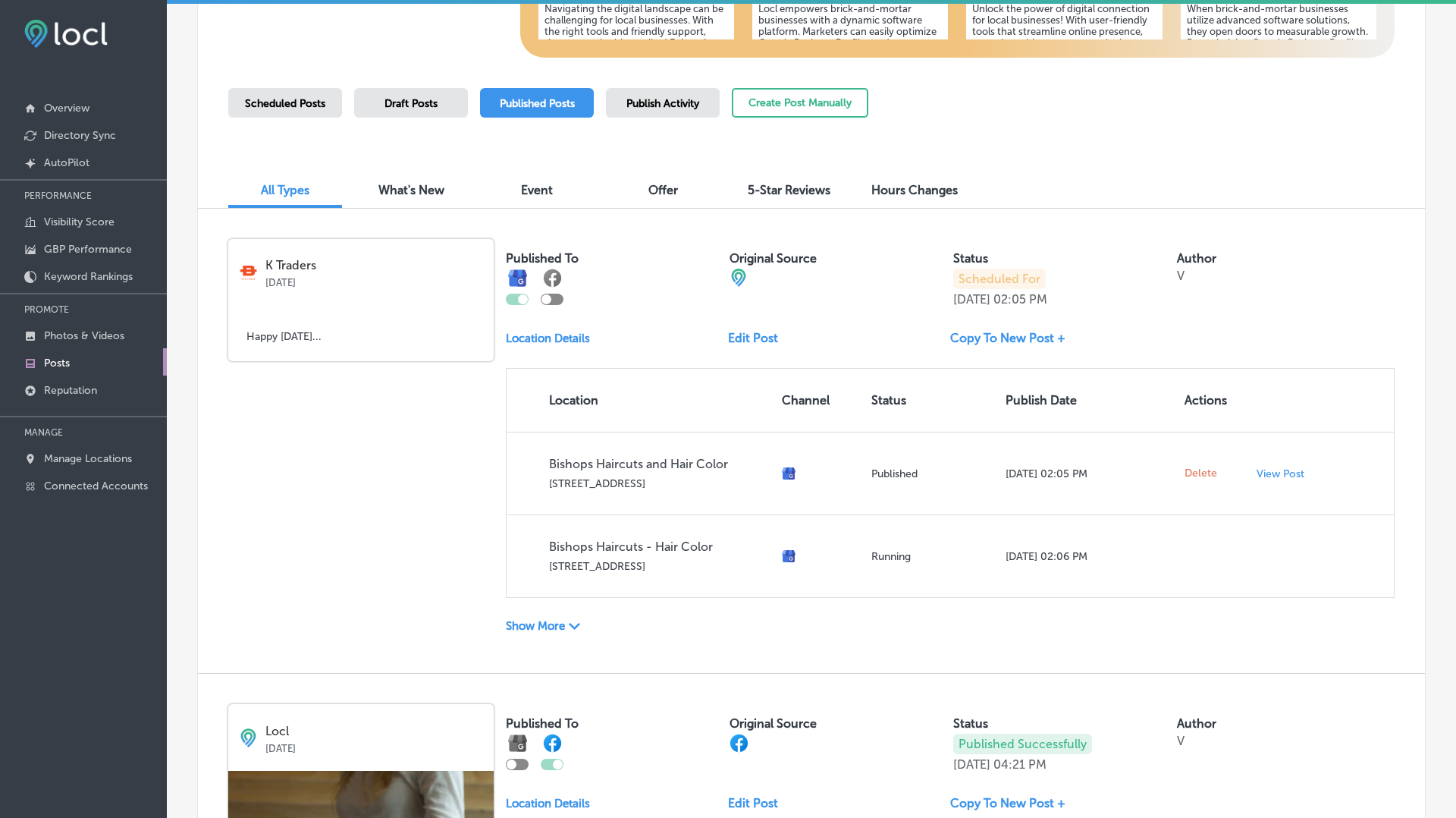
click at [543, 629] on p "Show More" at bounding box center [536, 626] width 59 height 14
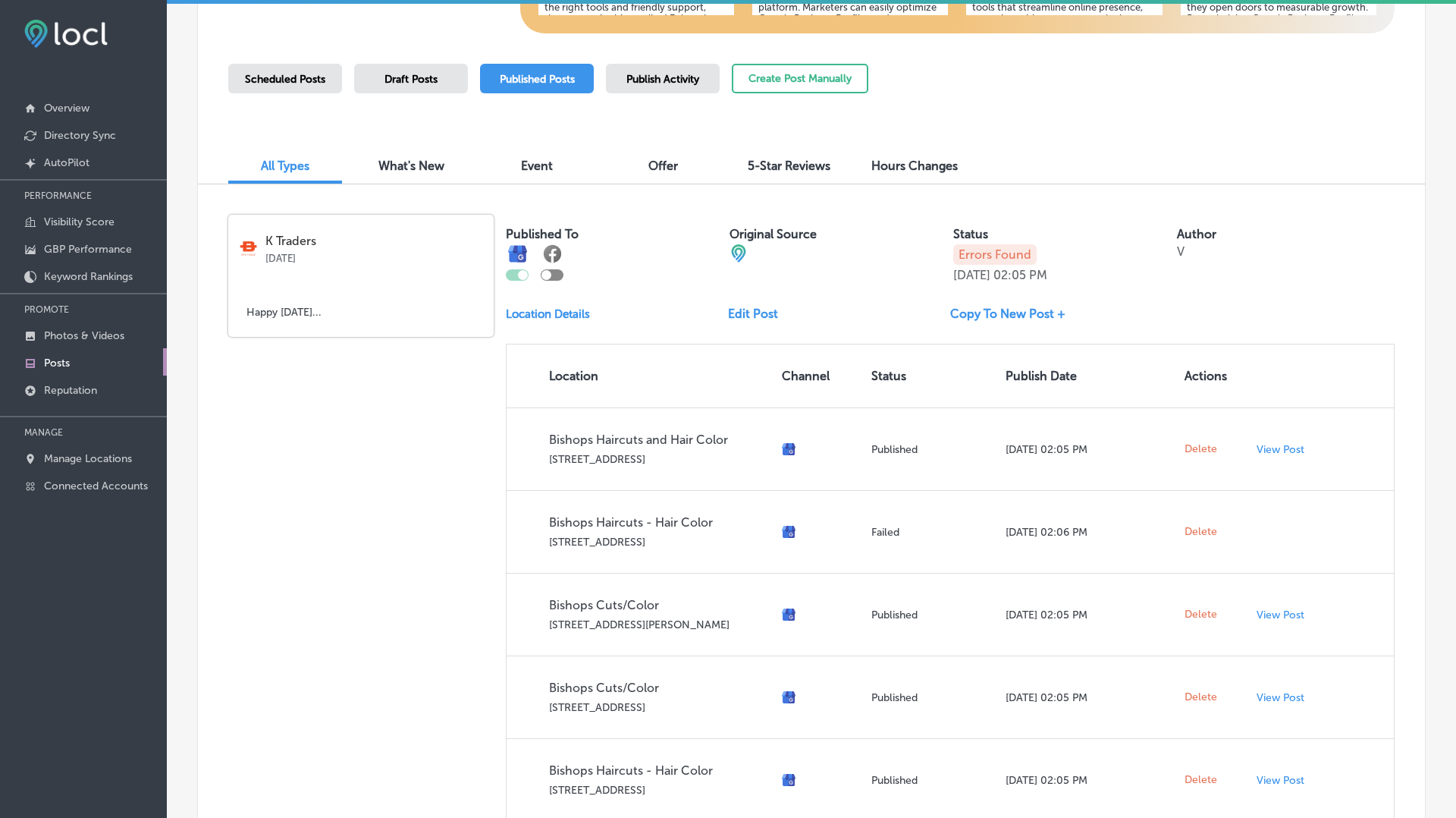
scroll to position [390, 0]
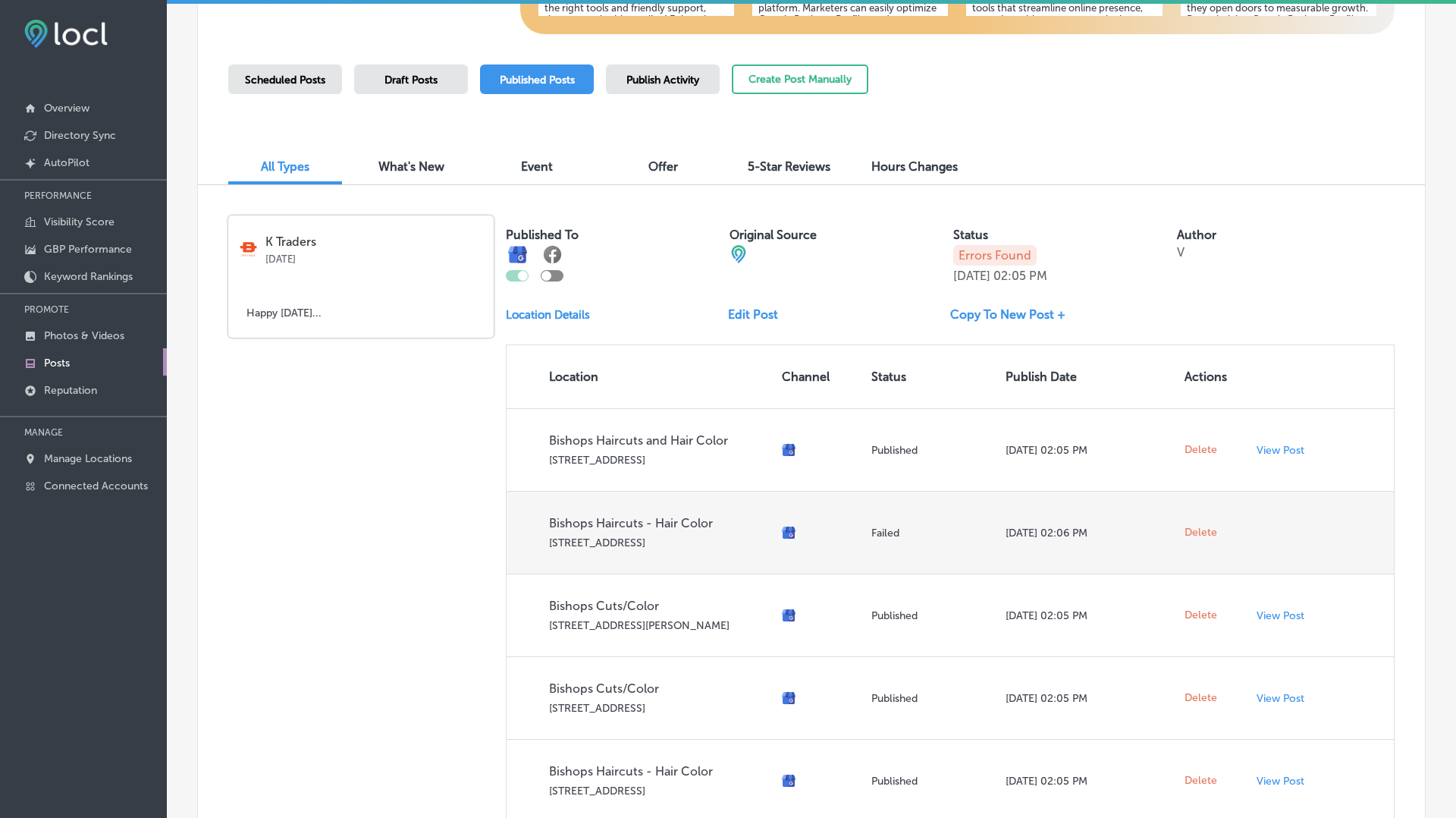
click at [1201, 530] on span "Delete" at bounding box center [1200, 532] width 32 height 14
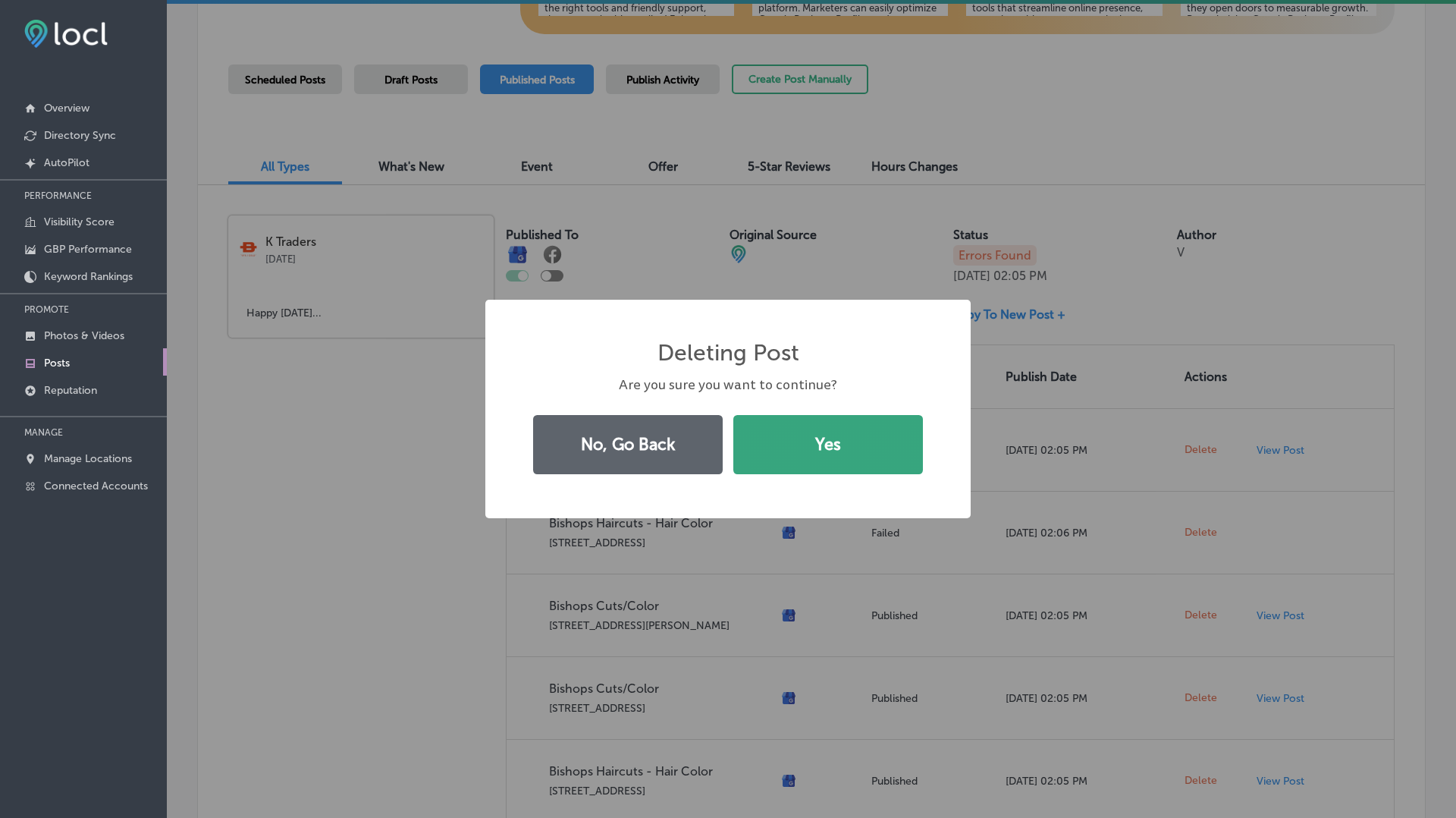
click at [838, 451] on button "Yes" at bounding box center [828, 444] width 190 height 59
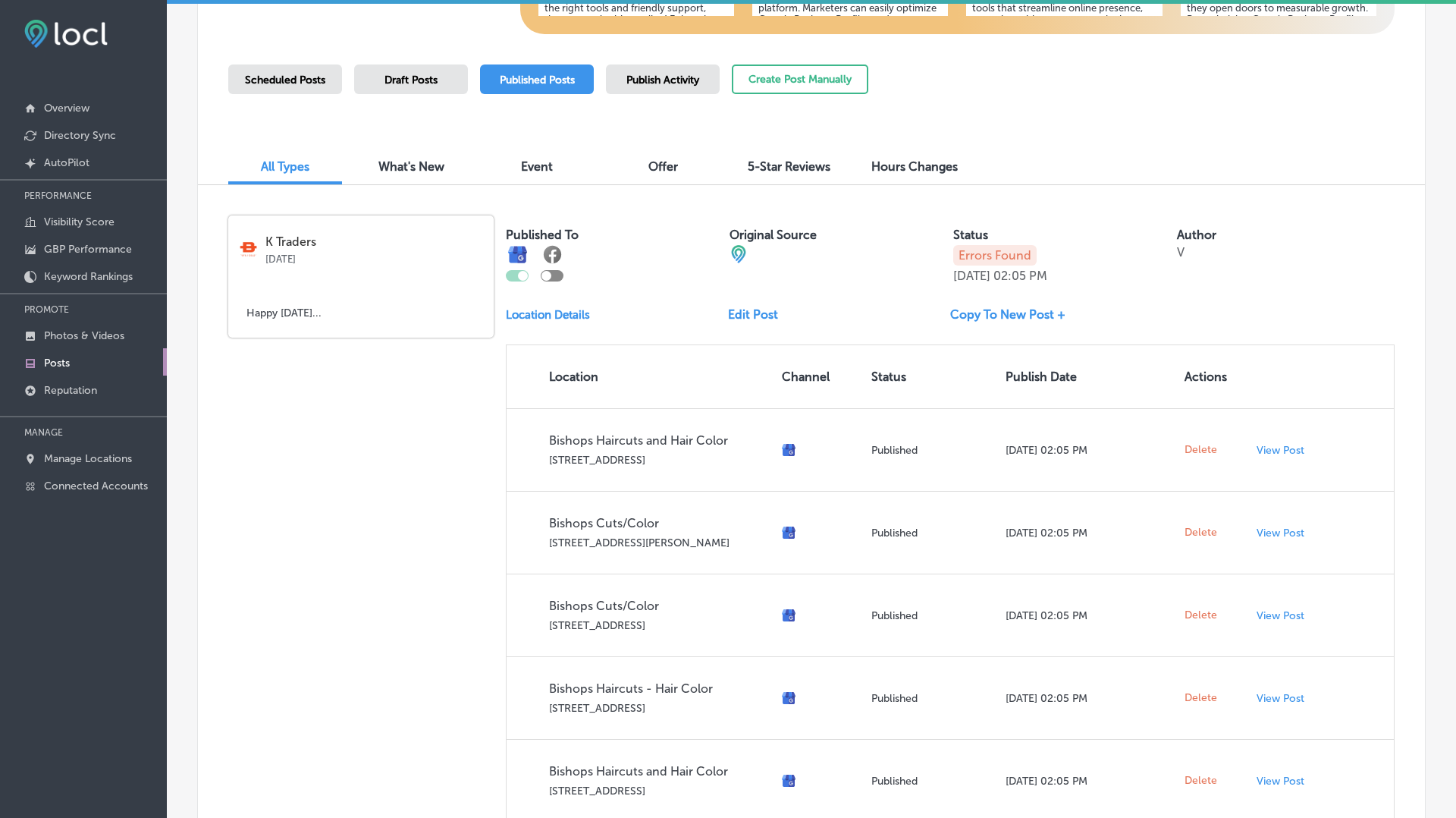
click at [746, 314] on link "Edit Post" at bounding box center [759, 315] width 62 height 15
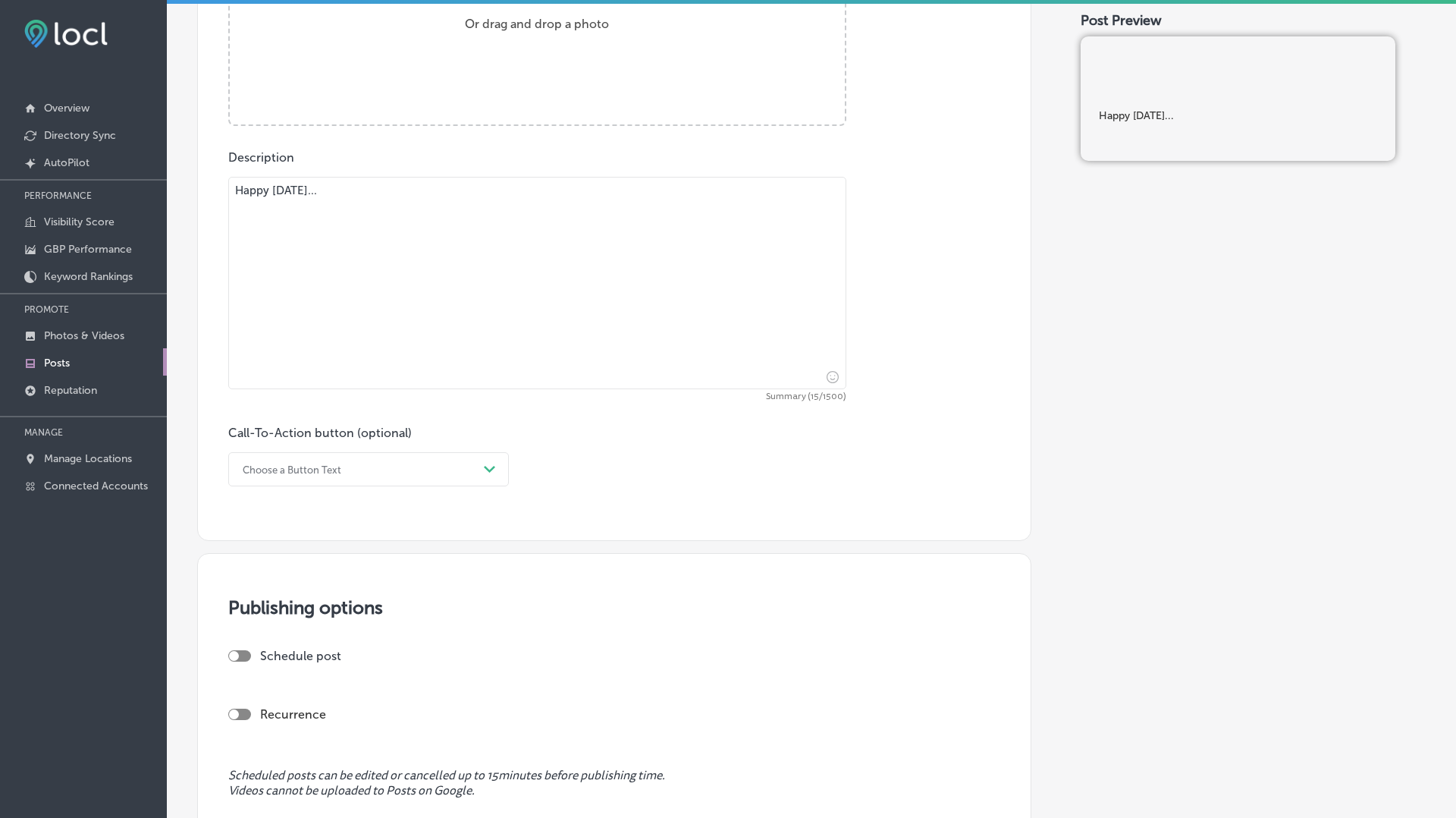
scroll to position [716, 0]
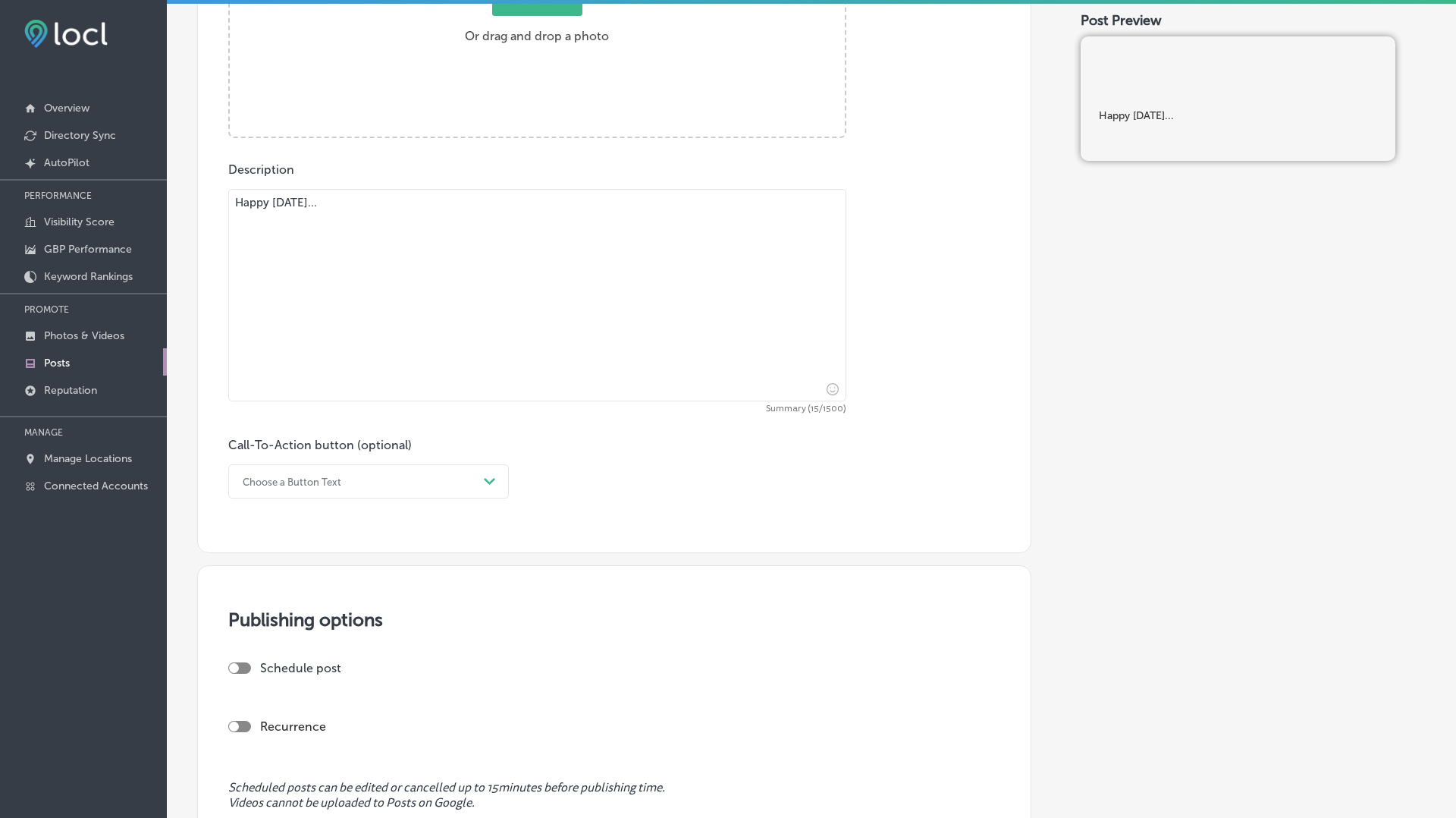
click at [447, 217] on textarea "Happy [DATE]..." at bounding box center [537, 295] width 618 height 213
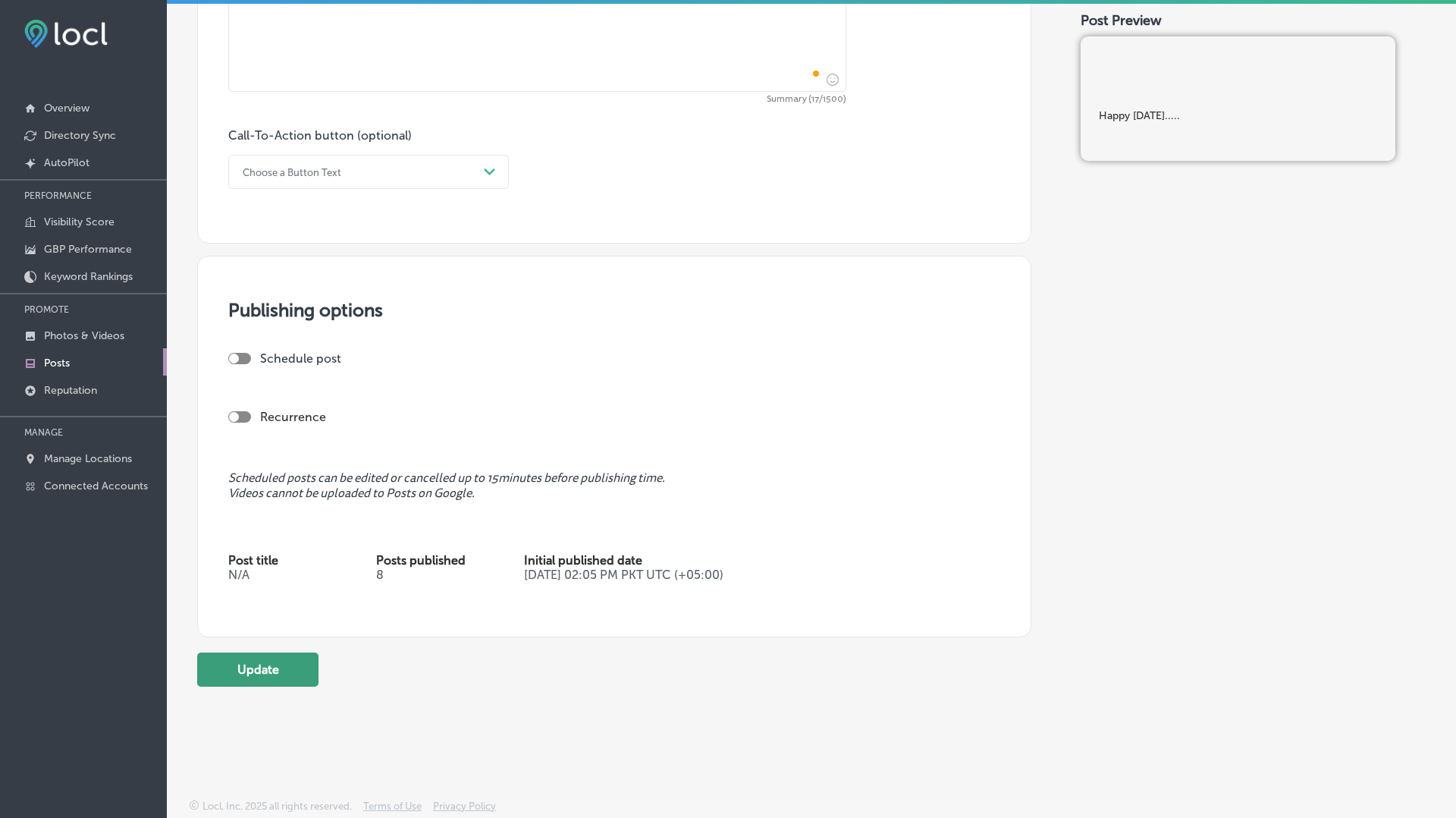
type textarea "Happy [DATE]....."
click at [270, 669] on button "Update" at bounding box center [257, 669] width 121 height 34
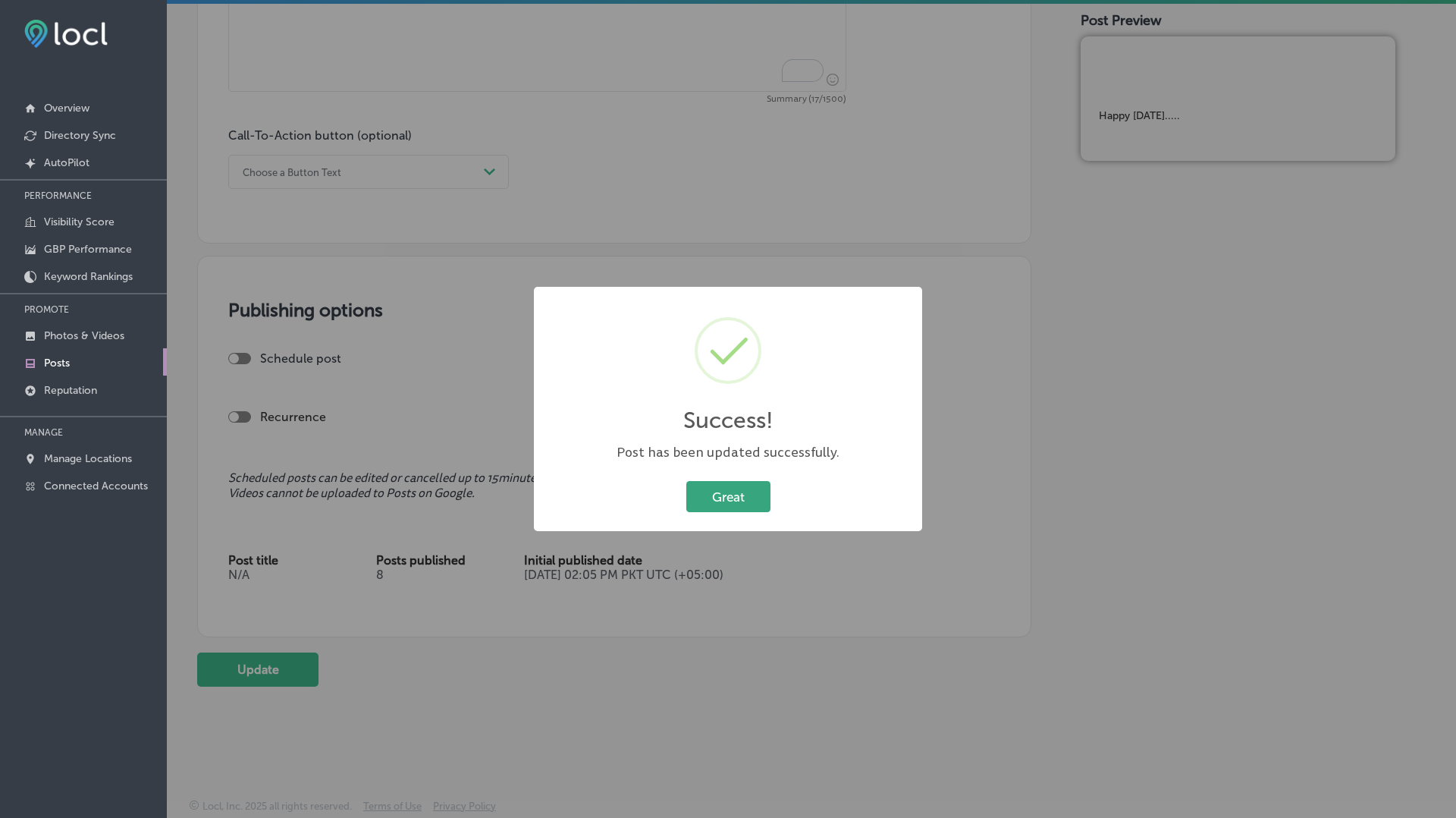
click at [729, 493] on button "Great" at bounding box center [728, 497] width 84 height 31
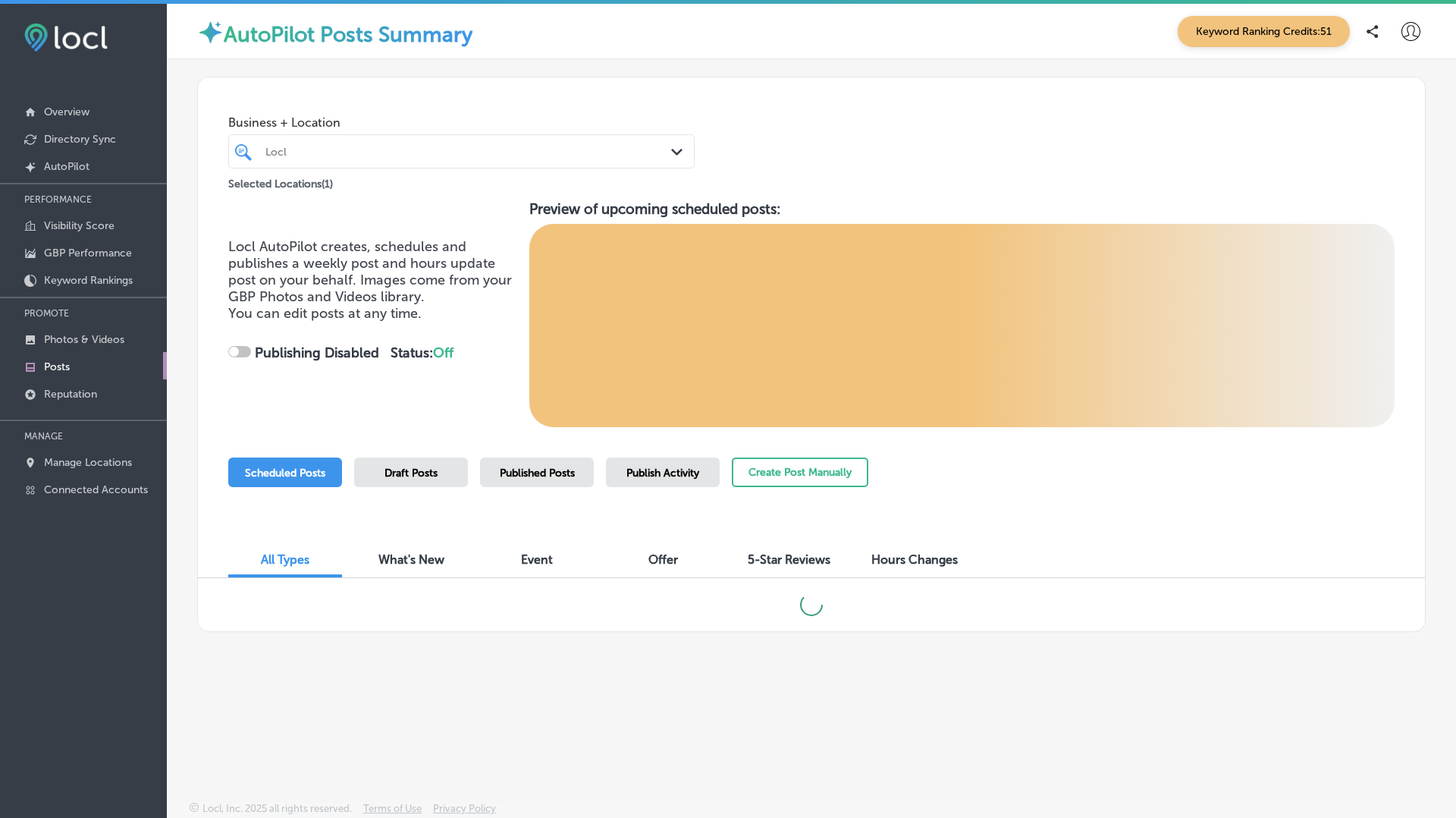
click at [549, 471] on span "Published Posts" at bounding box center [537, 473] width 75 height 13
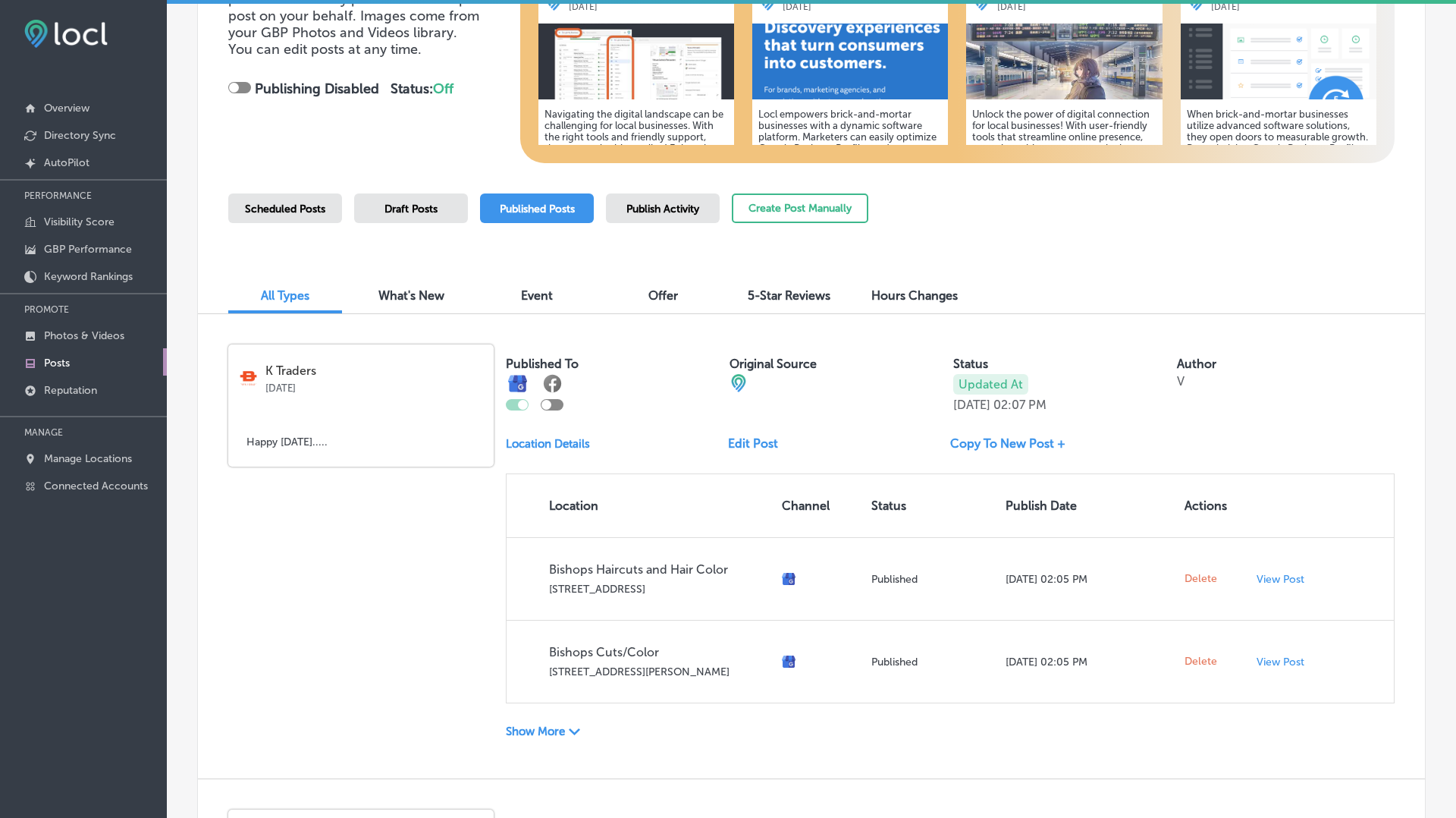
scroll to position [263, 0]
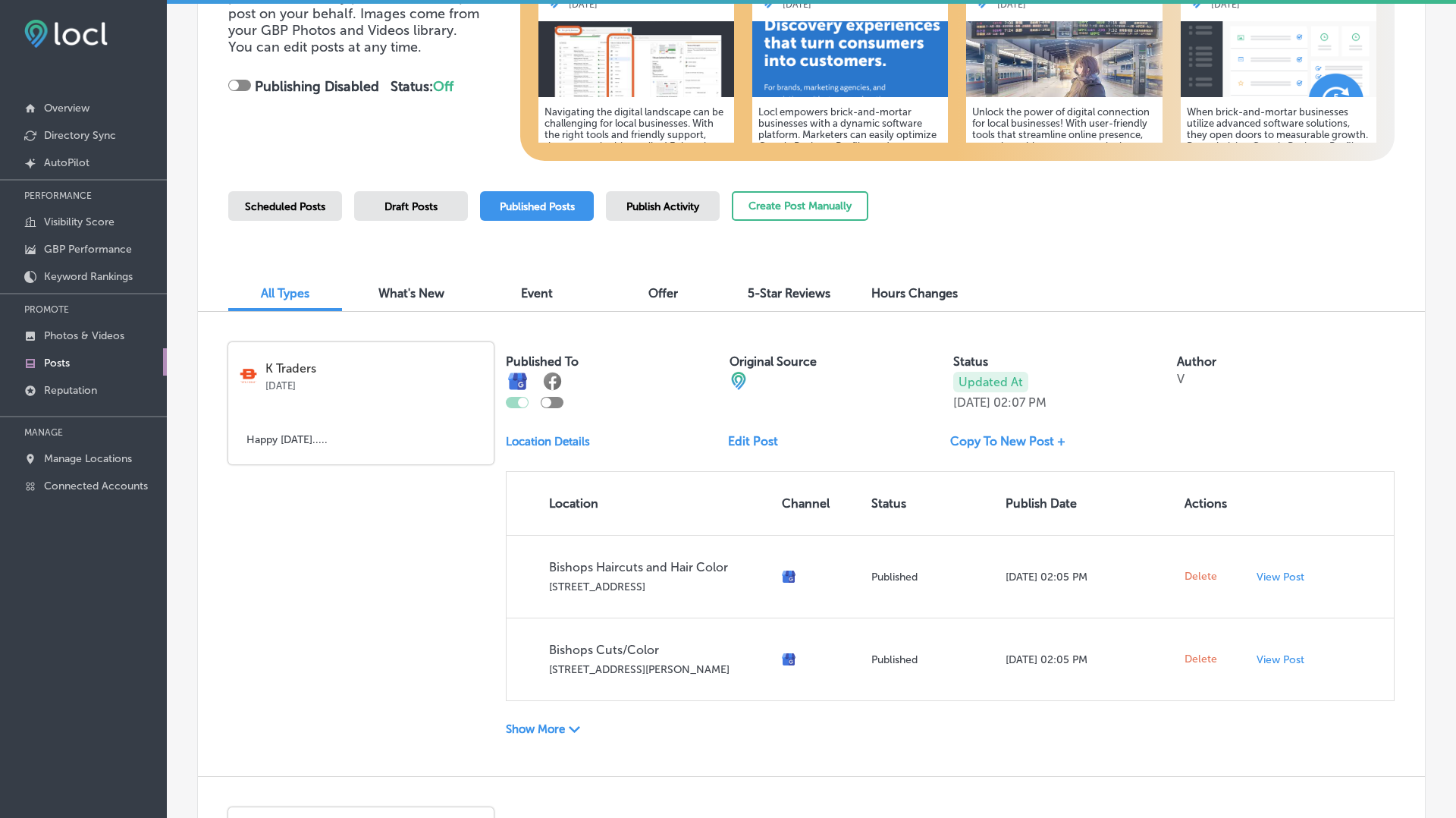
click at [557, 725] on p "Show More" at bounding box center [536, 728] width 59 height 14
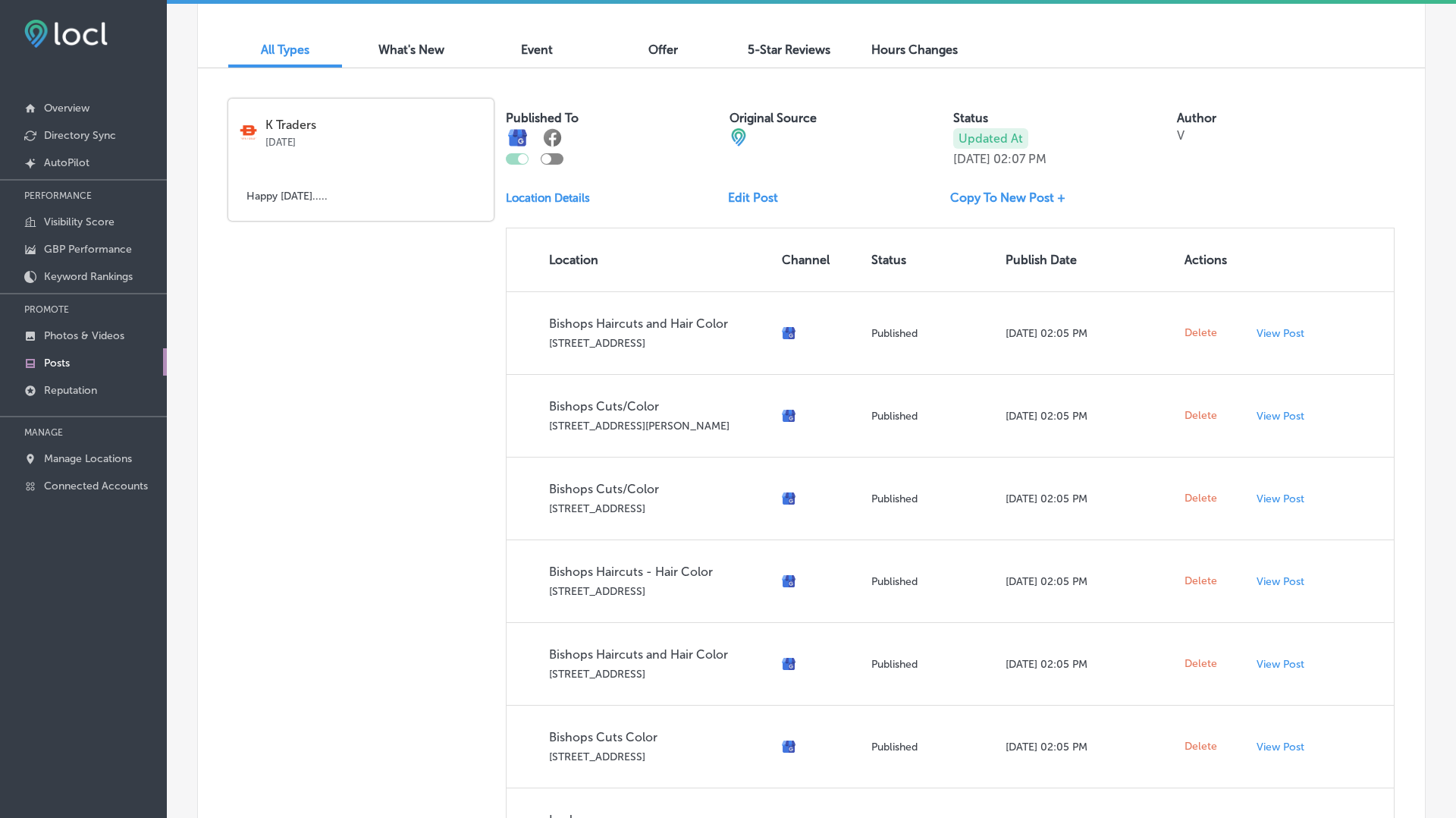
scroll to position [511, 0]
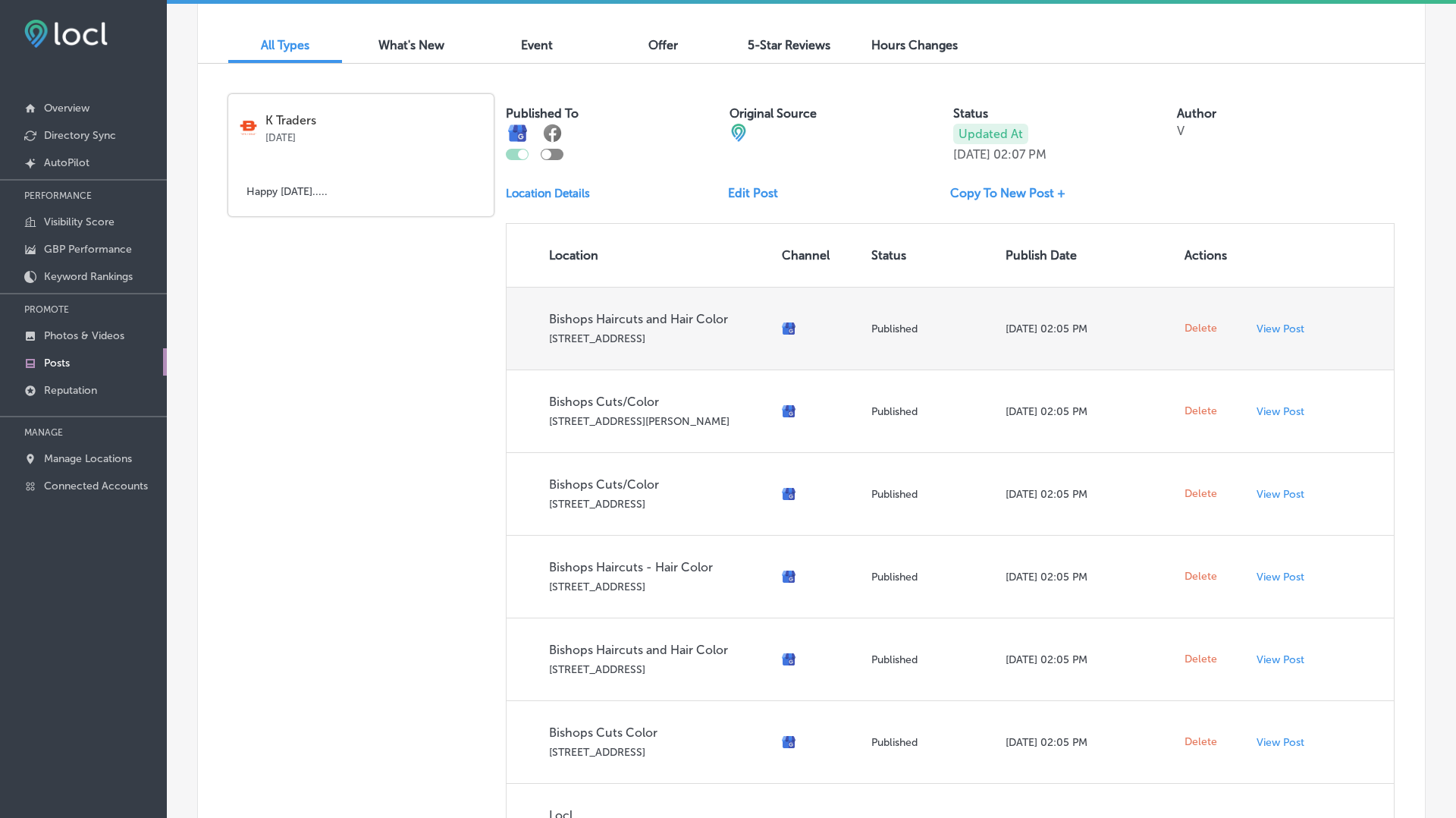
click at [1204, 328] on span "Delete" at bounding box center [1200, 328] width 32 height 14
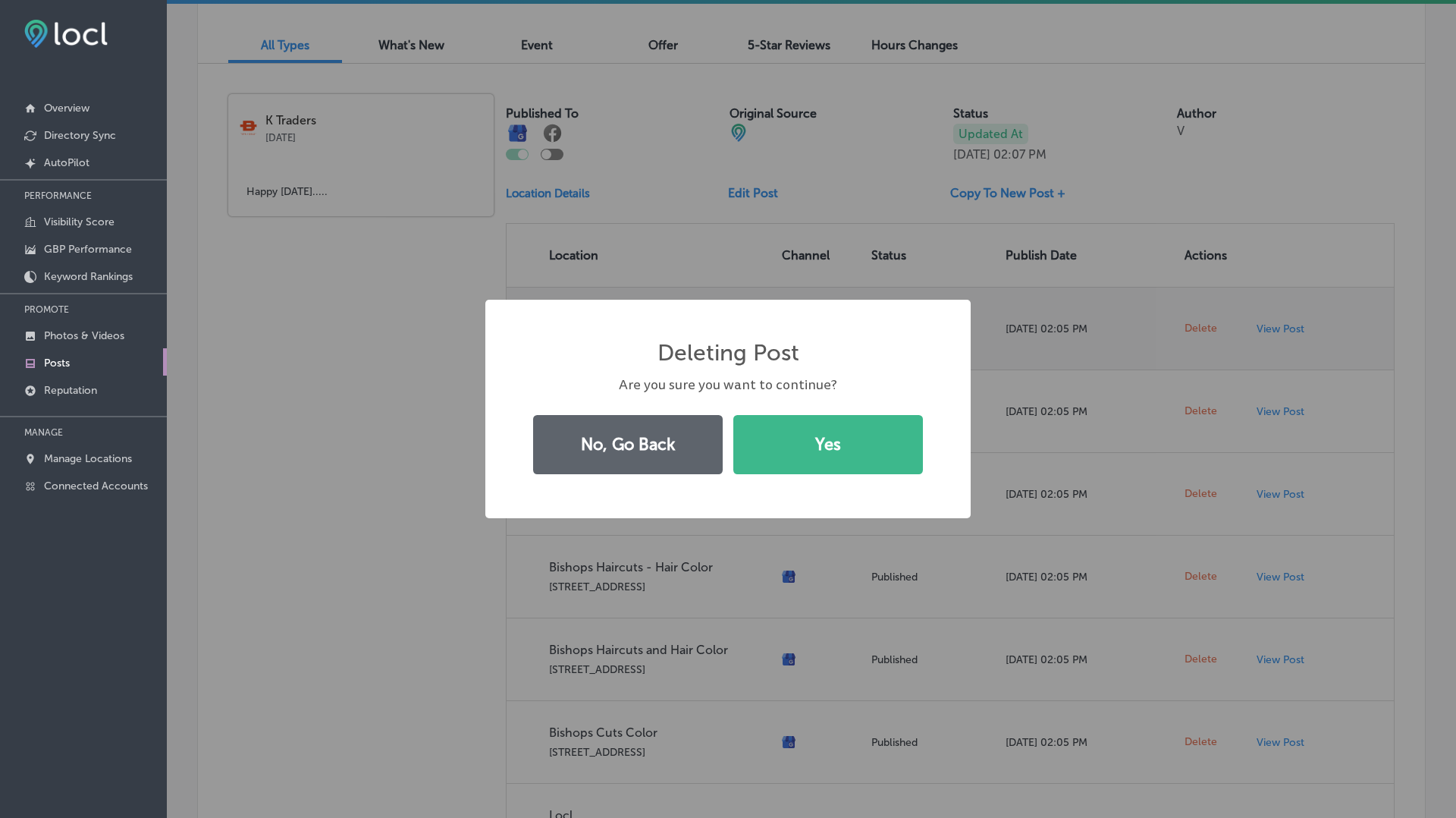
click at [734, 415] on button "Yes" at bounding box center [828, 444] width 190 height 59
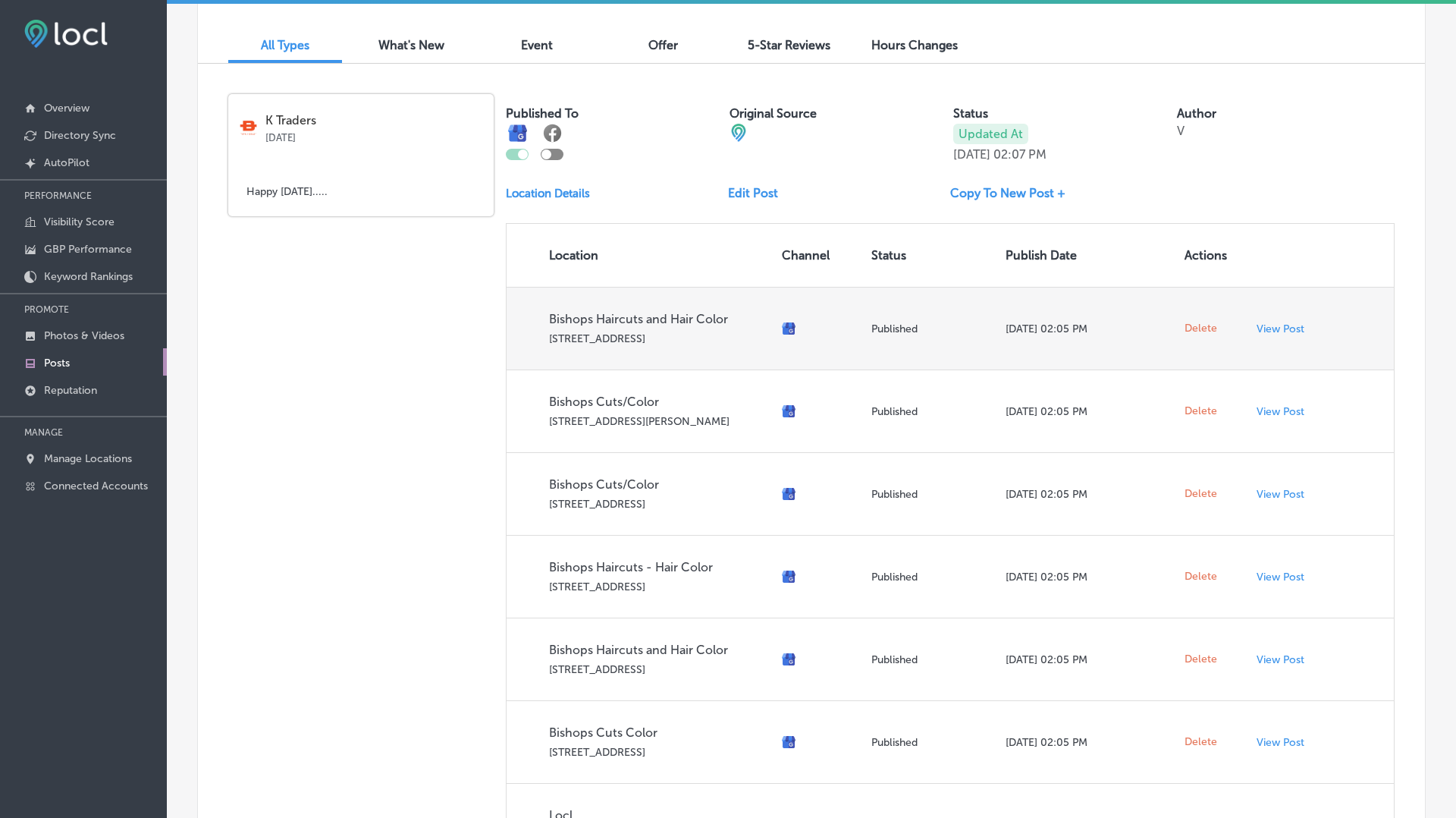
click at [1204, 328] on span "Delete" at bounding box center [1200, 328] width 32 height 14
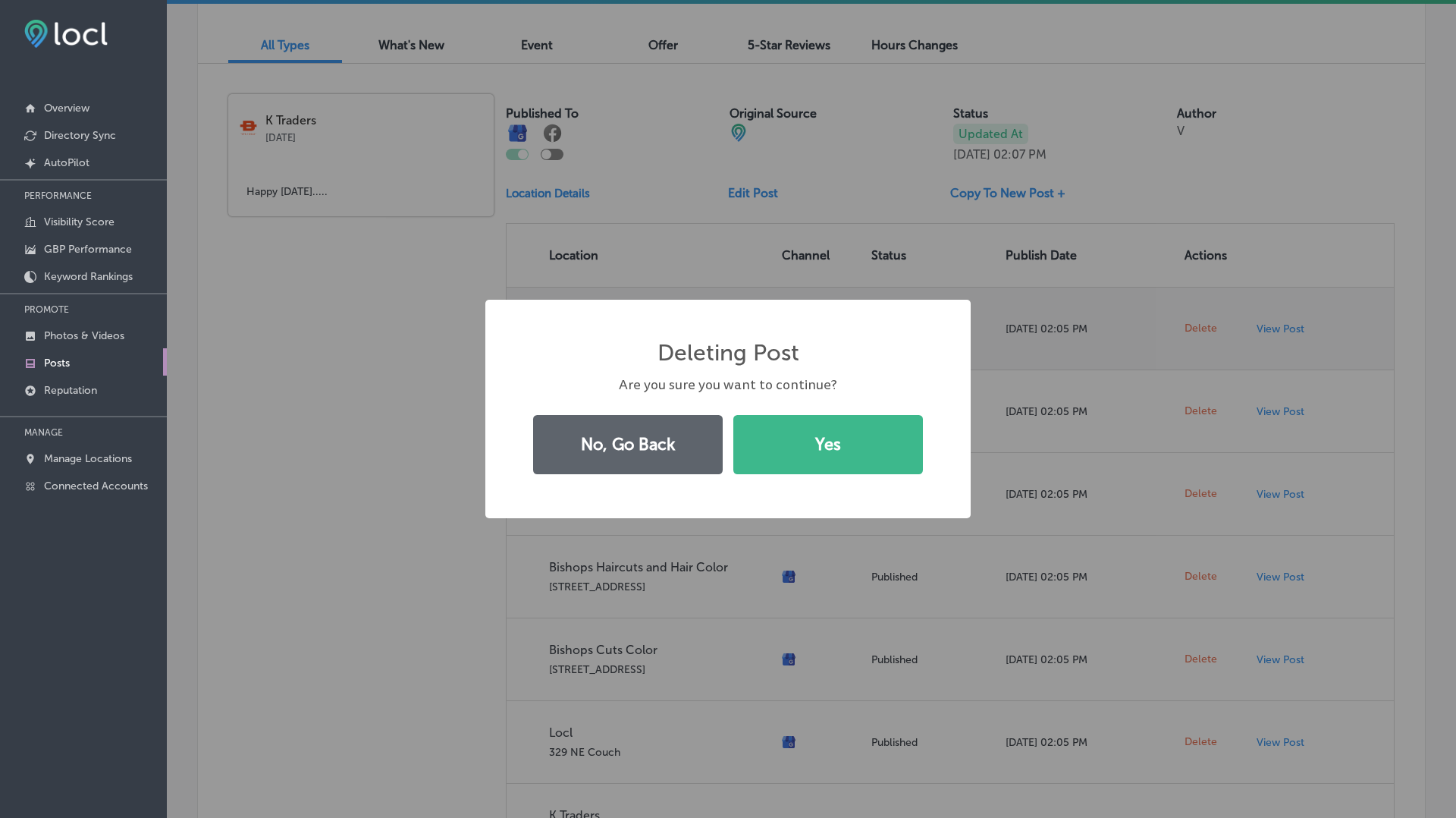
click at [734, 415] on button "Yes" at bounding box center [828, 444] width 190 height 59
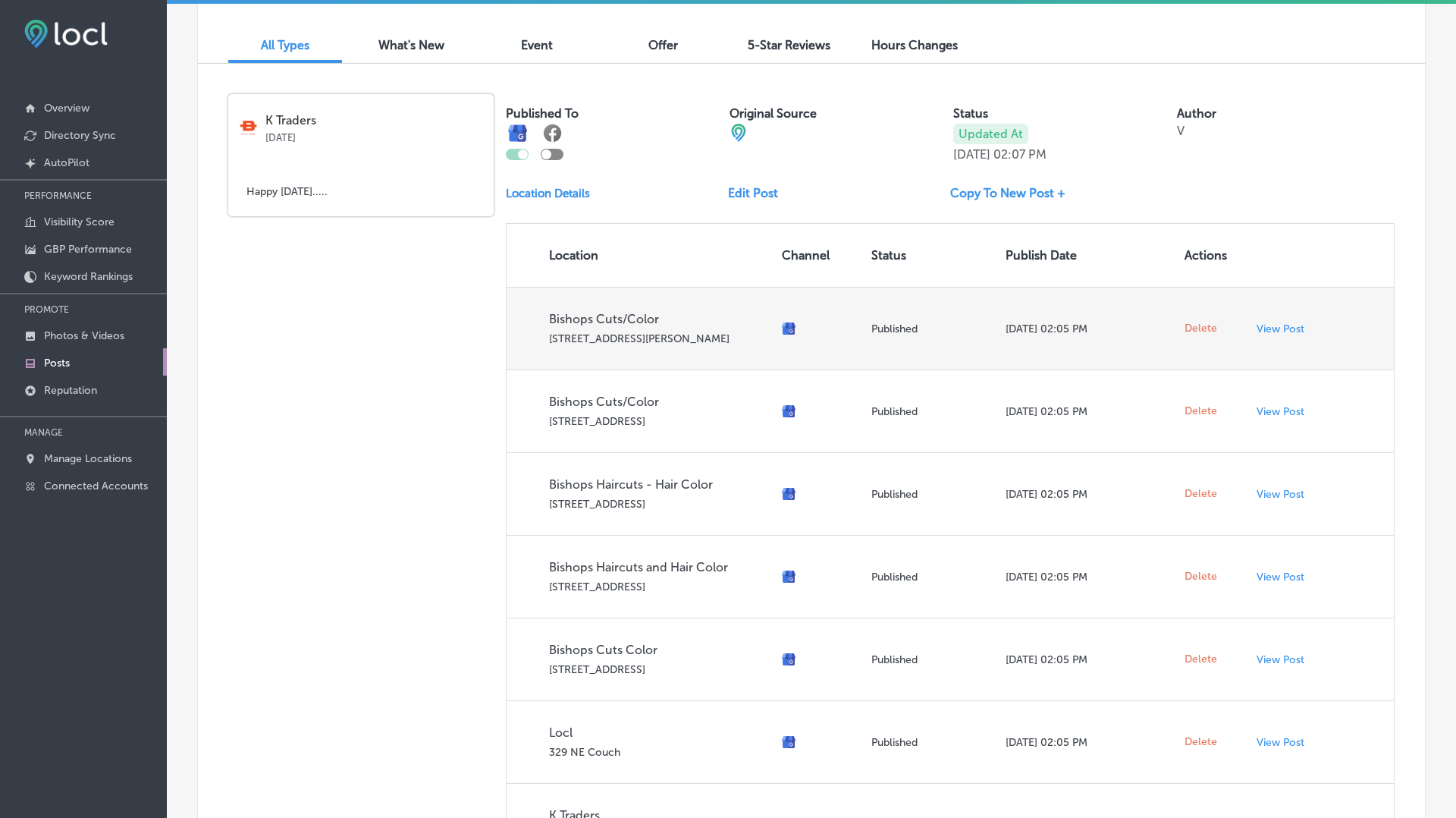
click at [1204, 328] on span "Delete" at bounding box center [1200, 328] width 32 height 14
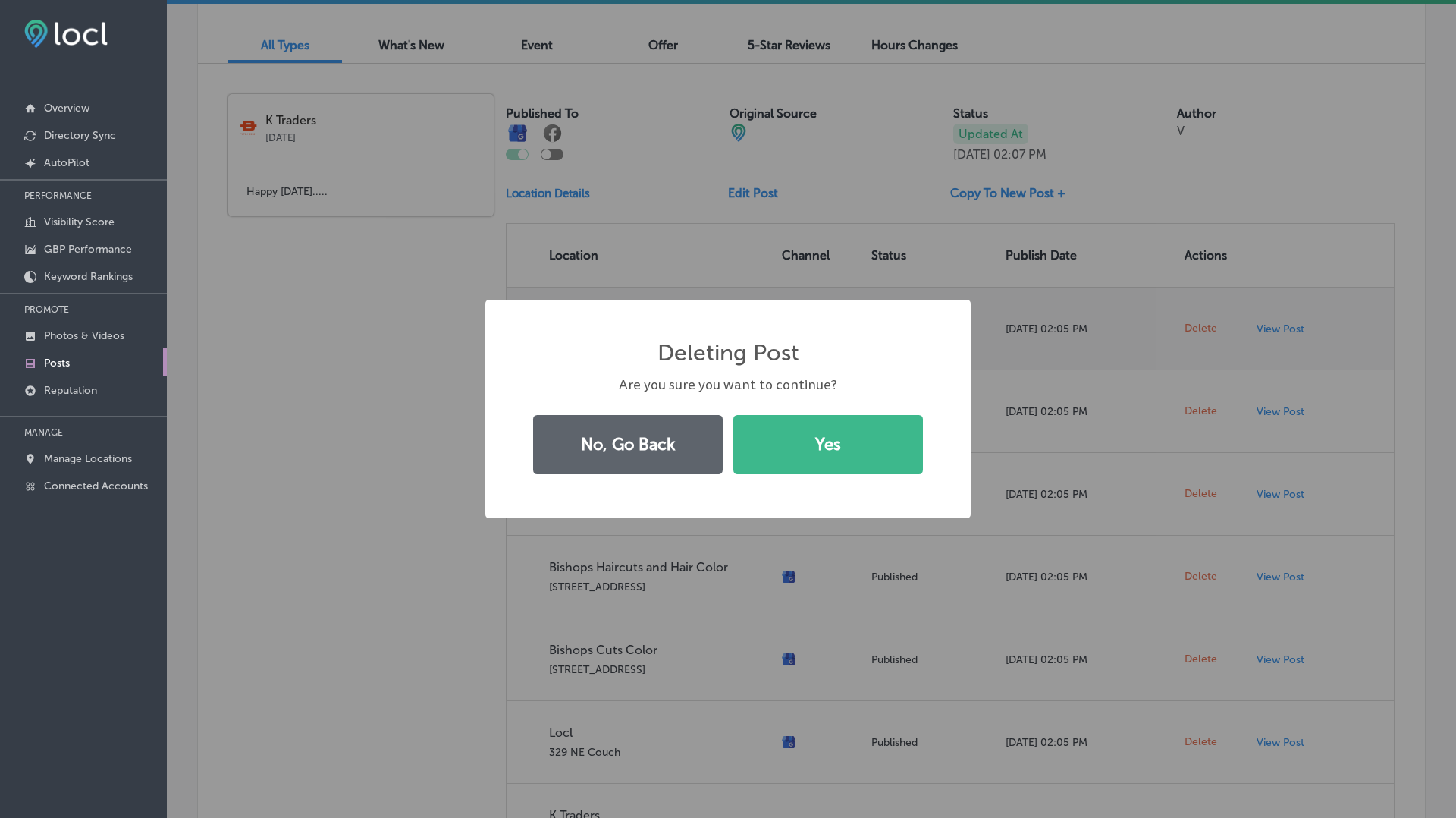
click at [734, 415] on button "Yes" at bounding box center [828, 444] width 190 height 59
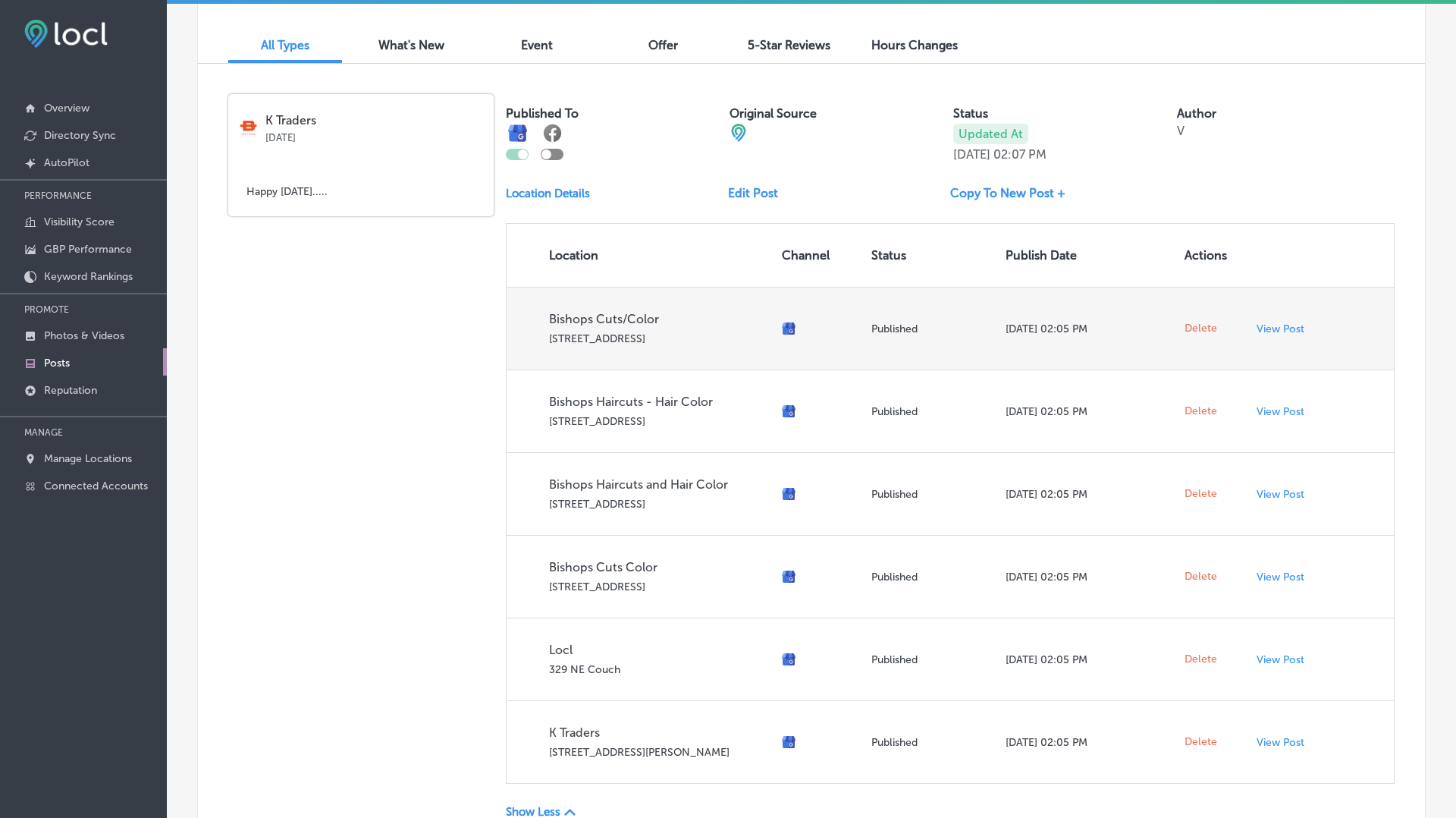
click at [1204, 328] on span "Delete" at bounding box center [1200, 328] width 32 height 14
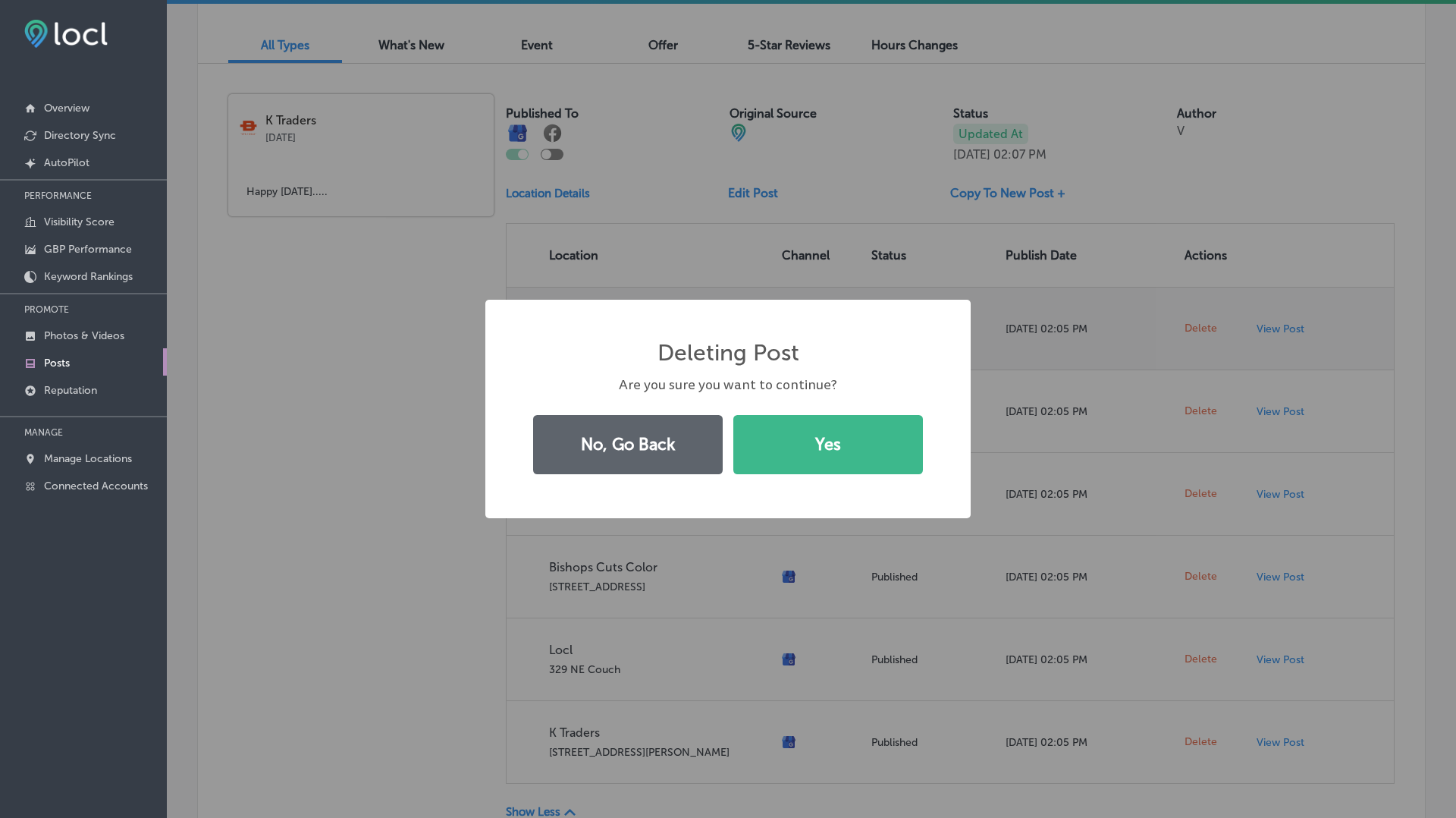
click at [734, 415] on button "Yes" at bounding box center [828, 444] width 190 height 59
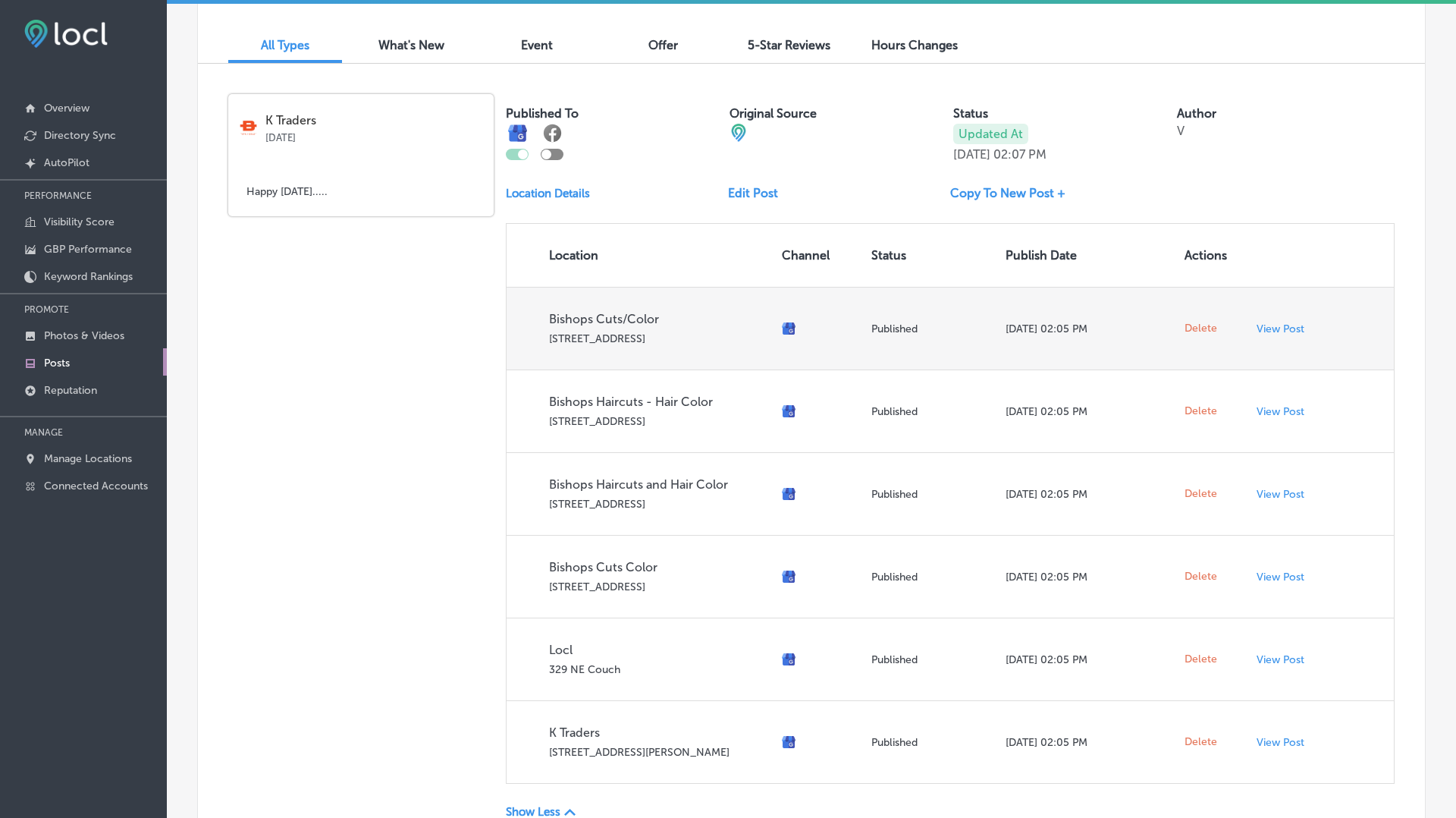
click at [1204, 328] on span "Delete" at bounding box center [1200, 328] width 32 height 14
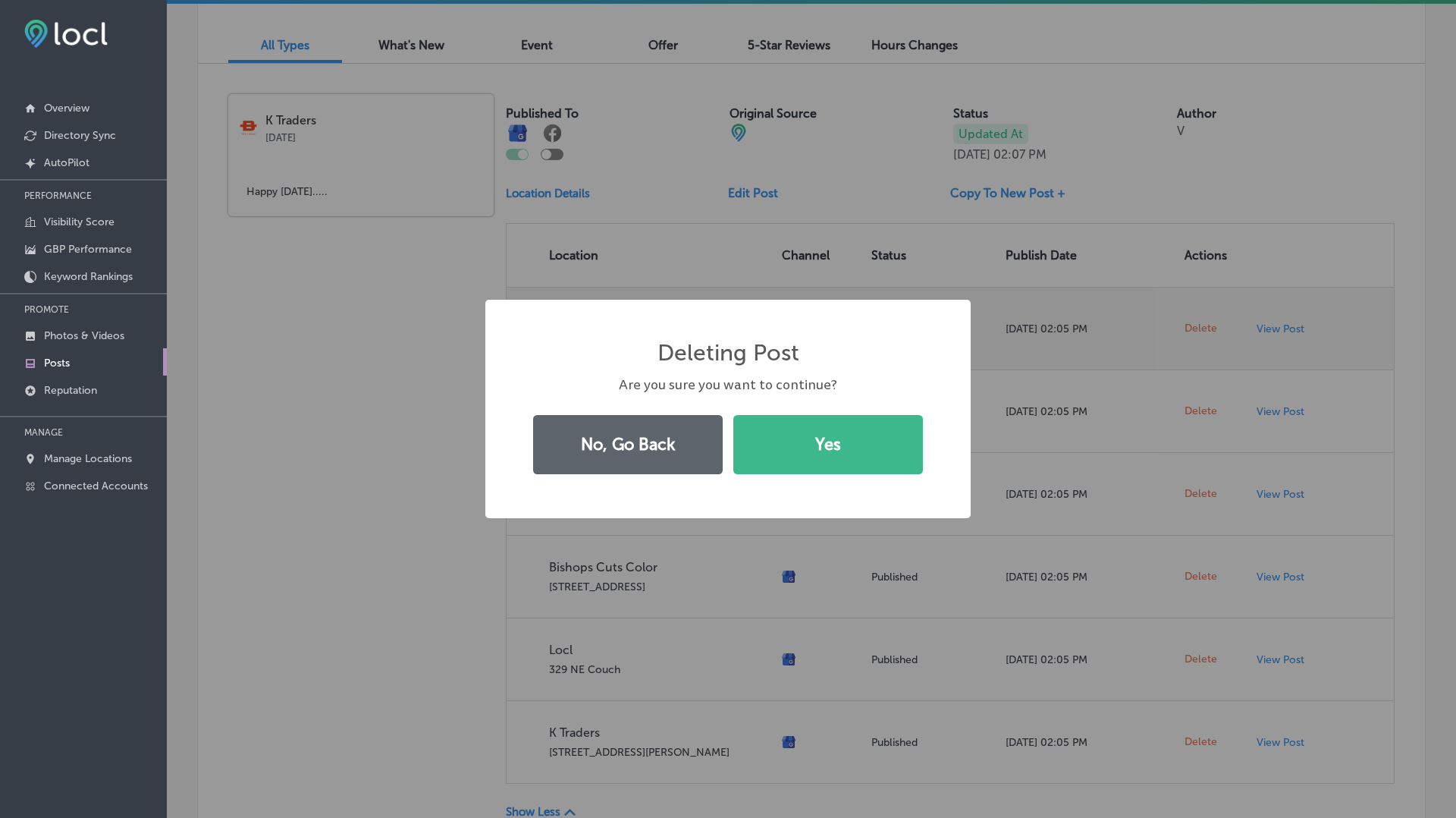
click at [734, 415] on button "Yes" at bounding box center [828, 444] width 190 height 59
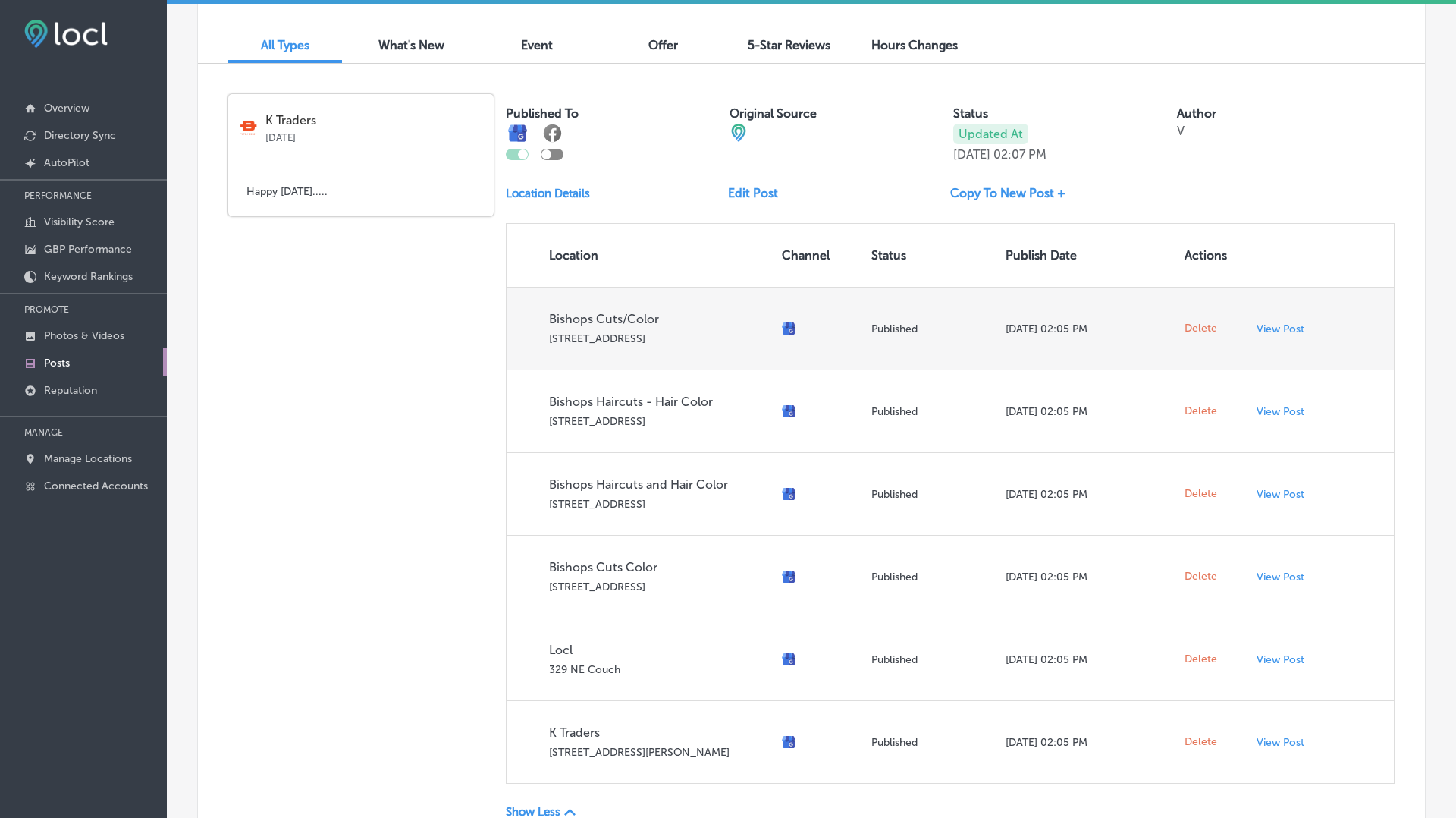
click at [1204, 328] on span "Delete" at bounding box center [1200, 328] width 32 height 14
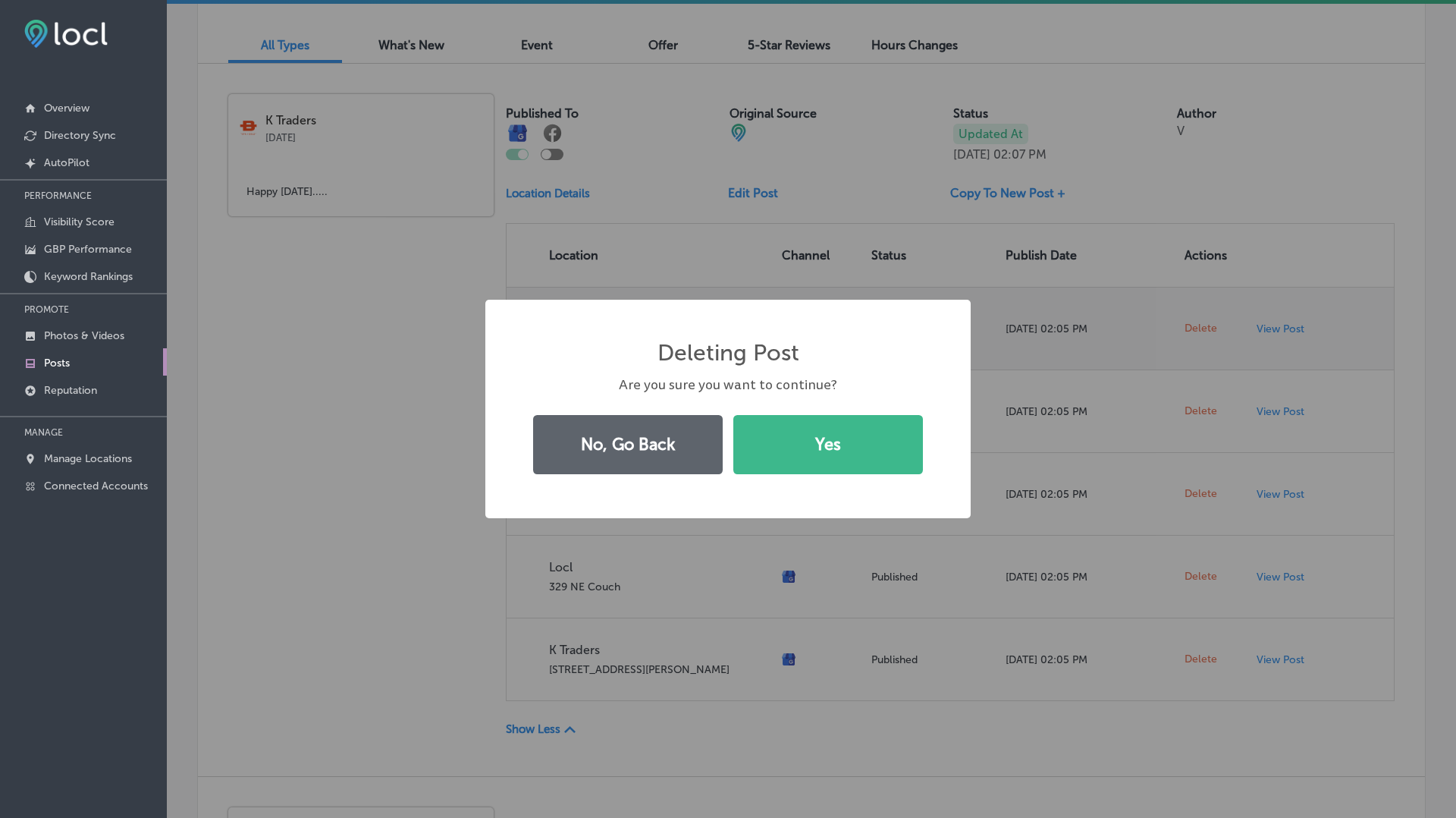
click at [734, 415] on button "Yes" at bounding box center [828, 444] width 190 height 59
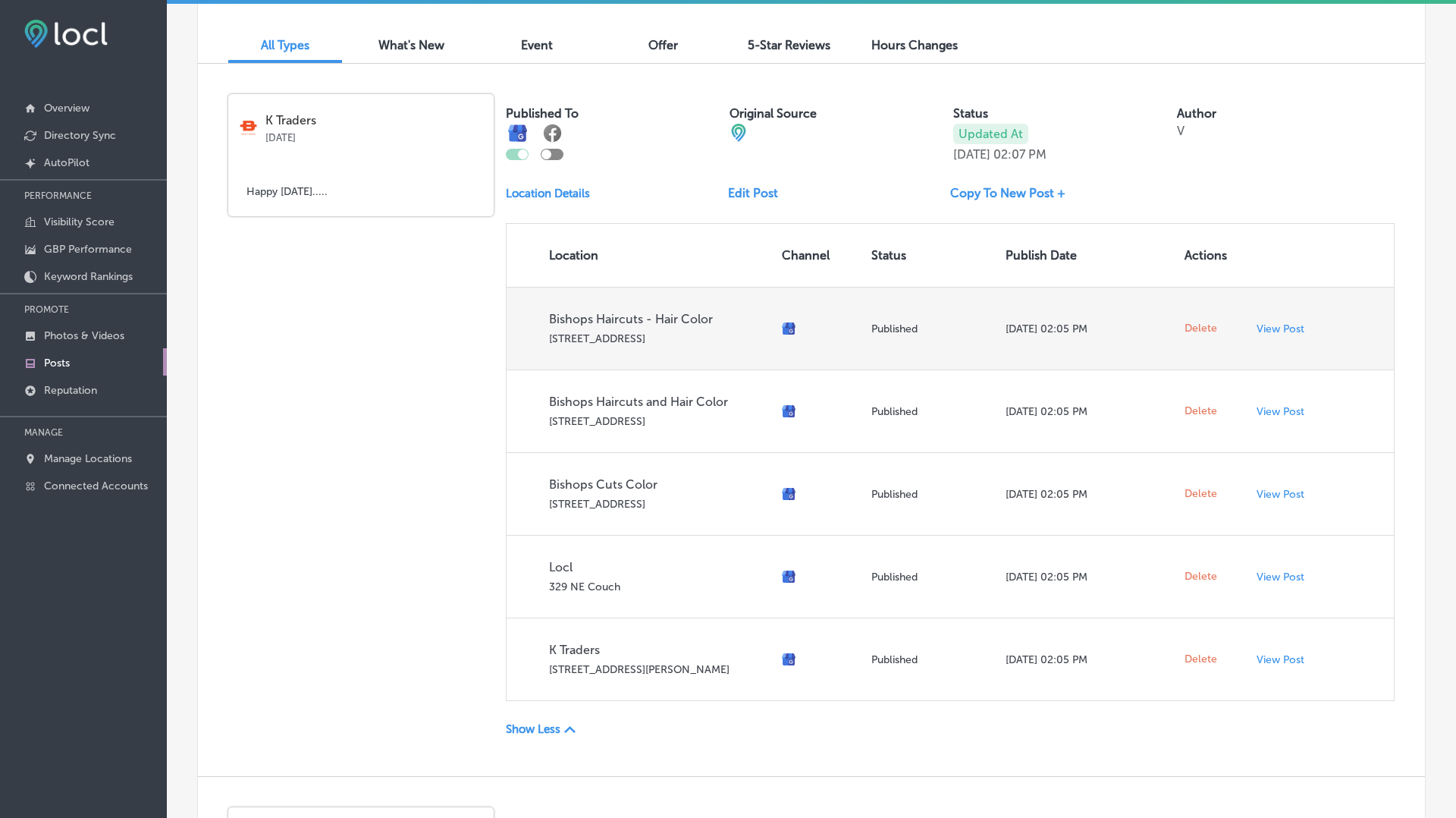
click at [1204, 328] on span "Delete" at bounding box center [1200, 328] width 32 height 14
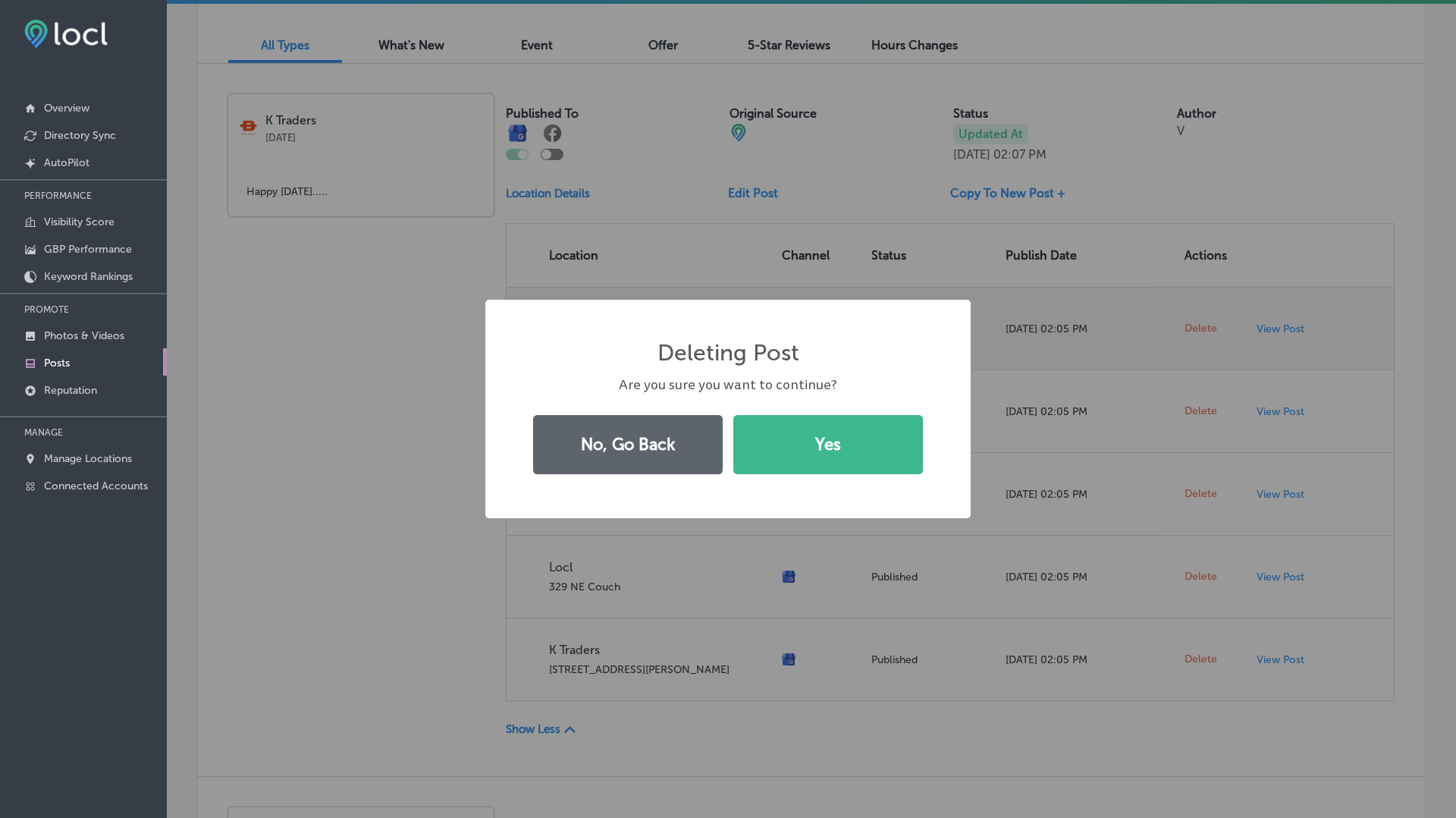
click at [734, 415] on button "Yes" at bounding box center [828, 444] width 190 height 59
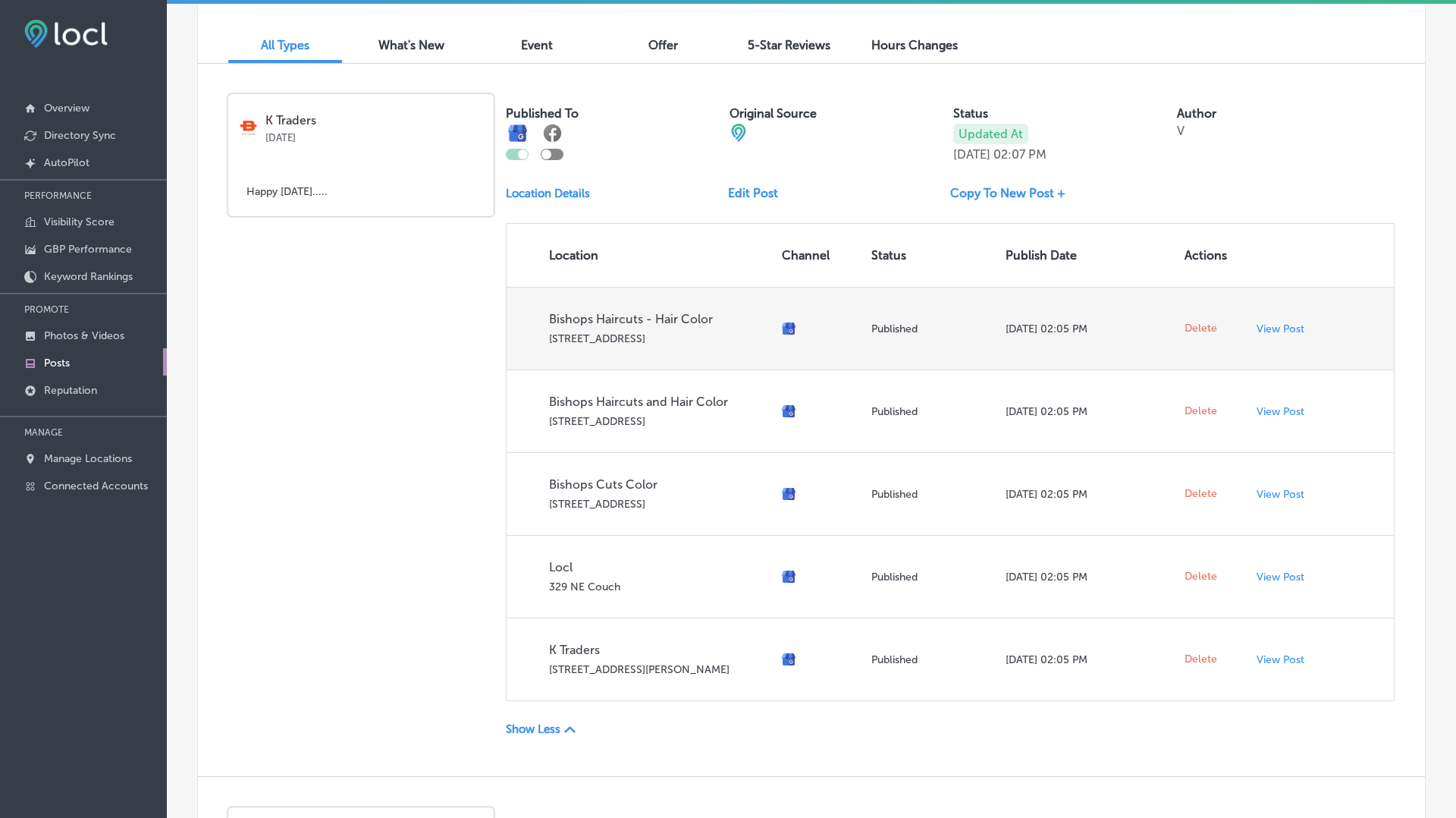
click at [1204, 328] on span "Delete" at bounding box center [1200, 328] width 32 height 14
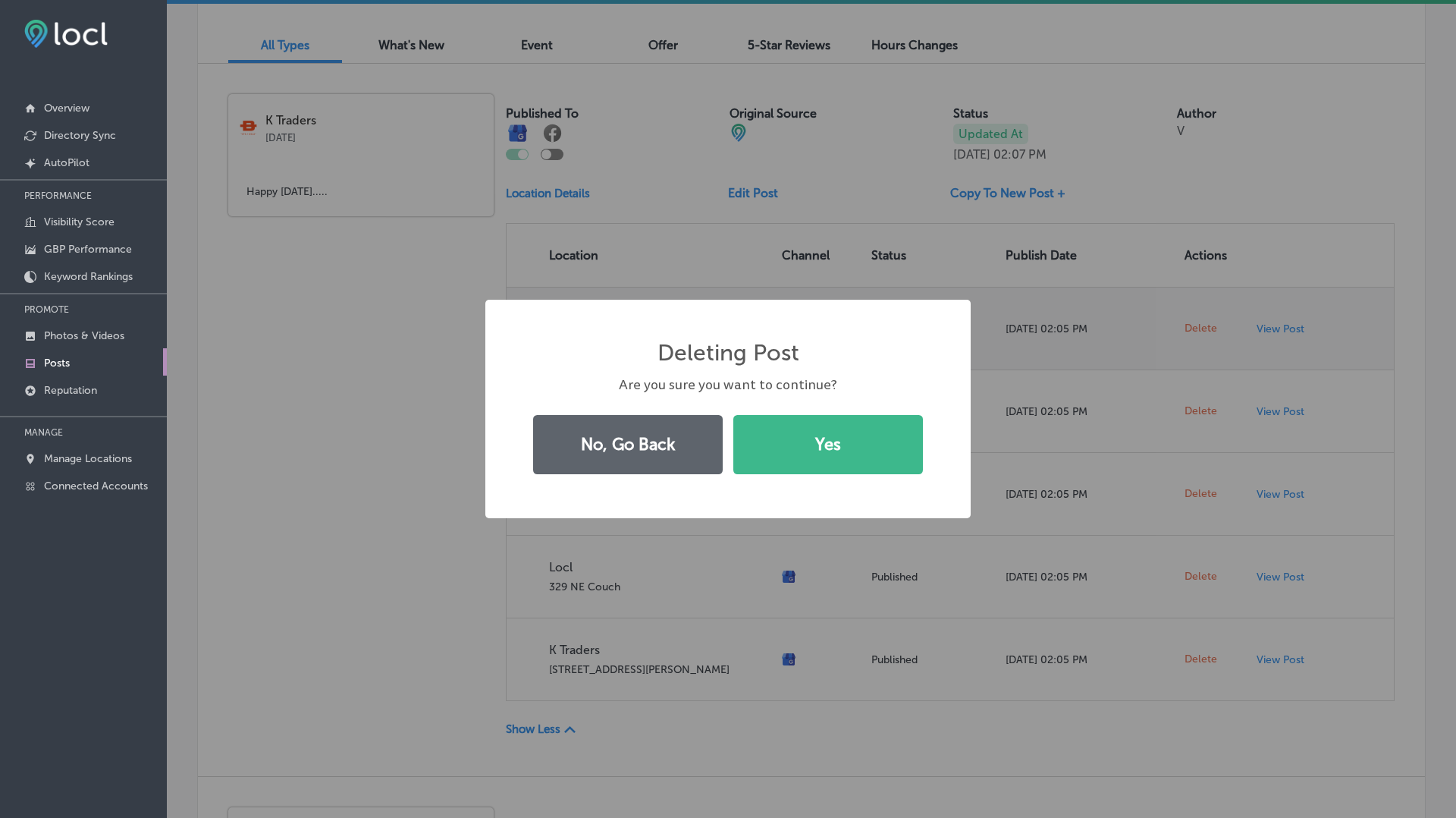
click at [734, 415] on button "Yes" at bounding box center [828, 444] width 190 height 59
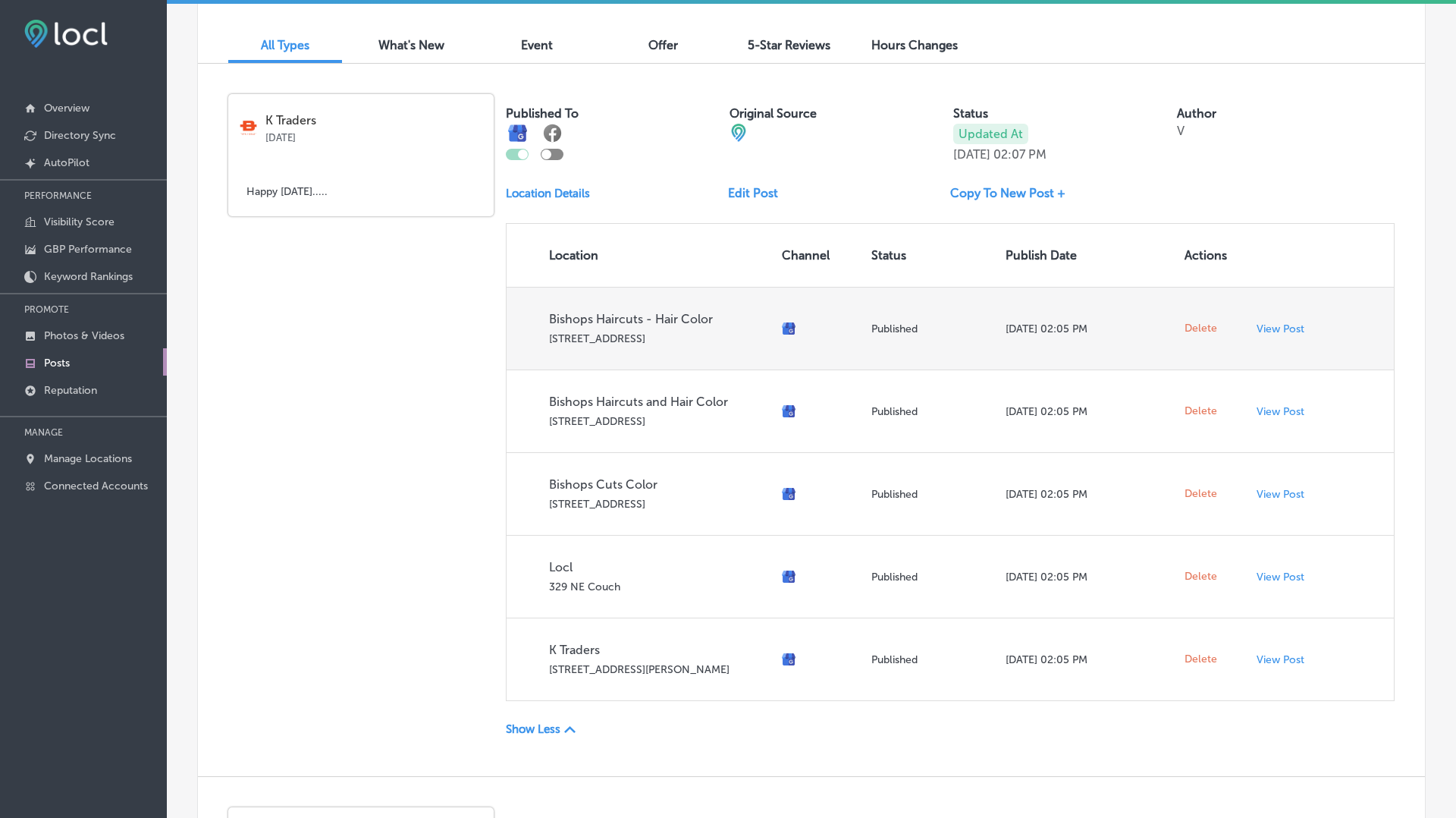
click at [1204, 328] on span "Delete" at bounding box center [1200, 328] width 32 height 14
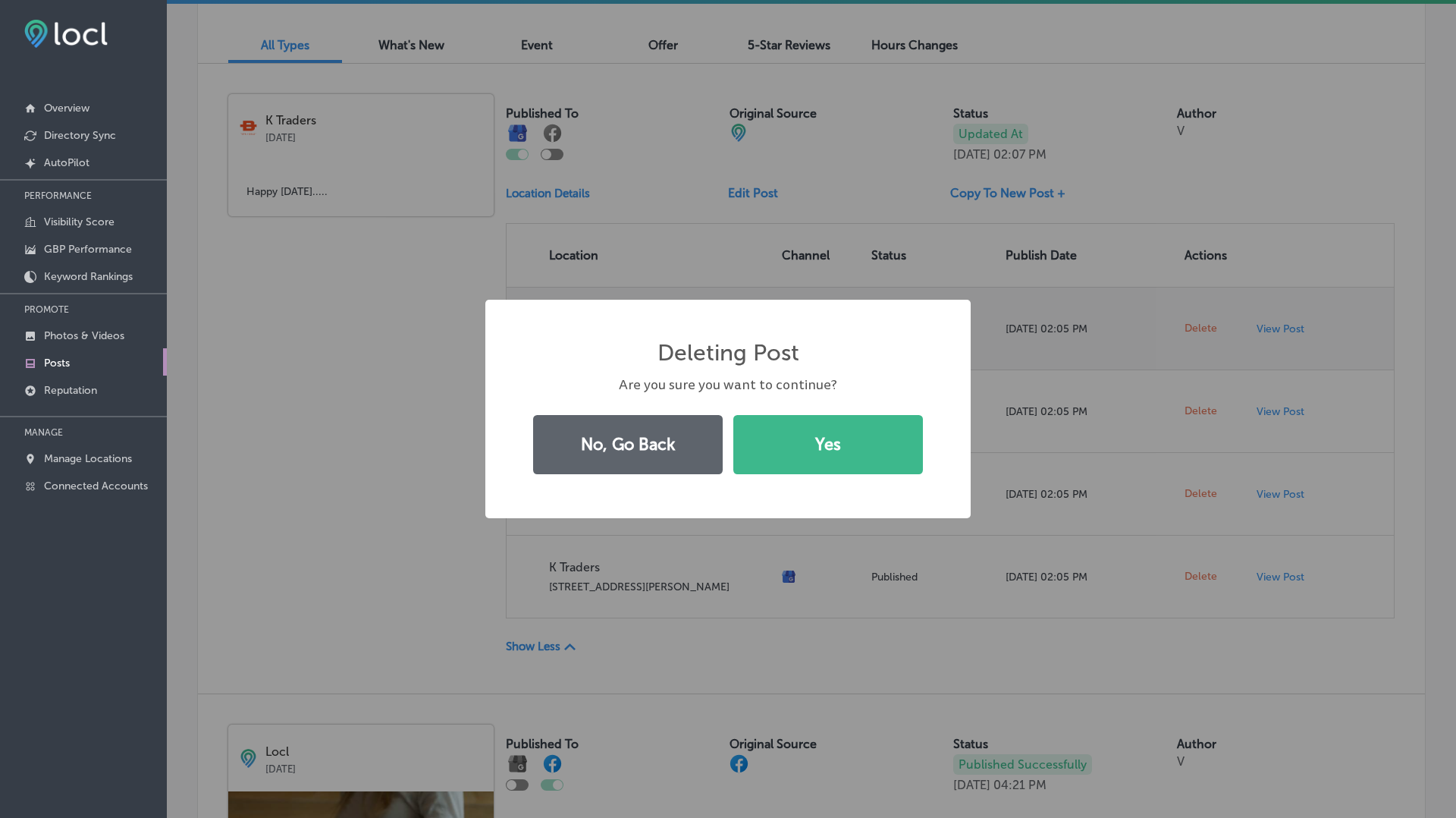
click at [734, 415] on button "Yes" at bounding box center [828, 444] width 190 height 59
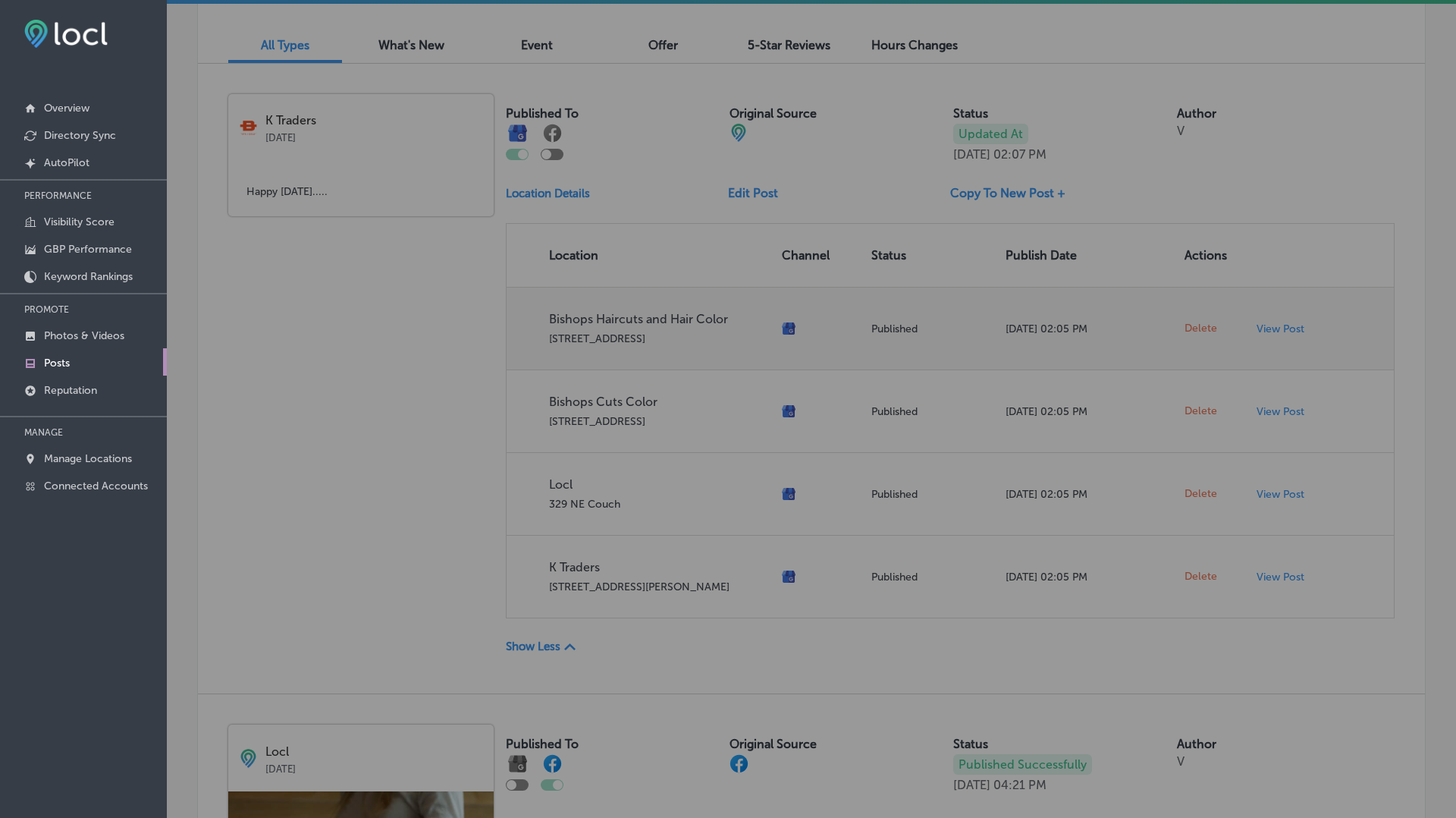
click at [1204, 328] on span "Delete" at bounding box center [1200, 328] width 32 height 14
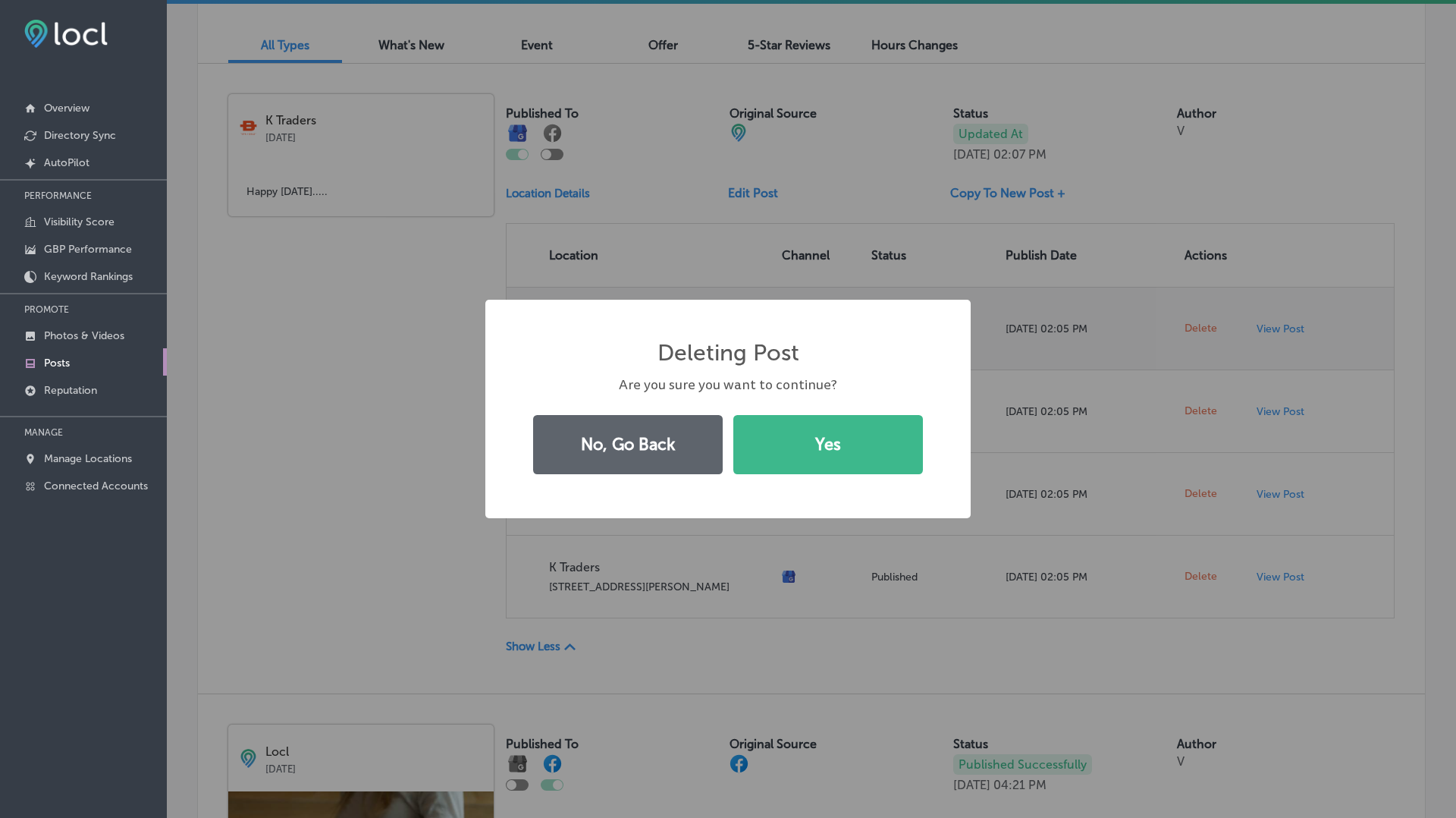
click at [734, 415] on button "Yes" at bounding box center [828, 444] width 190 height 59
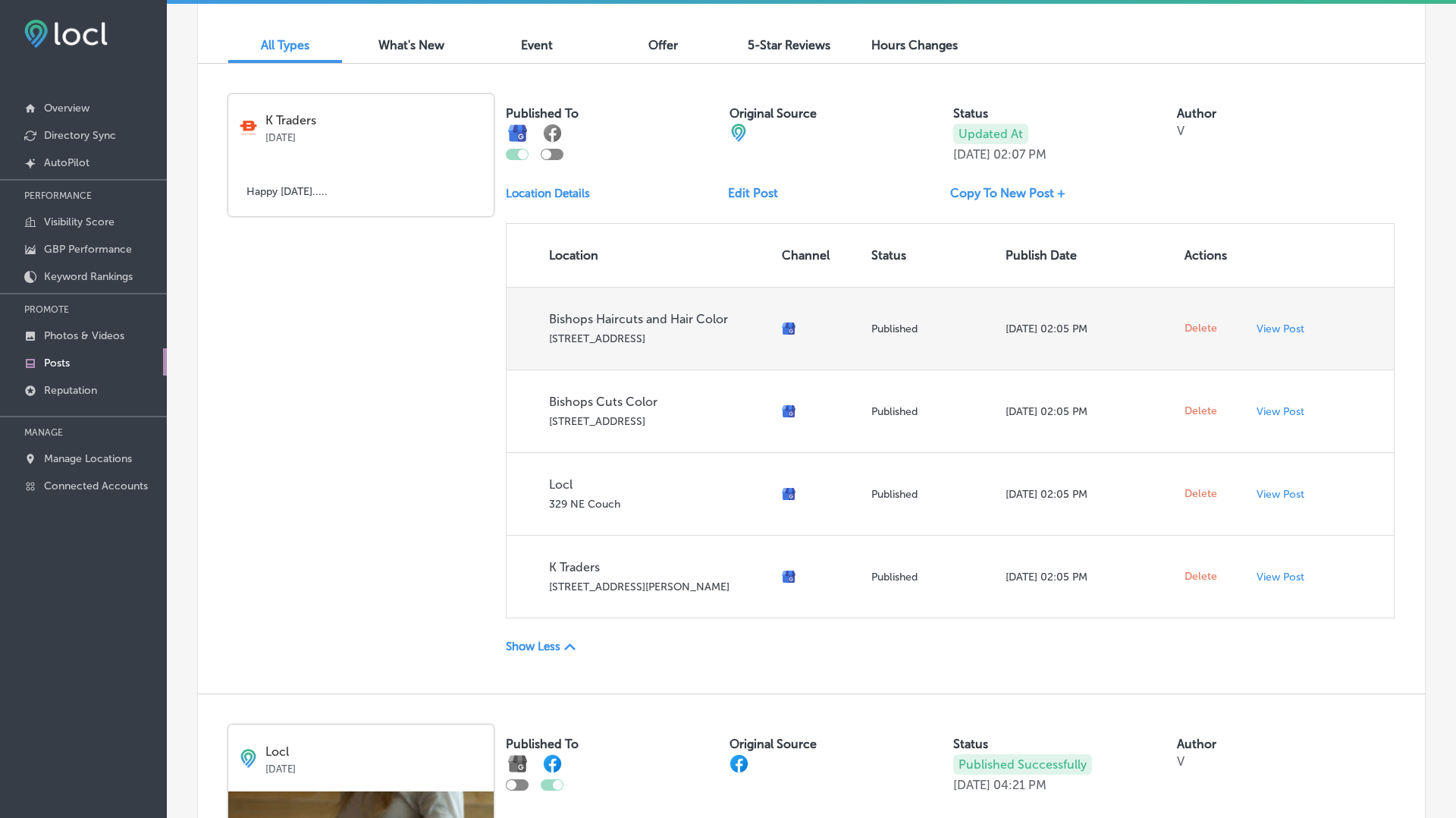
click at [1204, 328] on span "Delete" at bounding box center [1200, 328] width 32 height 14
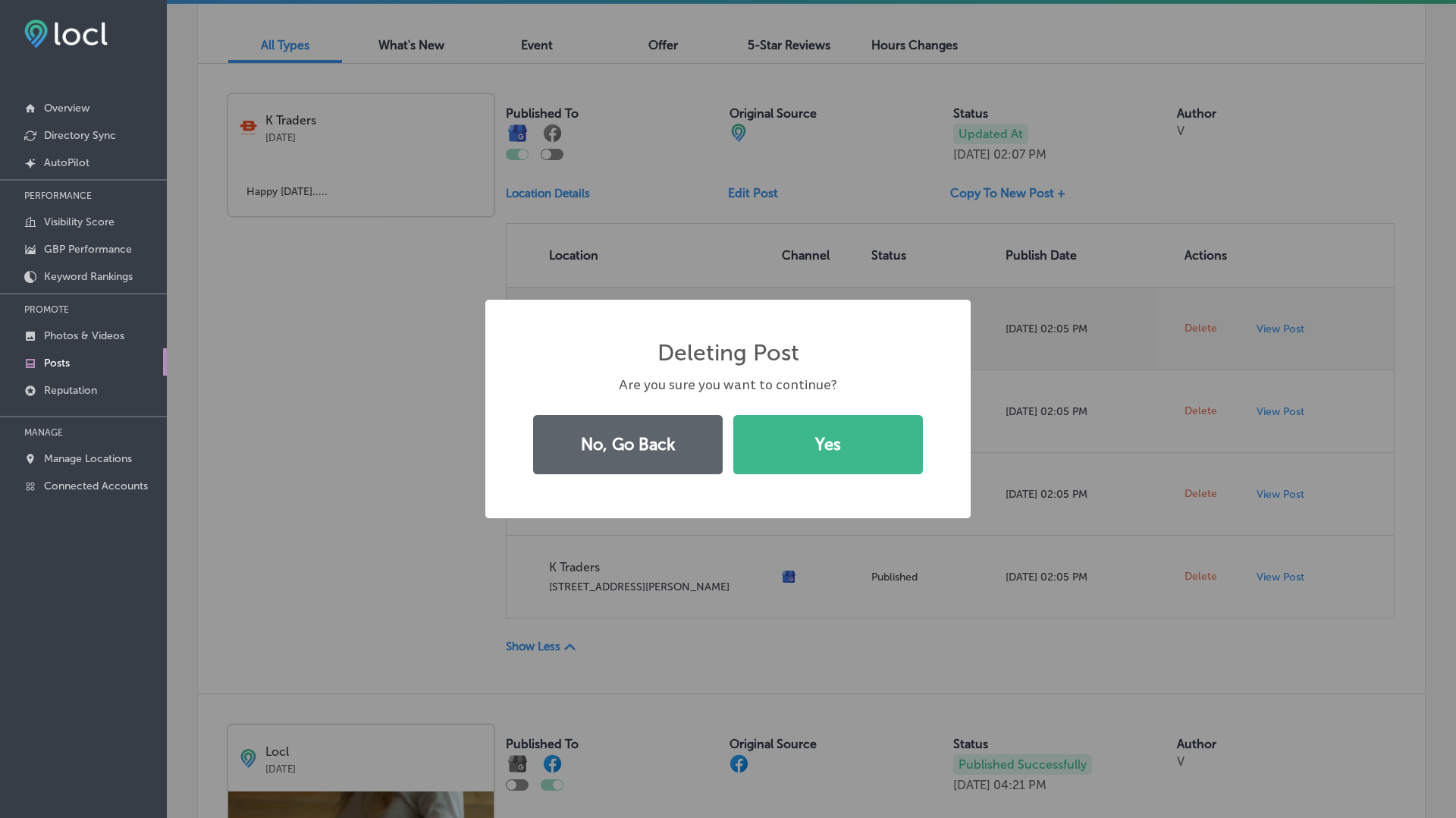
click at [734, 415] on button "Yes" at bounding box center [828, 444] width 190 height 59
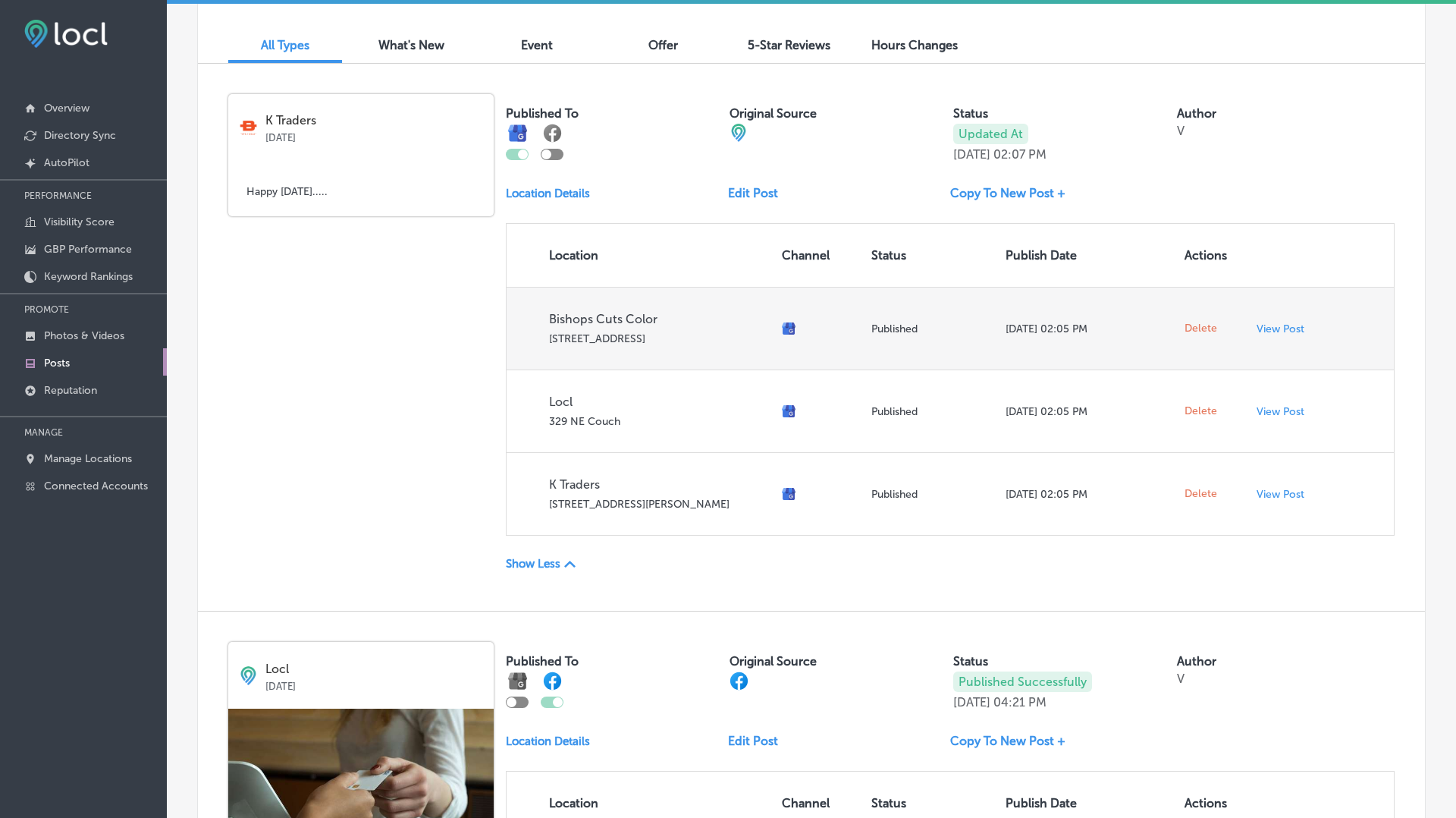
click at [1204, 328] on span "Delete" at bounding box center [1200, 328] width 32 height 14
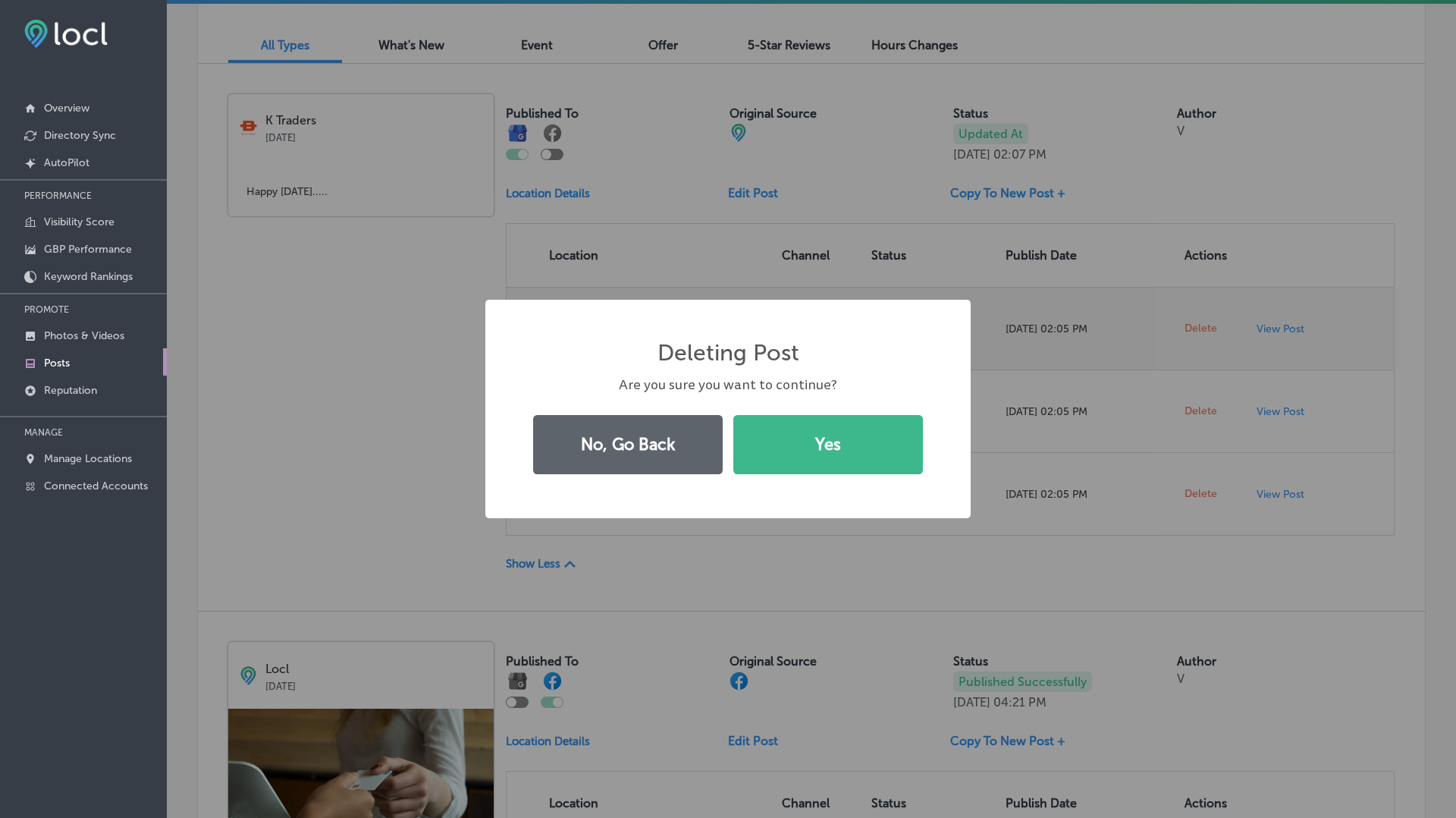
click at [734, 415] on button "Yes" at bounding box center [828, 444] width 190 height 59
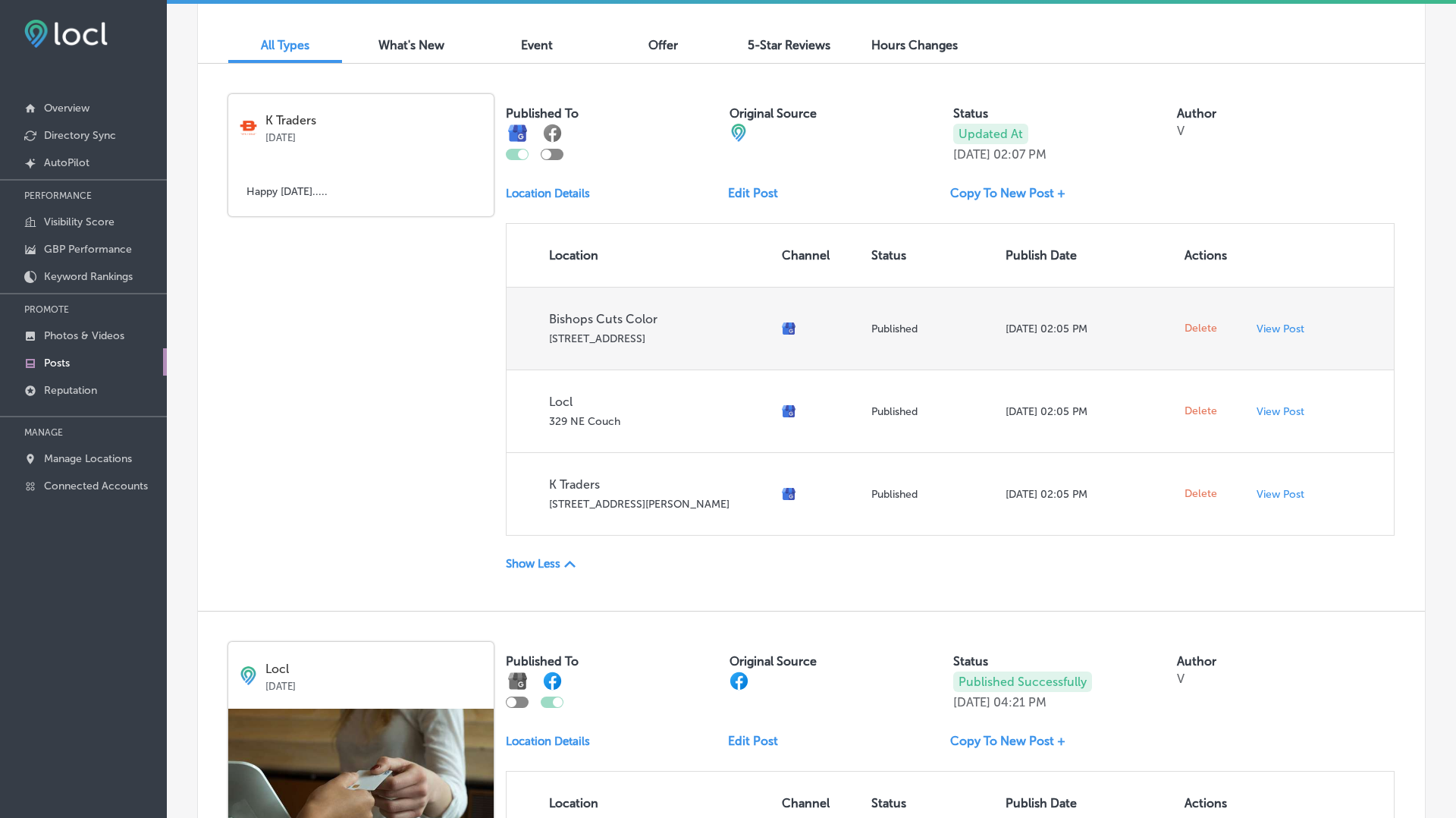
click at [1204, 328] on span "Delete" at bounding box center [1200, 328] width 32 height 14
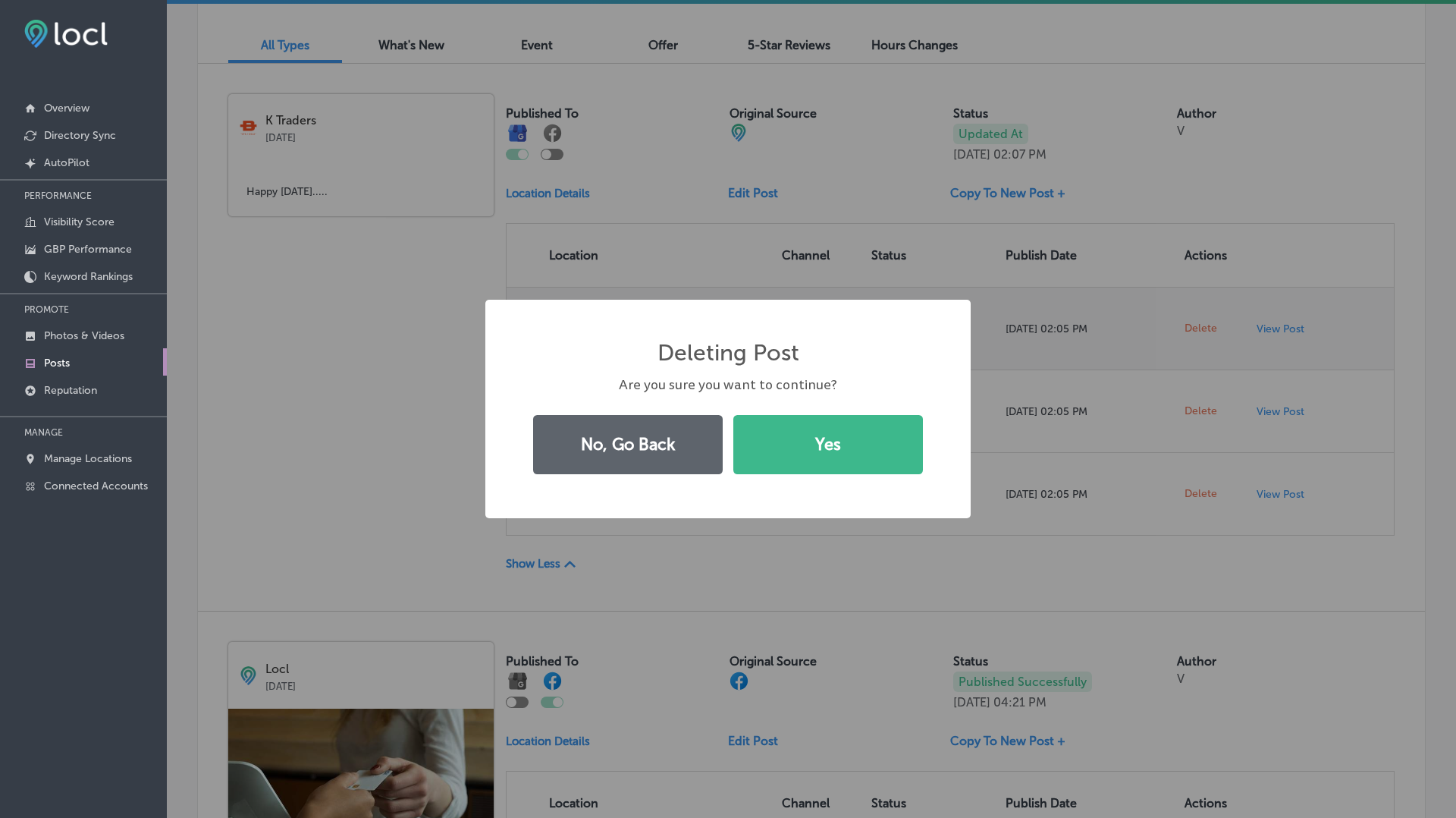
click at [734, 415] on button "Yes" at bounding box center [828, 444] width 190 height 59
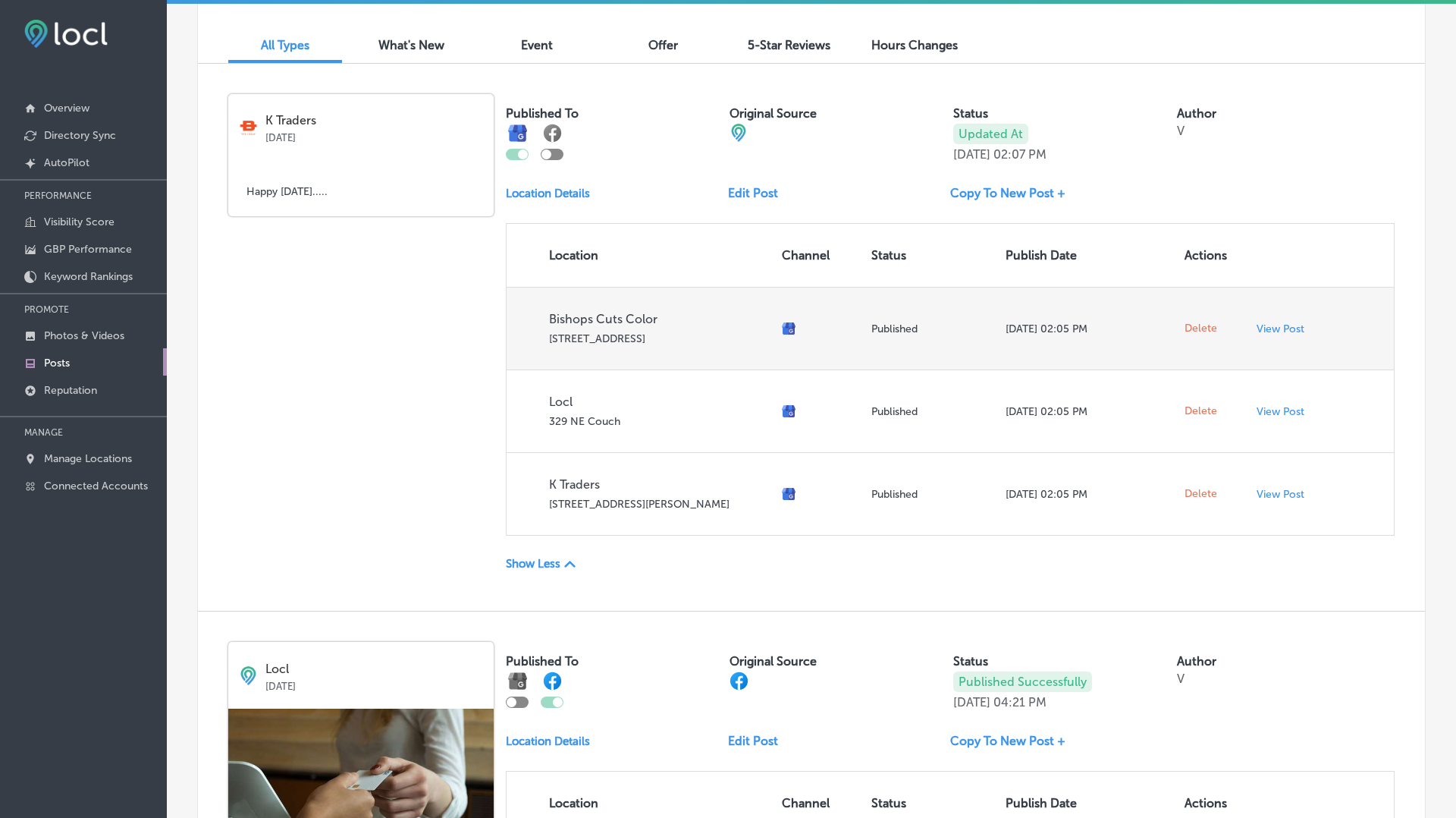
click at [1204, 328] on span "Delete" at bounding box center [1200, 328] width 32 height 14
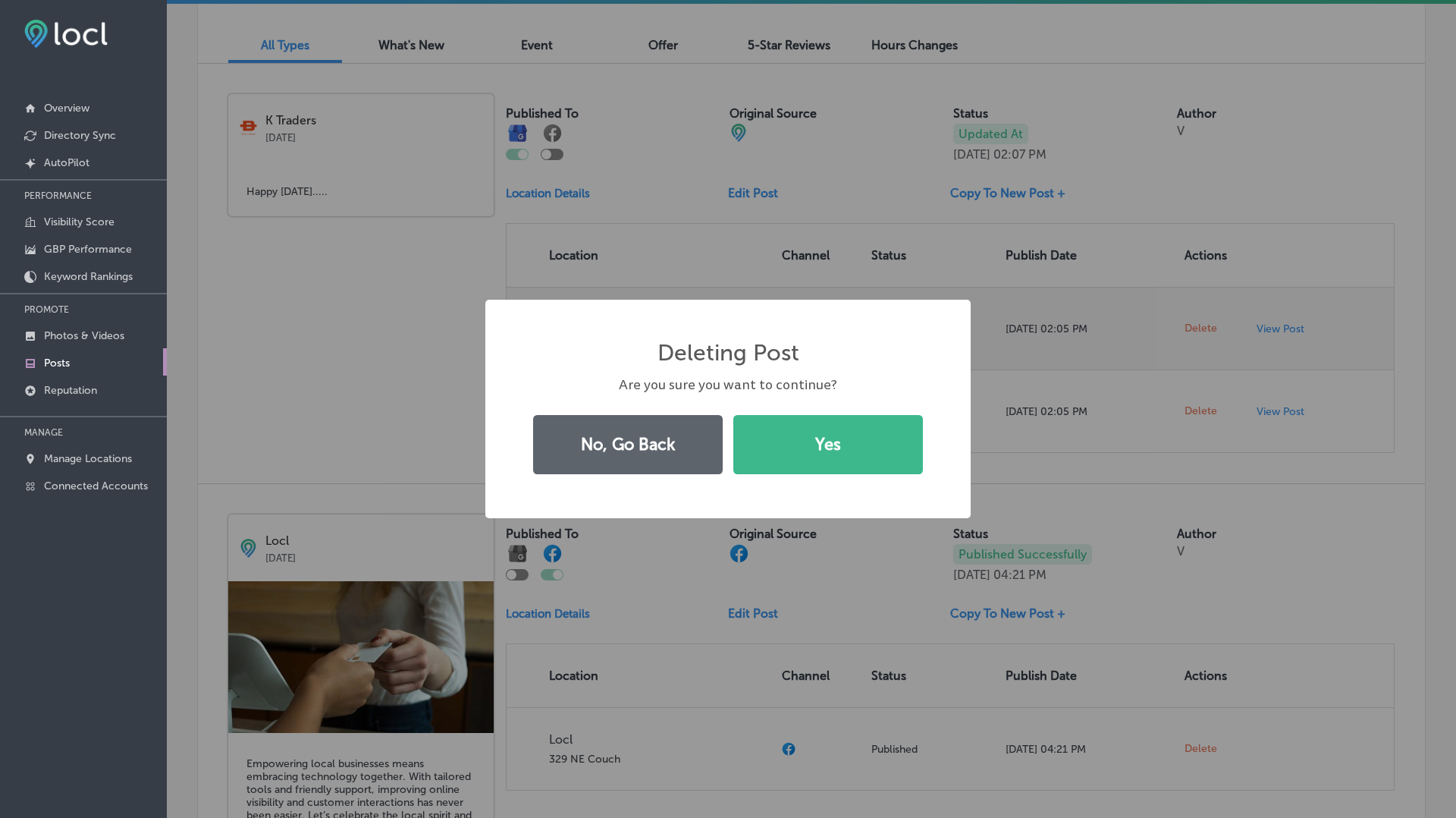
click at [734, 415] on button "Yes" at bounding box center [828, 444] width 190 height 59
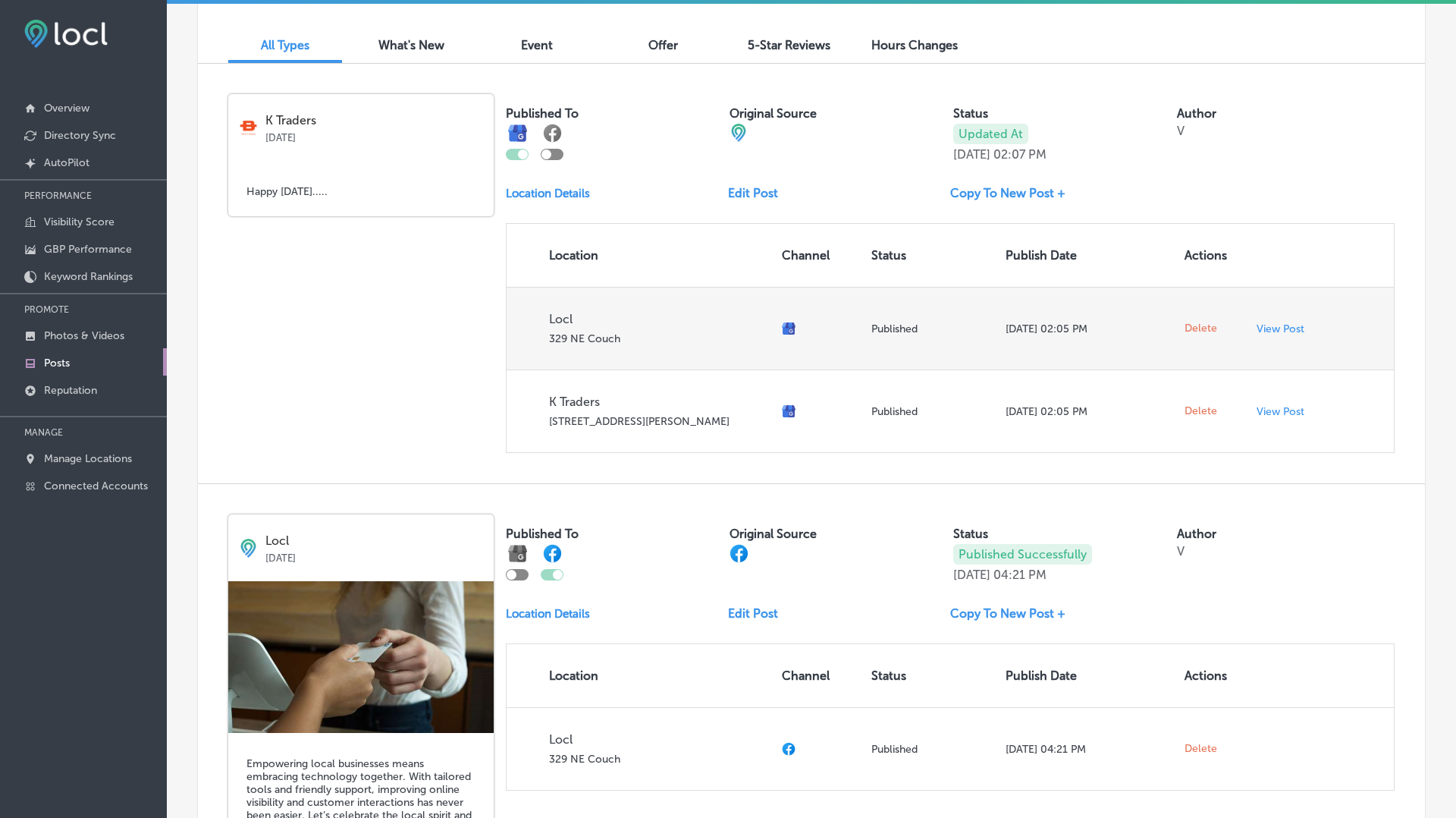
click at [1204, 328] on span "Delete" at bounding box center [1200, 328] width 32 height 14
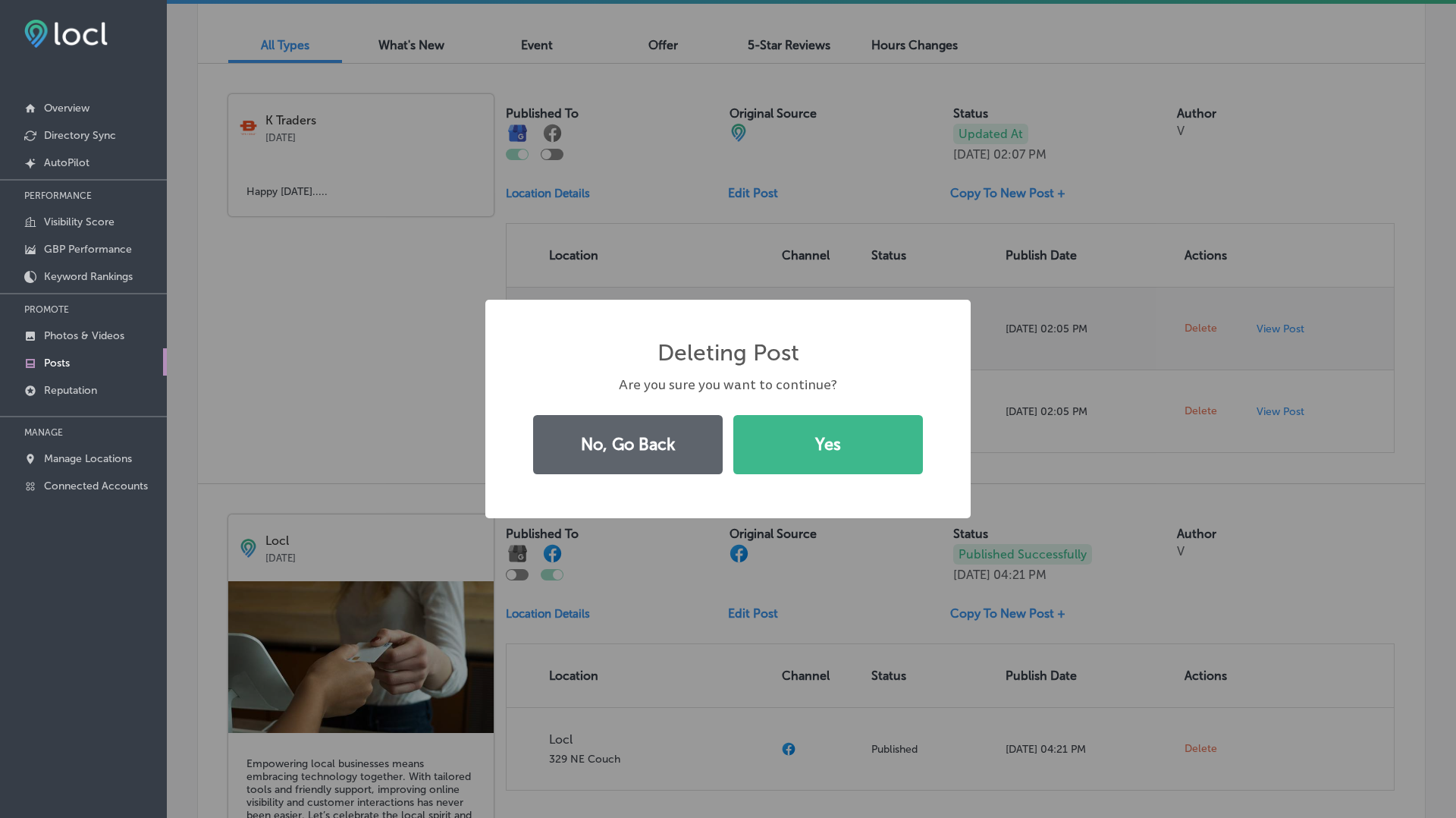
click at [734, 415] on button "Yes" at bounding box center [828, 444] width 190 height 59
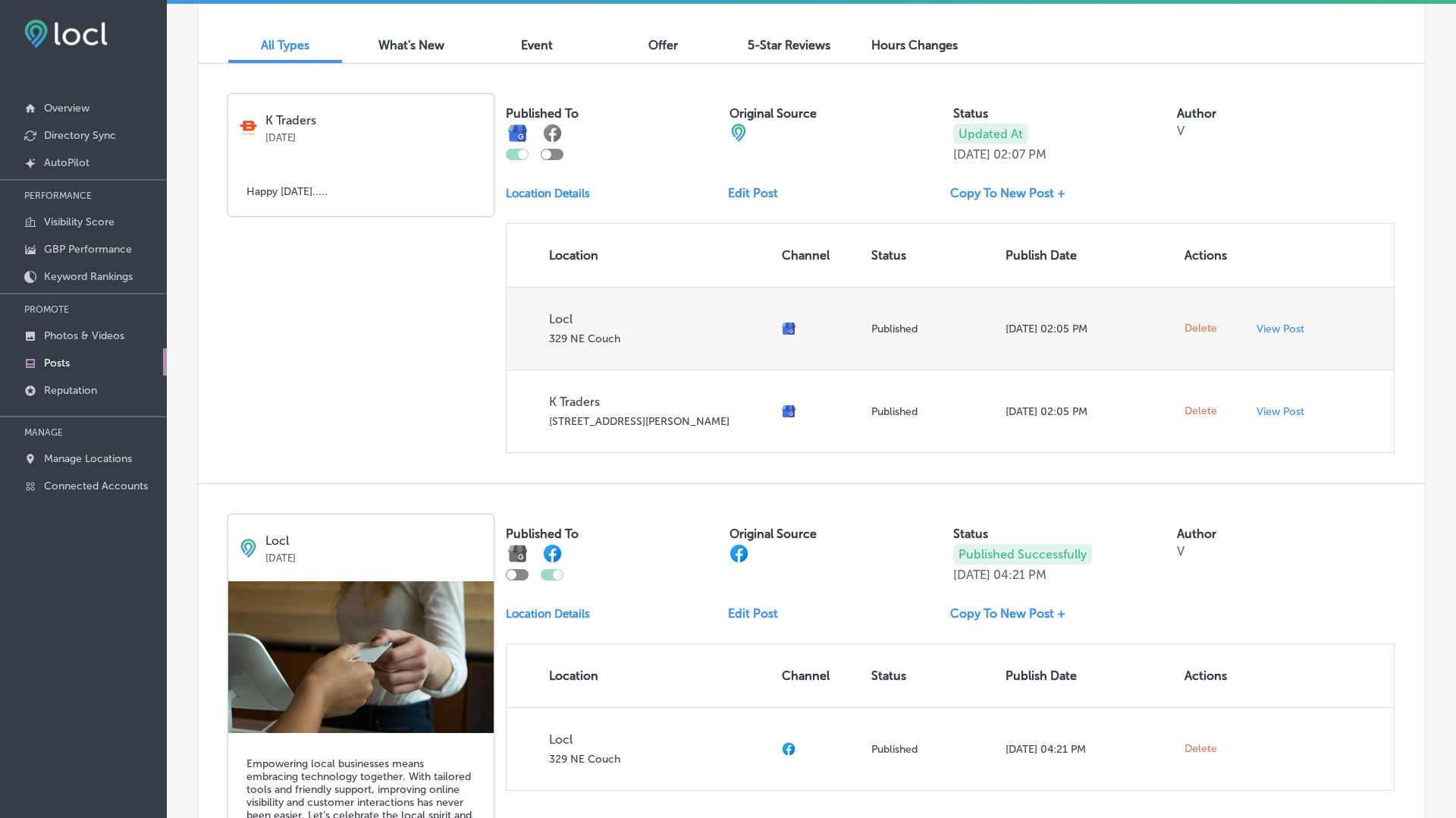
click at [1204, 328] on span "Delete" at bounding box center [1200, 328] width 32 height 14
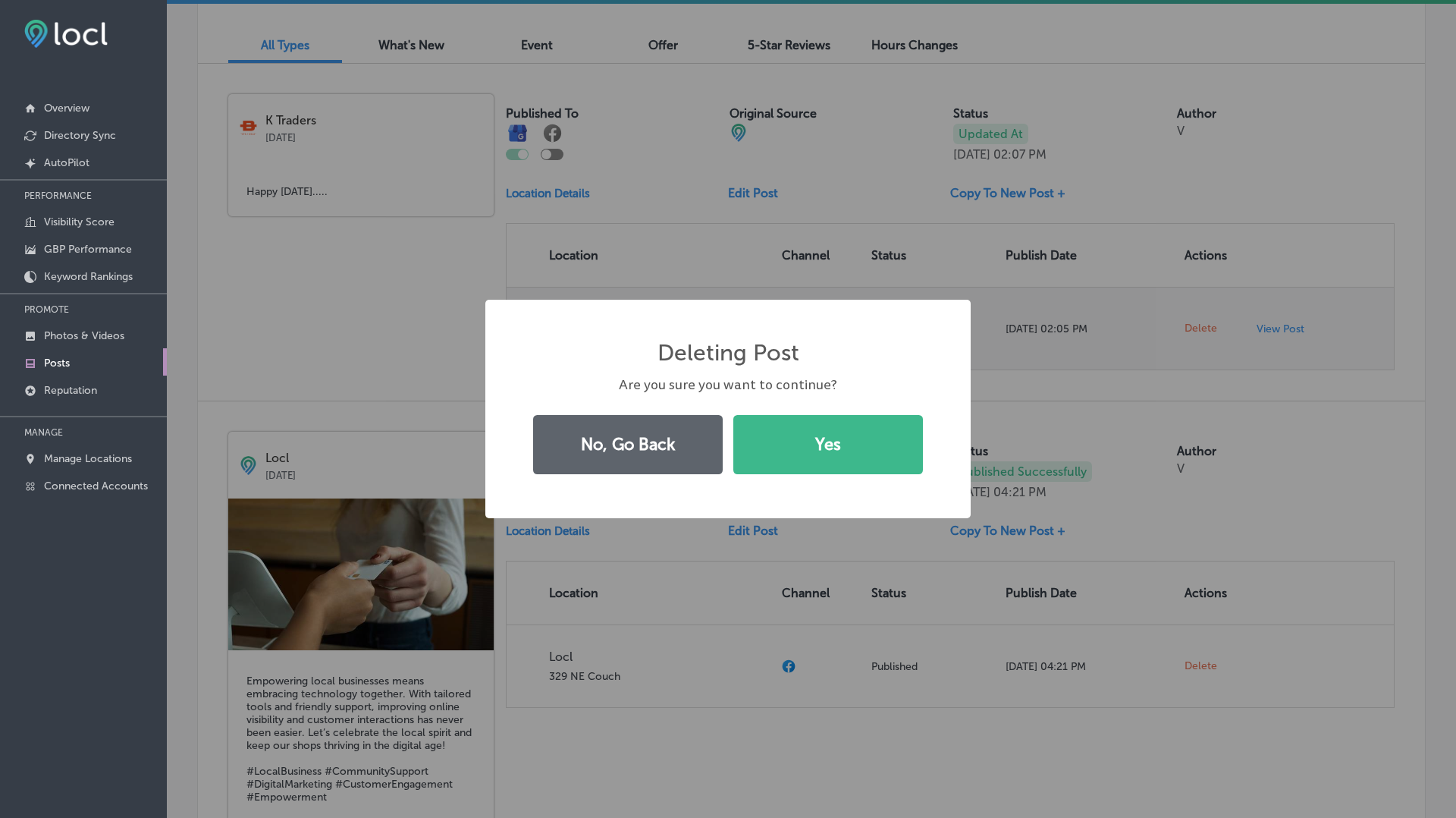
click at [734, 415] on button "Yes" at bounding box center [828, 444] width 190 height 59
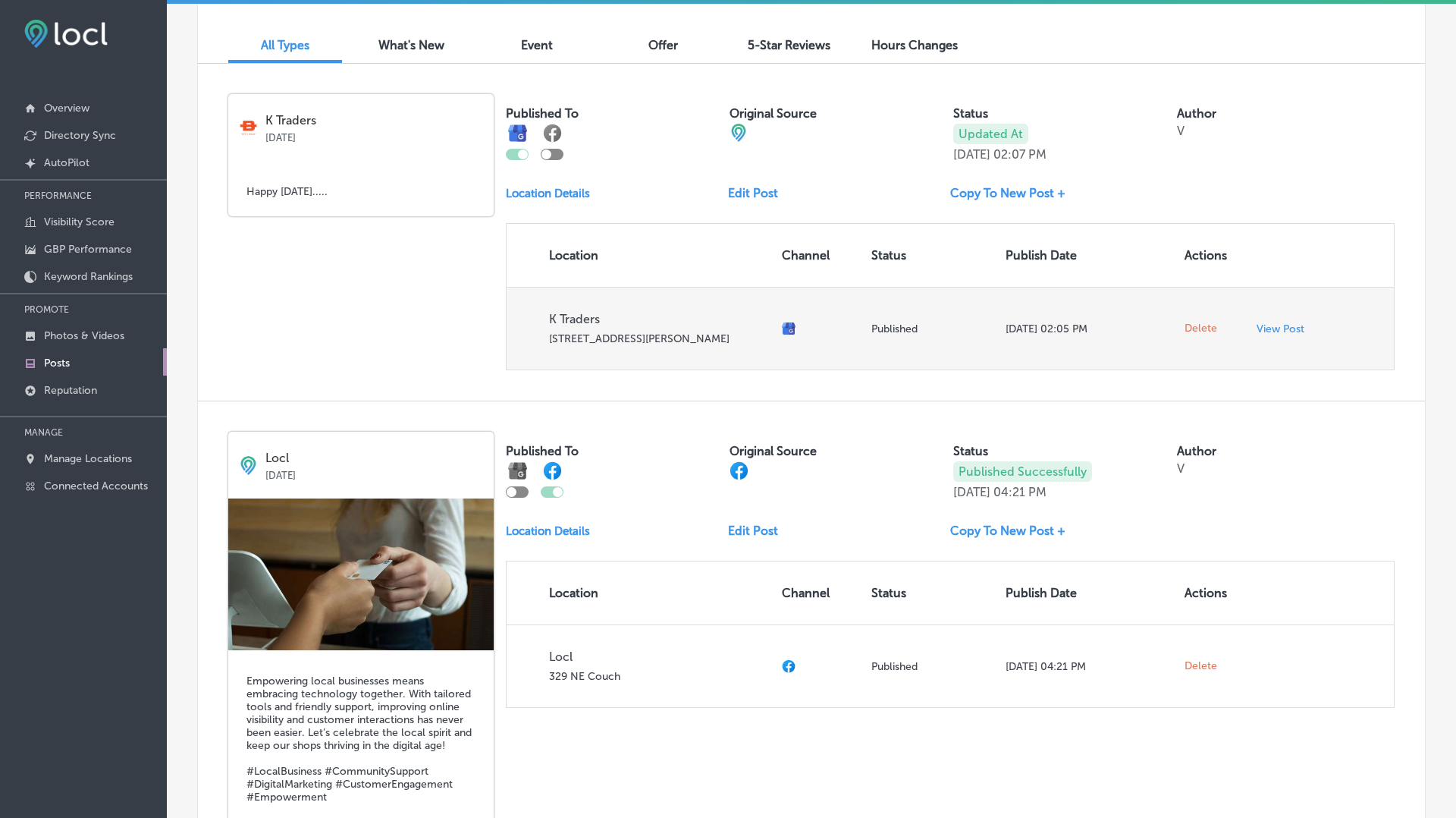
click at [1204, 328] on span "Delete" at bounding box center [1200, 328] width 32 height 14
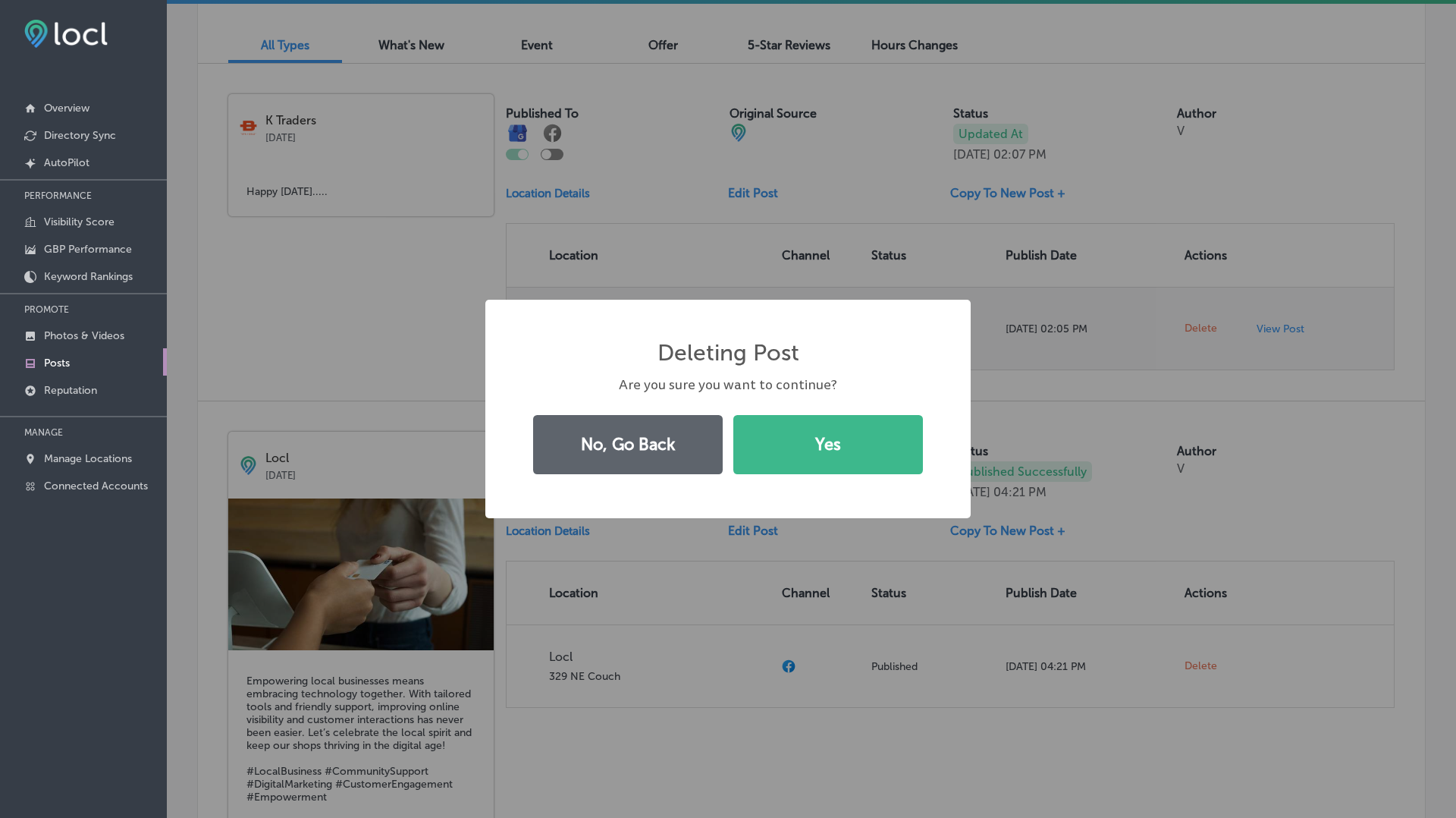
click at [734, 415] on button "Yes" at bounding box center [828, 444] width 190 height 59
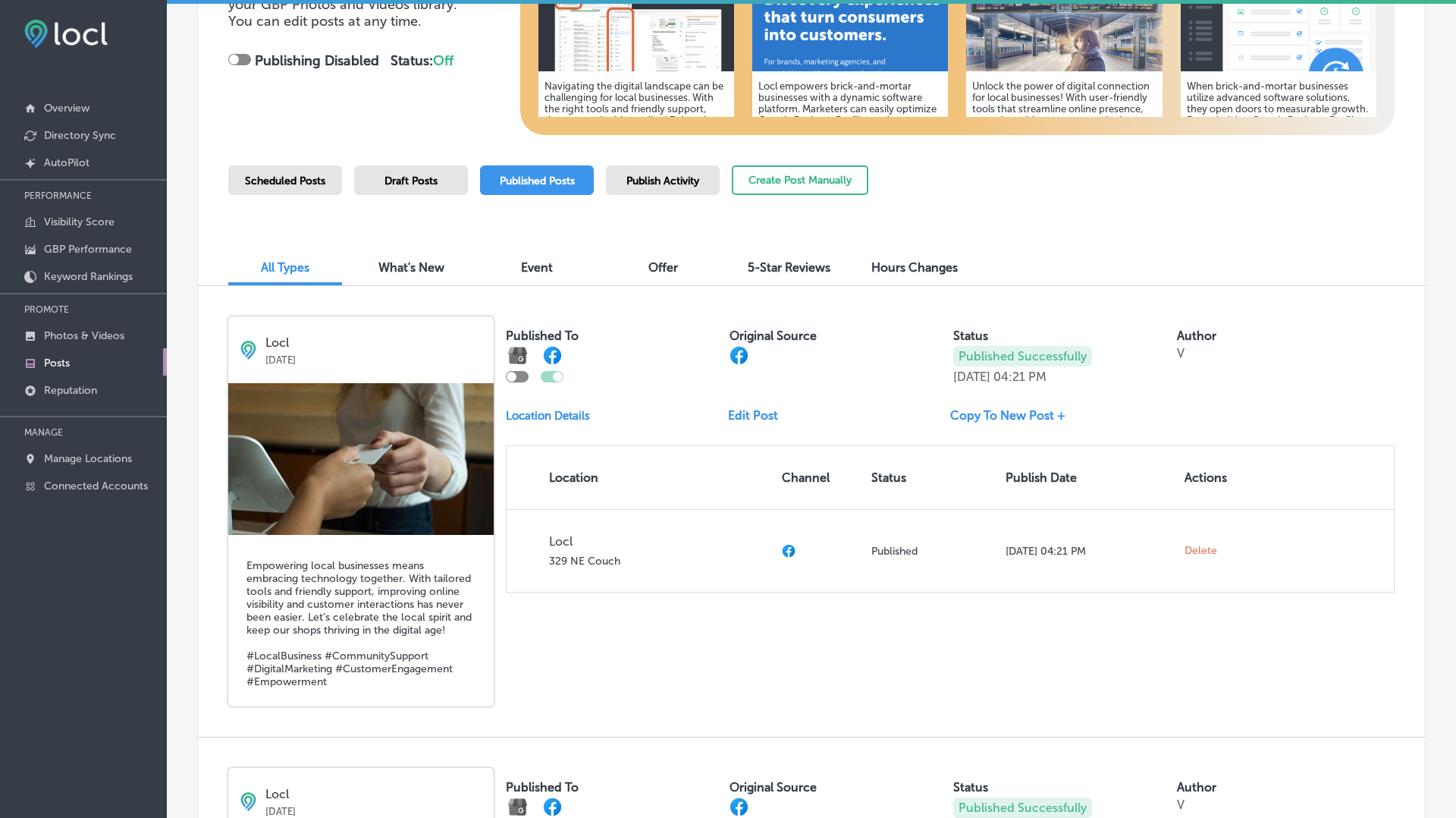
scroll to position [0, 0]
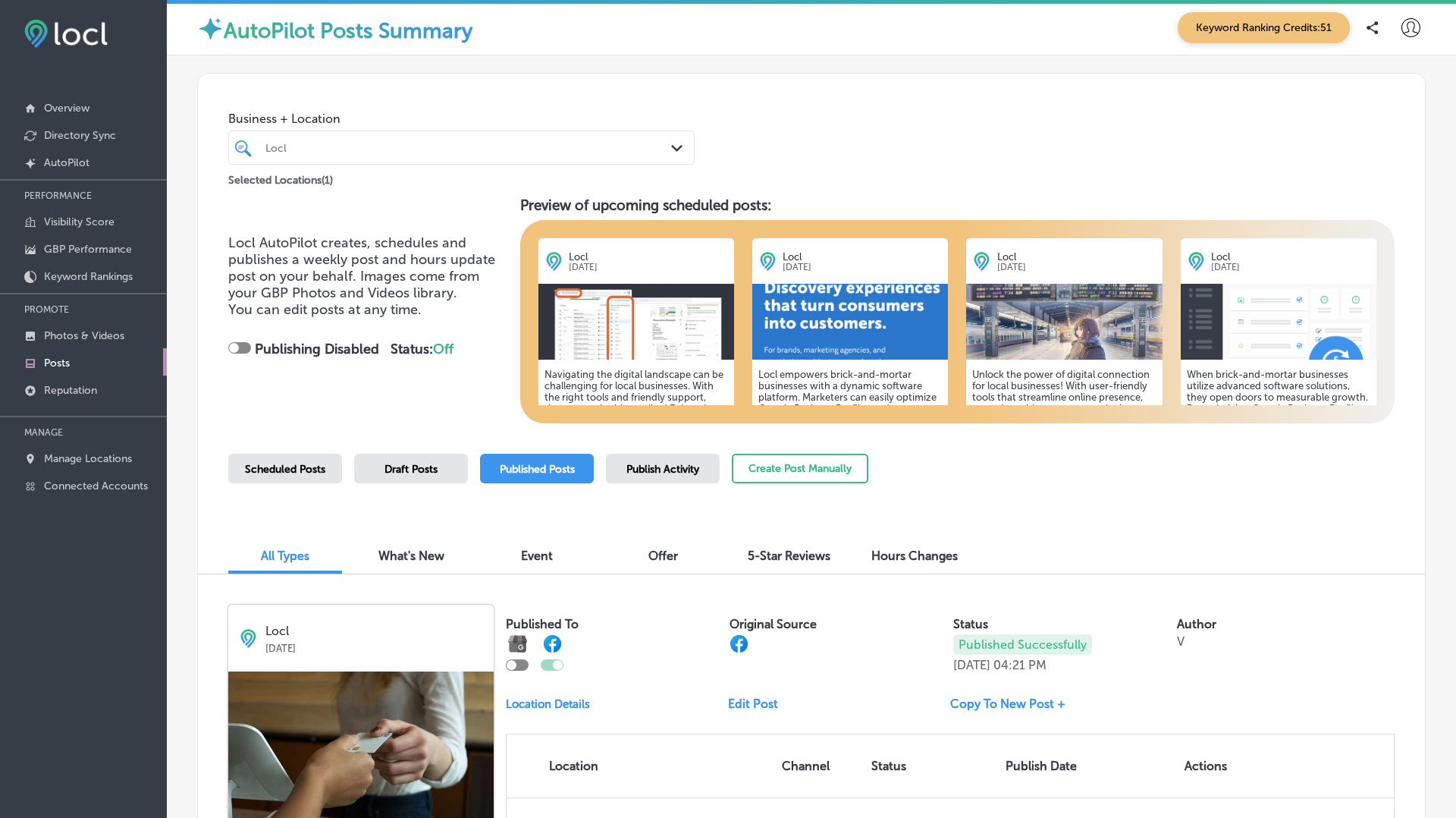
click at [398, 155] on div at bounding box center [441, 147] width 355 height 20
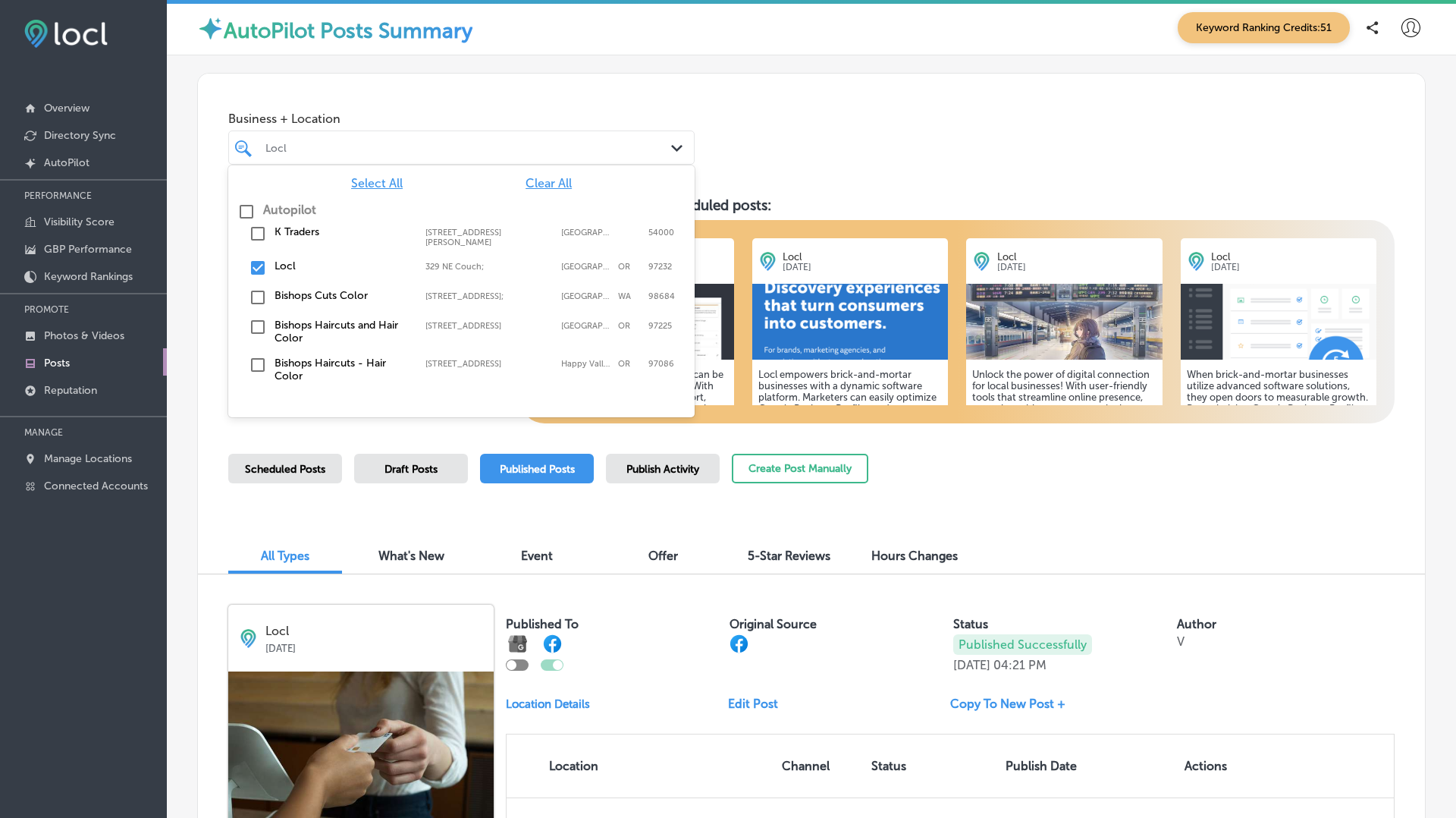
click at [378, 176] on span "Select All" at bounding box center [377, 183] width 52 height 15
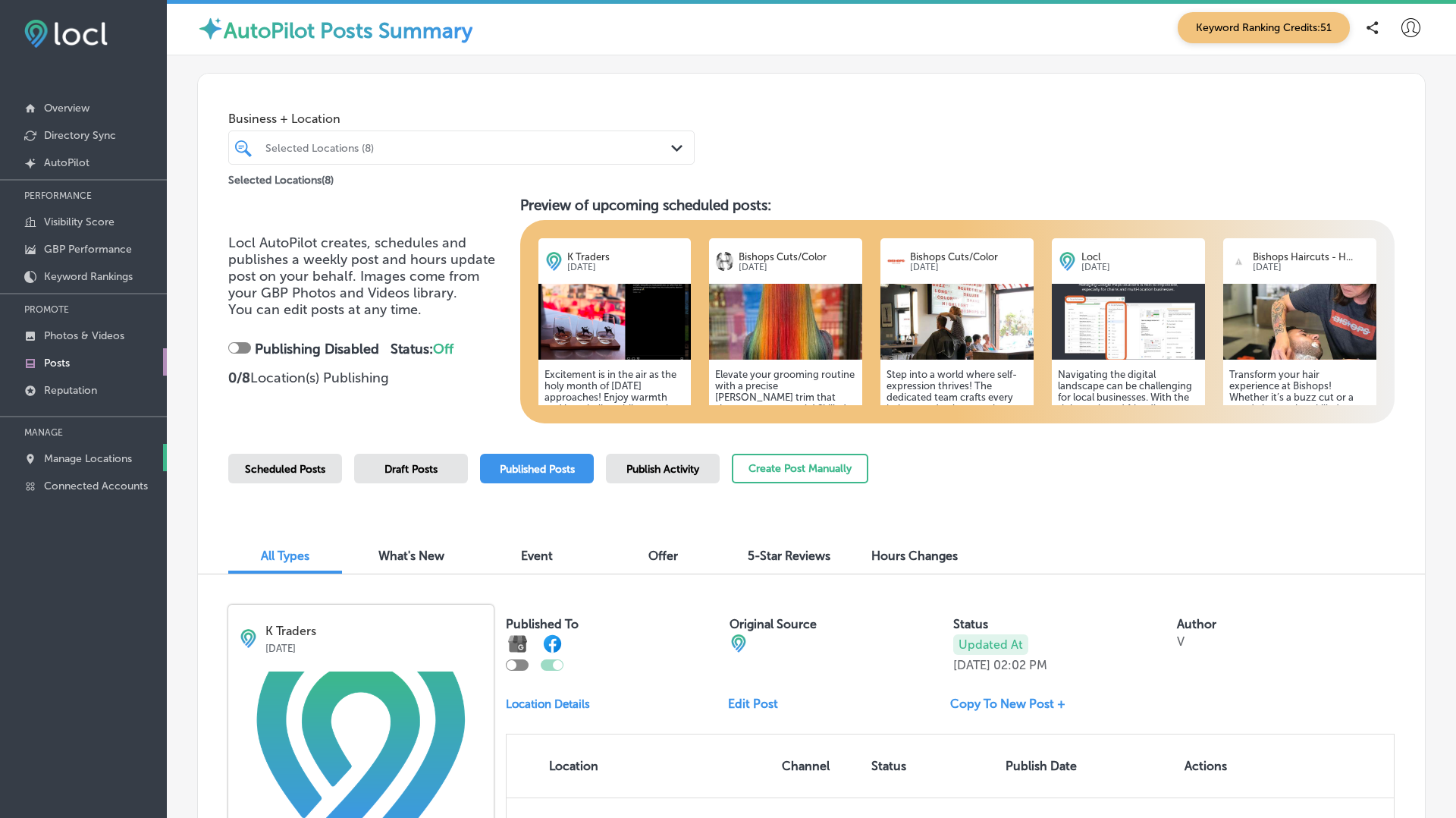
click at [82, 458] on p "Manage Locations" at bounding box center [88, 459] width 88 height 13
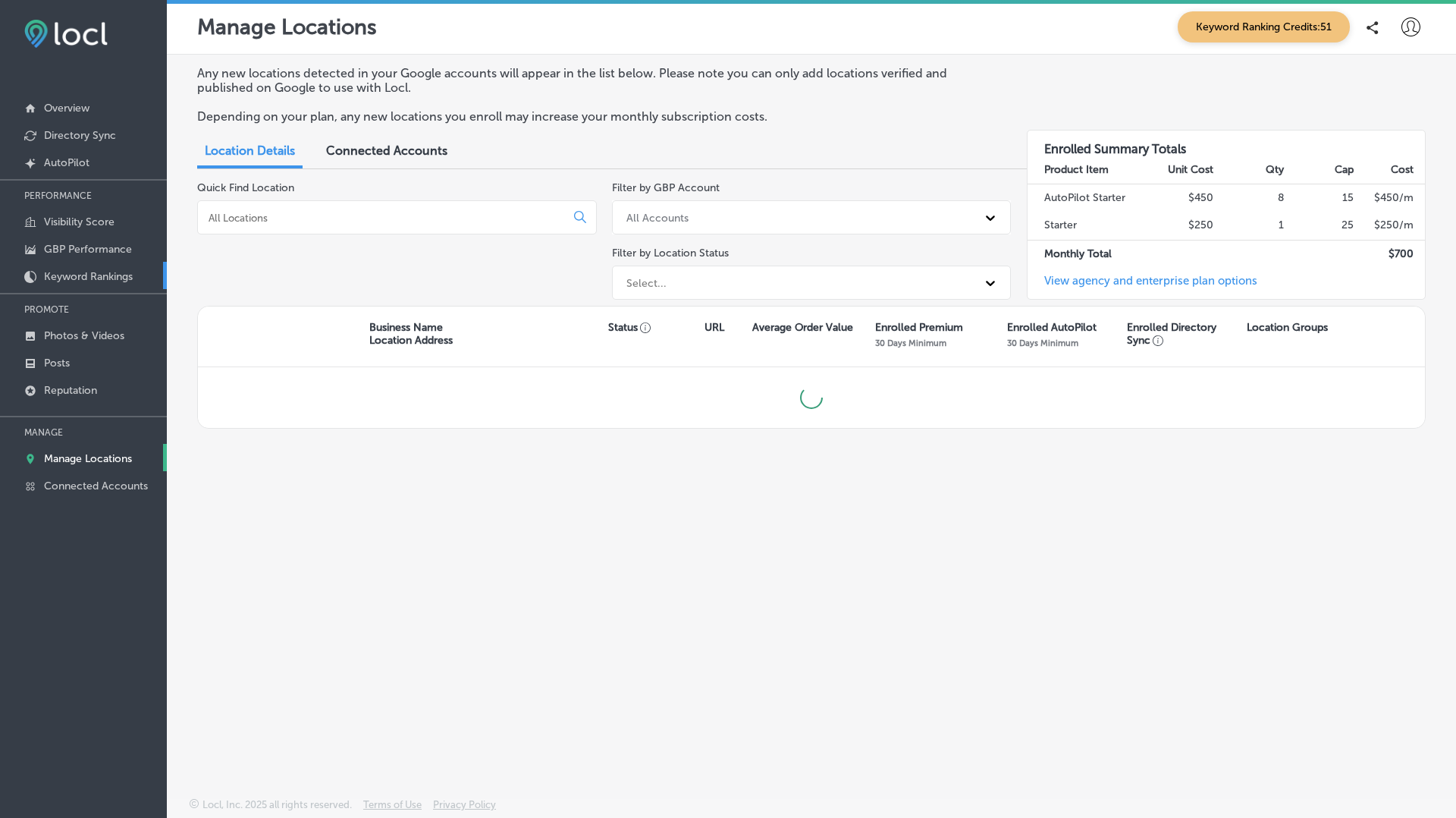
click at [80, 274] on p "Keyword Rankings" at bounding box center [89, 277] width 89 height 13
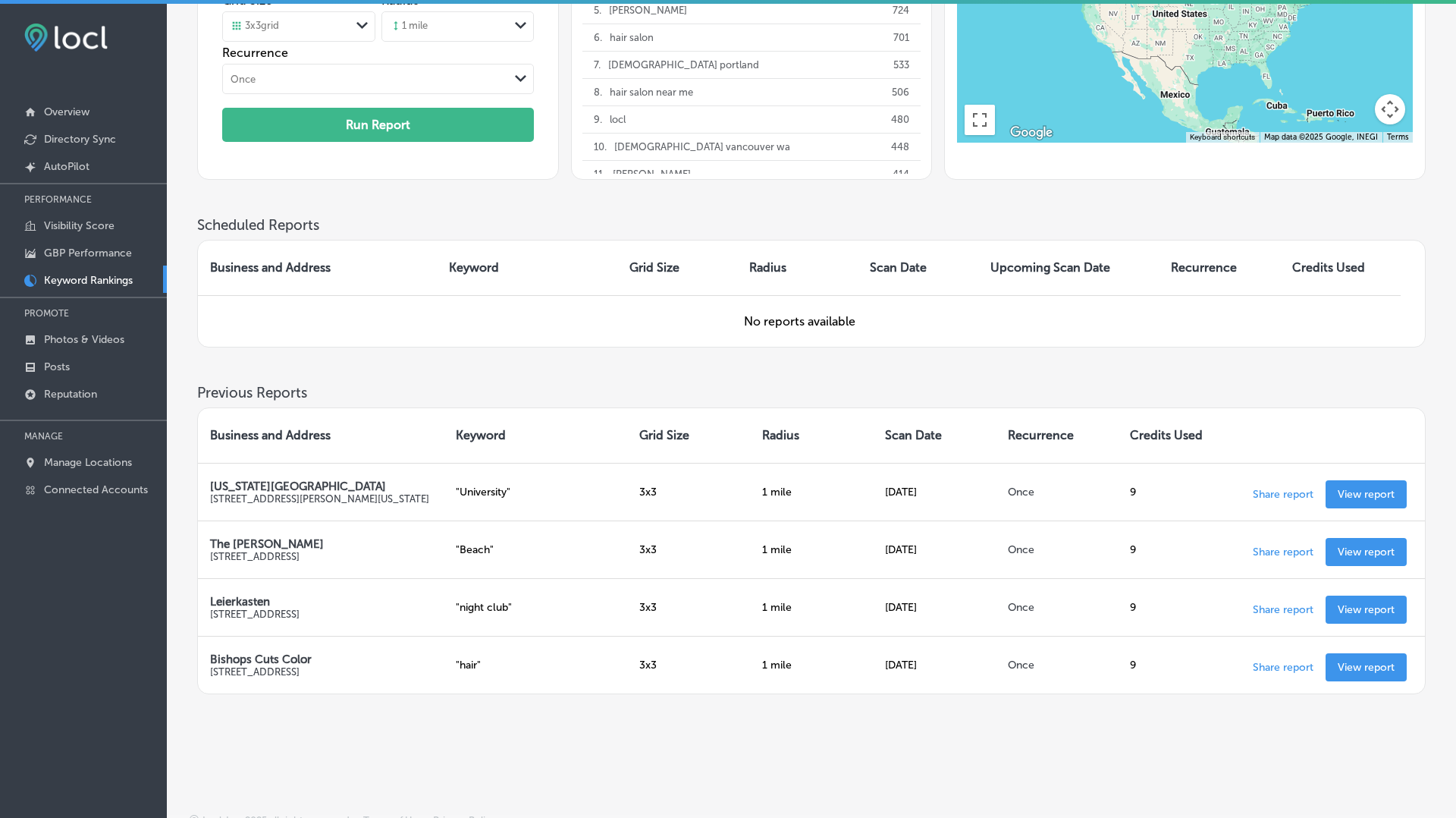
scroll to position [248, 0]
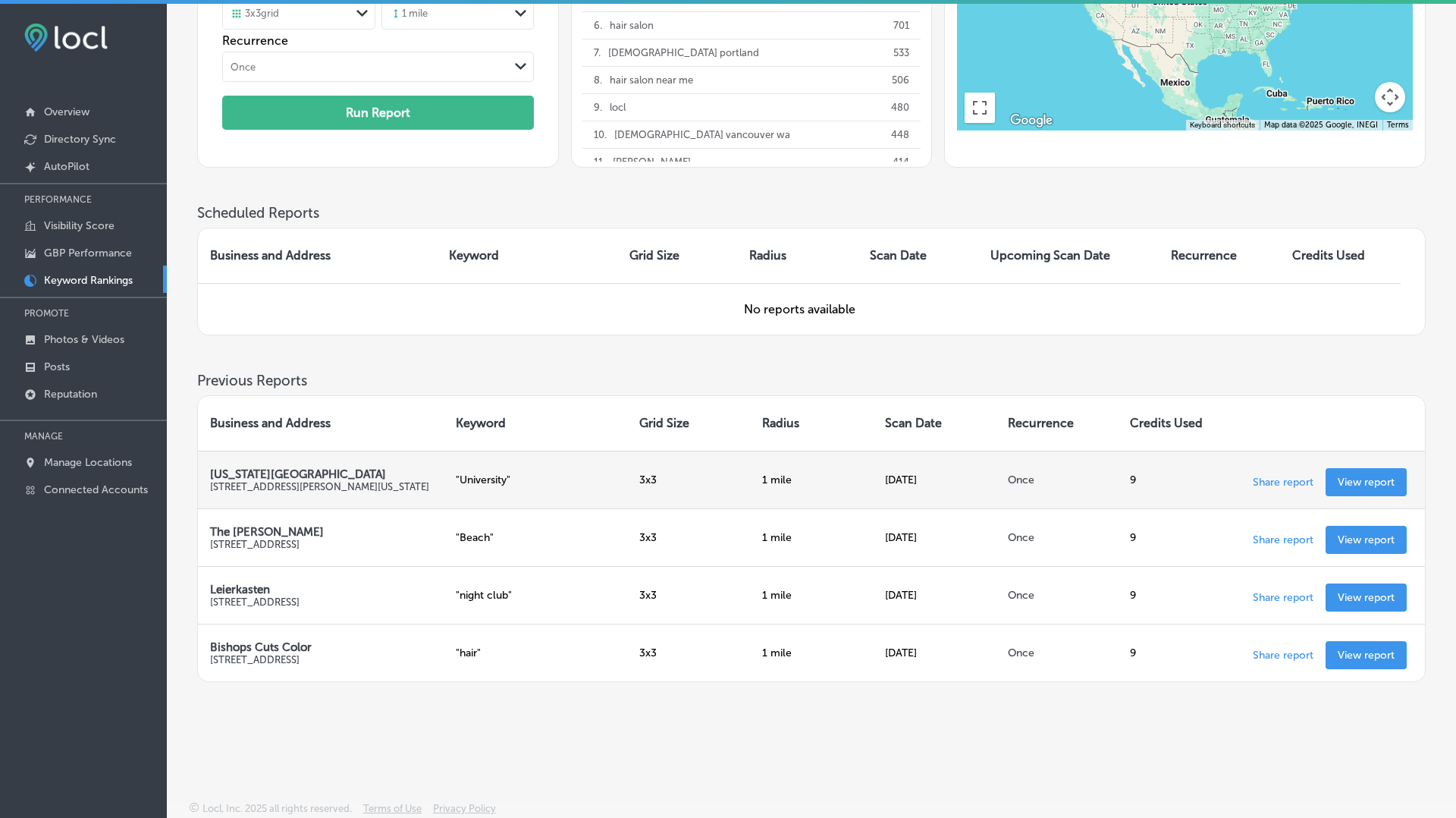
click at [1361, 477] on p "View report" at bounding box center [1365, 482] width 56 height 13
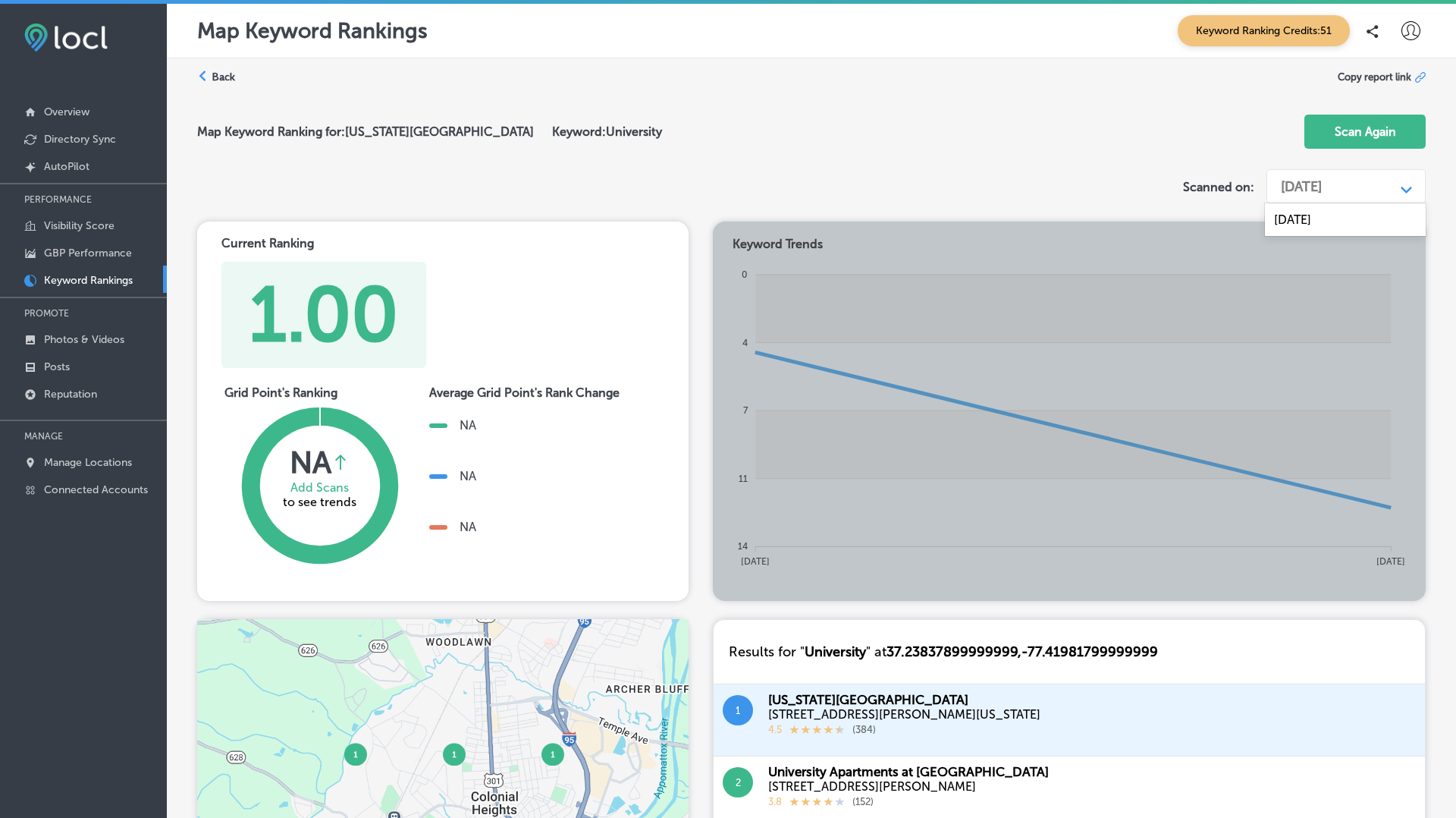
click at [1335, 175] on div "[DATE]" at bounding box center [1333, 186] width 121 height 29
click at [1346, 137] on button "Scan Again" at bounding box center [1364, 131] width 121 height 34
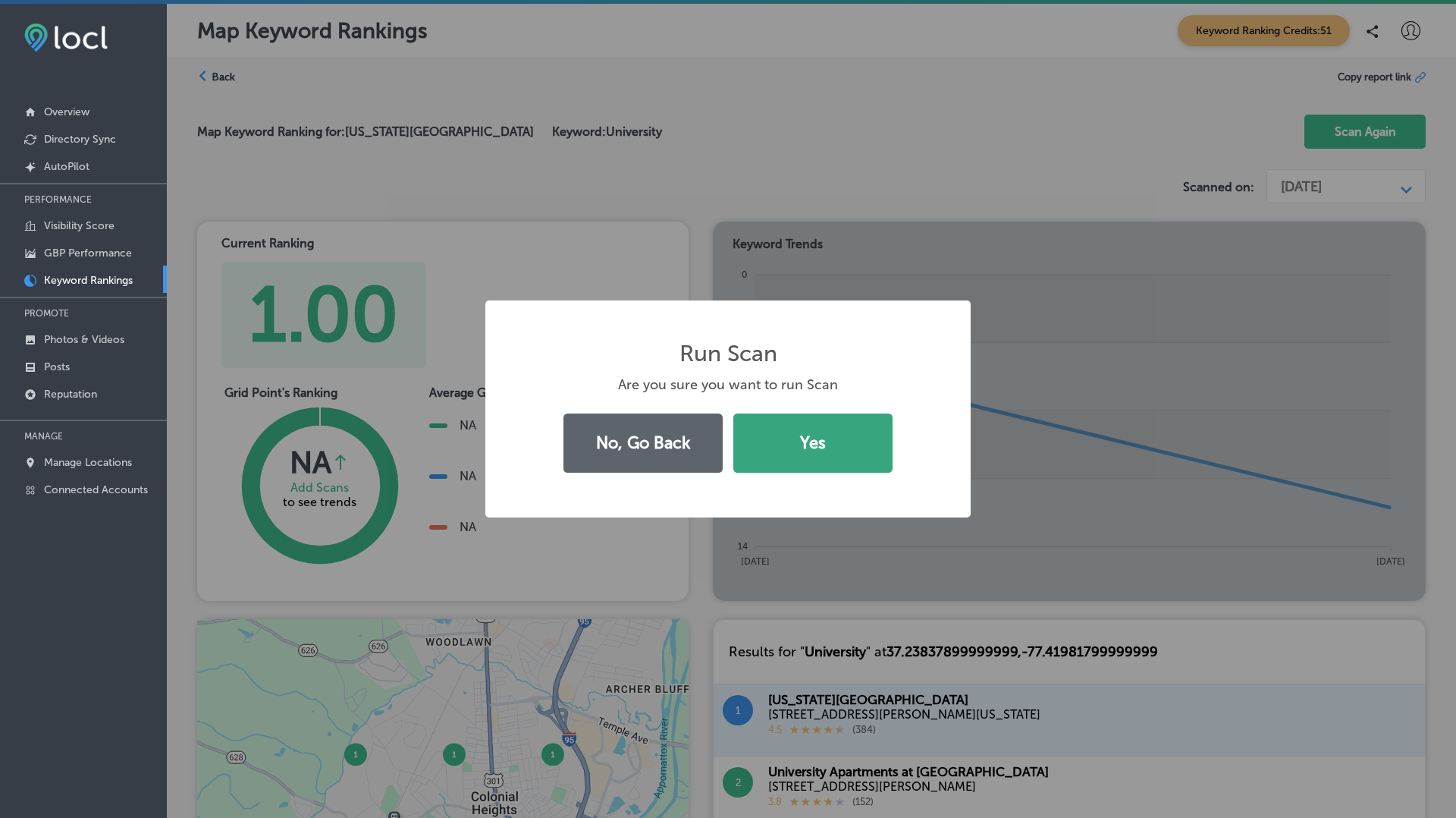
click at [834, 427] on button "Yes" at bounding box center [813, 443] width 159 height 59
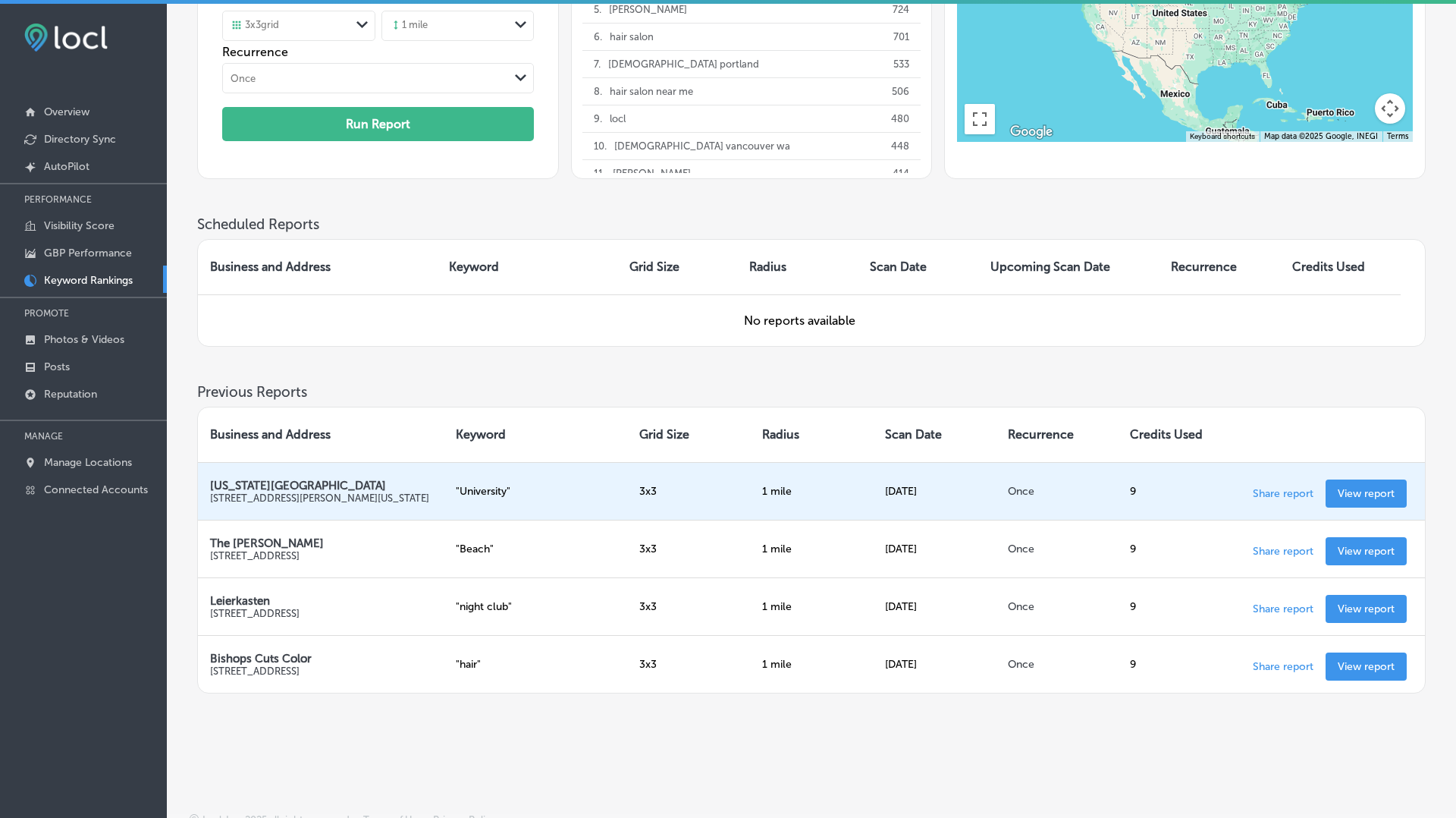
scroll to position [248, 0]
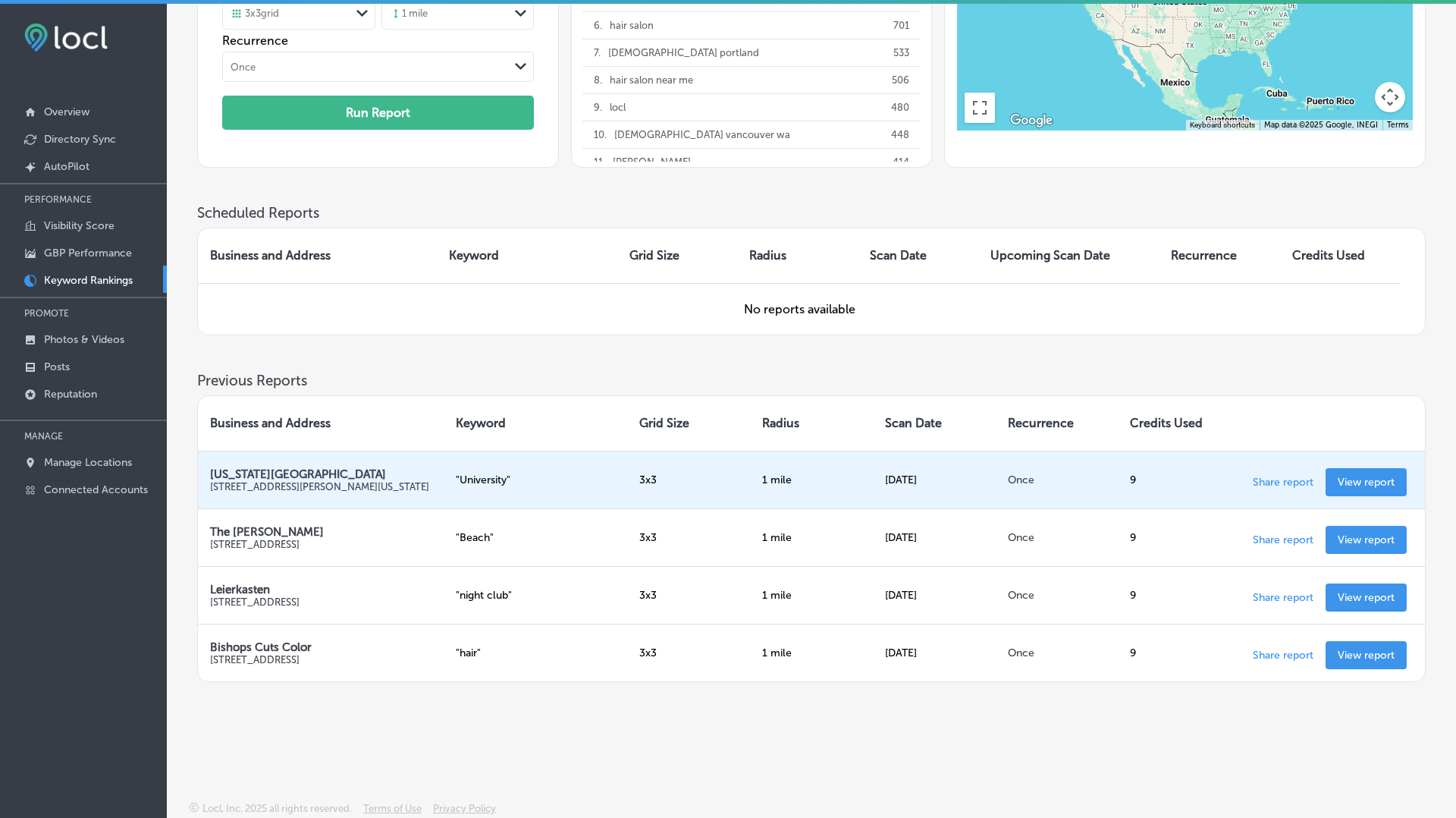
click at [1365, 476] on p "View report" at bounding box center [1365, 482] width 56 height 13
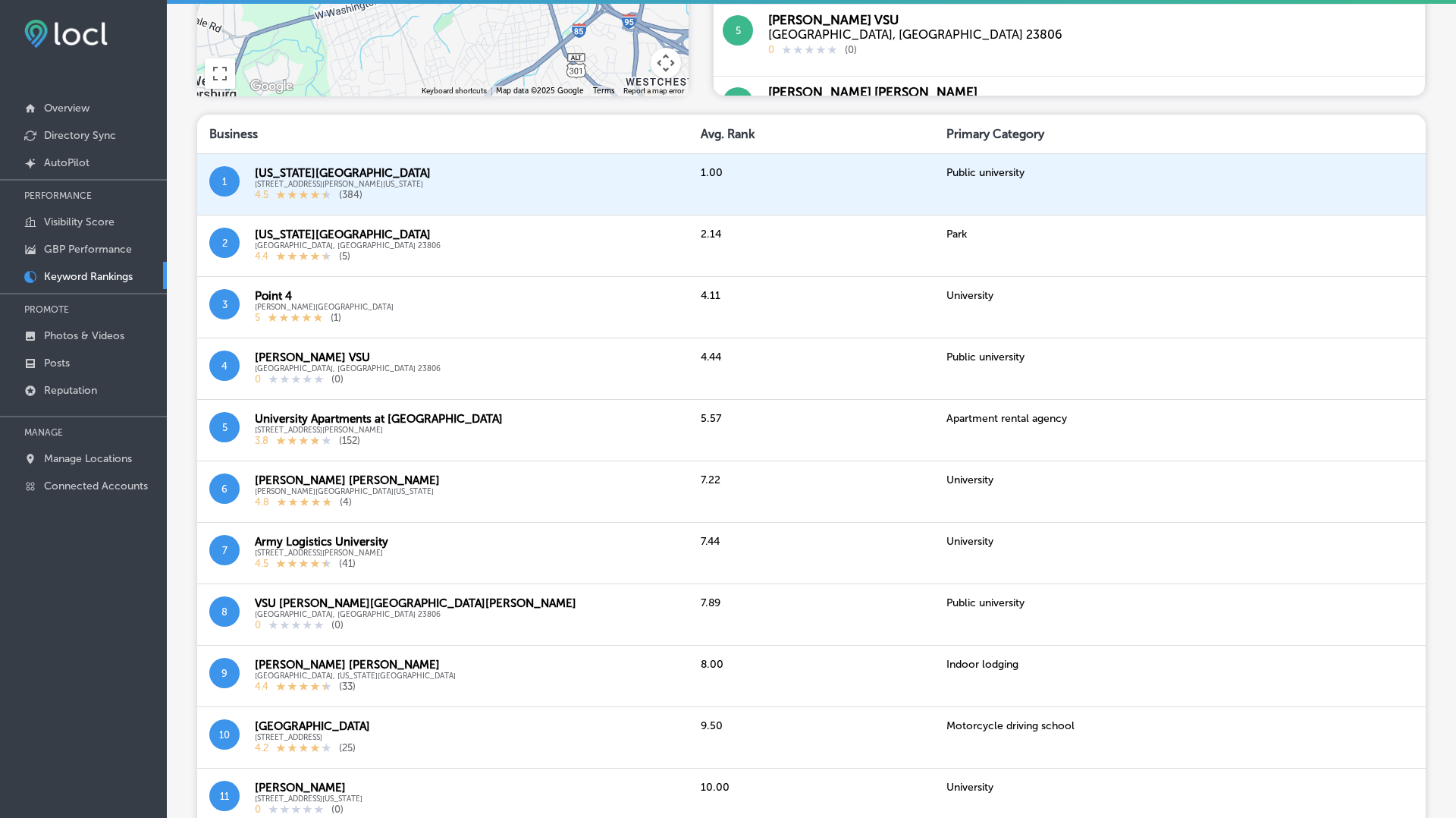
scroll to position [970, 0]
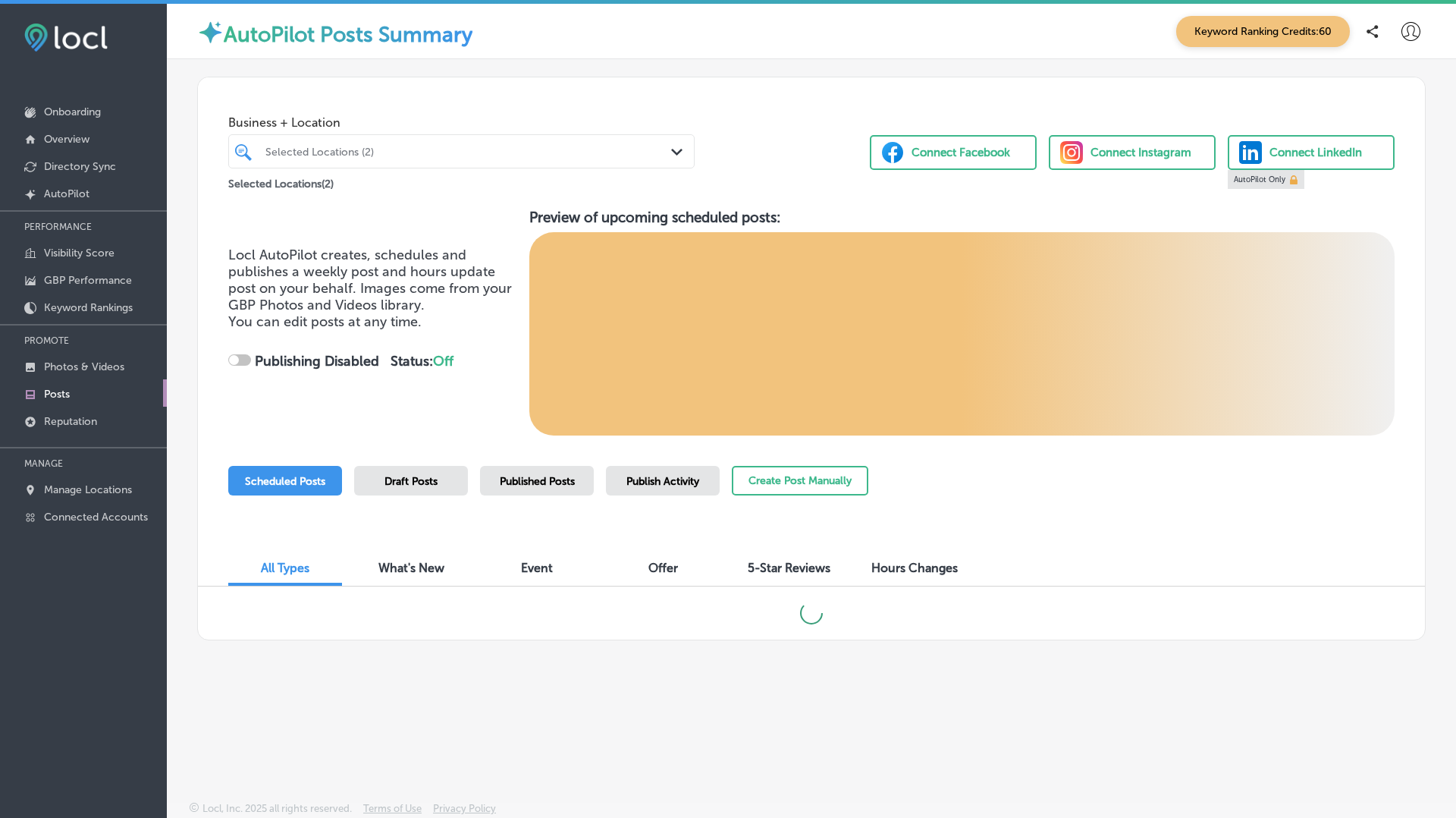
scroll to position [4, 0]
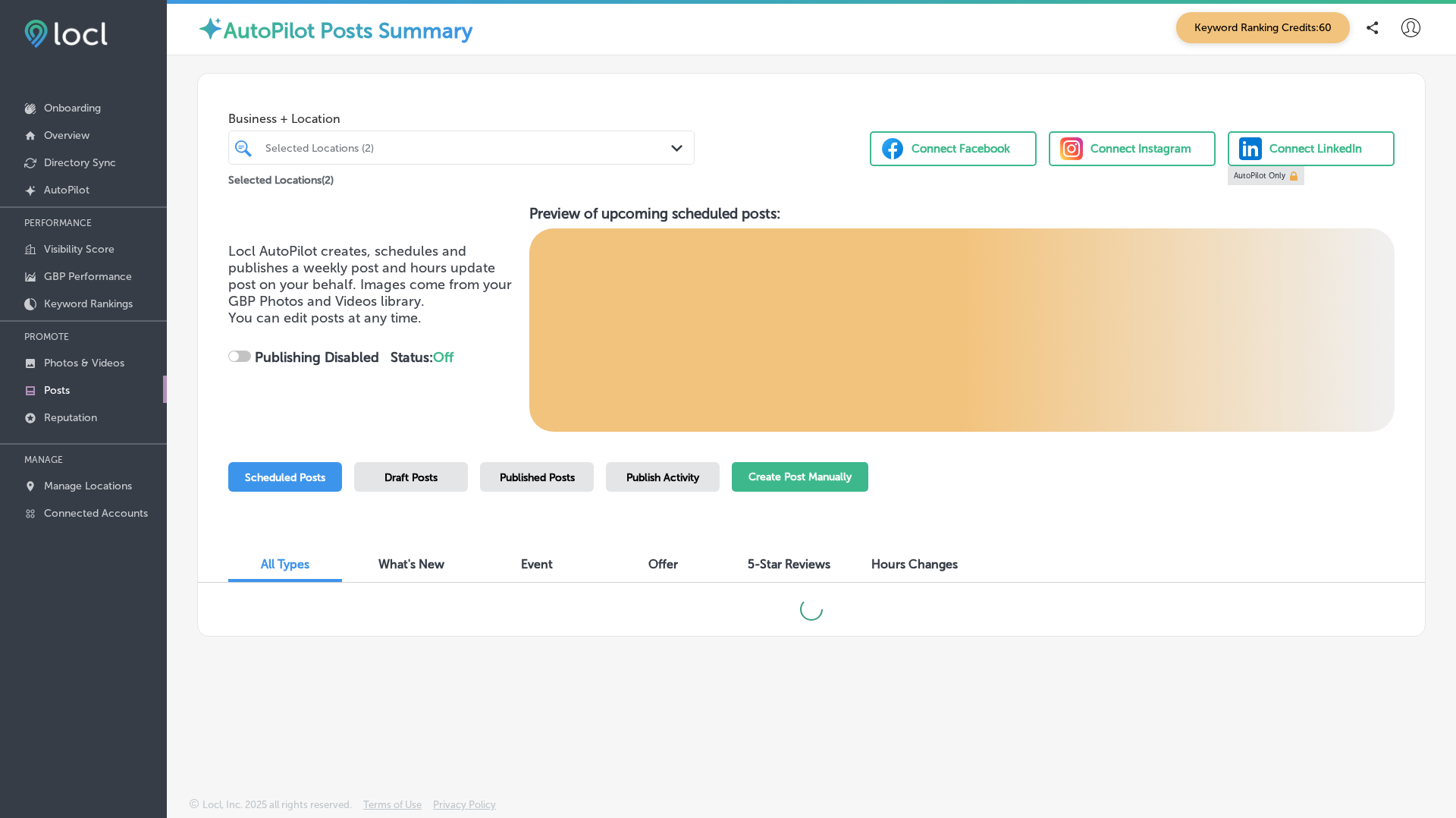
click at [774, 475] on button "Create Post Manually" at bounding box center [800, 477] width 137 height 30
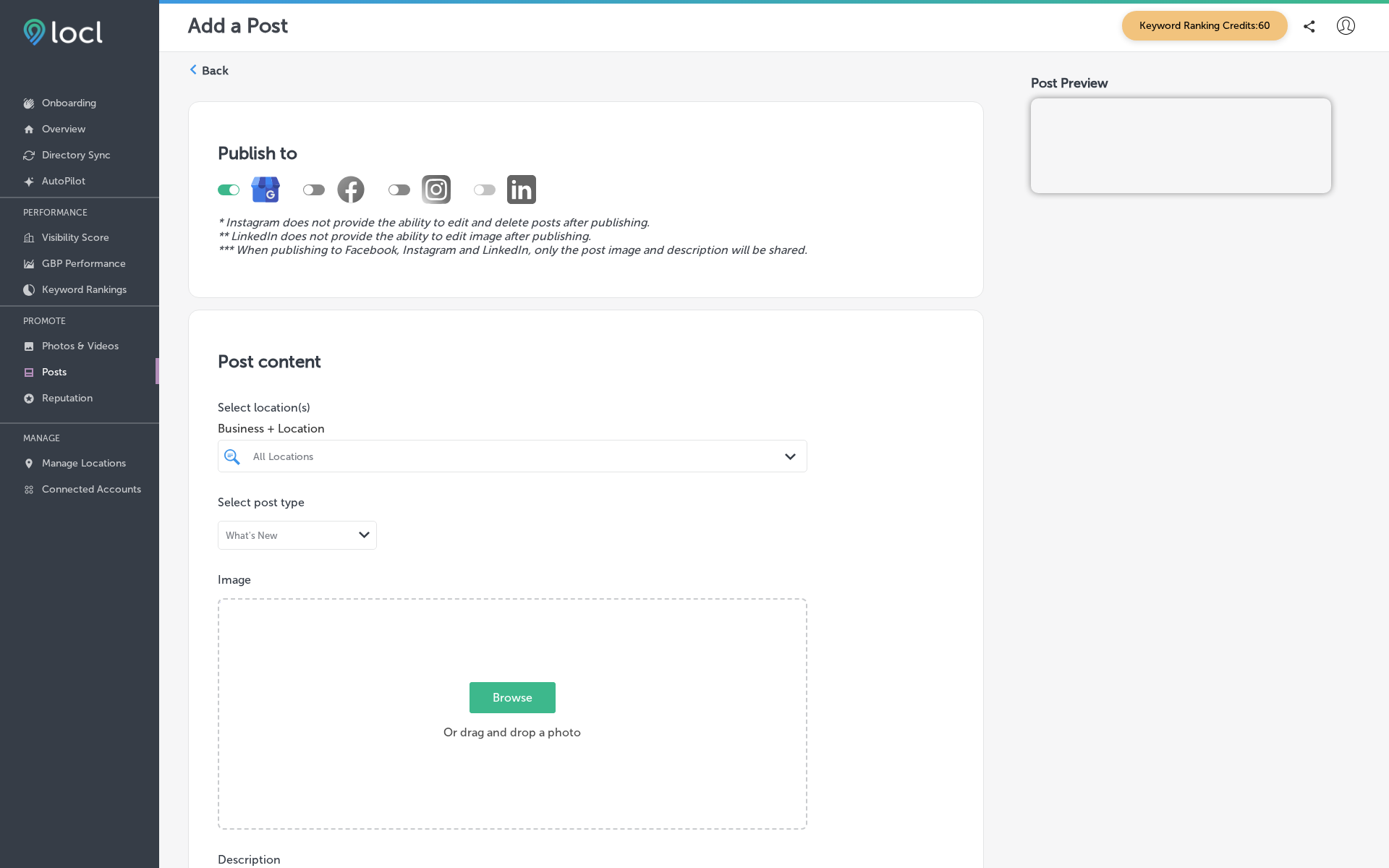
click at [1098, 405] on div "Post Preview" at bounding box center [1195, 836] width 329 height 1493
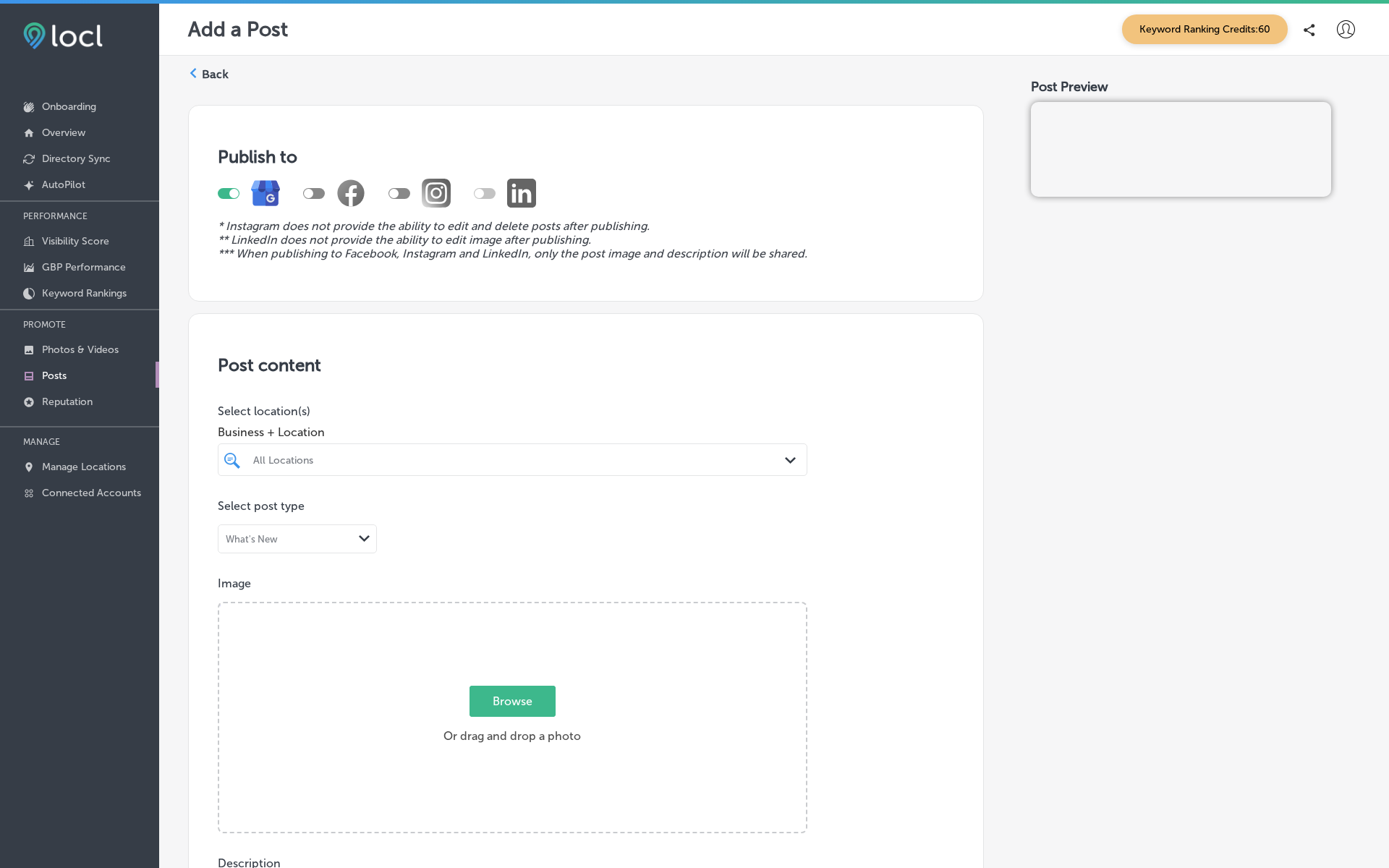
click at [229, 29] on p "Add a Post" at bounding box center [237, 29] width 100 height 24
copy p "Add a Post"
